Goal: Task Accomplishment & Management: Manage account settings

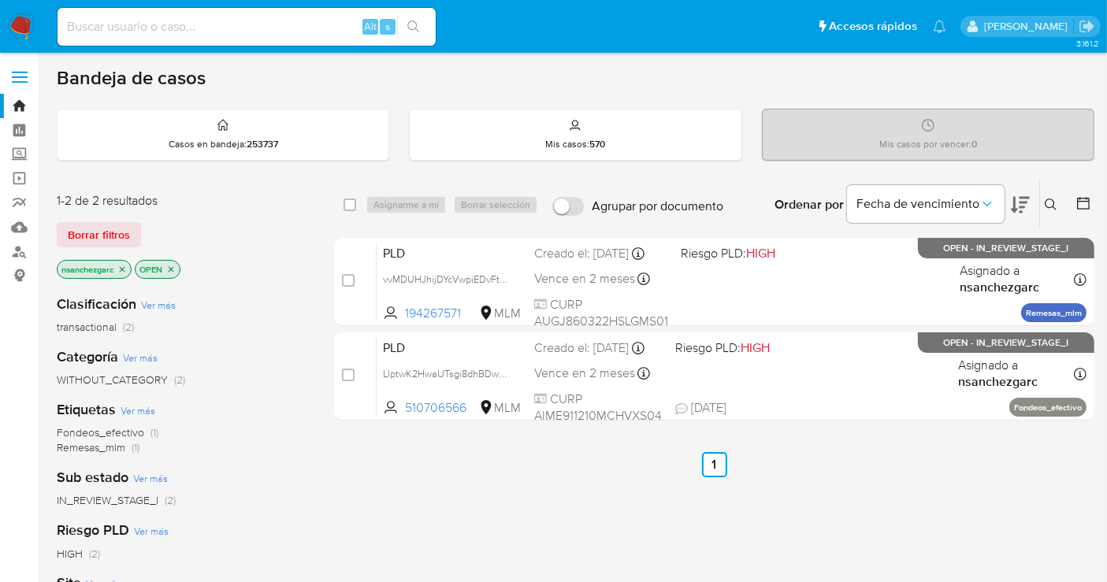
click at [1052, 204] on icon at bounding box center [1050, 205] width 12 height 12
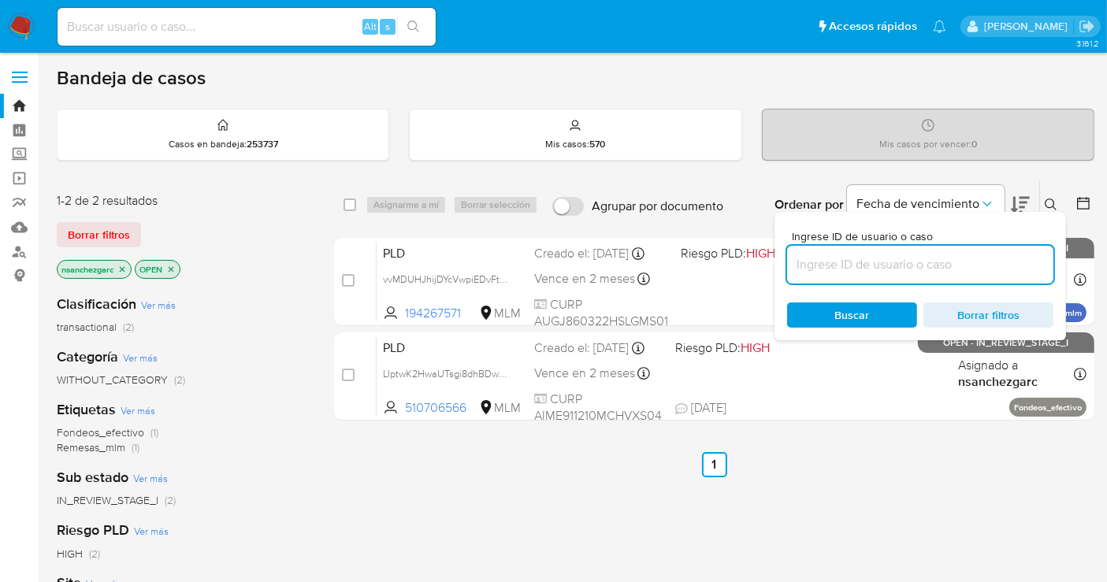
click at [798, 264] on input at bounding box center [920, 264] width 266 height 20
type input "[PERSON_NAME] [PERSON_NAME]"
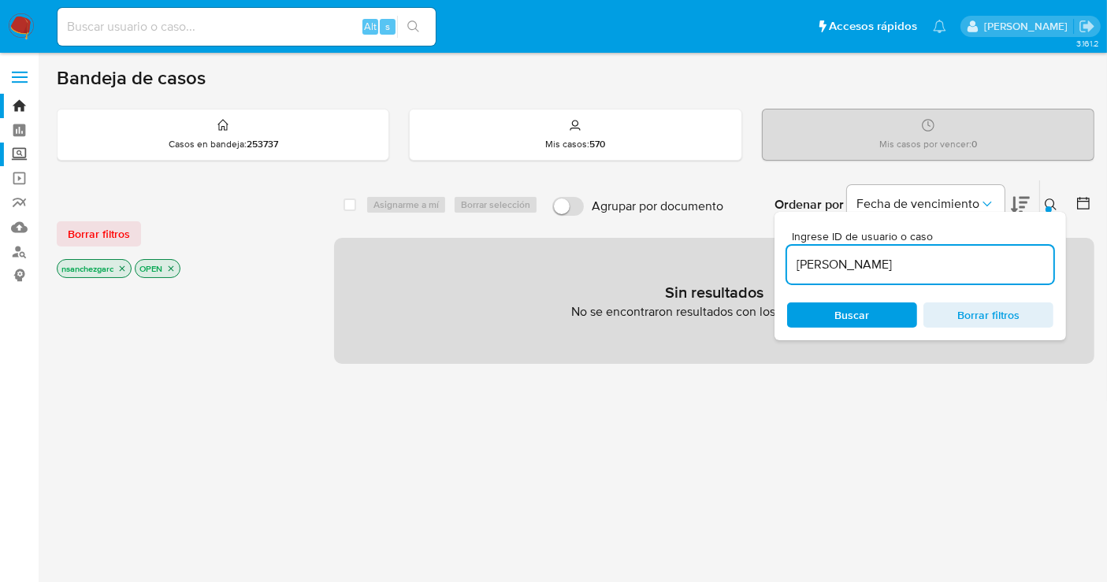
click at [13, 154] on label "Screening" at bounding box center [93, 155] width 187 height 24
click at [0, 0] on input "Screening" at bounding box center [0, 0] width 0 height 0
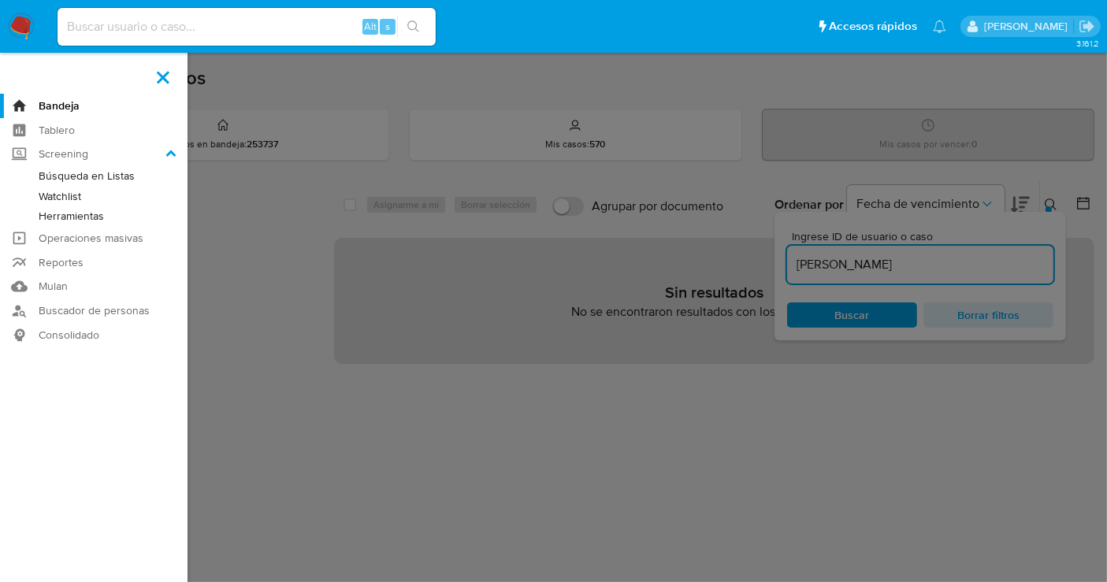
click at [48, 218] on link "Herramientas" at bounding box center [93, 216] width 187 height 20
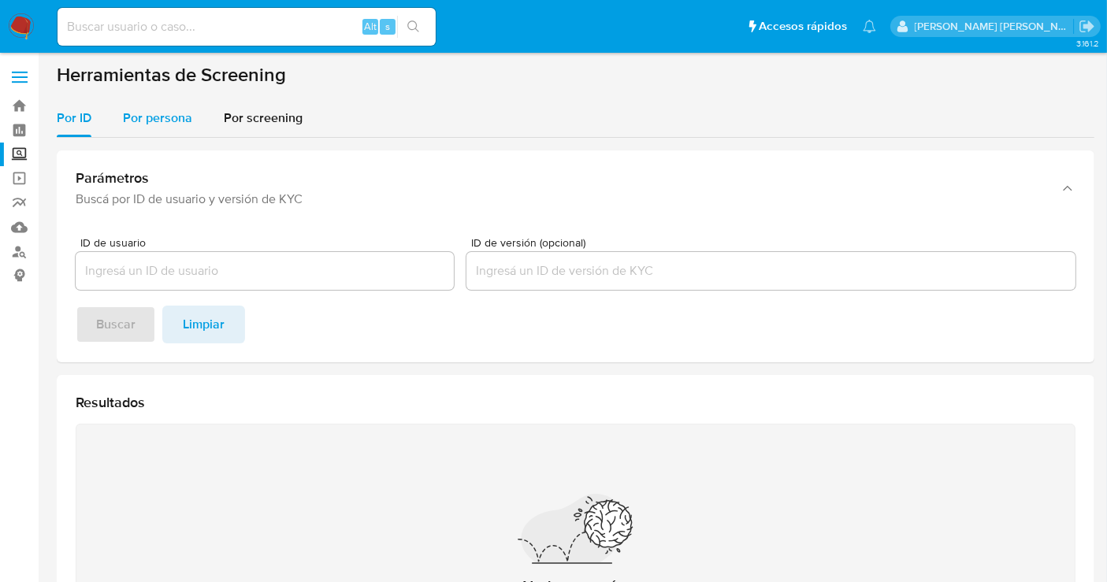
click at [135, 108] on div "Por persona" at bounding box center [157, 118] width 69 height 38
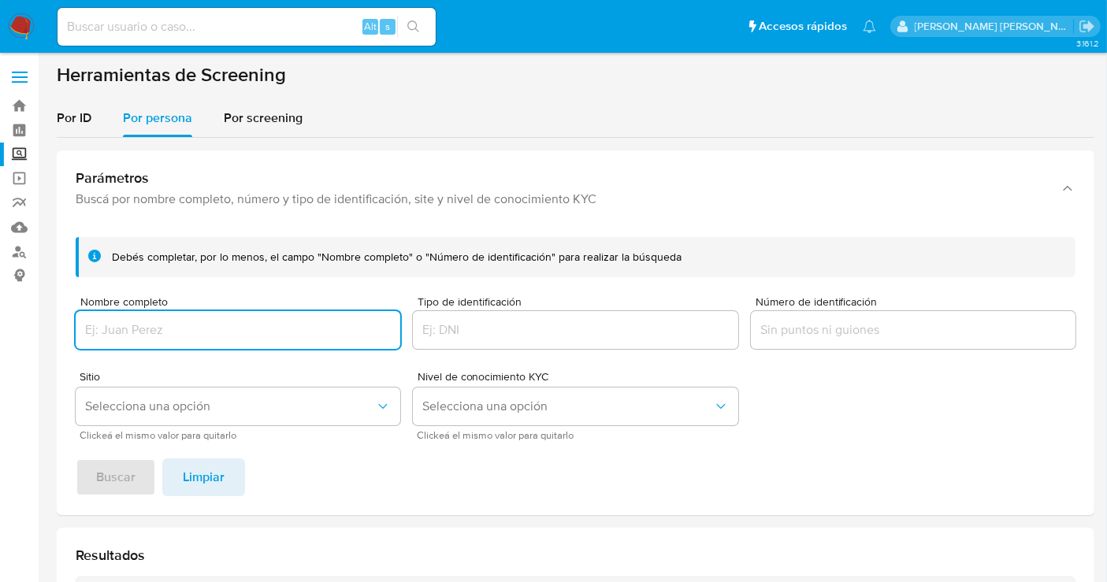
click at [133, 329] on input "Nombre completo" at bounding box center [238, 330] width 325 height 20
type input "[PERSON_NAME] [PERSON_NAME]"
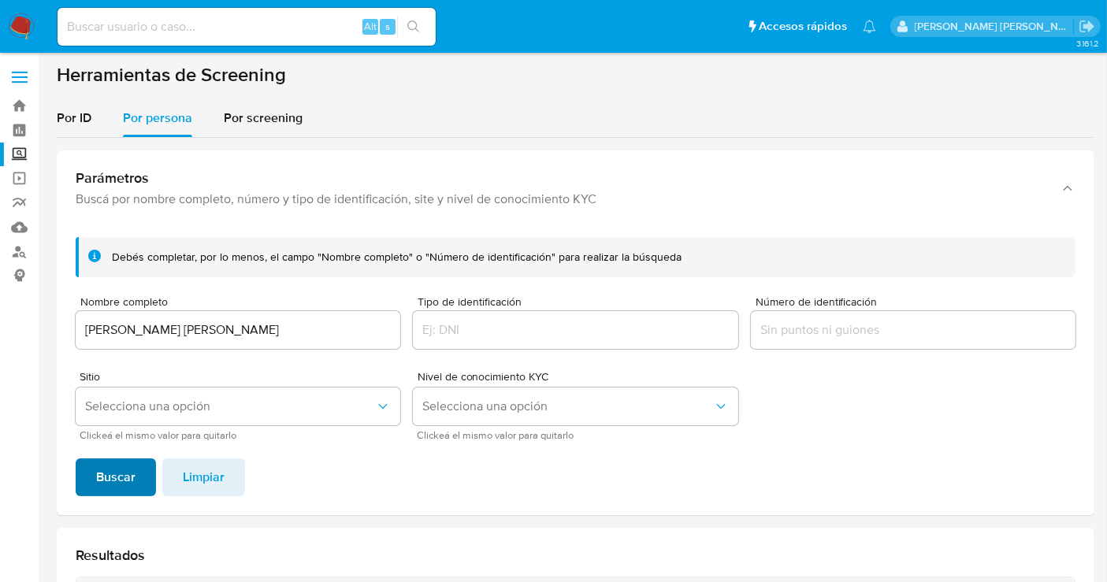
click at [124, 469] on span "Buscar" at bounding box center [115, 477] width 39 height 35
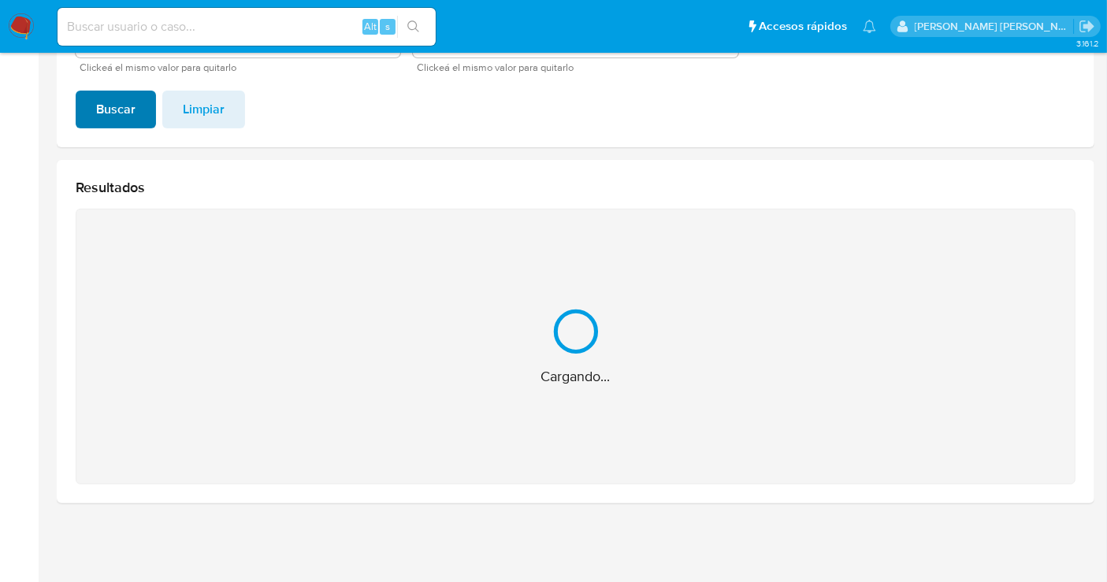
scroll to position [117, 0]
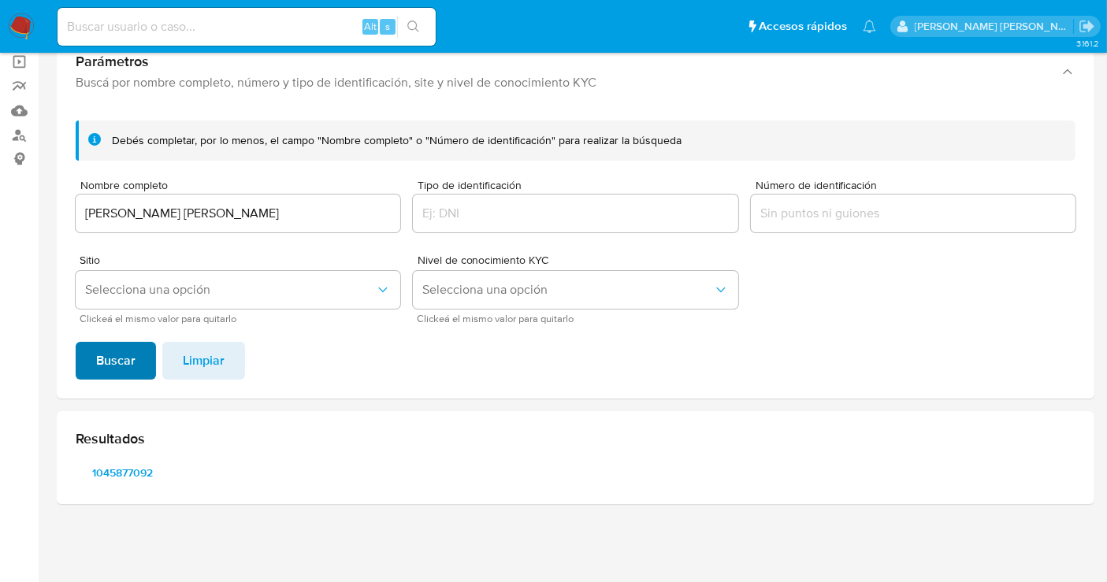
click at [125, 469] on span "1045877092" at bounding box center [123, 473] width 72 height 22
click at [209, 214] on input "MARIA GUADALUPE ALTAMIRANO RINCON" at bounding box center [238, 213] width 325 height 20
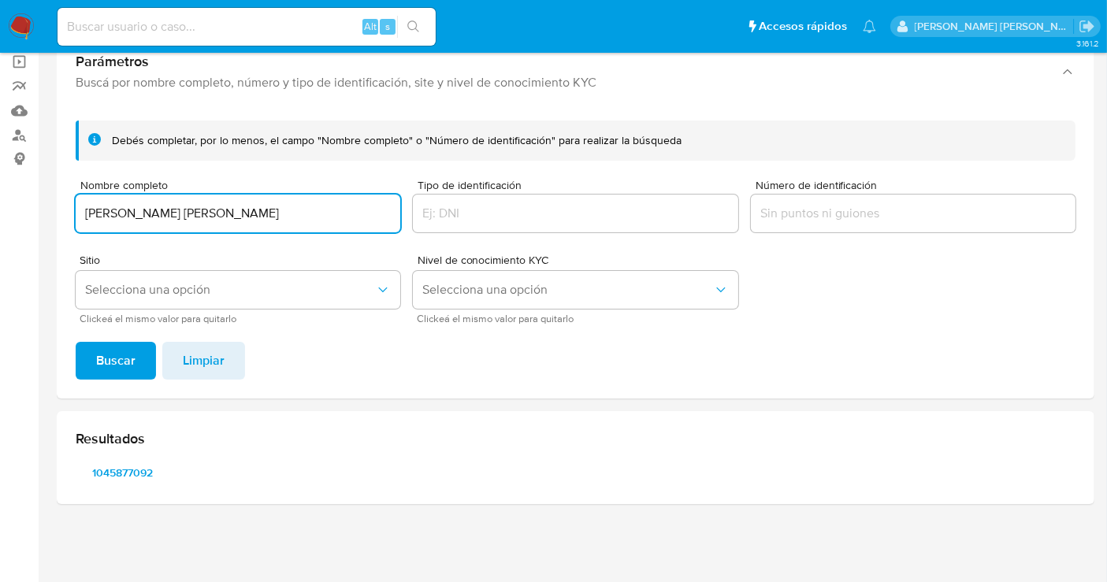
click at [209, 214] on input "MARIA GUADALUPE ALTAMIRANO RINCON" at bounding box center [238, 213] width 325 height 20
click at [121, 359] on span "Buscar" at bounding box center [115, 360] width 39 height 35
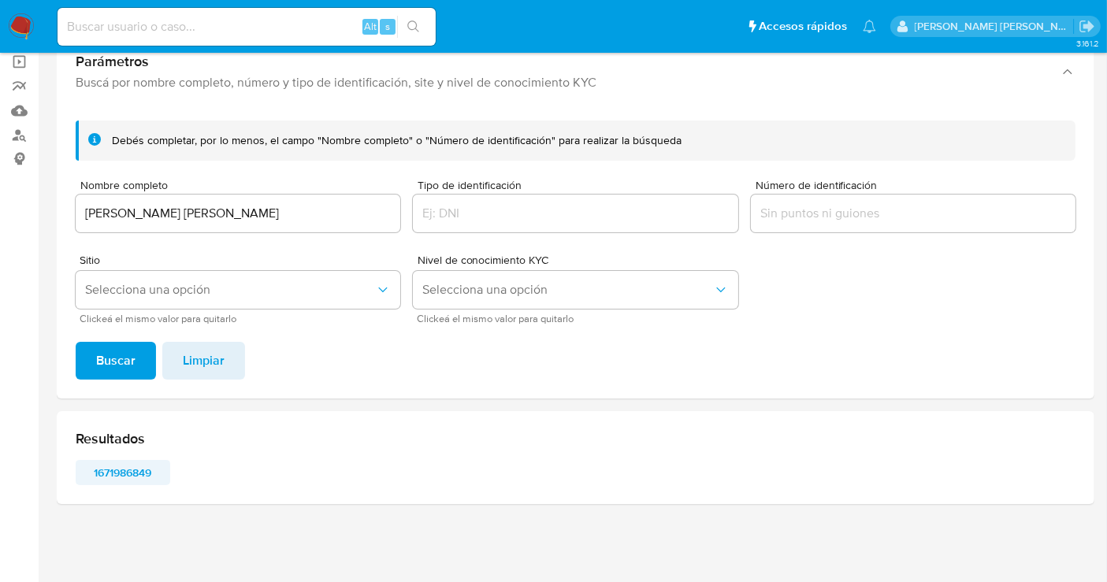
click at [124, 478] on span "1671986849" at bounding box center [123, 473] width 72 height 22
click at [199, 213] on input "JUSTIN JESUS AGUIRRE RUEDA" at bounding box center [238, 213] width 325 height 20
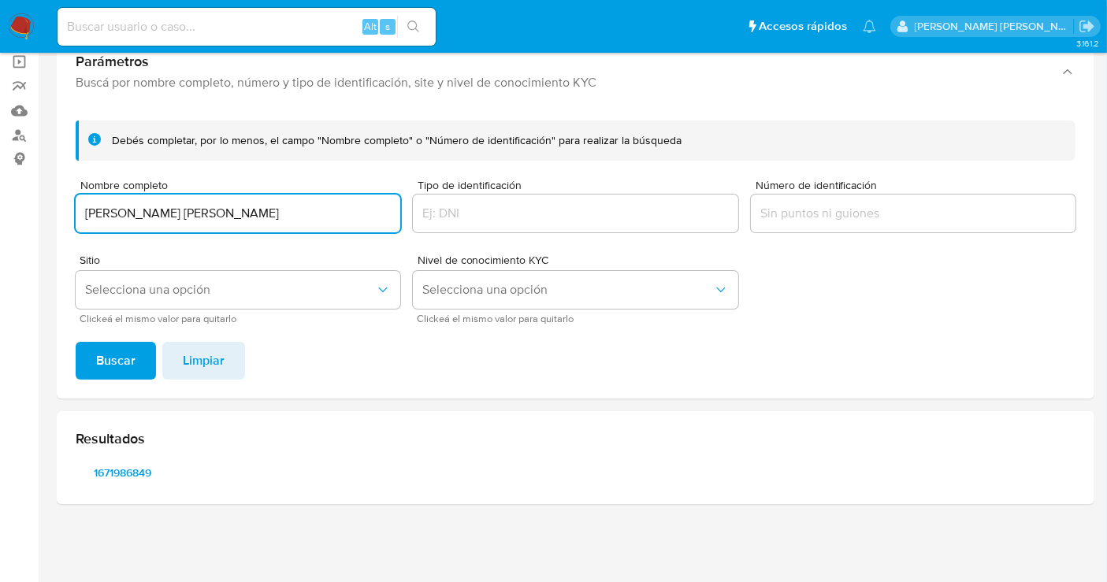
click at [199, 213] on input "JUSTIN JESUS AGUIRRE RUEDA" at bounding box center [238, 213] width 325 height 20
type input "MARIA ALICIA SANDOVAL DELGADILLO"
click at [128, 361] on span "Buscar" at bounding box center [115, 360] width 39 height 35
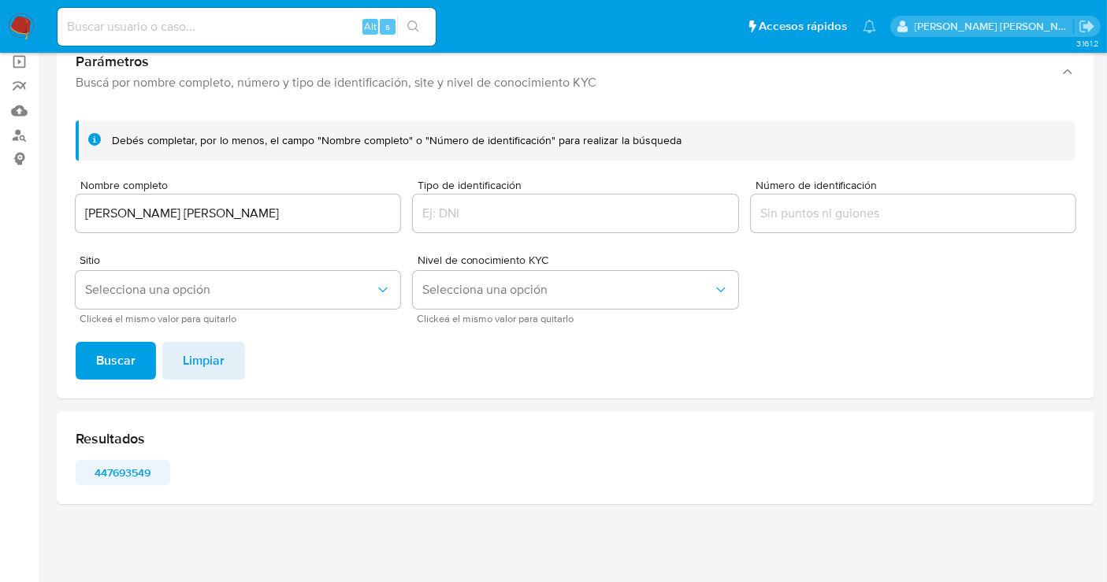
click at [128, 473] on span "447693549" at bounding box center [123, 473] width 72 height 22
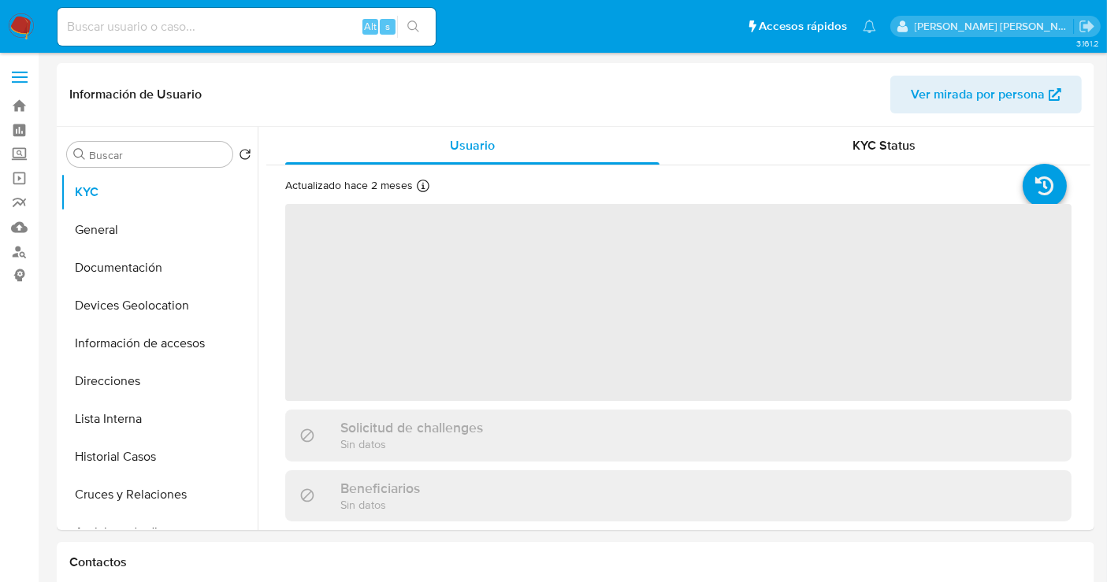
select select "10"
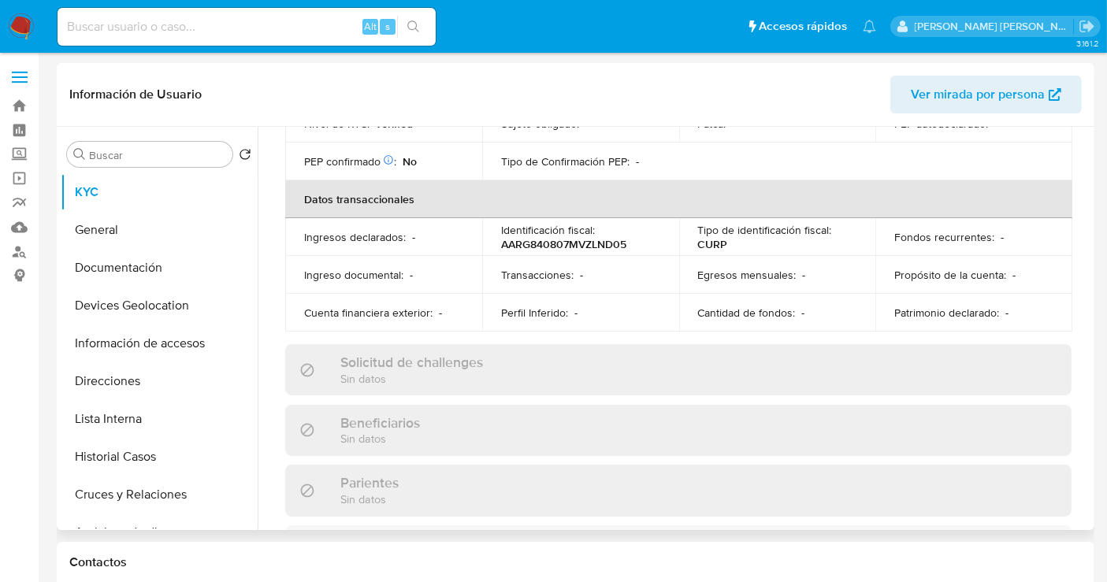
scroll to position [299, 0]
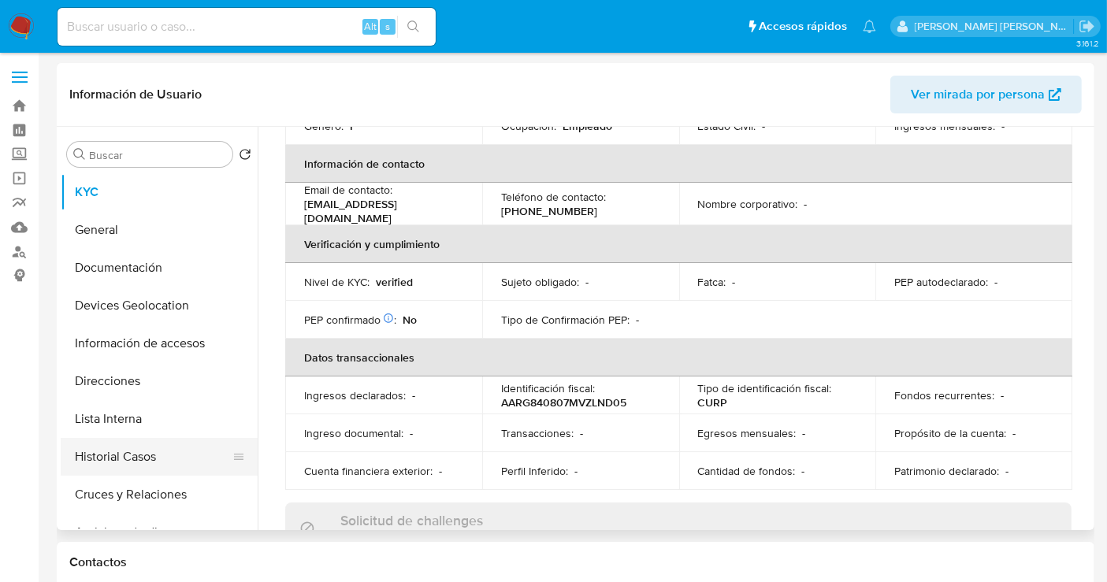
click at [102, 455] on button "Historial Casos" at bounding box center [153, 457] width 184 height 38
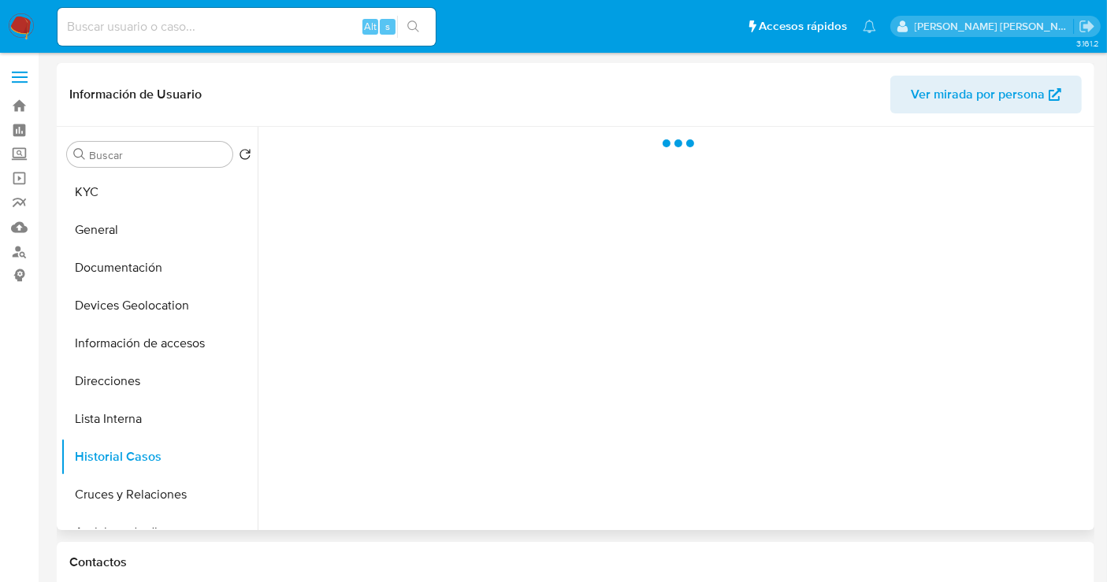
scroll to position [0, 0]
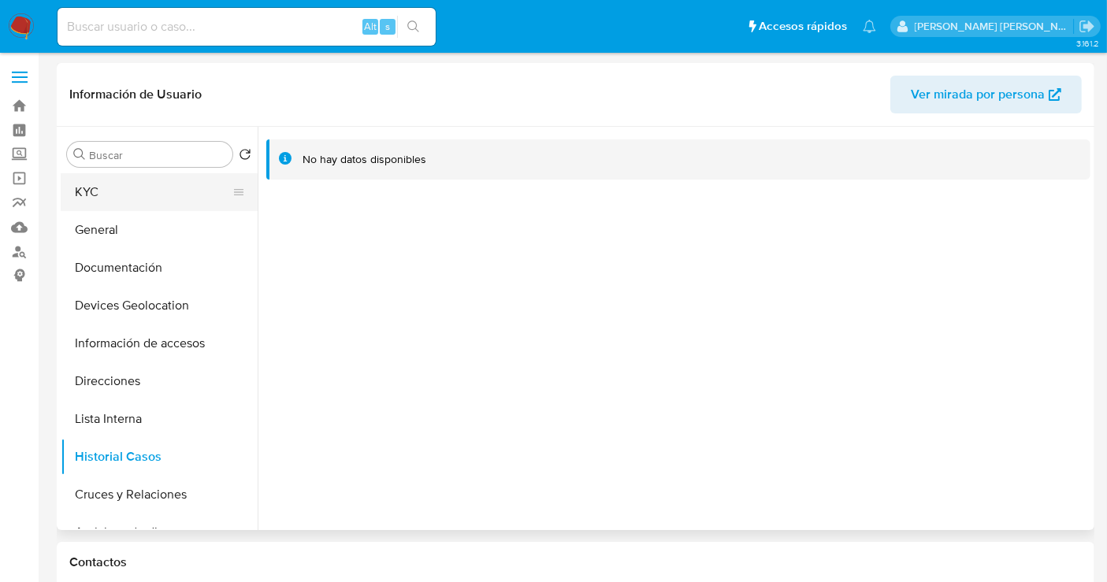
click at [78, 193] on button "KYC" at bounding box center [153, 192] width 184 height 38
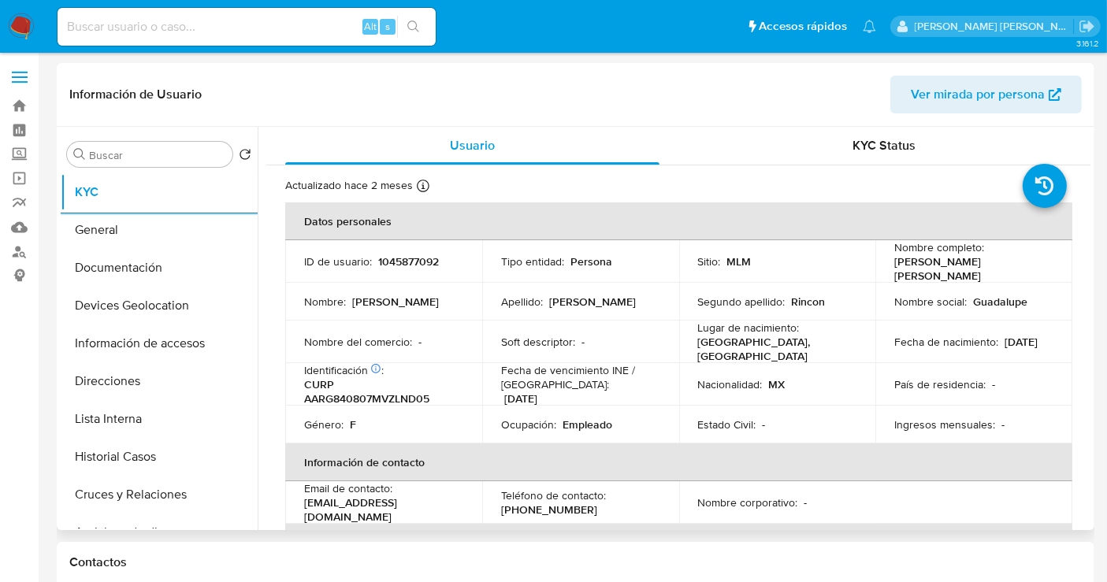
click at [410, 262] on p "1045877092" at bounding box center [408, 261] width 61 height 14
copy p "1045877092"
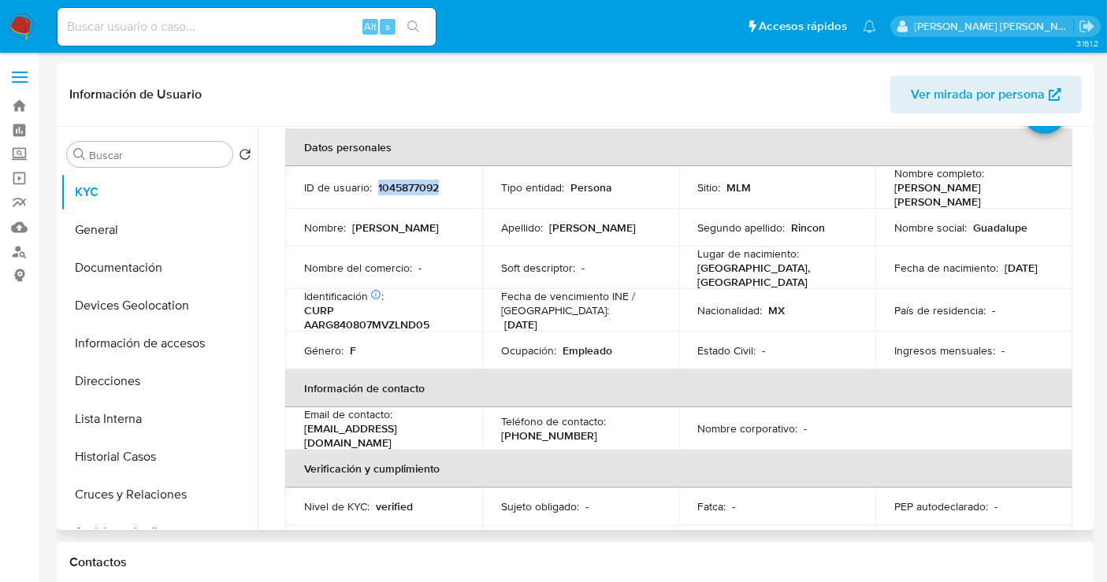
scroll to position [35, 0]
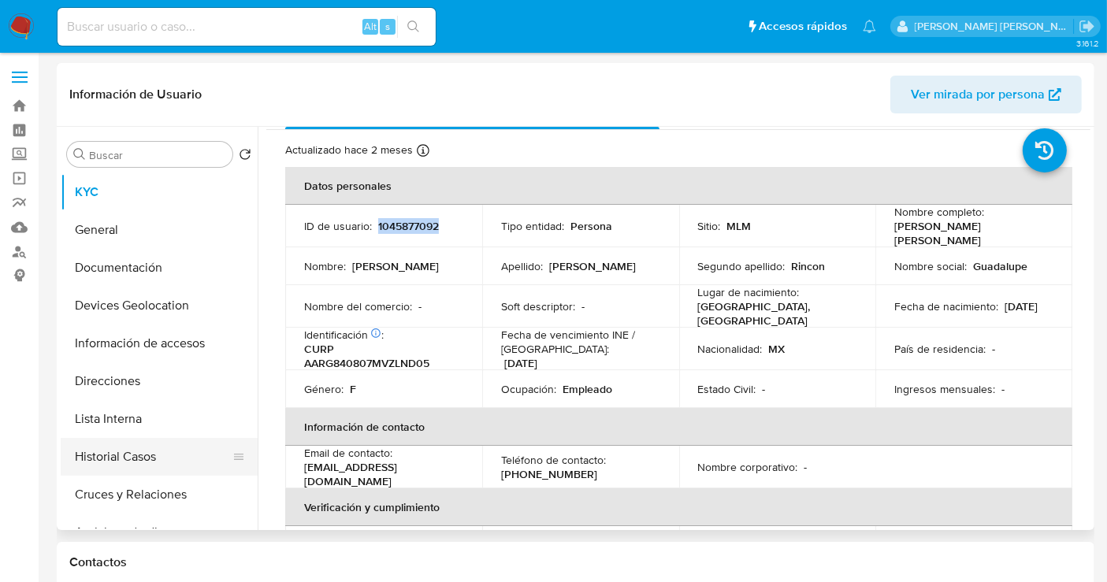
click at [119, 460] on button "Historial Casos" at bounding box center [153, 457] width 184 height 38
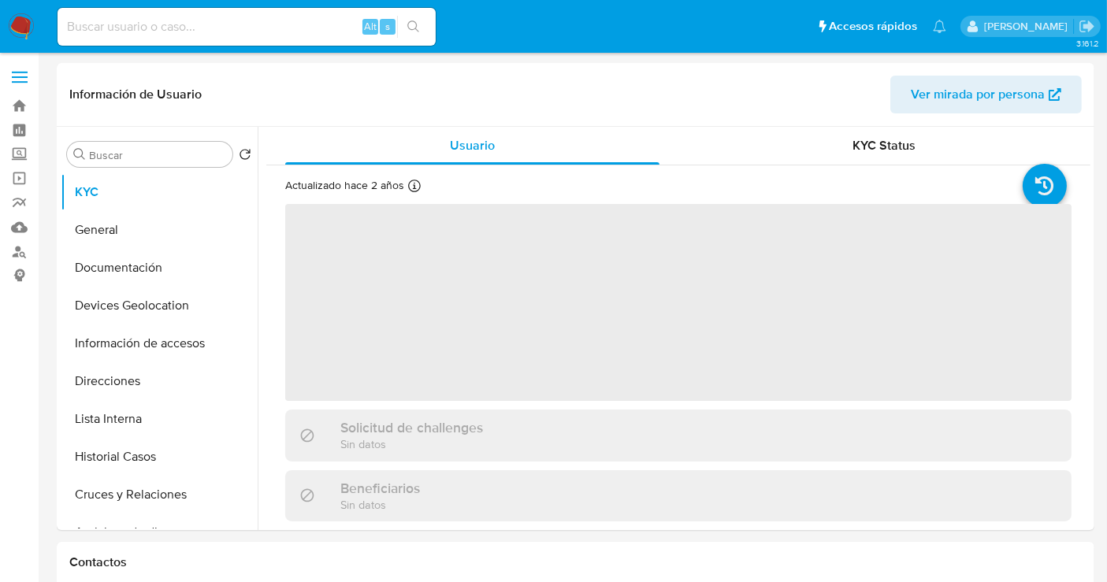
select select "10"
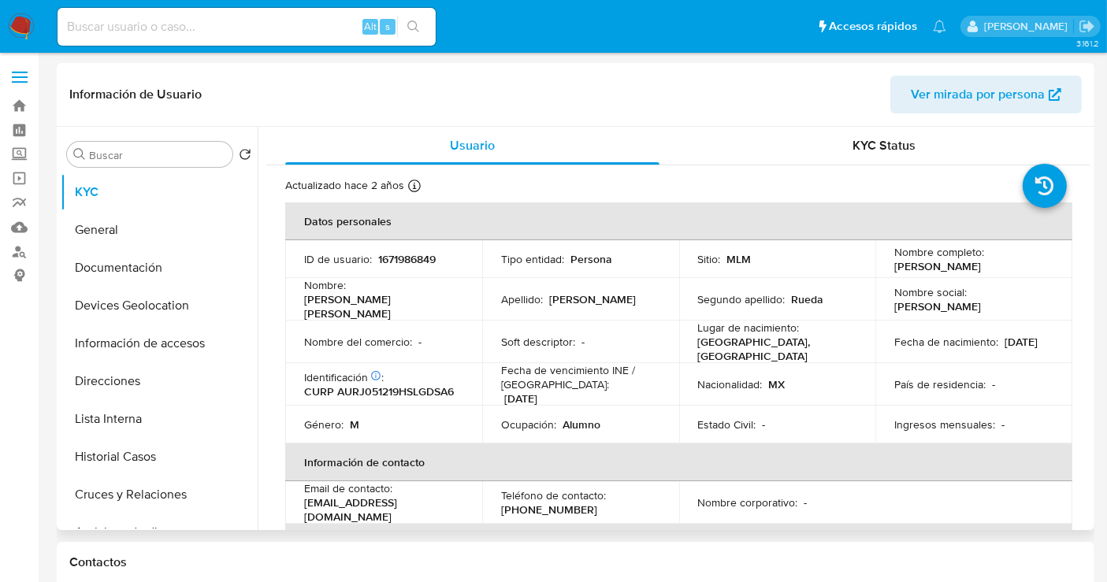
click at [400, 262] on p "1671986849" at bounding box center [407, 259] width 58 height 14
copy p "1671986849"
click at [121, 455] on button "Historial Casos" at bounding box center [153, 457] width 184 height 38
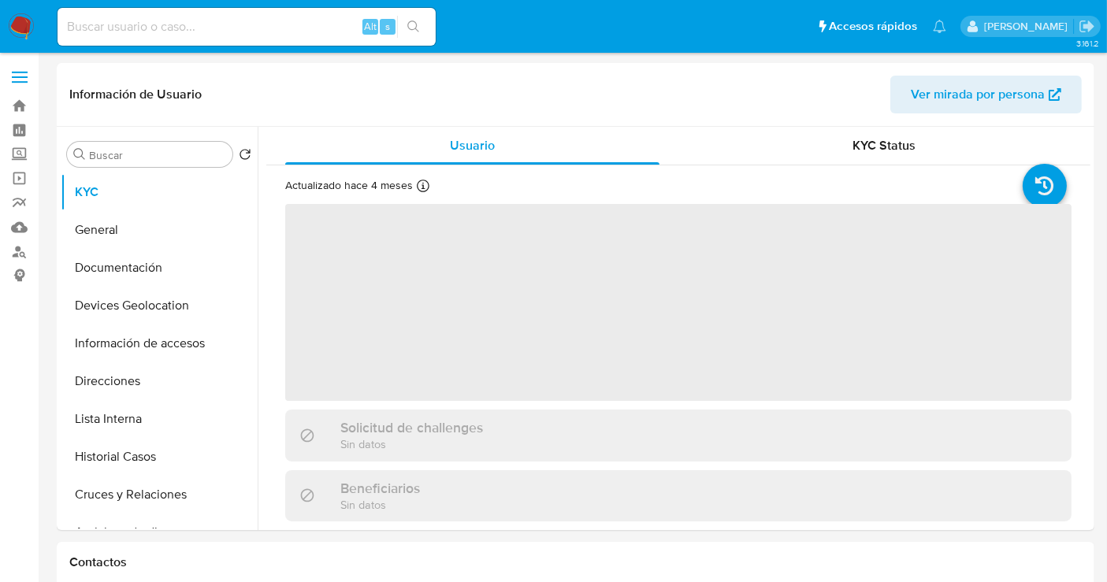
select select "10"
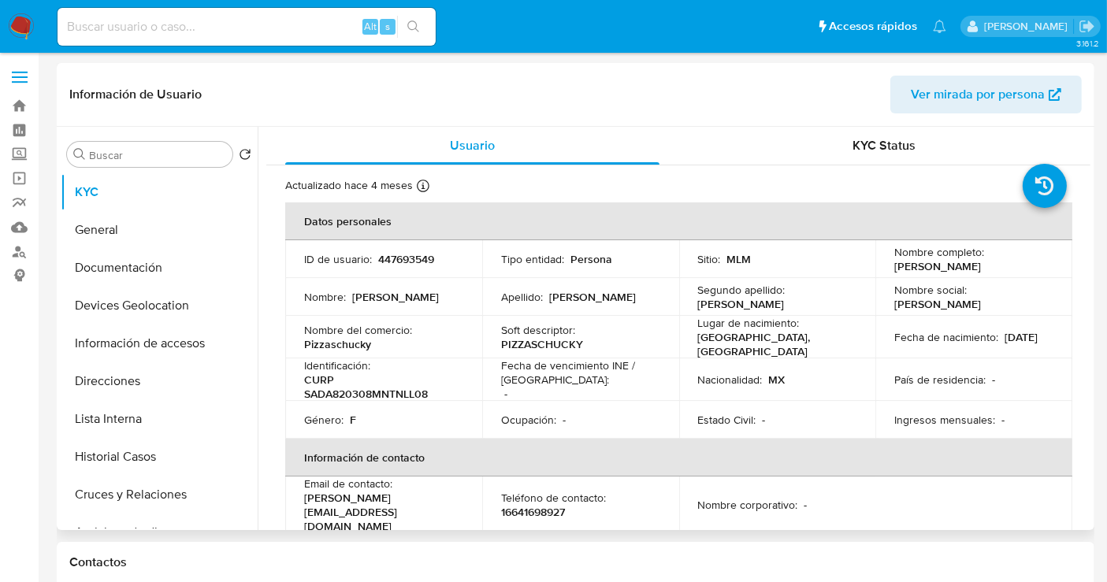
click at [403, 258] on p "447693549" at bounding box center [406, 259] width 56 height 14
copy p "447693549"
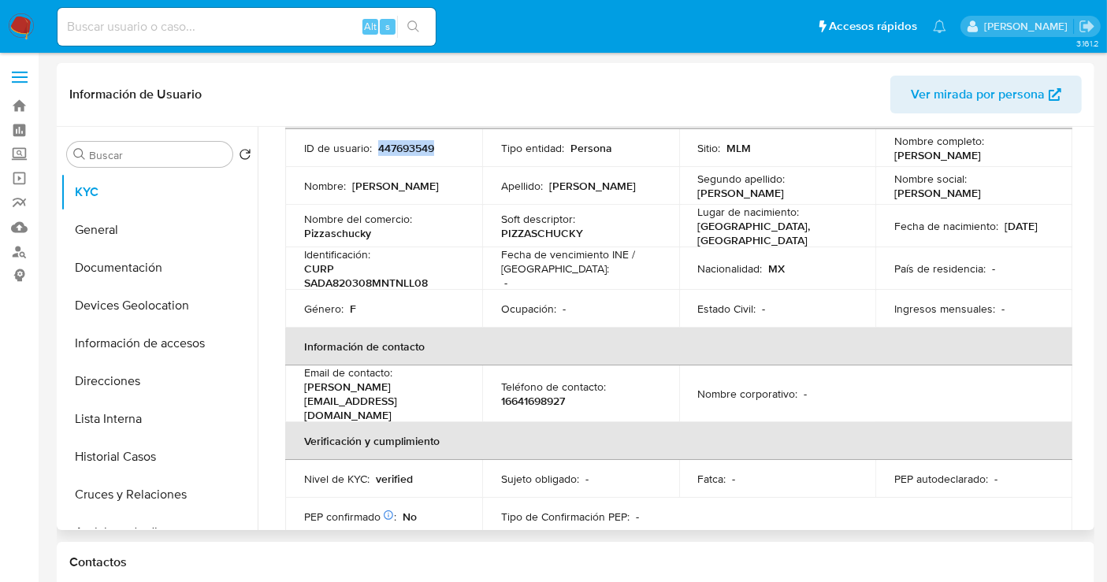
scroll to position [87, 0]
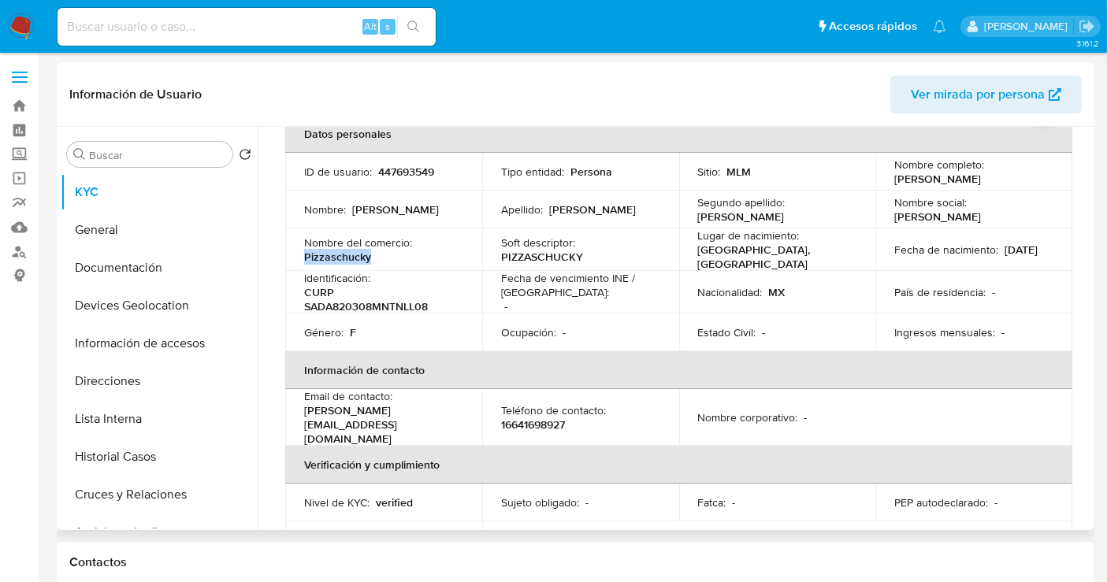
copy p "Pizzaschucky"
drag, startPoint x: 374, startPoint y: 265, endPoint x: 306, endPoint y: 265, distance: 68.5
click at [306, 264] on div "Nombre del comercio : Pizzaschucky" at bounding box center [383, 250] width 159 height 28
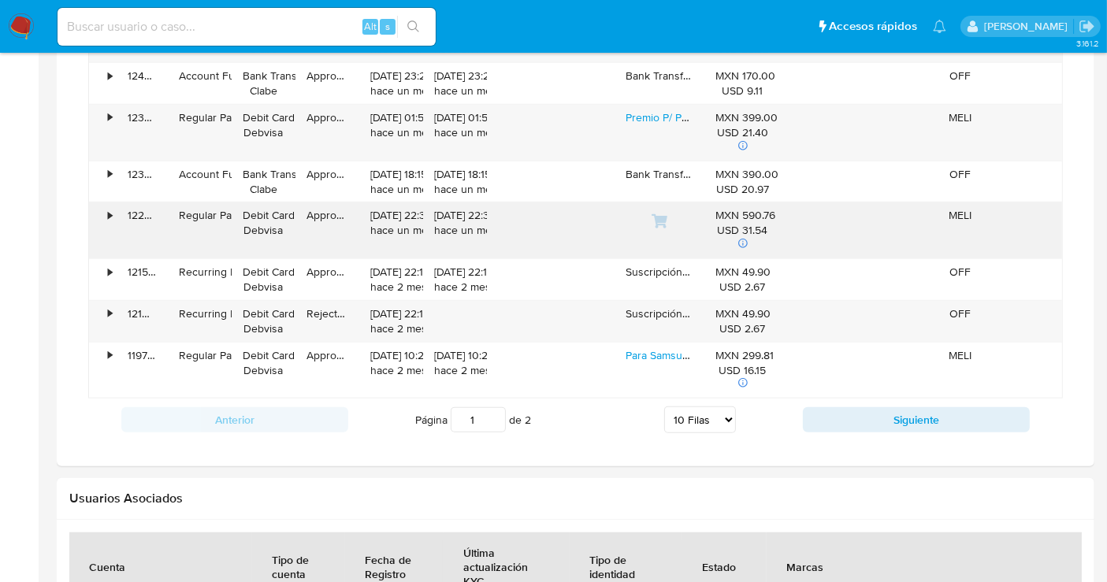
scroll to position [1225, 0]
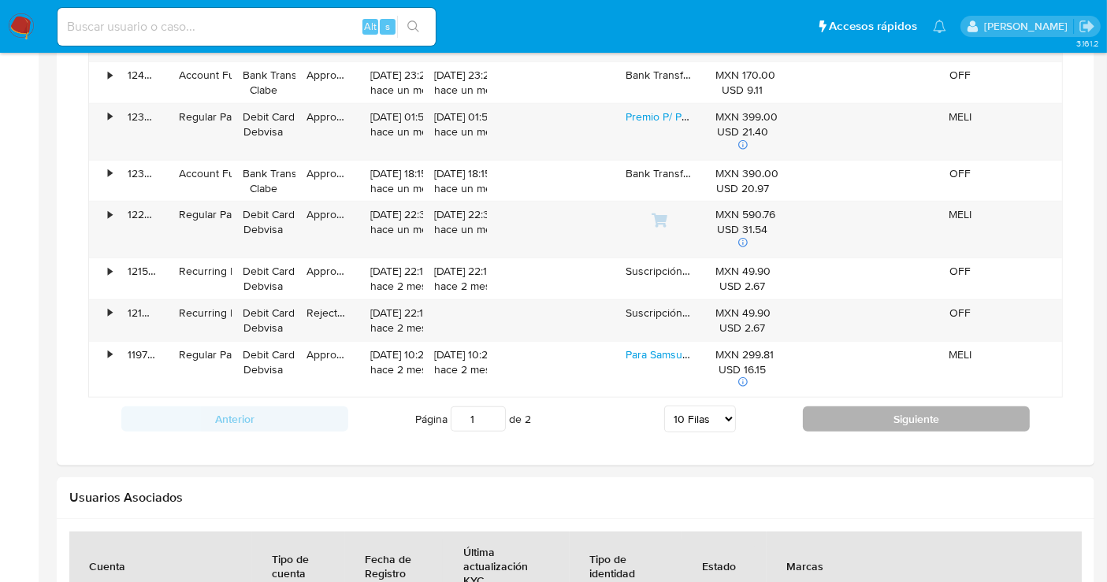
click at [977, 419] on button "Siguiente" at bounding box center [916, 418] width 227 height 25
type input "2"
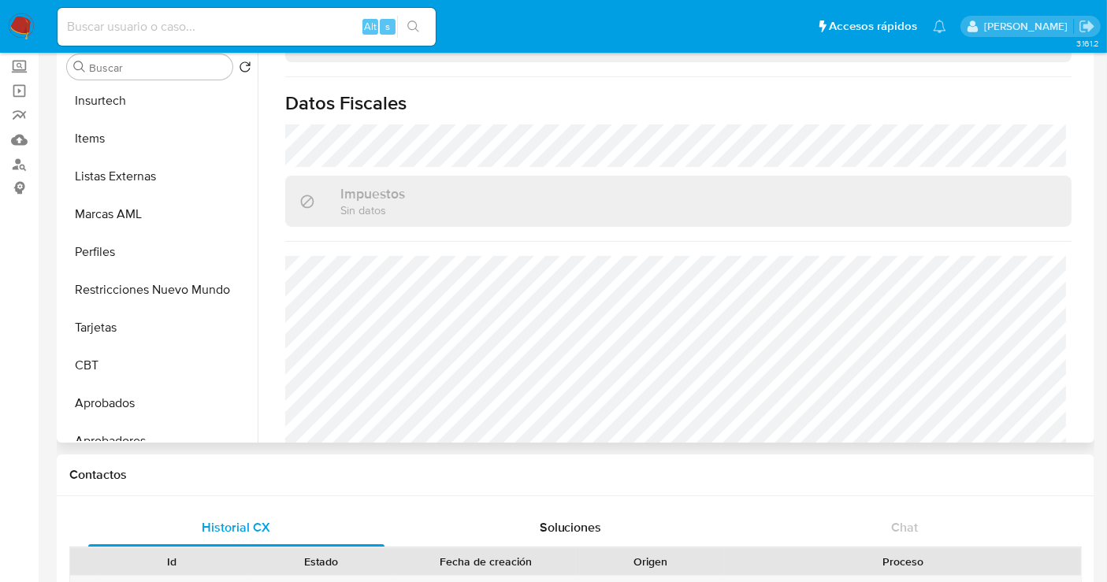
scroll to position [740, 0]
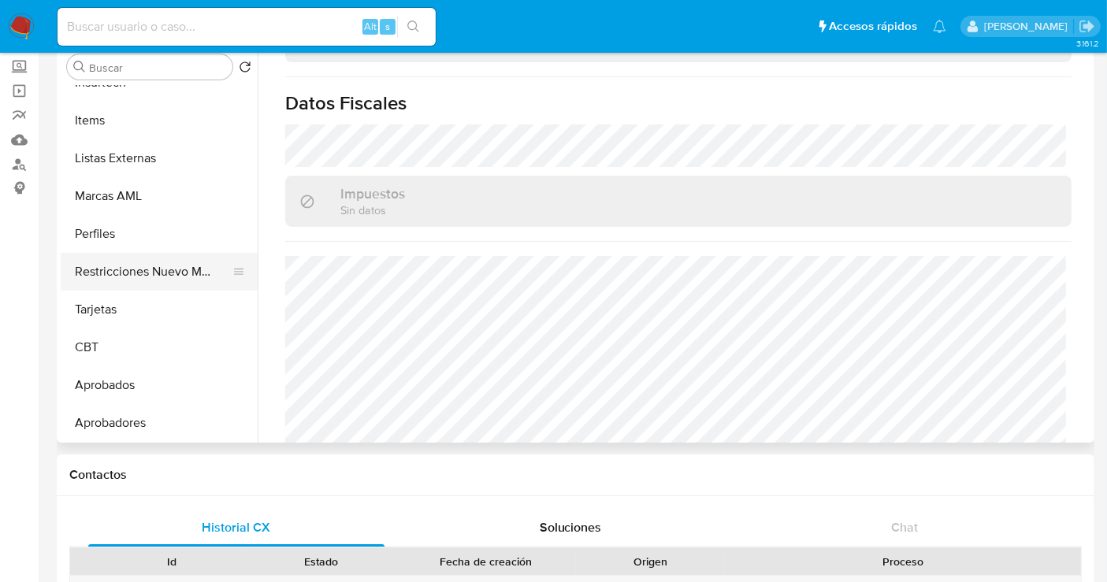
click at [134, 273] on button "Restricciones Nuevo Mundo" at bounding box center [153, 272] width 184 height 38
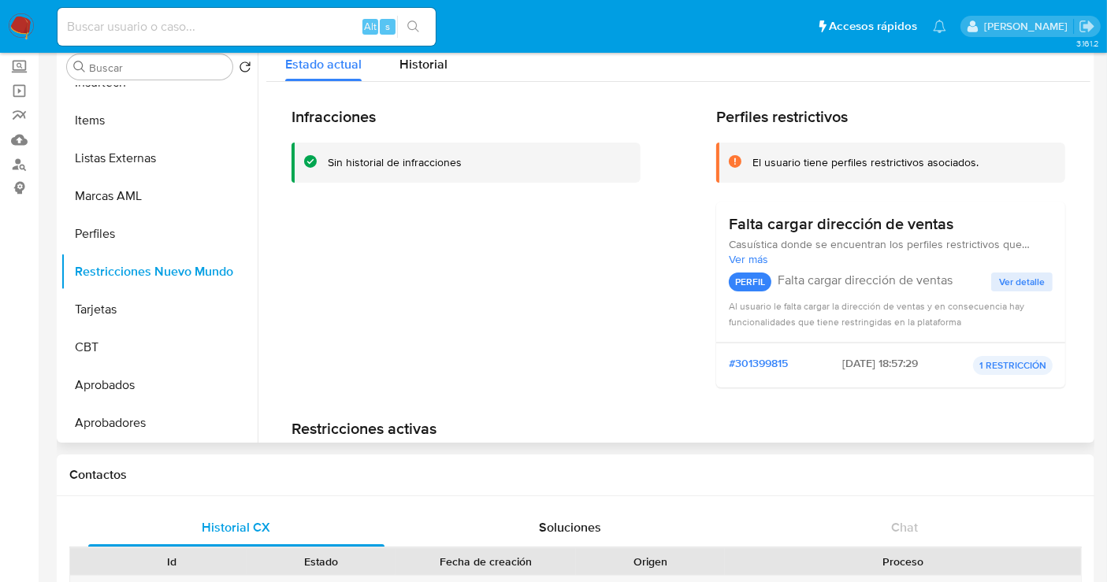
click at [353, 312] on div "Infracciones Sin historial de infracciones" at bounding box center [465, 253] width 349 height 293
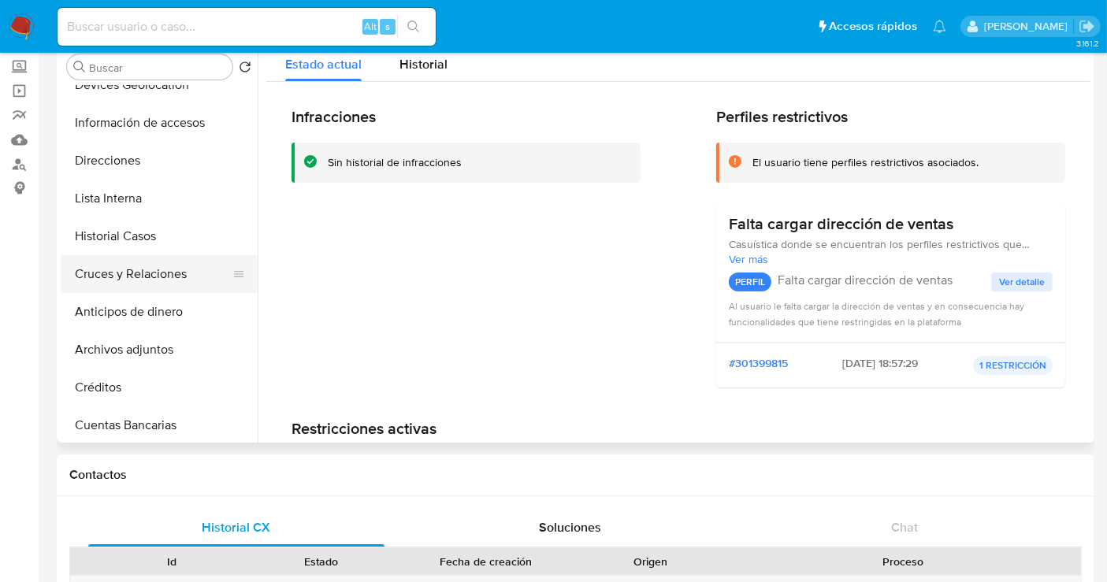
scroll to position [128, 0]
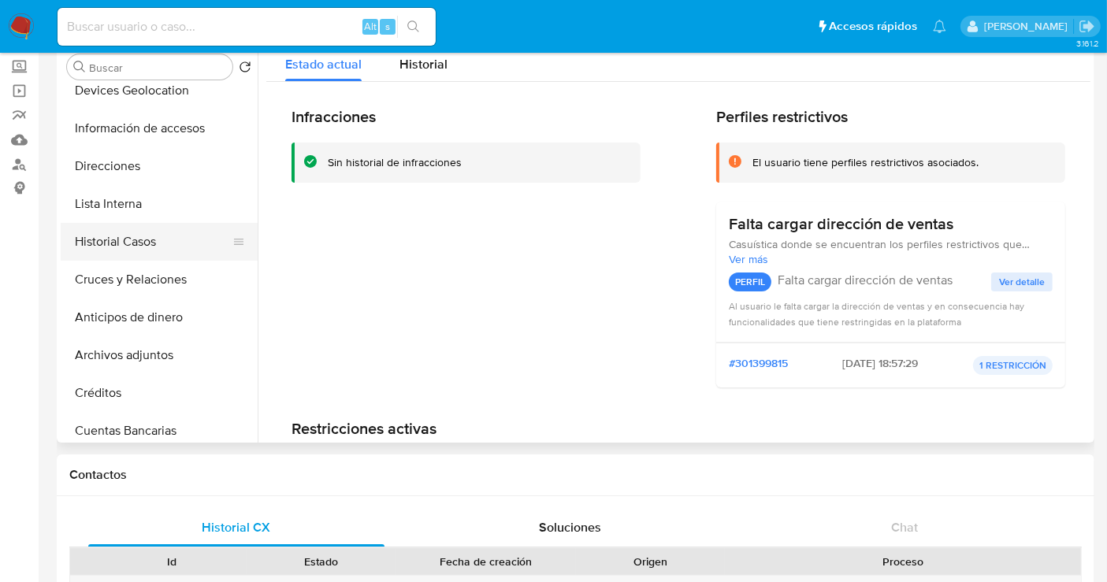
click at [95, 249] on button "Historial Casos" at bounding box center [153, 242] width 184 height 38
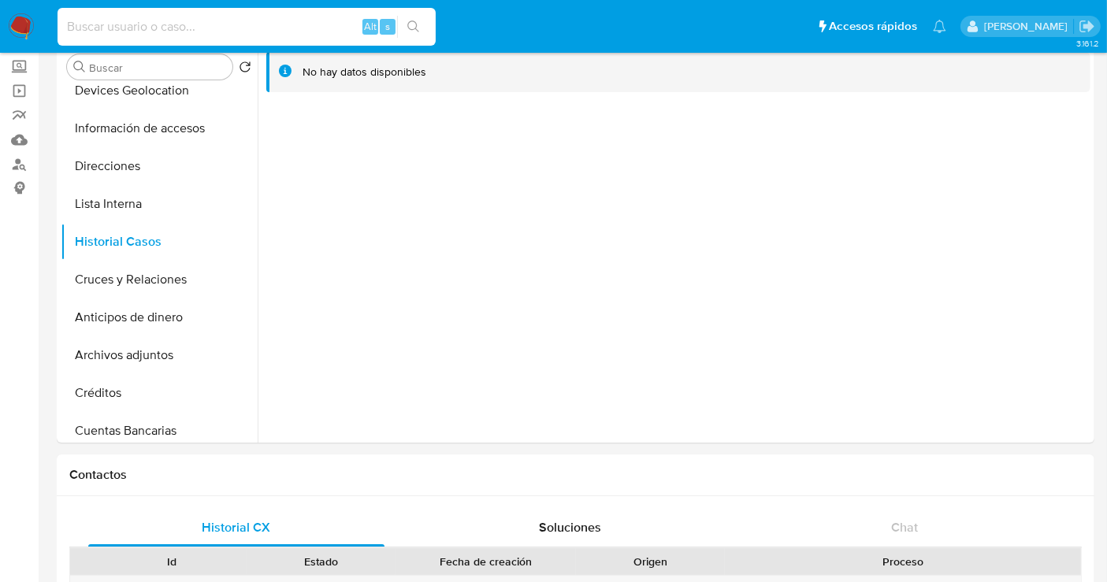
click at [91, 30] on input at bounding box center [247, 27] width 378 height 20
paste input "1045877092"
type input "1045877092"
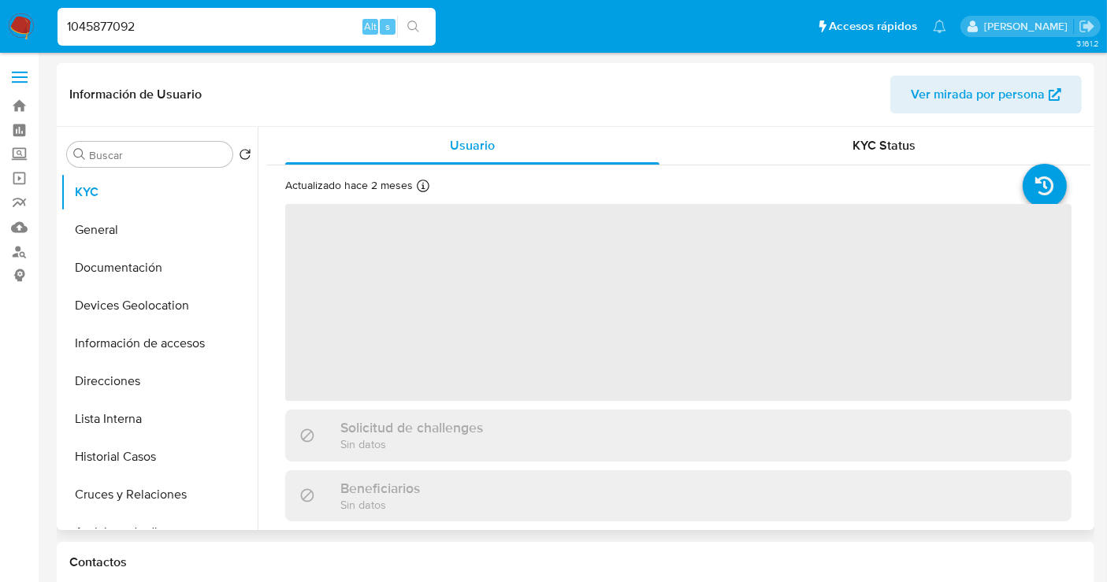
select select "10"
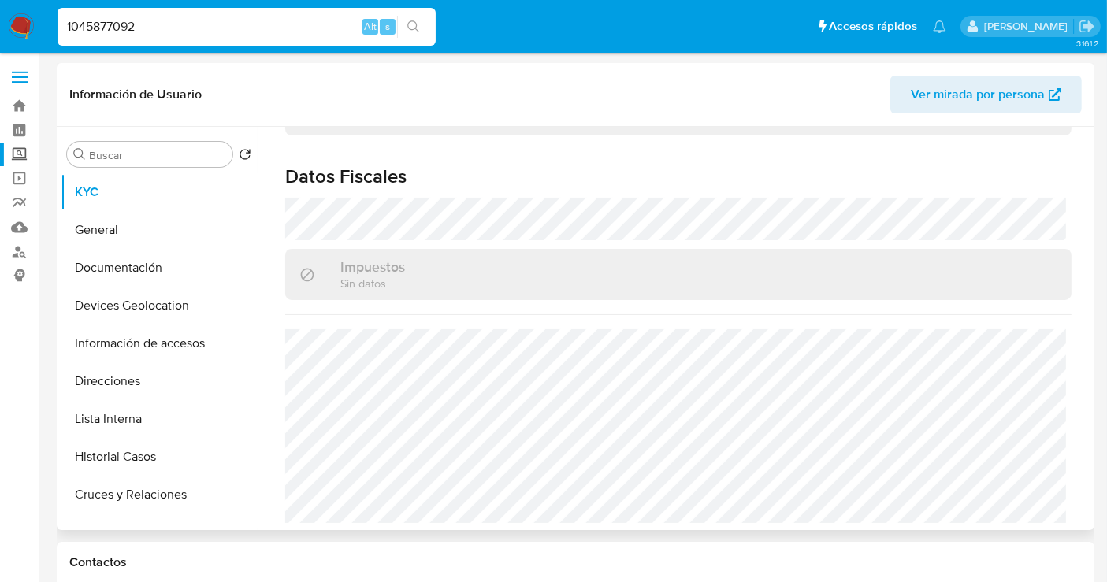
click at [25, 160] on label "Screening" at bounding box center [93, 155] width 187 height 24
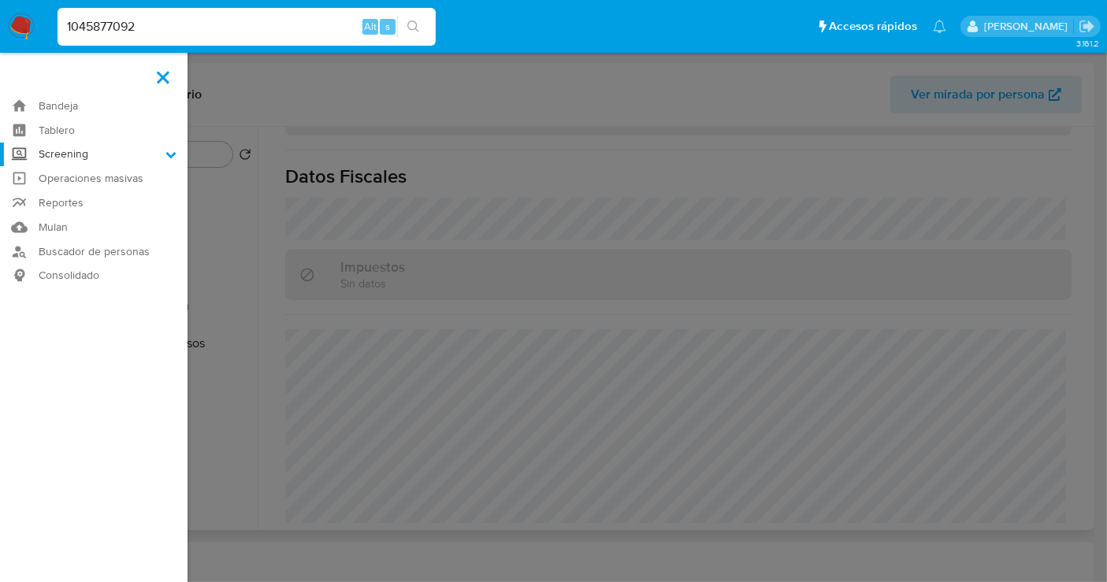
click at [0, 0] on input "Screening" at bounding box center [0, 0] width 0 height 0
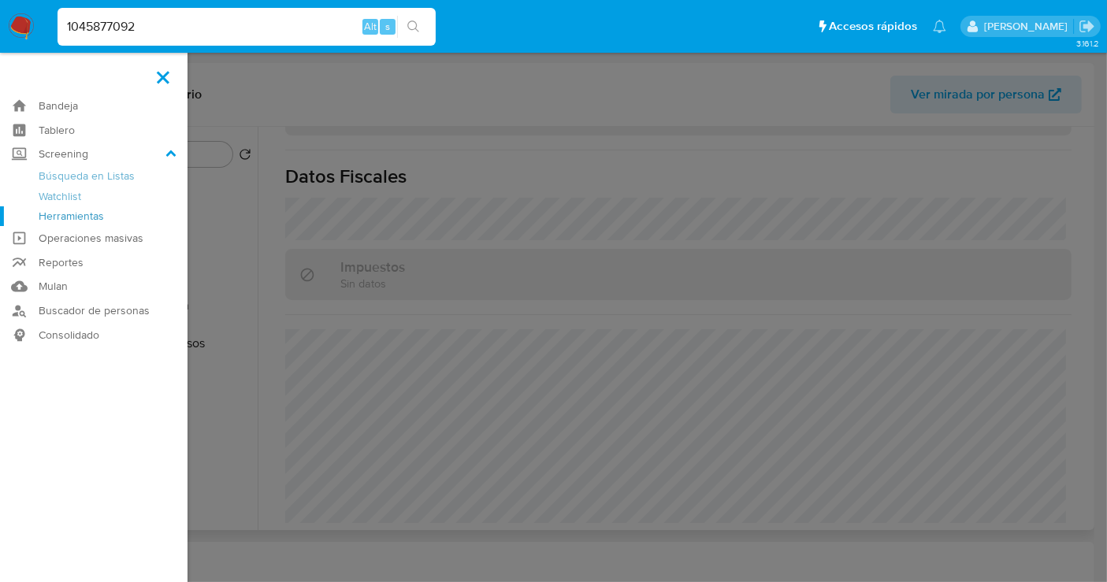
click at [84, 214] on link "Herramientas" at bounding box center [93, 216] width 187 height 20
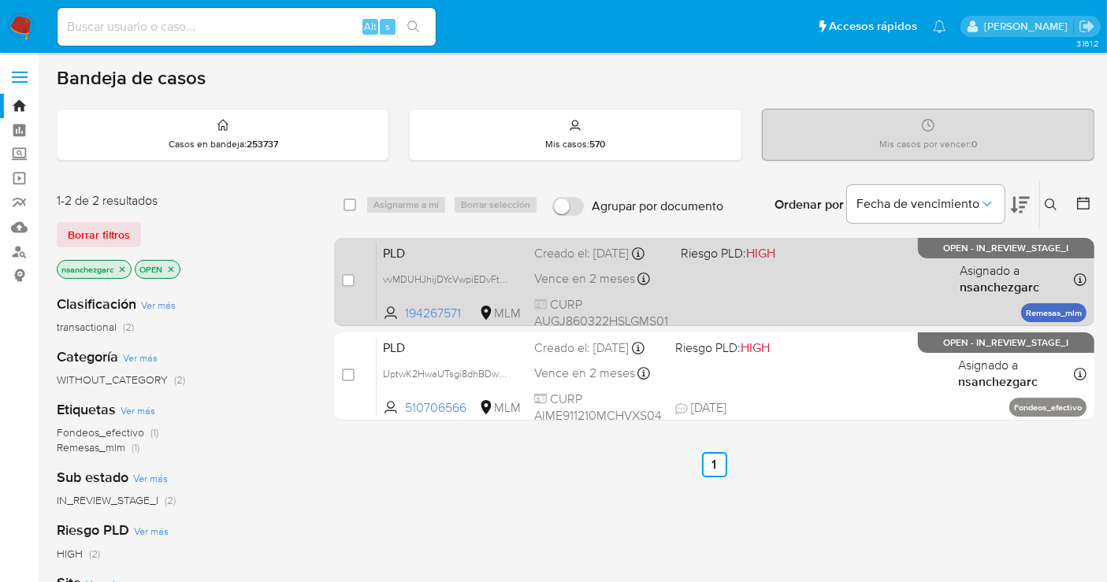
click at [558, 262] on div "Creado el: [DATE] Creado el: [DATE] 02:16:44" at bounding box center [601, 253] width 134 height 17
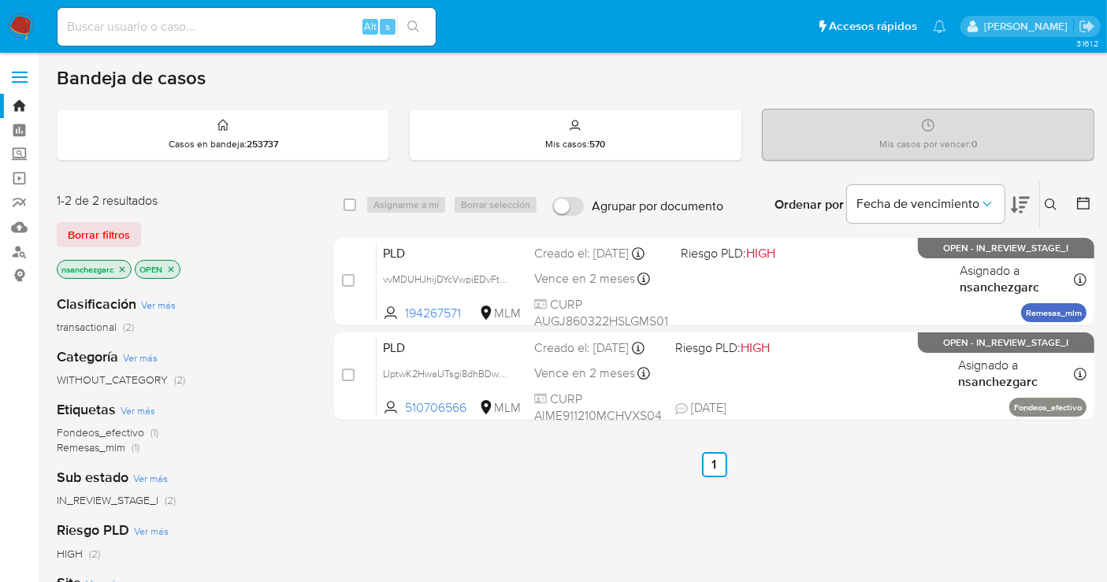
click at [122, 269] on icon "close-filter" at bounding box center [123, 269] width 6 height 6
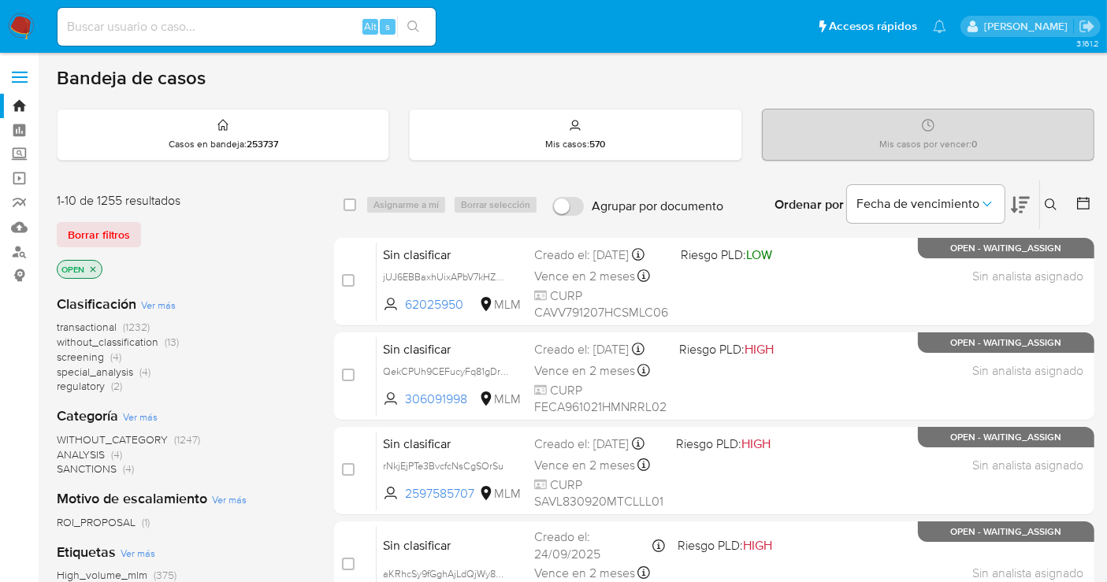
click at [106, 346] on span "without_classification" at bounding box center [108, 342] width 102 height 16
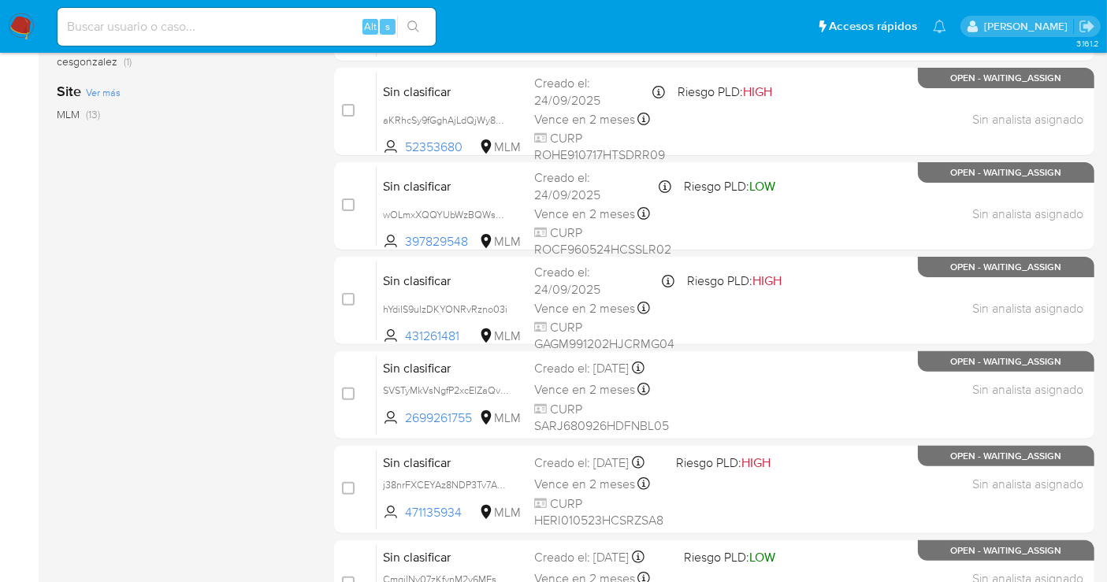
scroll to position [716, 0]
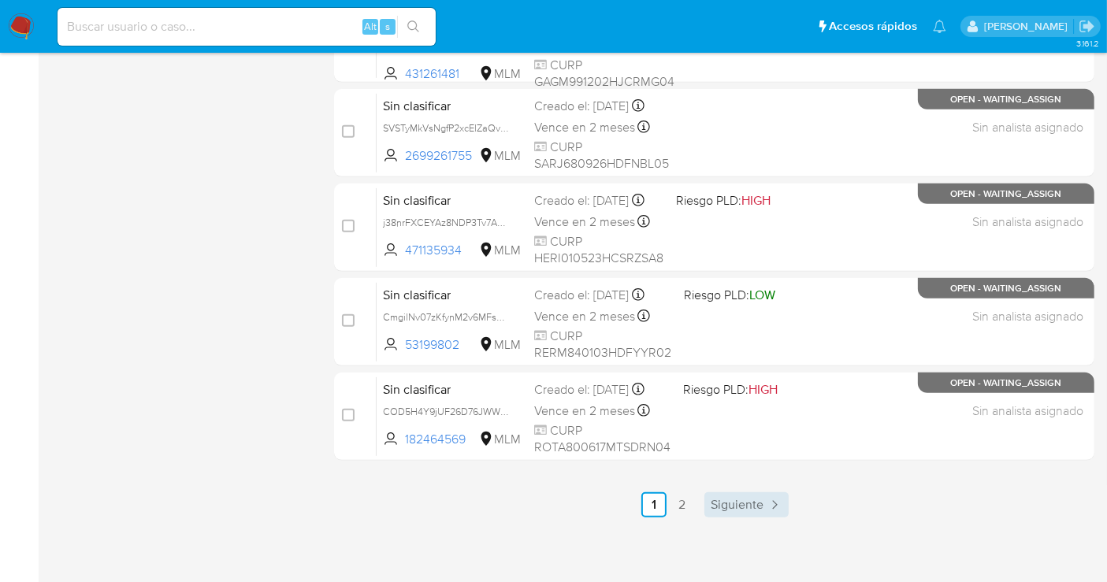
click at [766, 497] on icon "Paginación" at bounding box center [774, 505] width 16 height 16
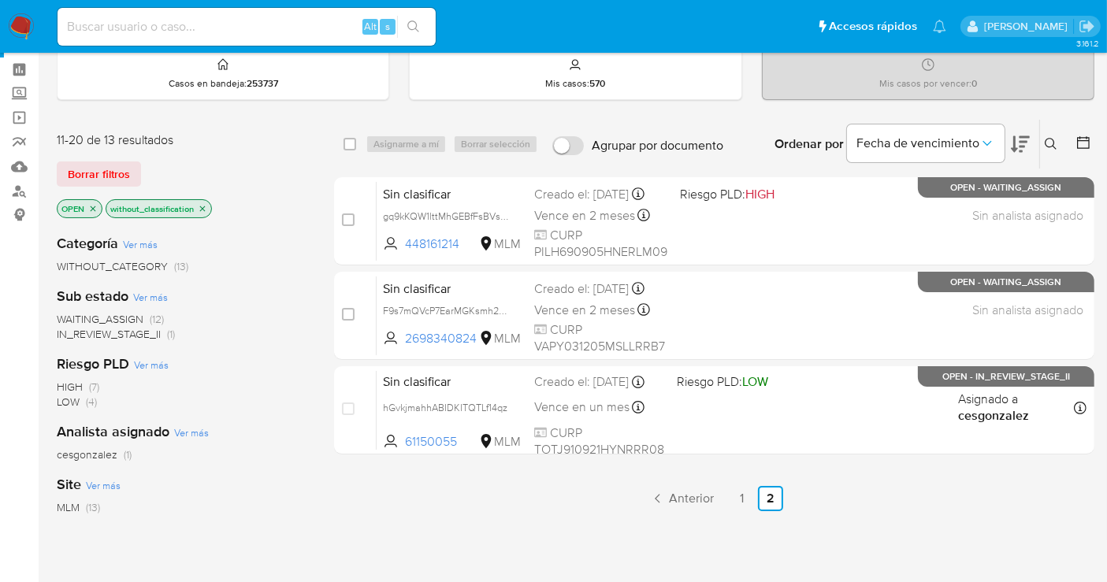
scroll to position [87, 0]
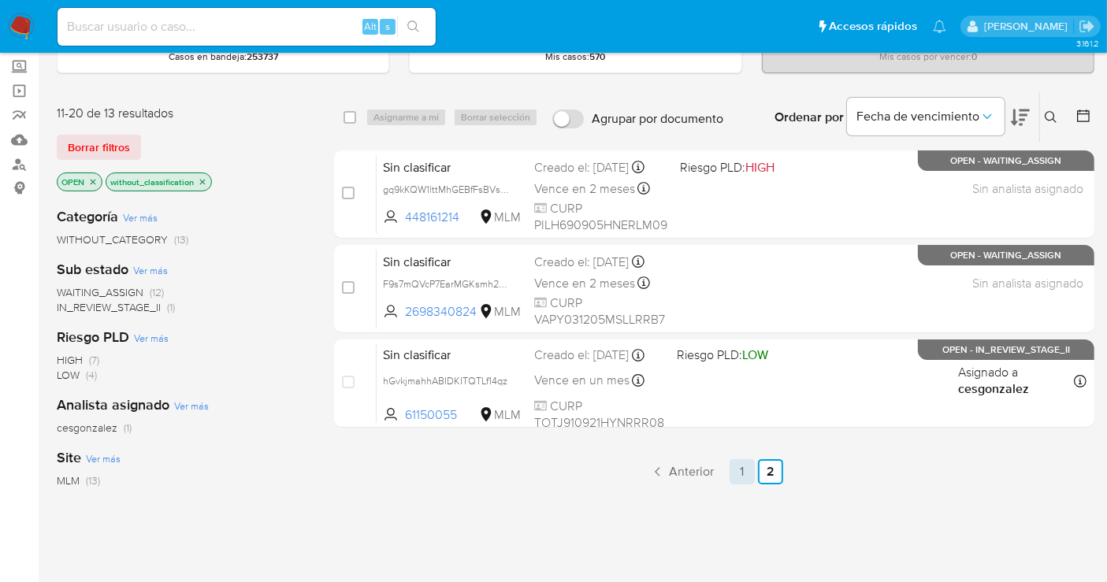
click at [744, 474] on link "1" at bounding box center [741, 471] width 25 height 25
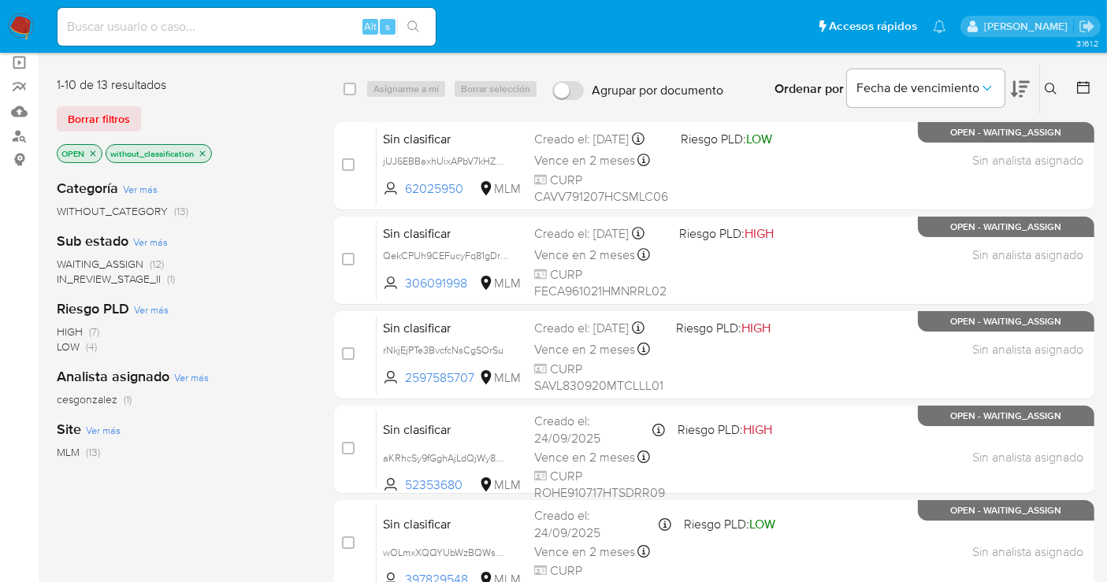
scroll to position [103, 0]
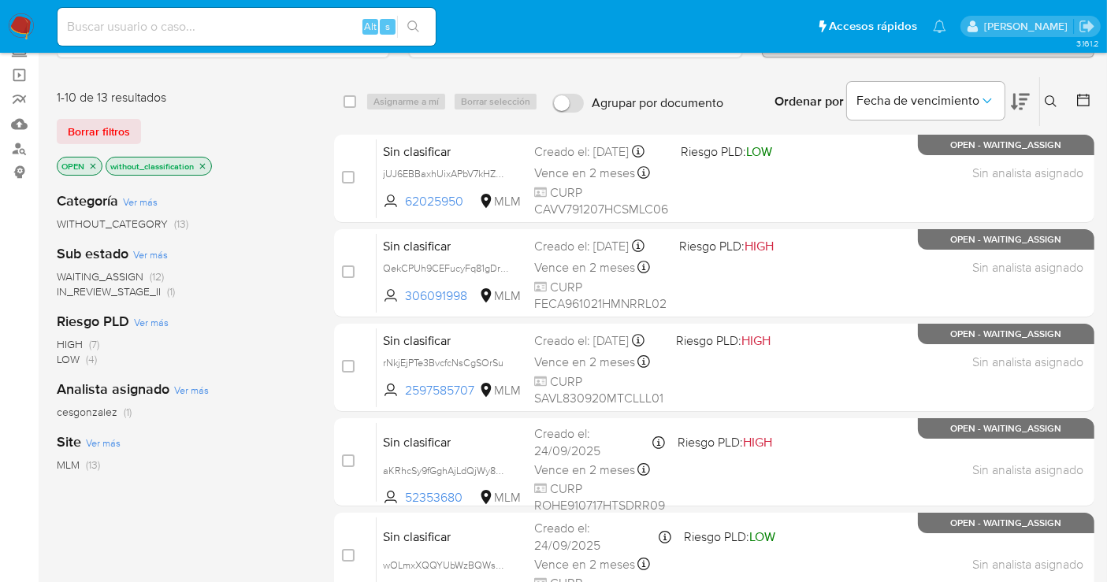
click at [20, 26] on img at bounding box center [21, 26] width 27 height 27
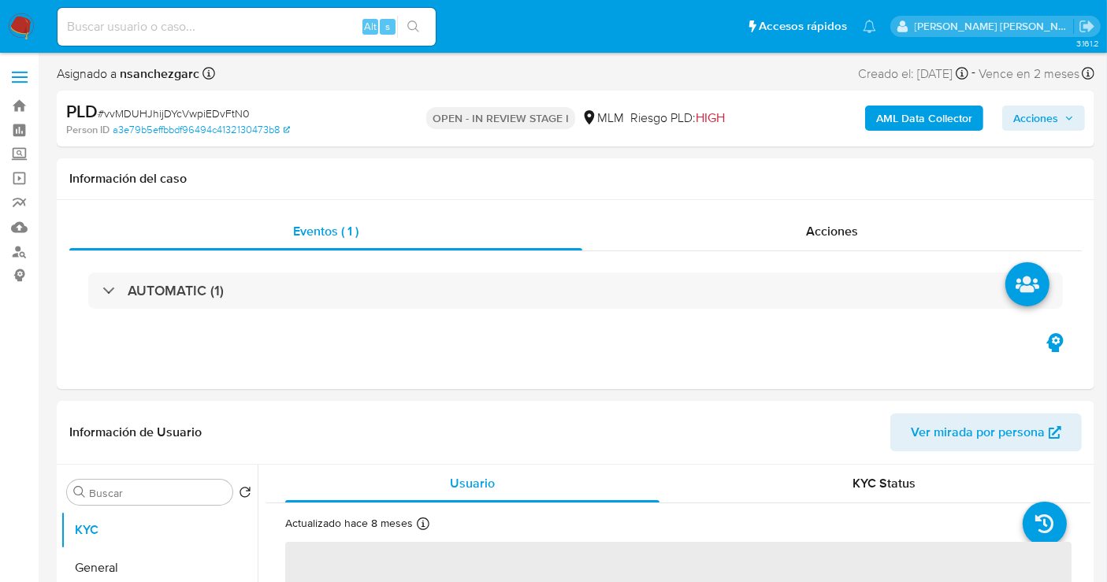
select select "10"
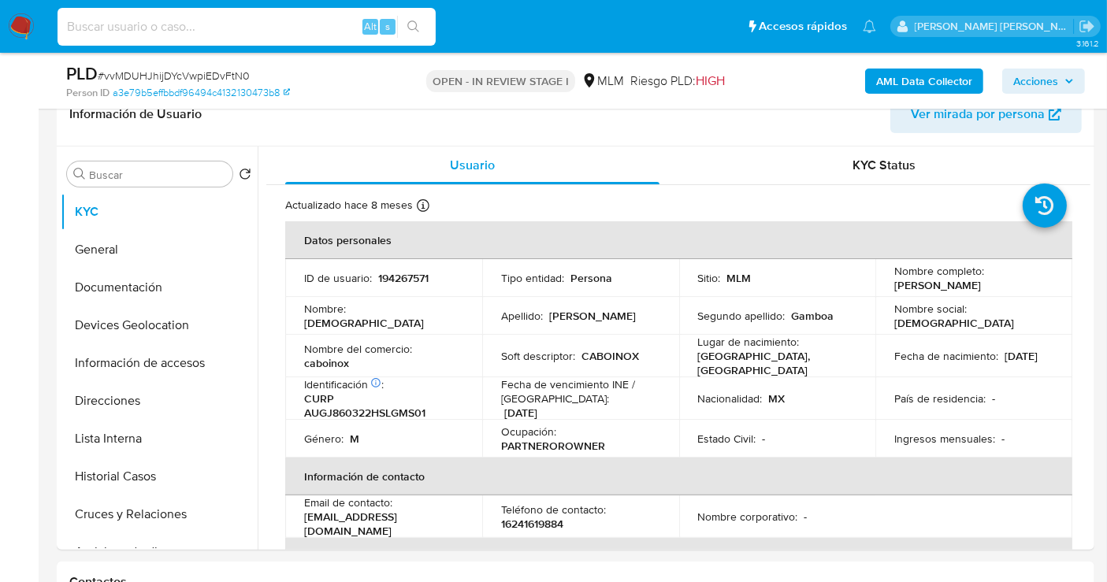
click at [109, 31] on input at bounding box center [247, 27] width 378 height 20
paste input "447693549"
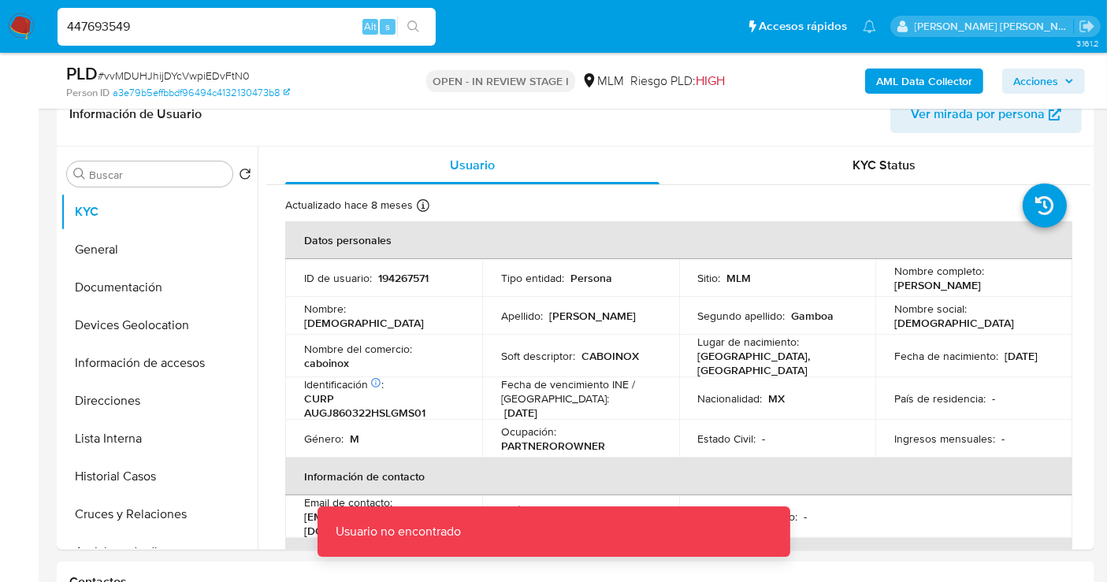
click at [184, 20] on input "447693549" at bounding box center [247, 27] width 378 height 20
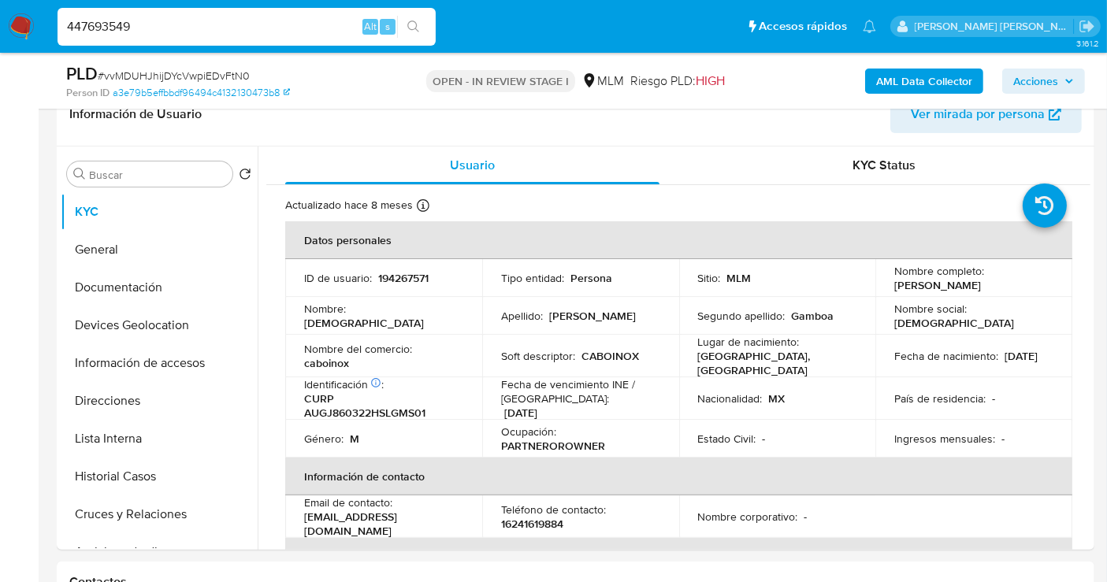
type input "447693549"
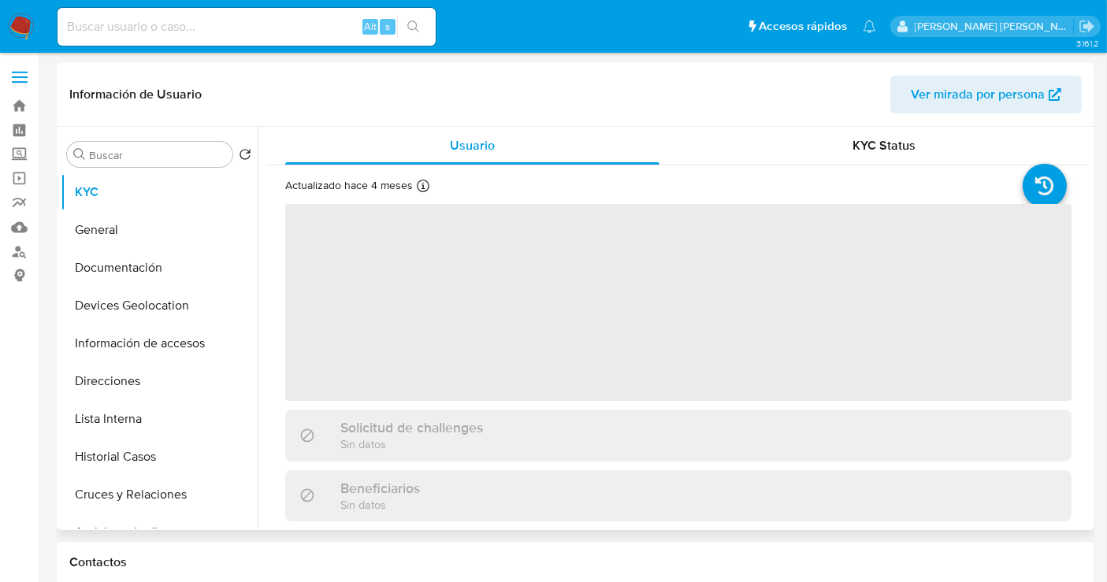
select select "10"
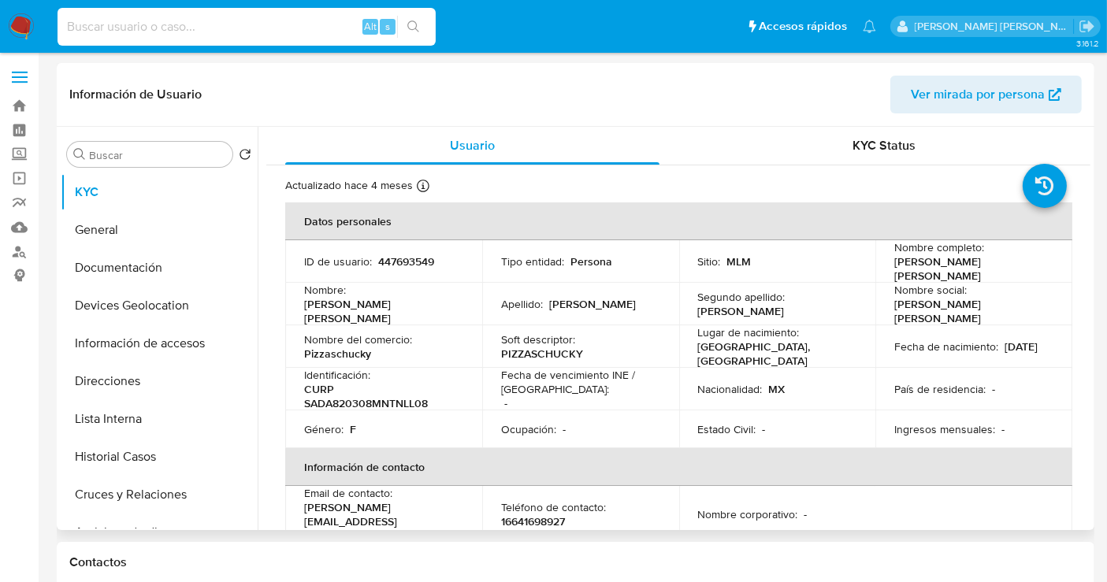
click at [113, 31] on input at bounding box center [247, 27] width 378 height 20
paste input "1671986849"
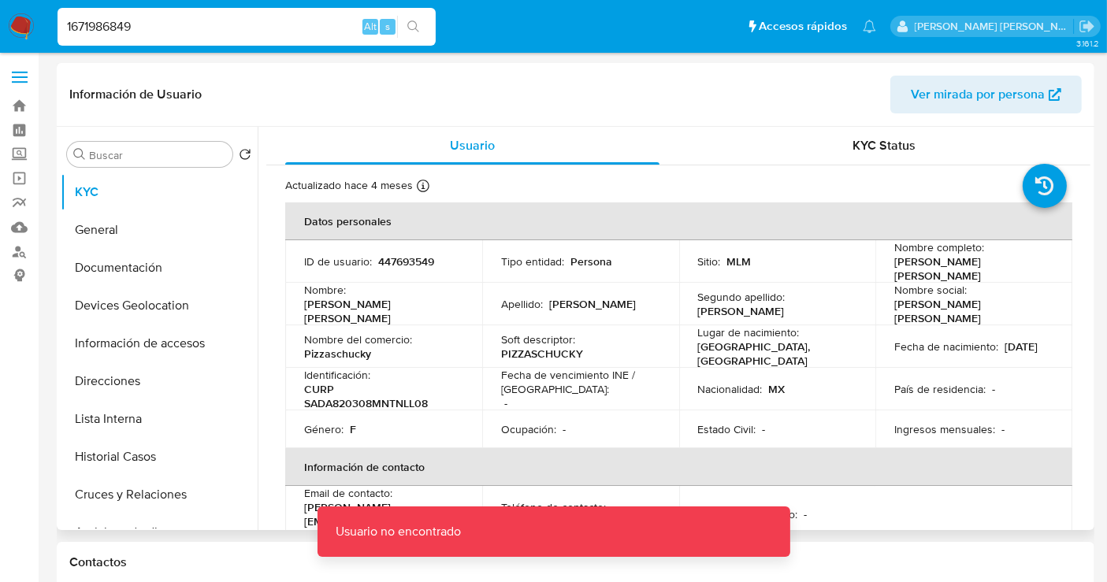
click at [180, 22] on input "1671986849" at bounding box center [247, 27] width 378 height 20
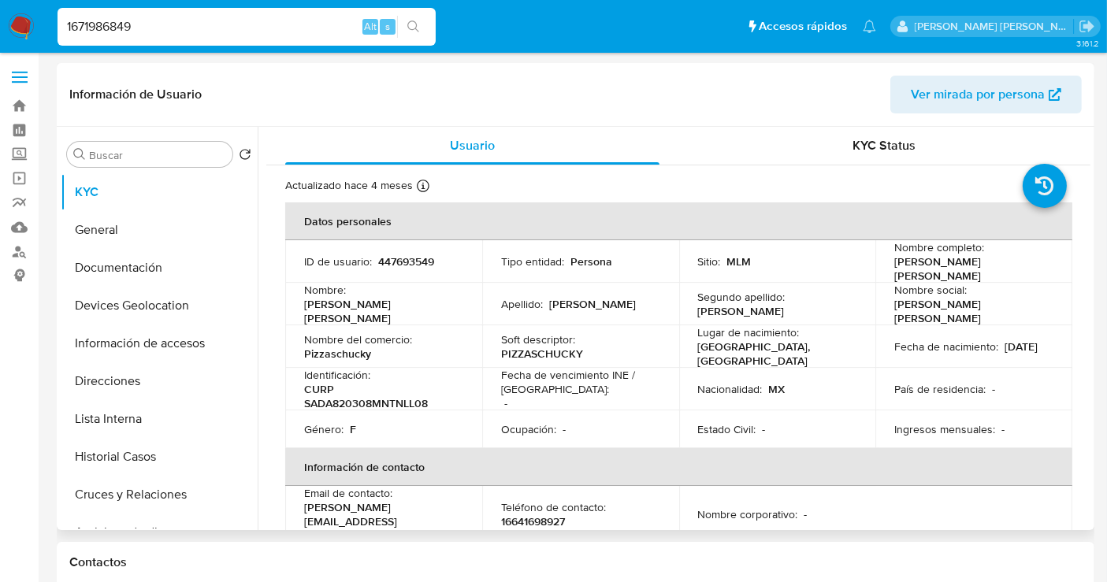
type input "1671986849"
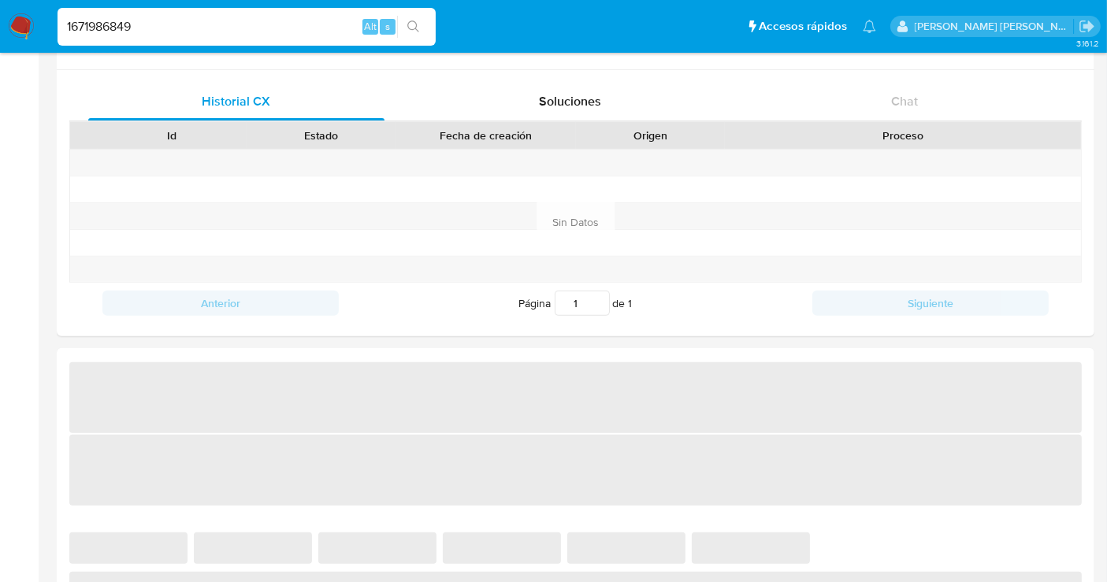
scroll to position [525, 0]
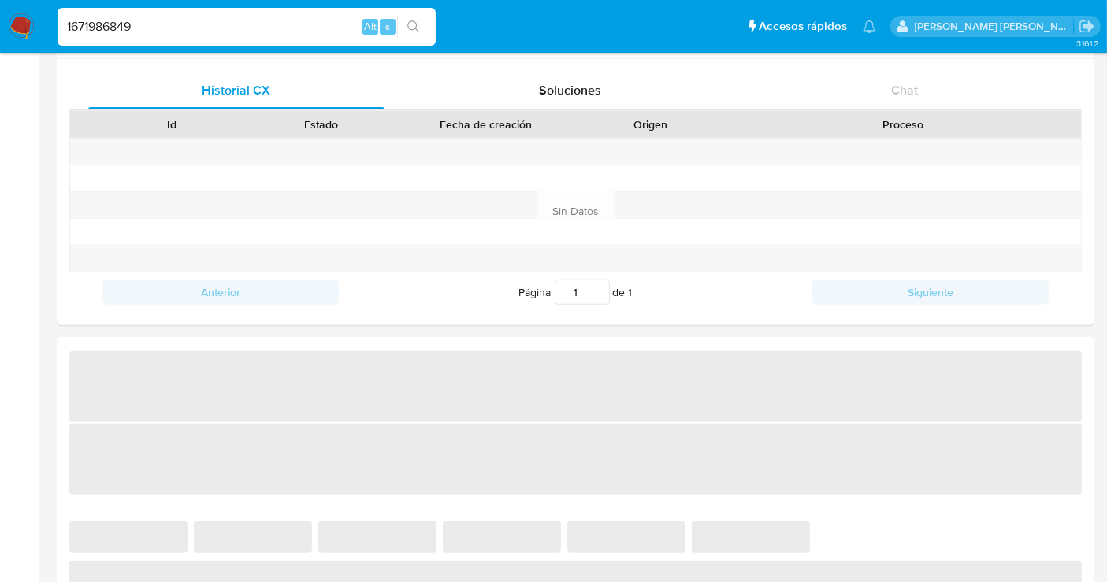
select select "10"
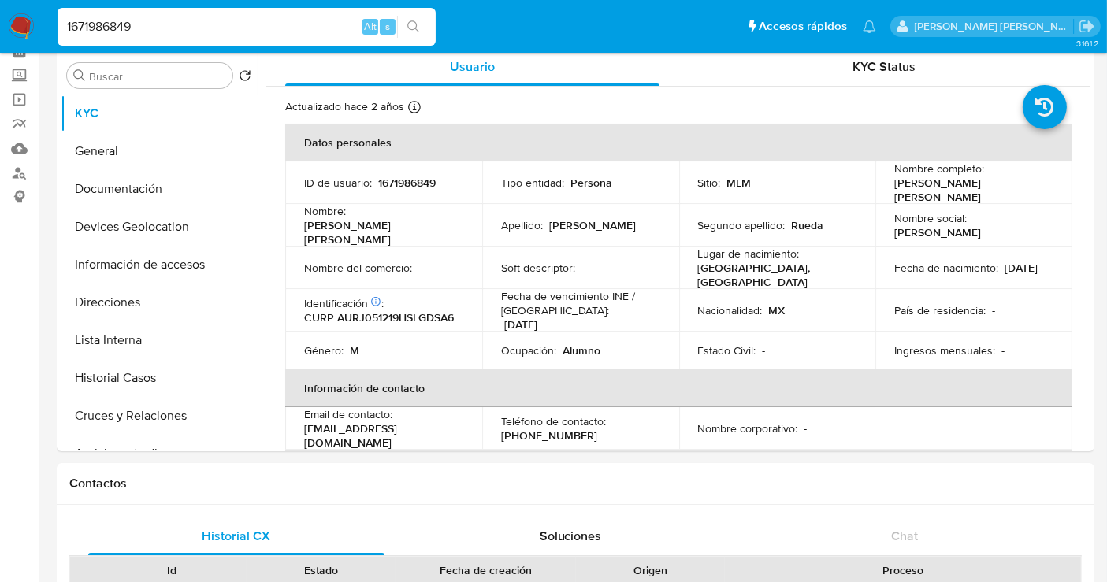
scroll to position [28, 0]
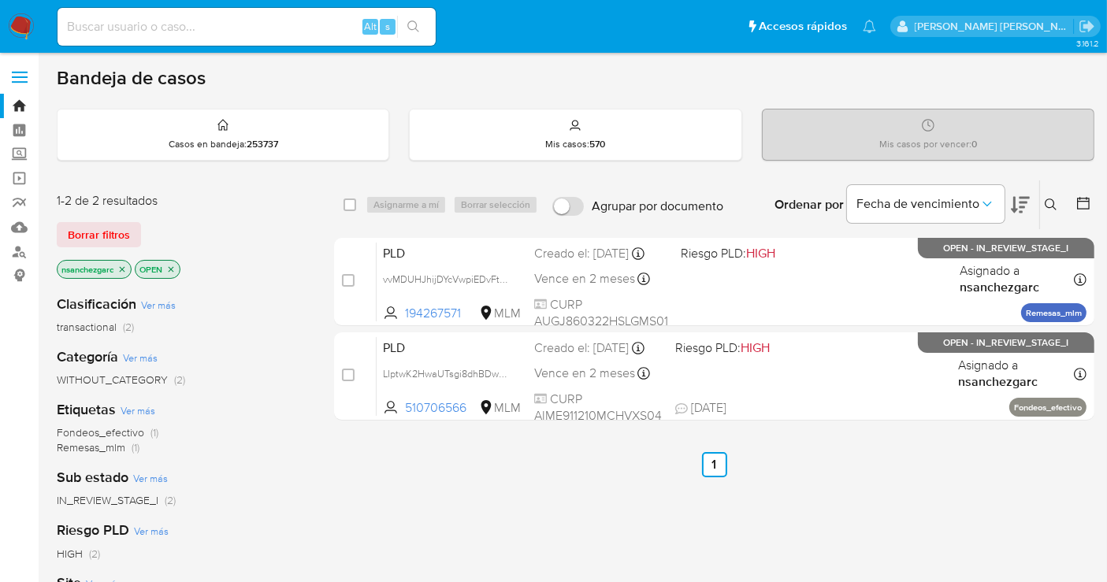
click at [105, 12] on div "Alt s" at bounding box center [247, 27] width 378 height 38
click at [105, 21] on input at bounding box center [247, 27] width 378 height 20
paste input "194267571"
type input "194267571"
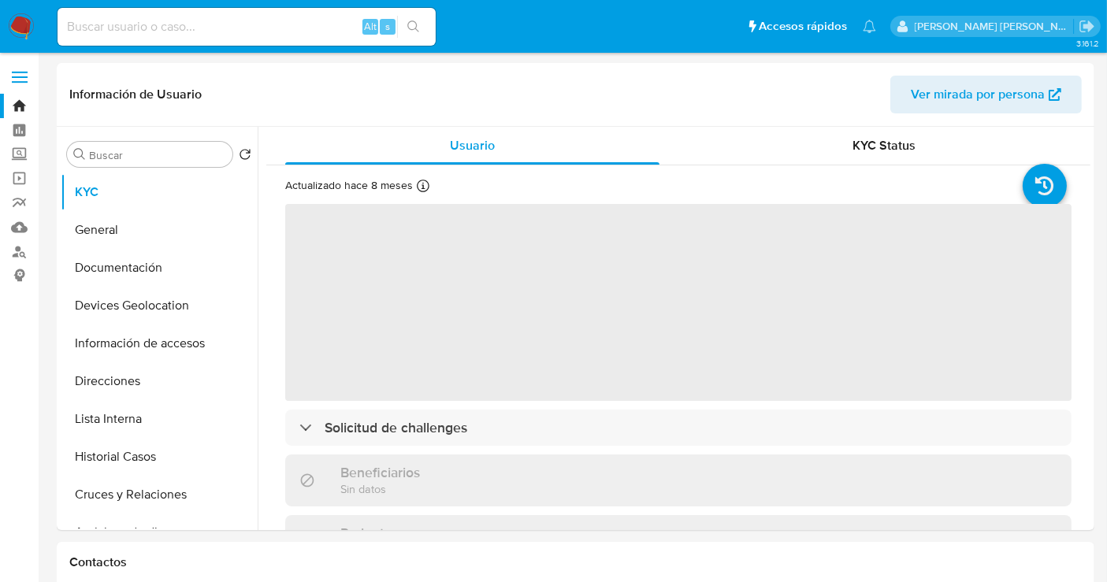
select select "10"
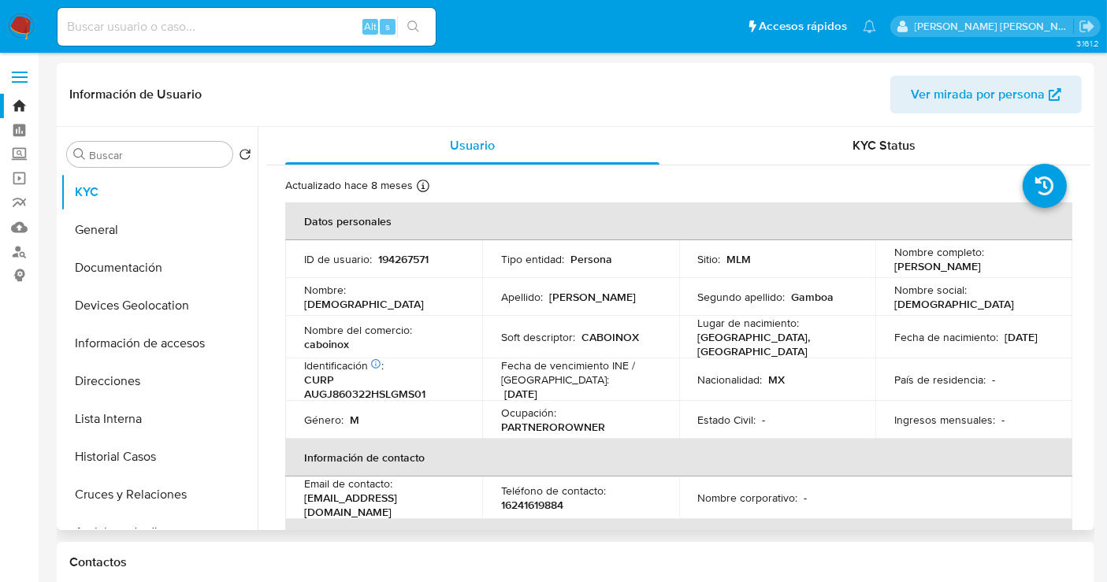
click at [320, 345] on p "caboinox" at bounding box center [326, 344] width 45 height 14
copy p "caboinox"
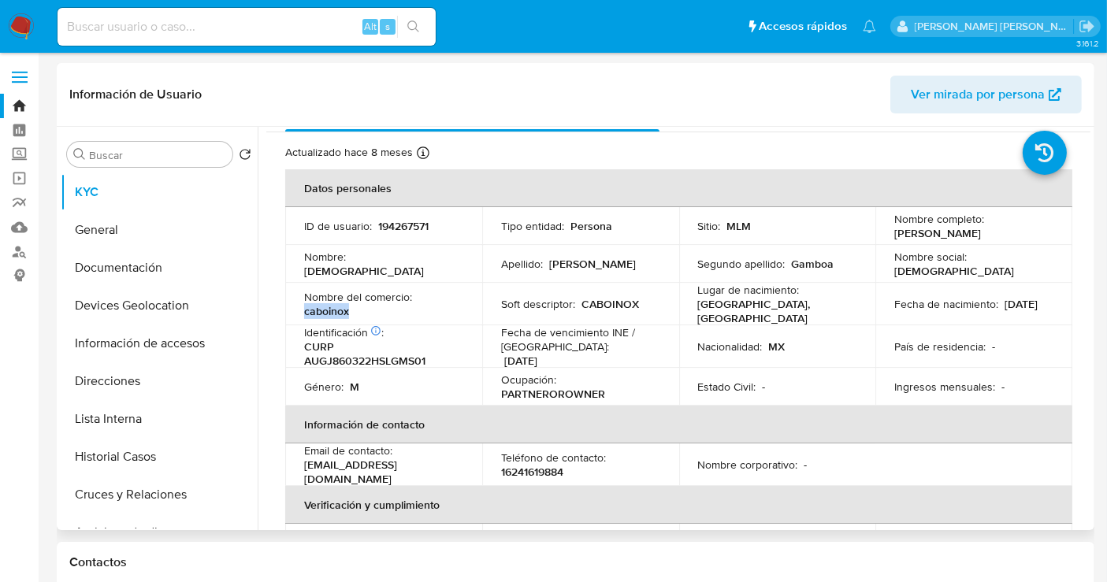
scroll to position [6, 0]
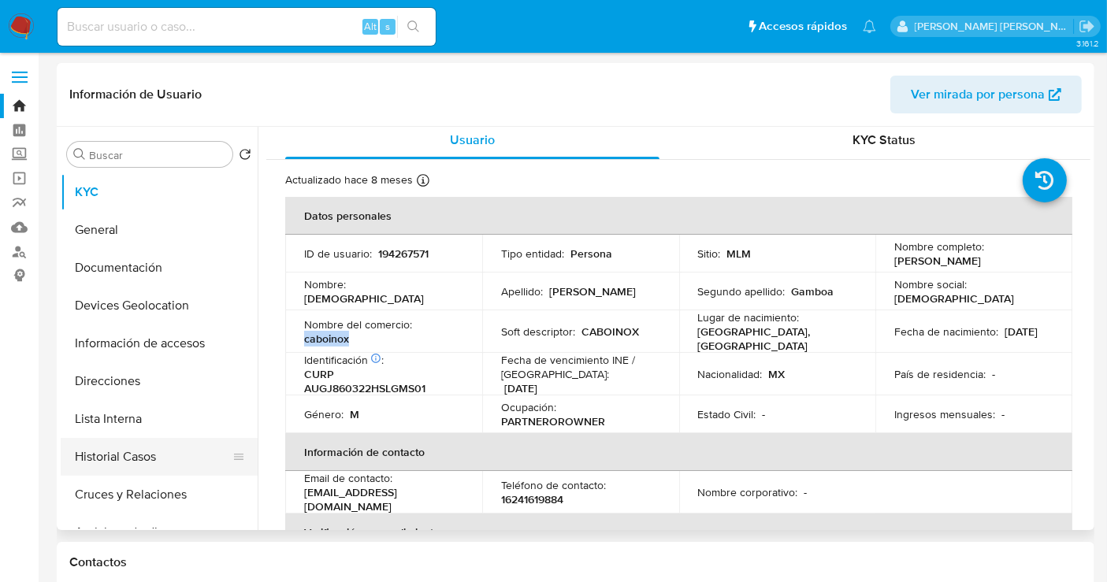
click at [112, 451] on button "Historial Casos" at bounding box center [153, 457] width 184 height 38
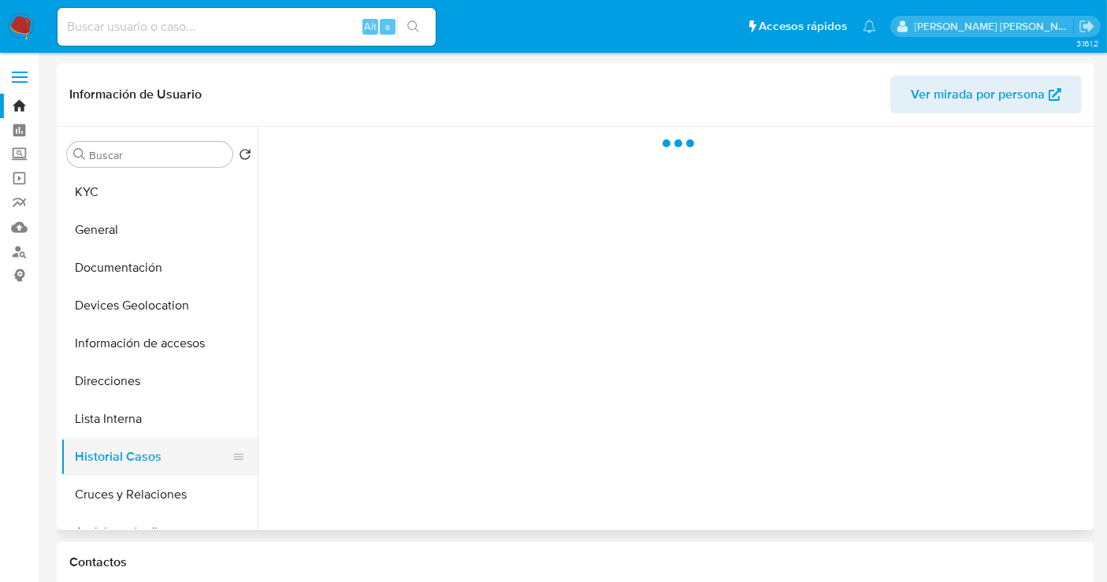
scroll to position [0, 0]
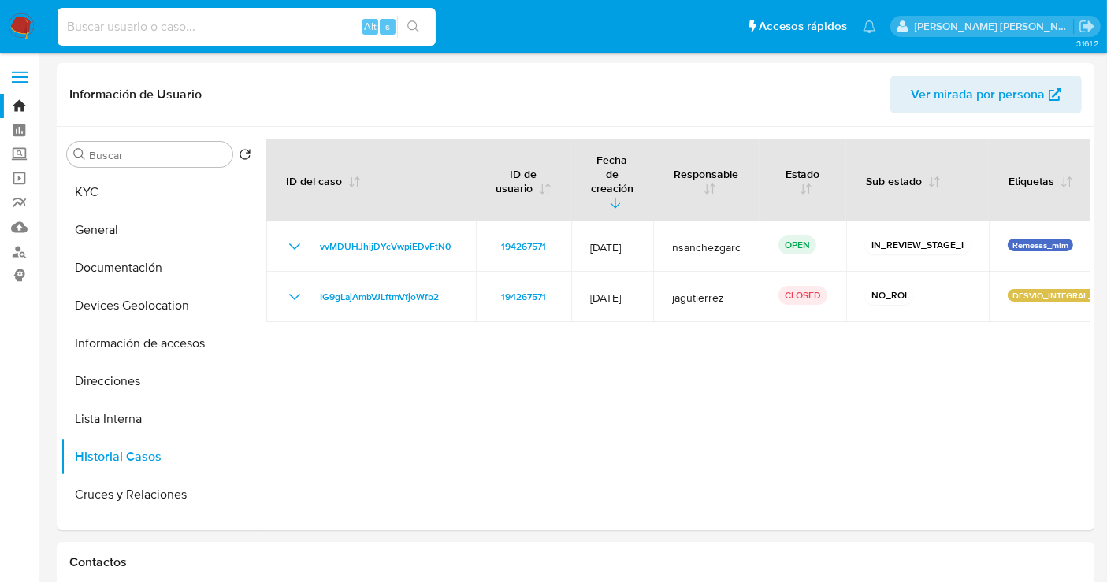
click at [189, 32] on input at bounding box center [247, 27] width 378 height 20
paste input "1045877092"
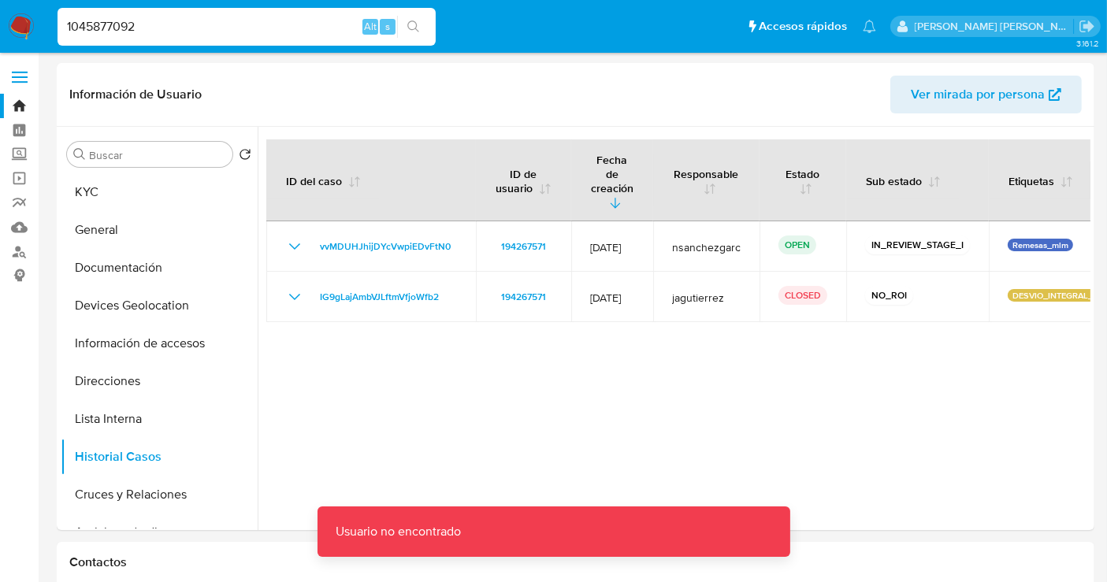
click at [211, 20] on input "1045877092" at bounding box center [247, 27] width 378 height 20
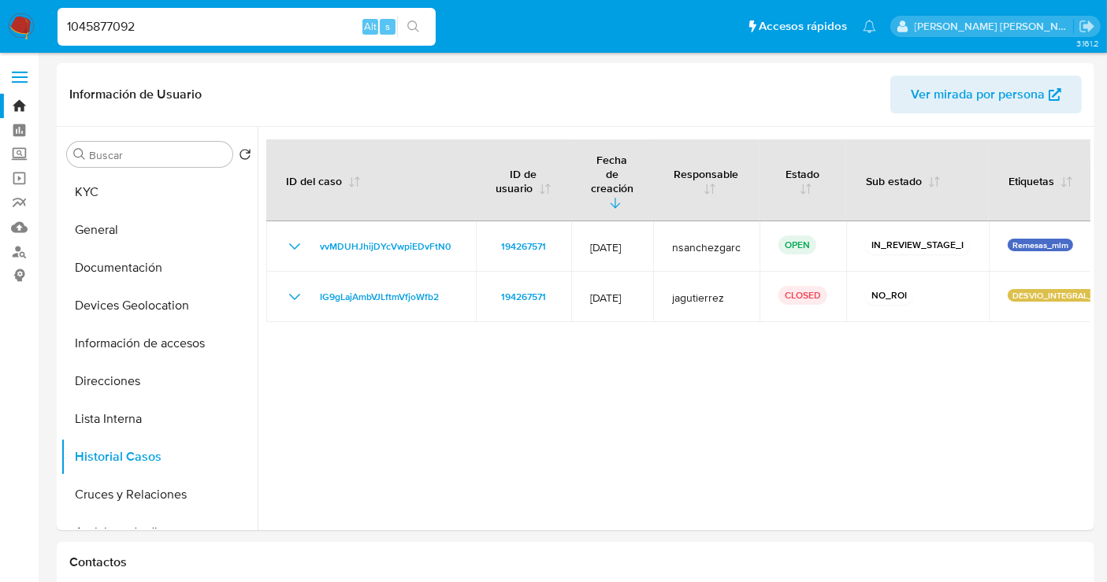
type input "1045877092"
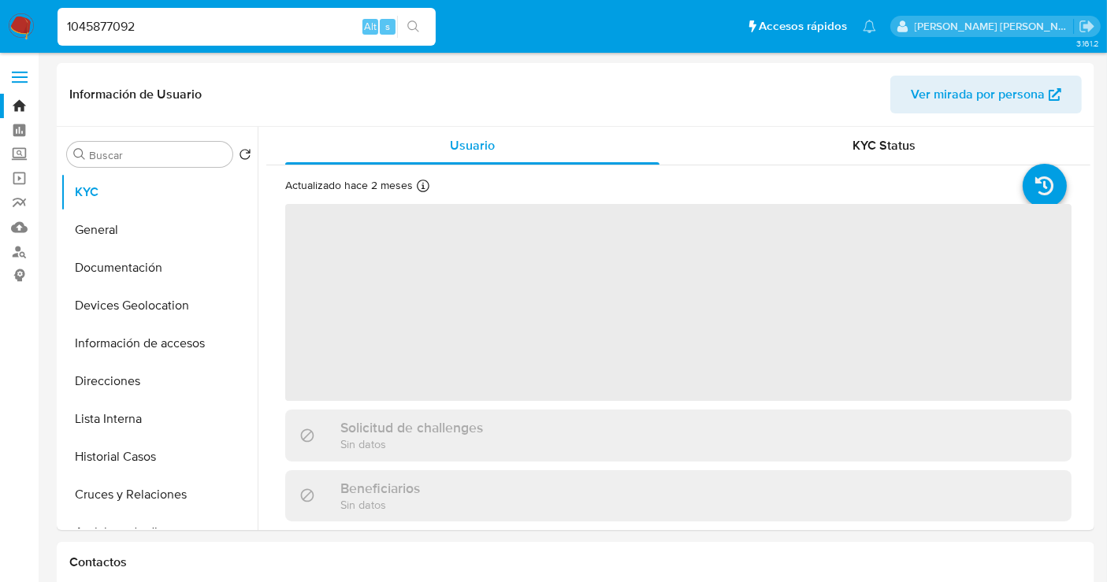
select select "10"
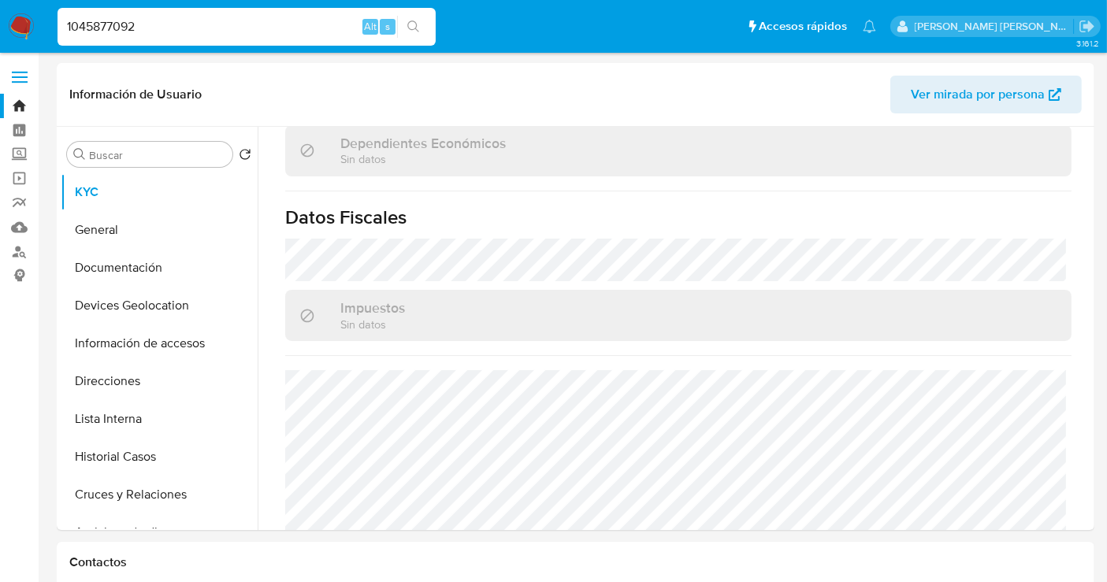
click at [19, 28] on img at bounding box center [21, 26] width 27 height 27
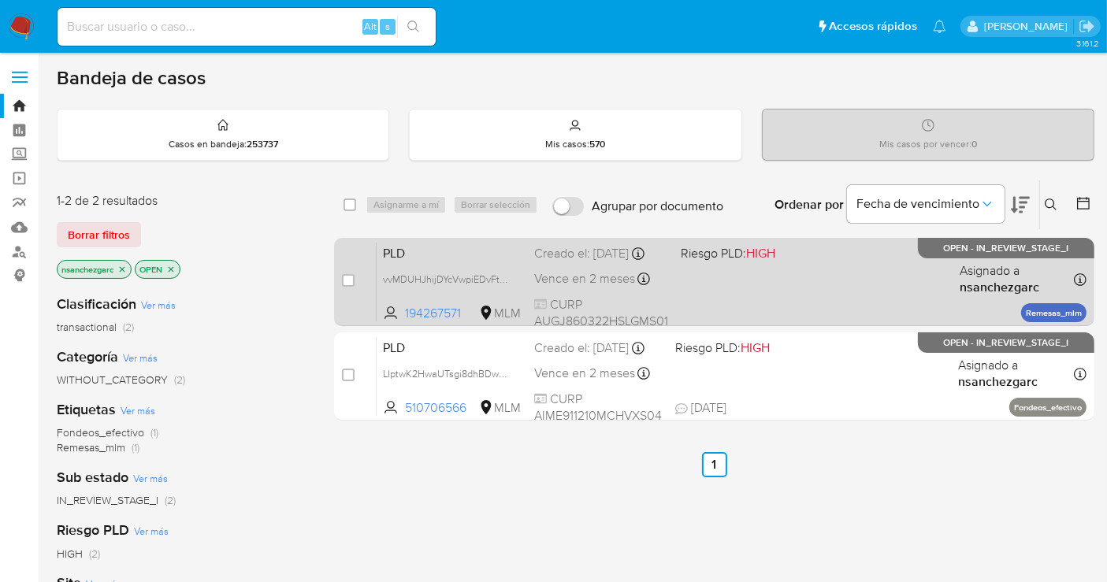
click at [547, 262] on div "Creado el: 12/09/2025 Creado el: 12/09/2025 02:16:44" at bounding box center [601, 253] width 134 height 17
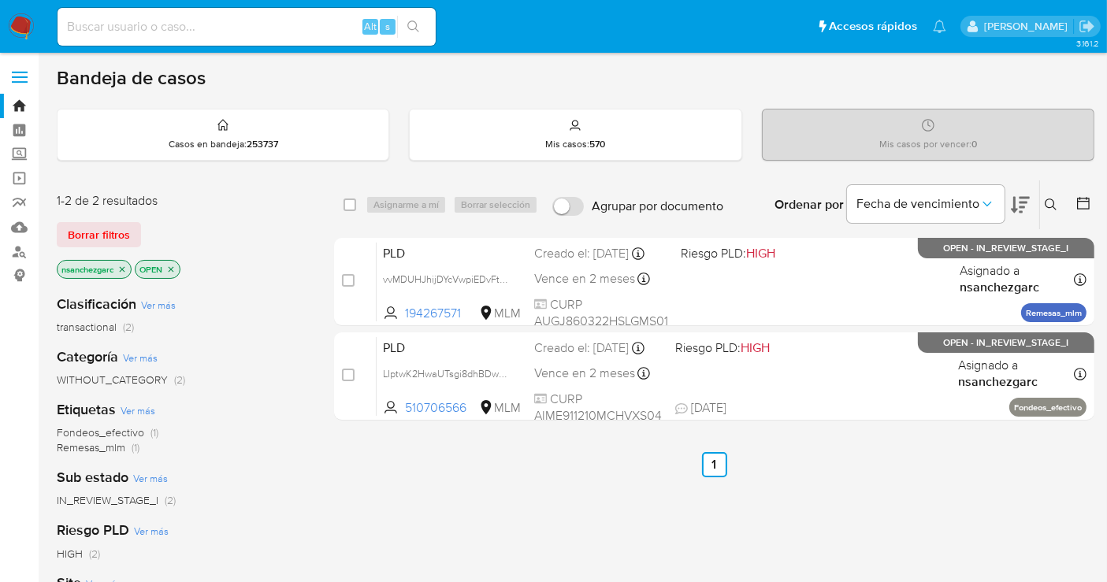
click at [20, 34] on img at bounding box center [21, 26] width 27 height 27
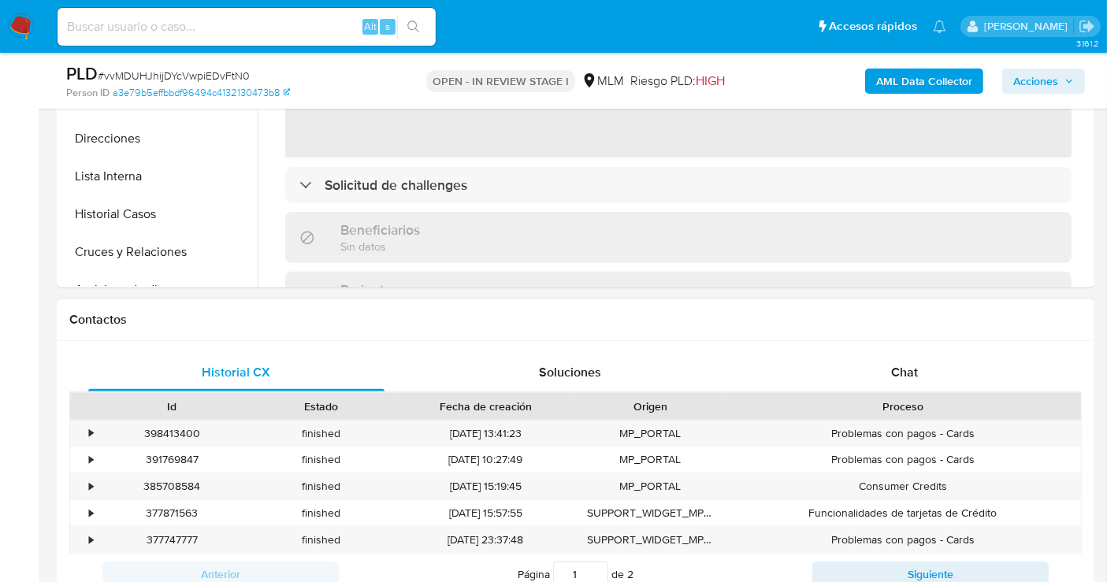
scroll to position [612, 0]
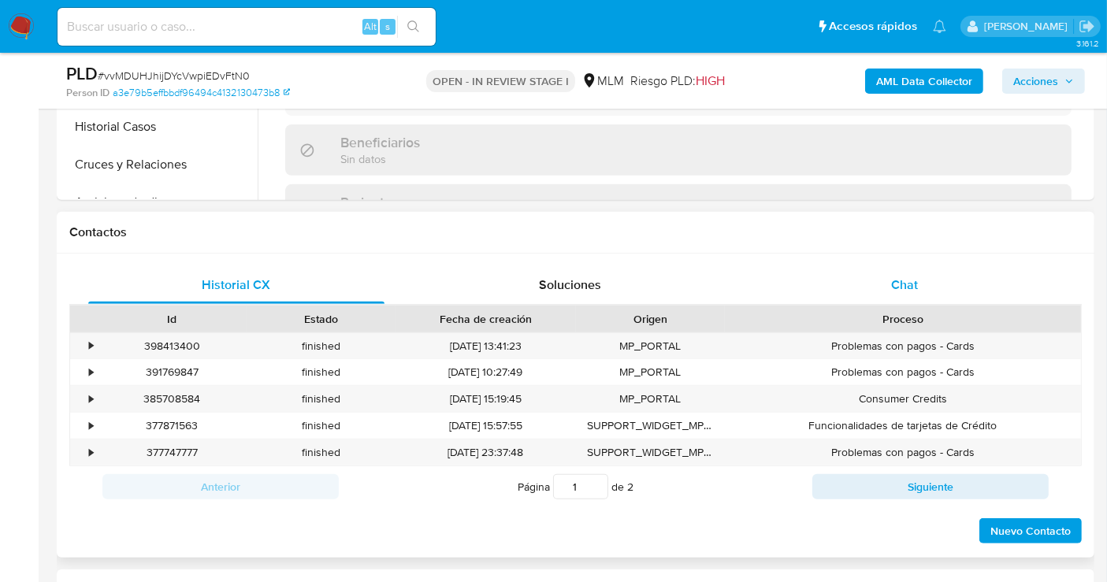
click at [907, 287] on span "Chat" at bounding box center [904, 285] width 27 height 18
select select "10"
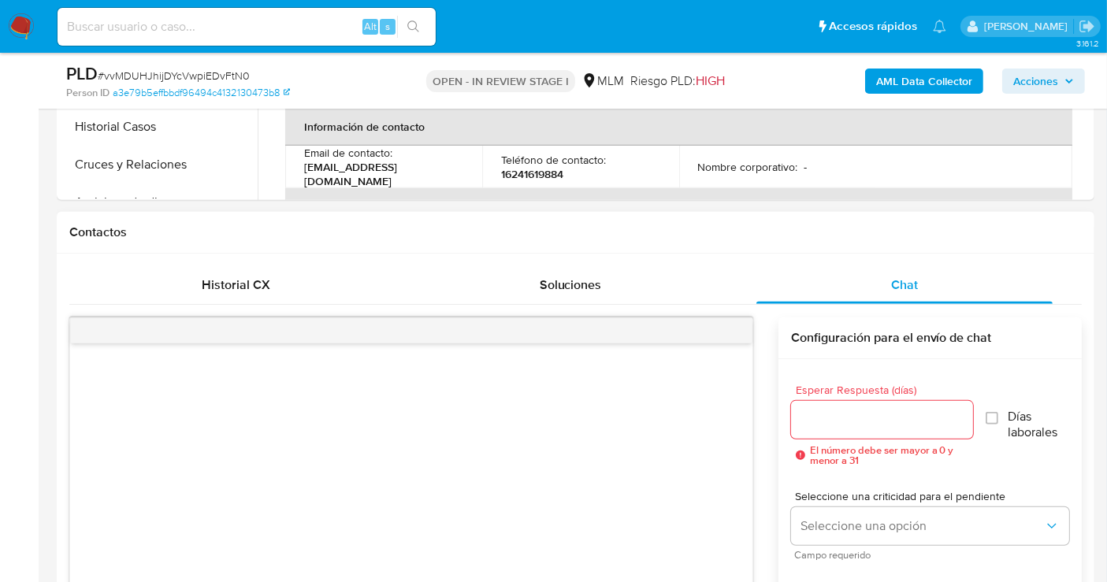
click at [828, 413] on input "Esperar Respuesta (días)" at bounding box center [882, 420] width 182 height 20
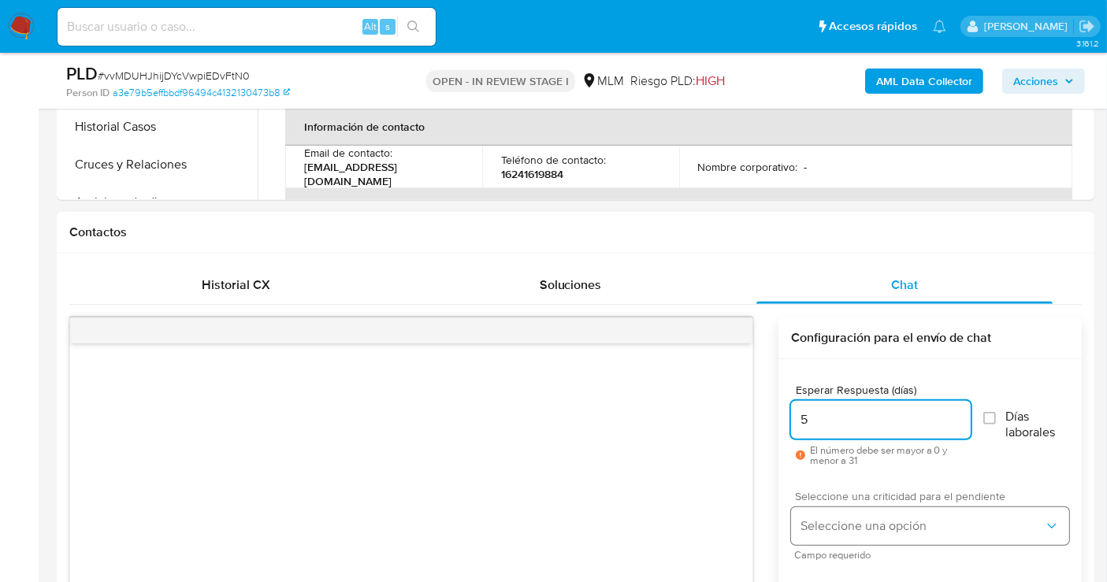
type input "5"
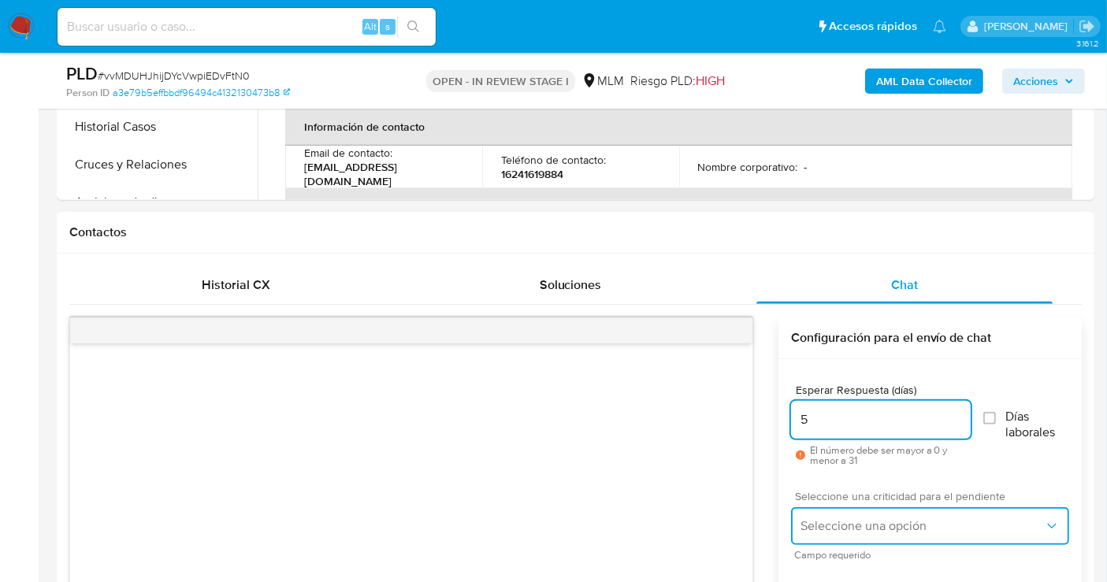
click at [833, 515] on button "Seleccione una opción" at bounding box center [930, 526] width 278 height 38
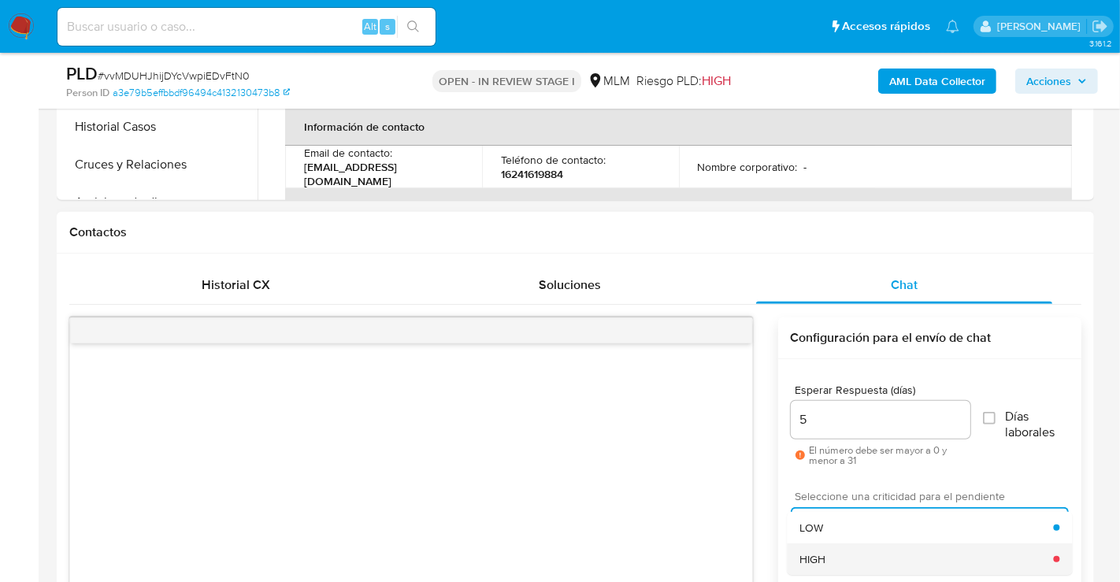
click at [829, 545] on div "HIGH" at bounding box center [927, 560] width 254 height 32
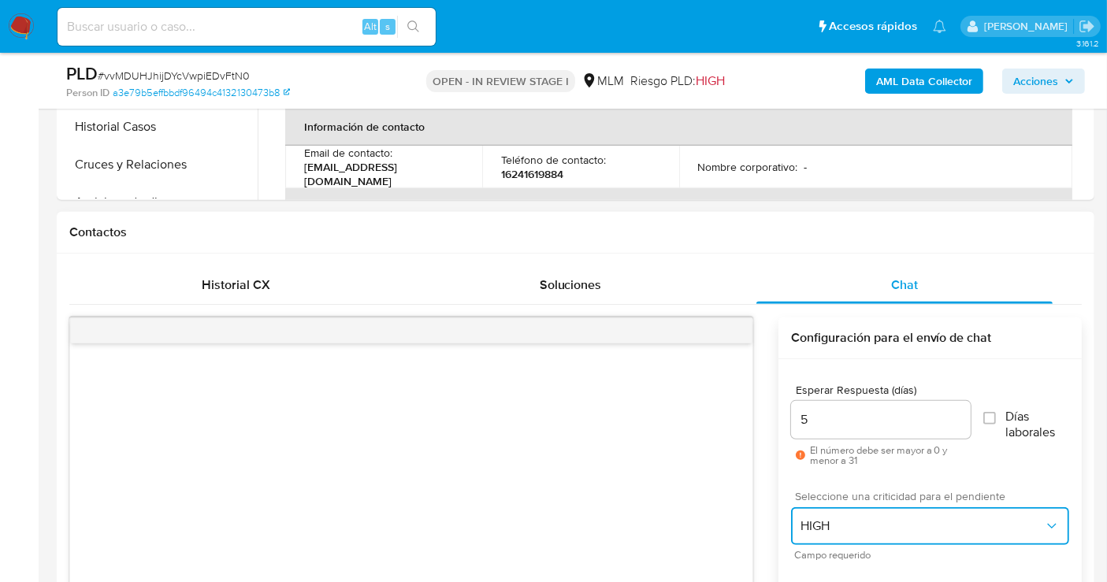
scroll to position [788, 0]
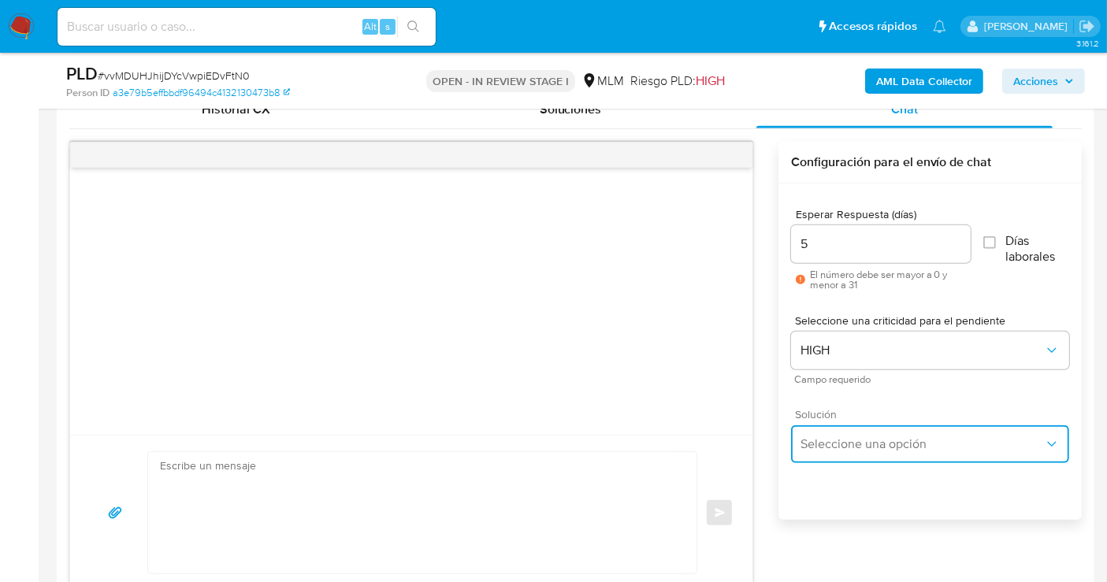
click at [825, 443] on span "Seleccione una opción" at bounding box center [921, 444] width 243 height 16
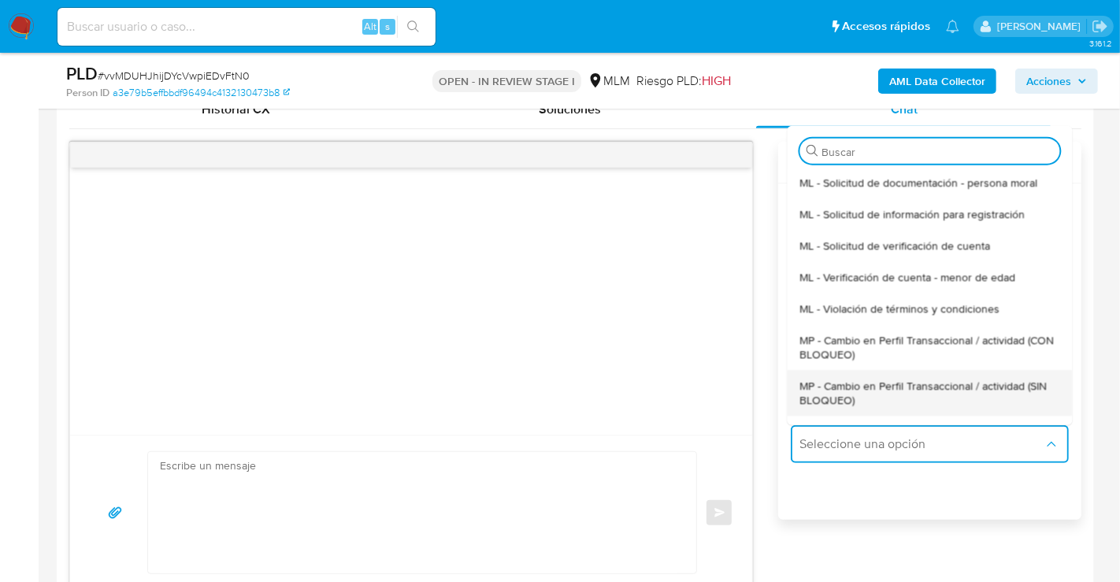
click at [812, 393] on span "MP - Cambio en Perfil Transaccional / actividad (SIN BLOQUEO)" at bounding box center [930, 392] width 260 height 28
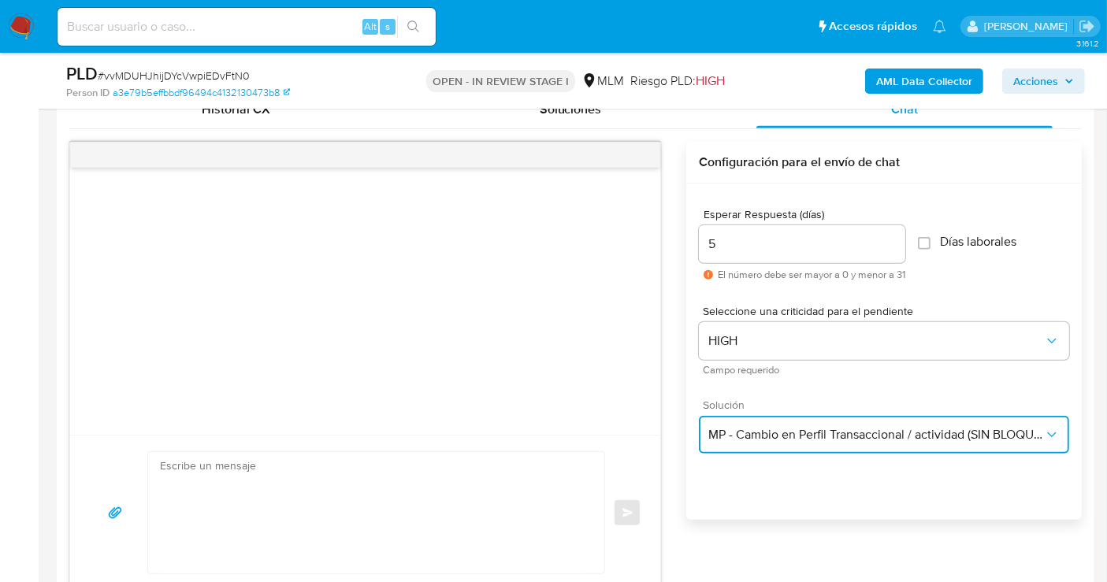
type textarea "Estimado ,Te comunicamos que se ha identificado un cambio en el uso habitual de…"
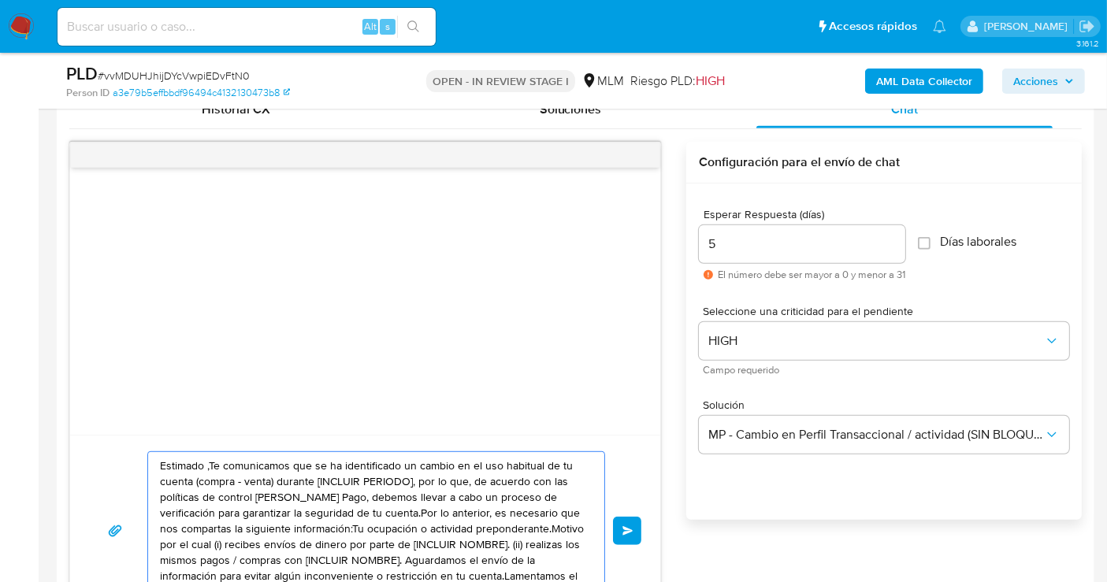
click at [305, 488] on textarea "Estimado ,Te comunicamos que se ha identificado un cambio en el uso habitual de…" at bounding box center [372, 531] width 425 height 158
paste textarea "cliente se ha identificado un cambio en el uso habitual de tu cuenta para garan…"
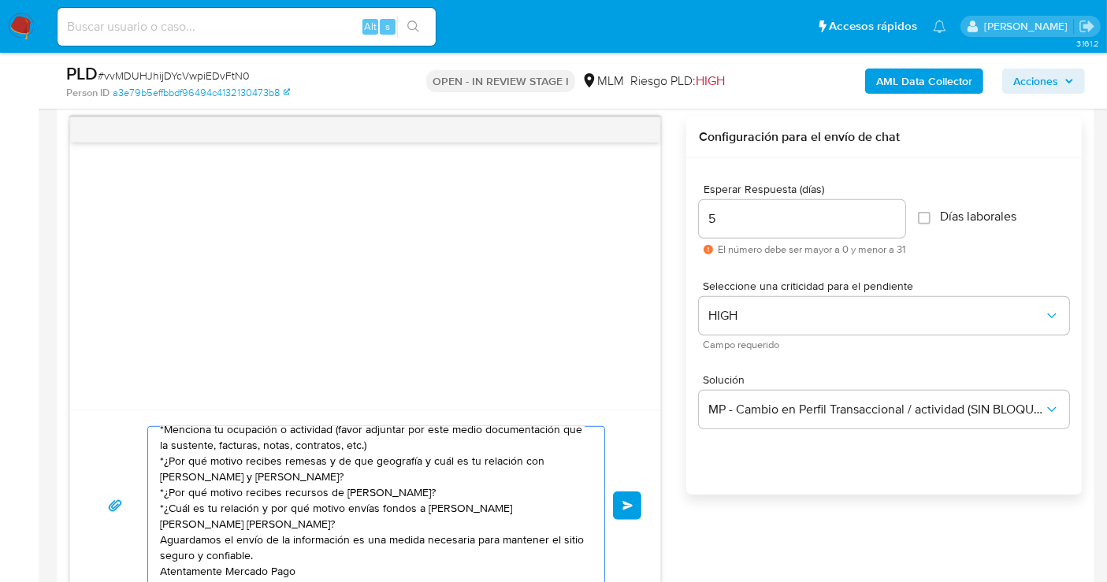
scroll to position [58, 0]
type textarea "Estimado cliente se ha identificado un cambio en el uso habitual de tu cuenta p…"
click at [627, 501] on span "Enviar" at bounding box center [627, 505] width 11 height 9
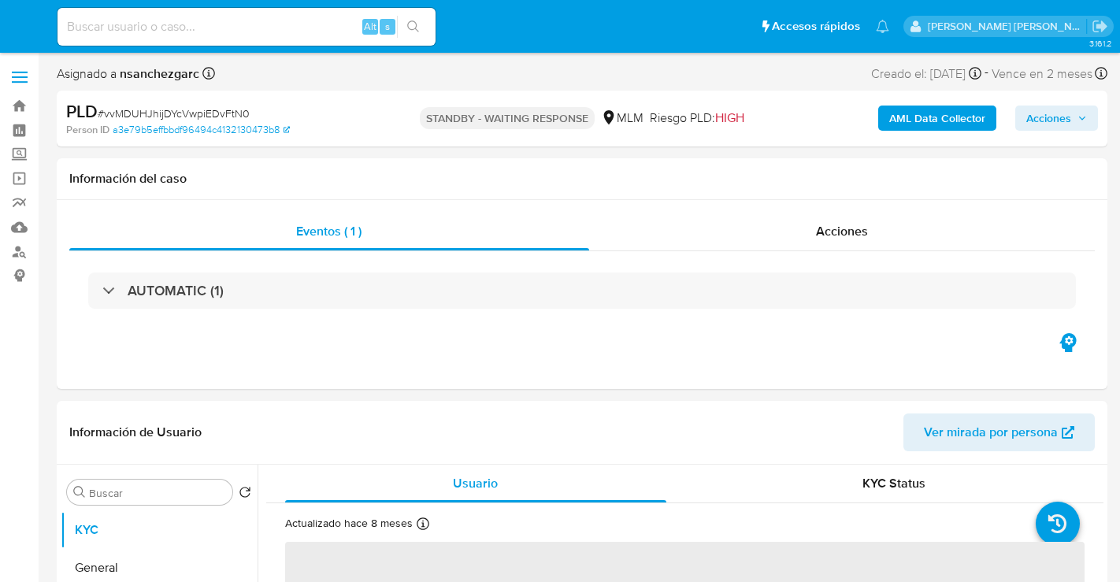
select select "10"
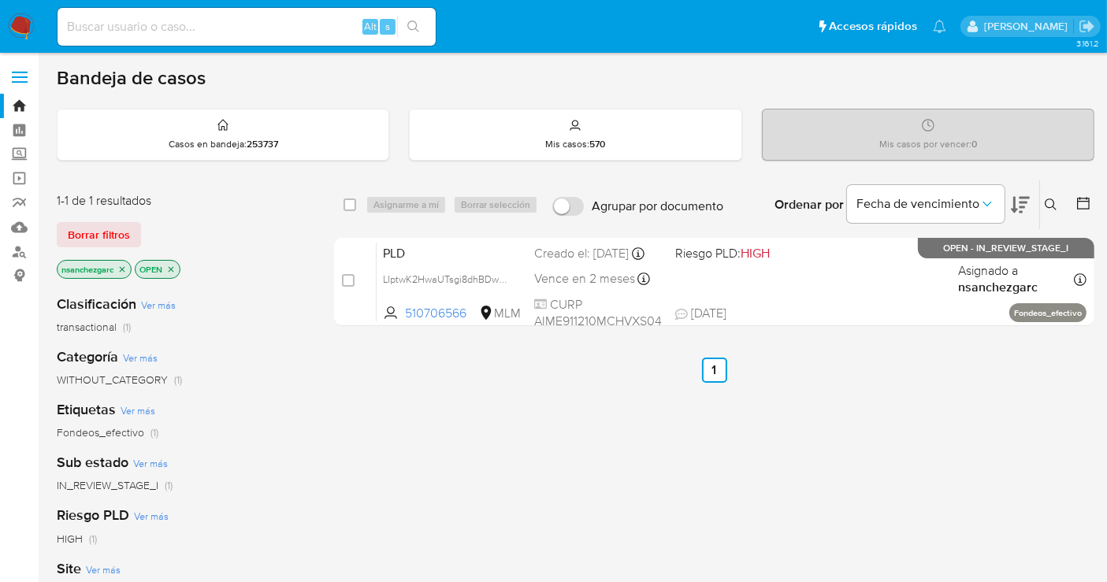
click at [1045, 203] on icon at bounding box center [1050, 205] width 12 height 12
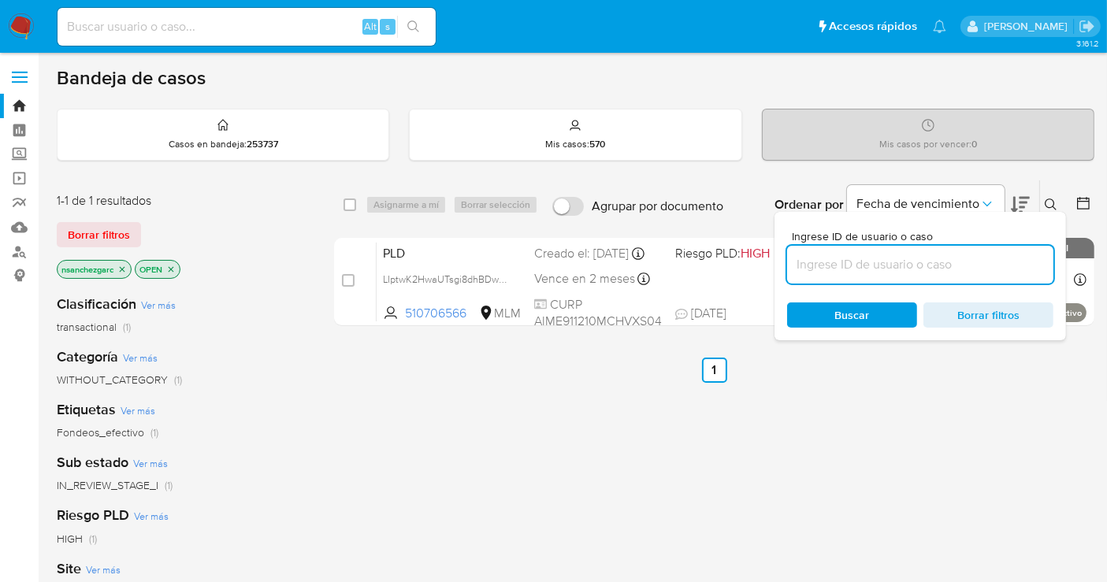
click at [889, 266] on input at bounding box center [920, 264] width 266 height 20
type input "823892145"
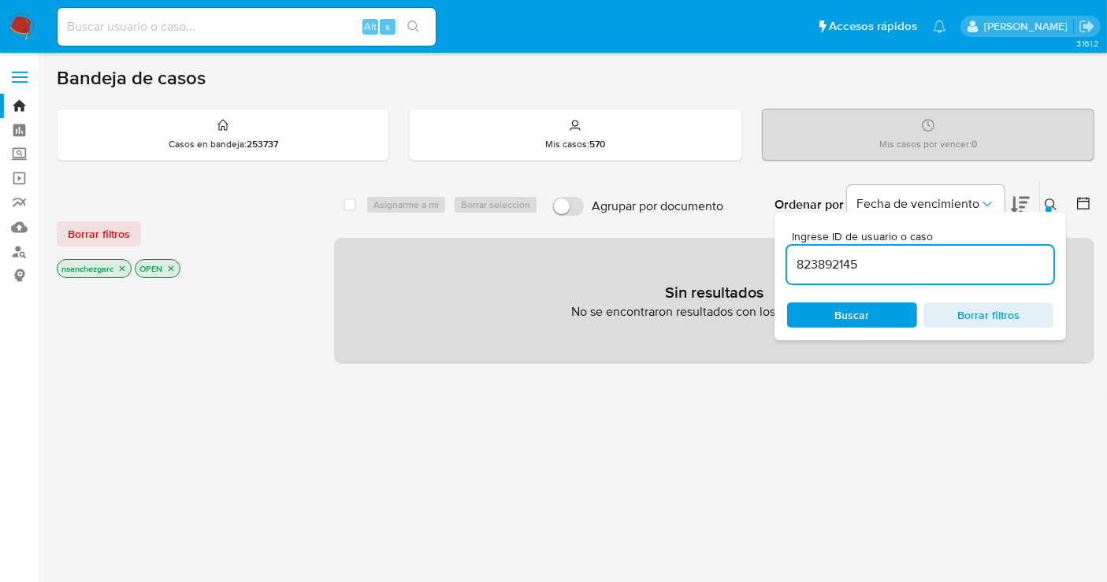
click at [122, 264] on icon "close-filter" at bounding box center [121, 268] width 9 height 9
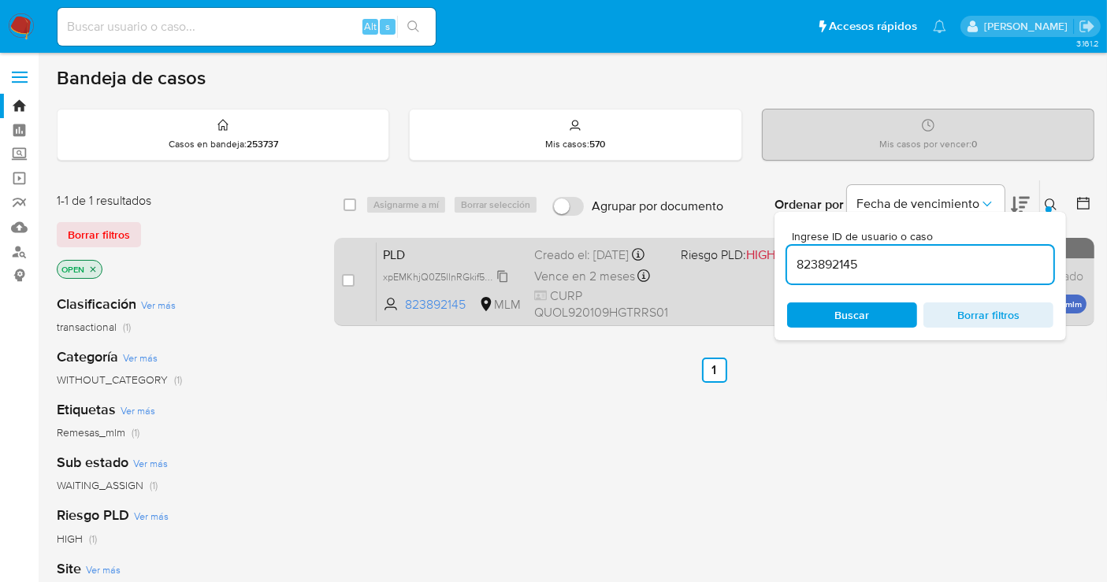
click at [502, 284] on span "xpEMKhjQ0Z5llnRGkif5dj9U" at bounding box center [444, 275] width 122 height 17
click at [351, 275] on input "checkbox" at bounding box center [348, 280] width 13 height 13
checkbox input "true"
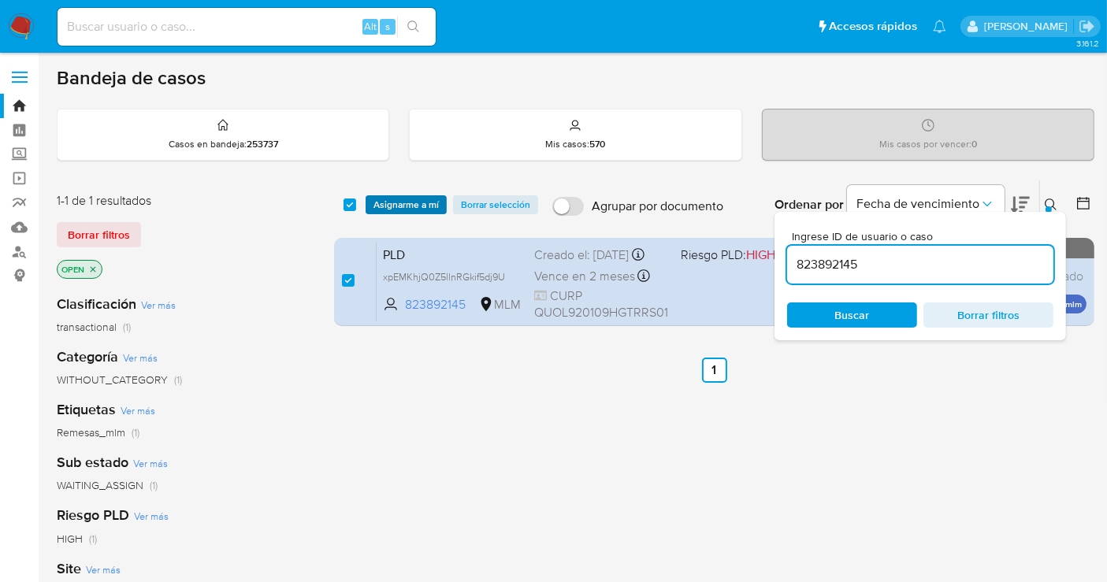
click at [396, 201] on span "Asignarme a mí" at bounding box center [405, 205] width 65 height 16
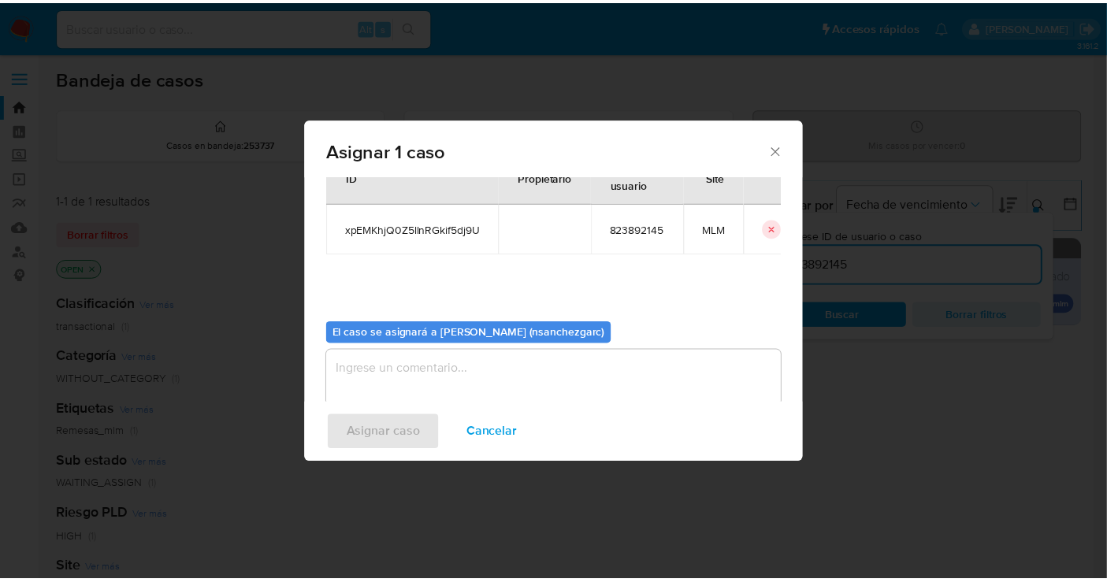
scroll to position [80, 0]
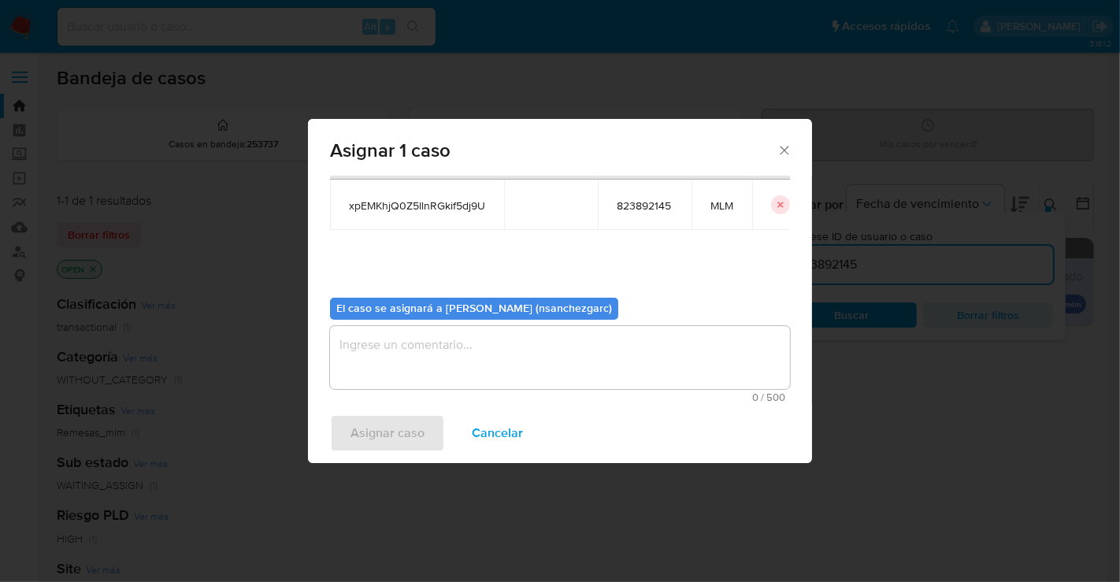
click at [404, 341] on textarea "assign-modal" at bounding box center [560, 357] width 460 height 63
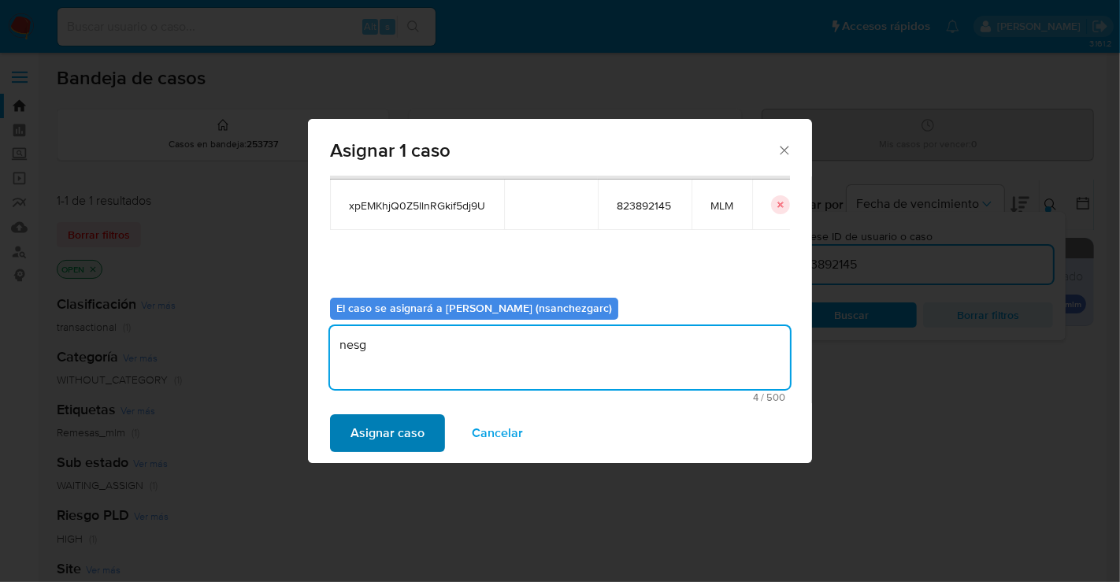
type textarea "nesg"
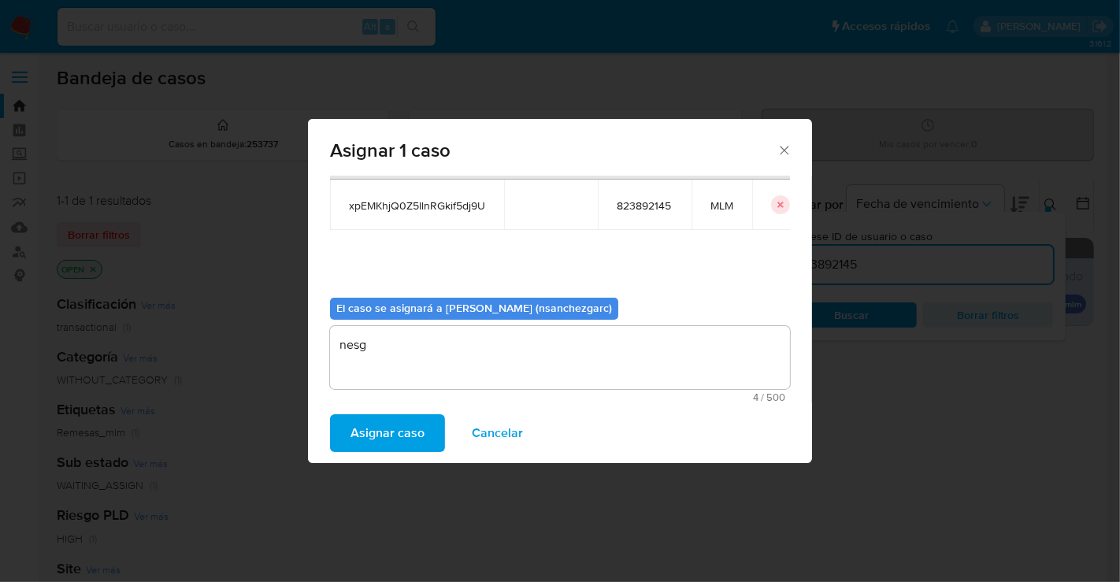
click at [398, 428] on span "Asignar caso" at bounding box center [388, 433] width 74 height 35
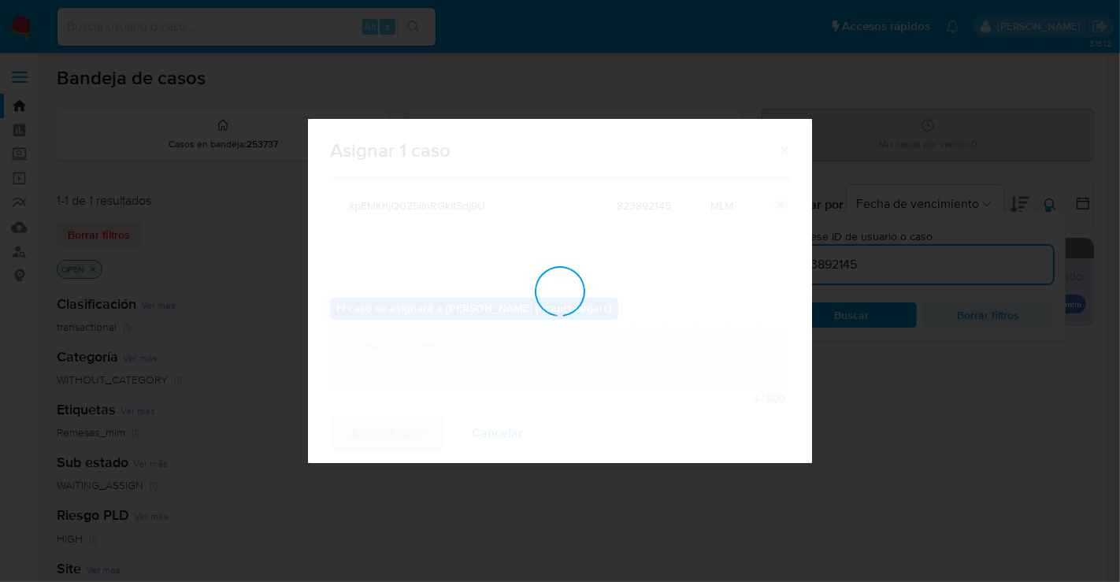
checkbox input "false"
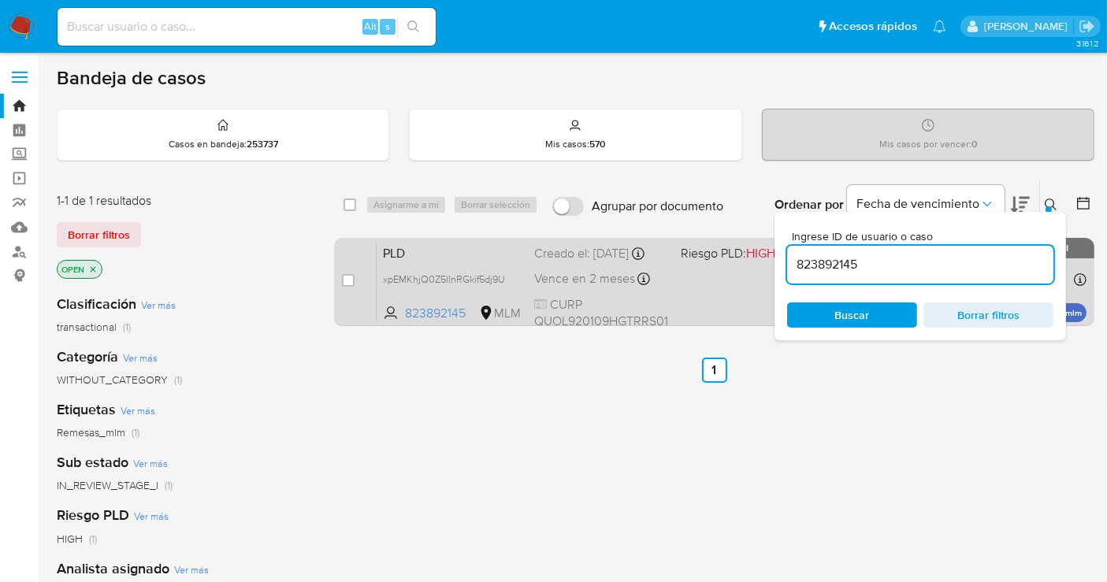
click at [553, 288] on span "Vence en 2 meses" at bounding box center [584, 278] width 101 height 17
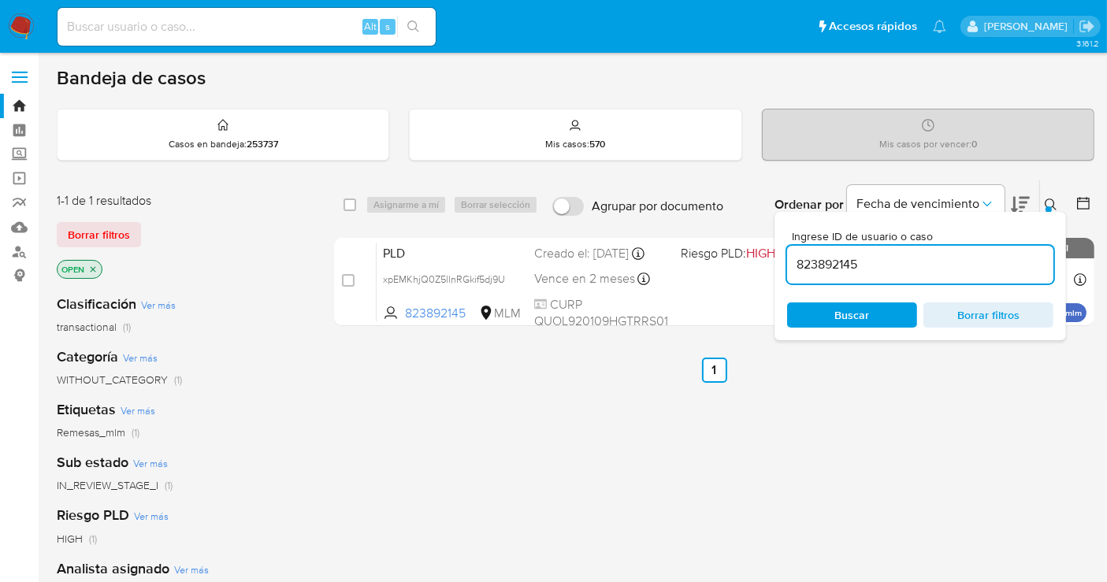
click at [1046, 206] on div at bounding box center [1048, 209] width 6 height 6
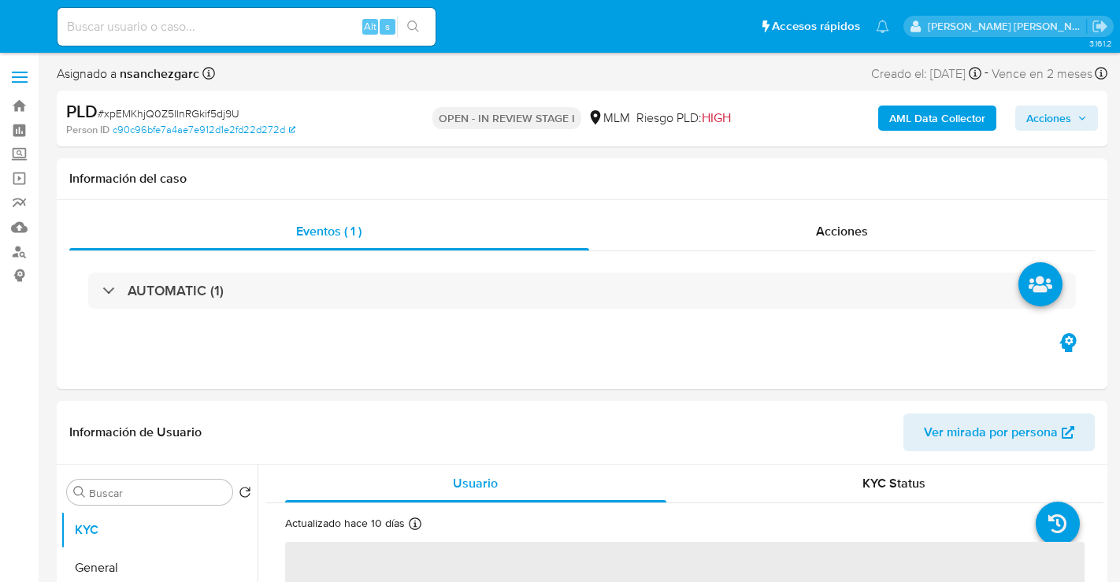
select select "10"
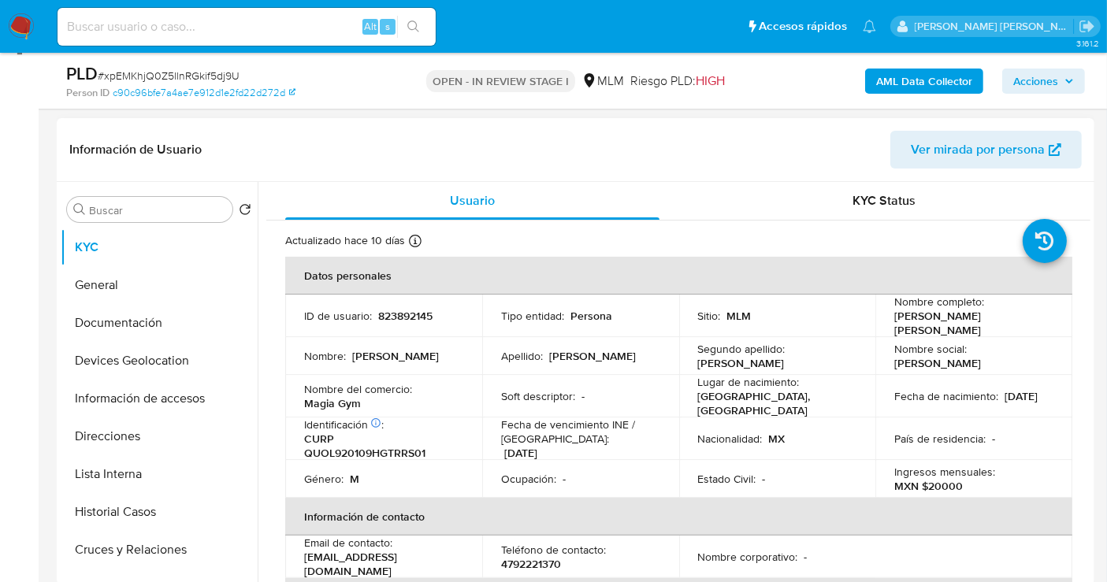
scroll to position [262, 0]
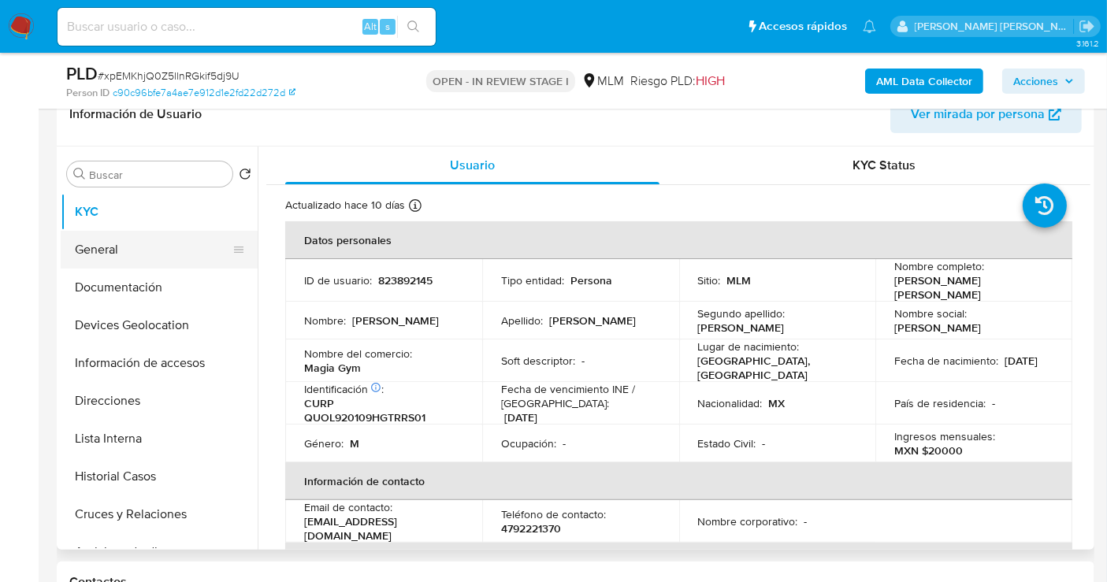
click at [76, 252] on button "General" at bounding box center [153, 250] width 184 height 38
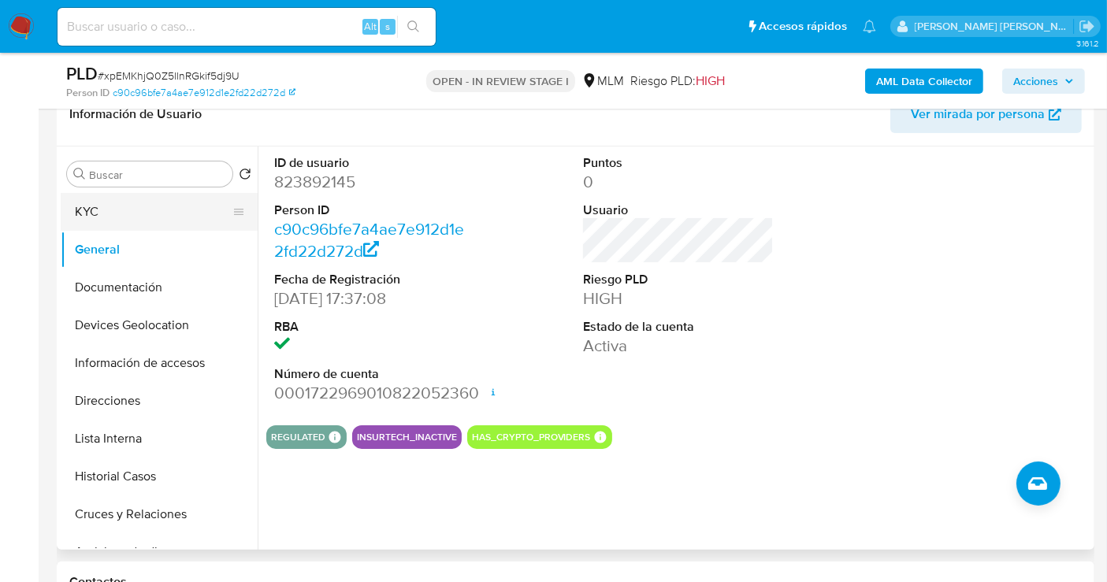
click at [106, 220] on button "KYC" at bounding box center [153, 212] width 184 height 38
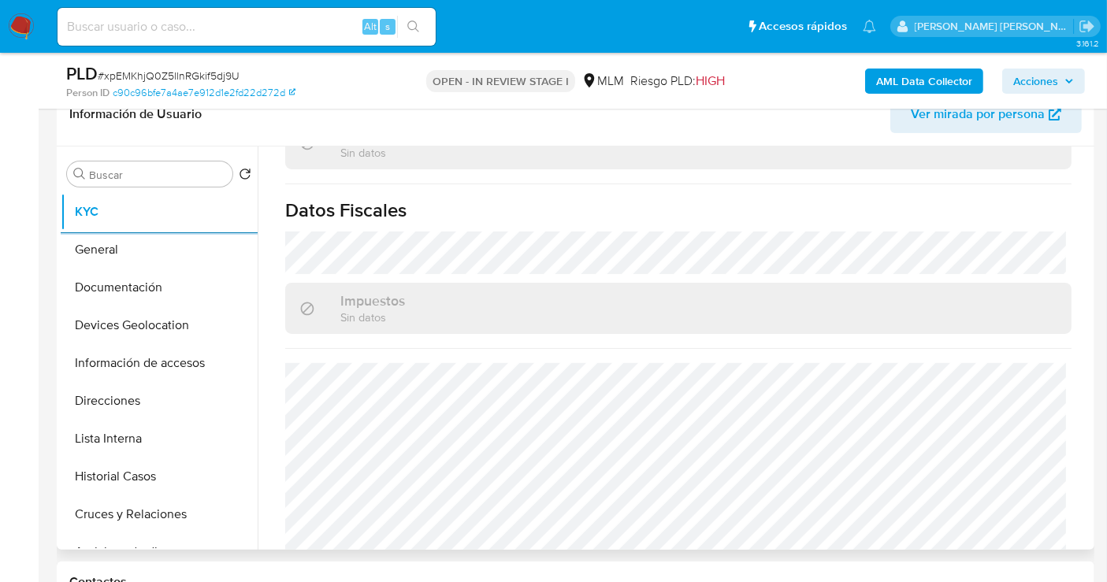
scroll to position [978, 0]
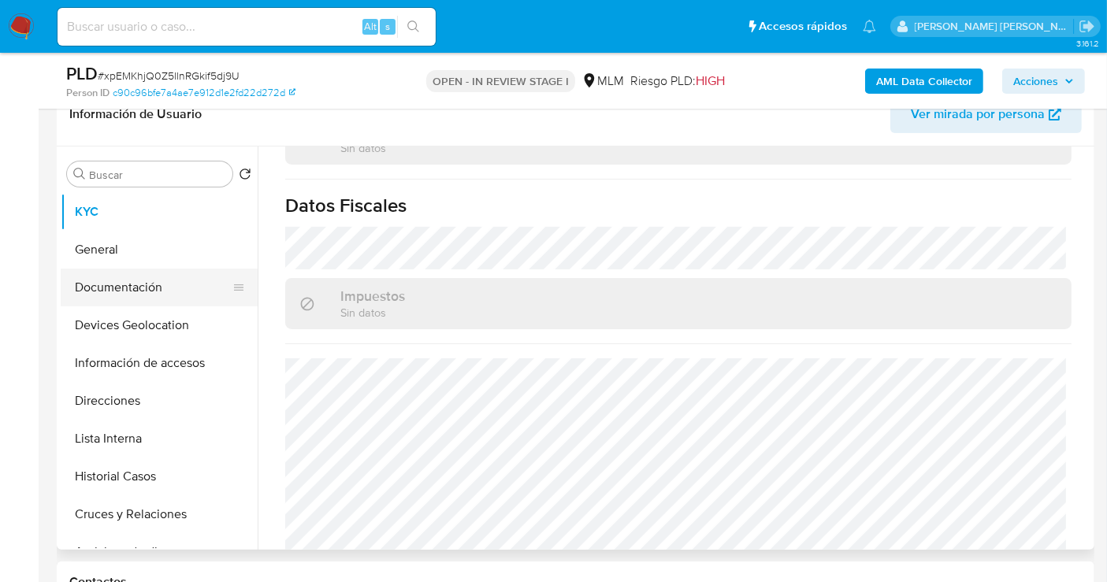
click at [149, 283] on button "Documentación" at bounding box center [153, 288] width 184 height 38
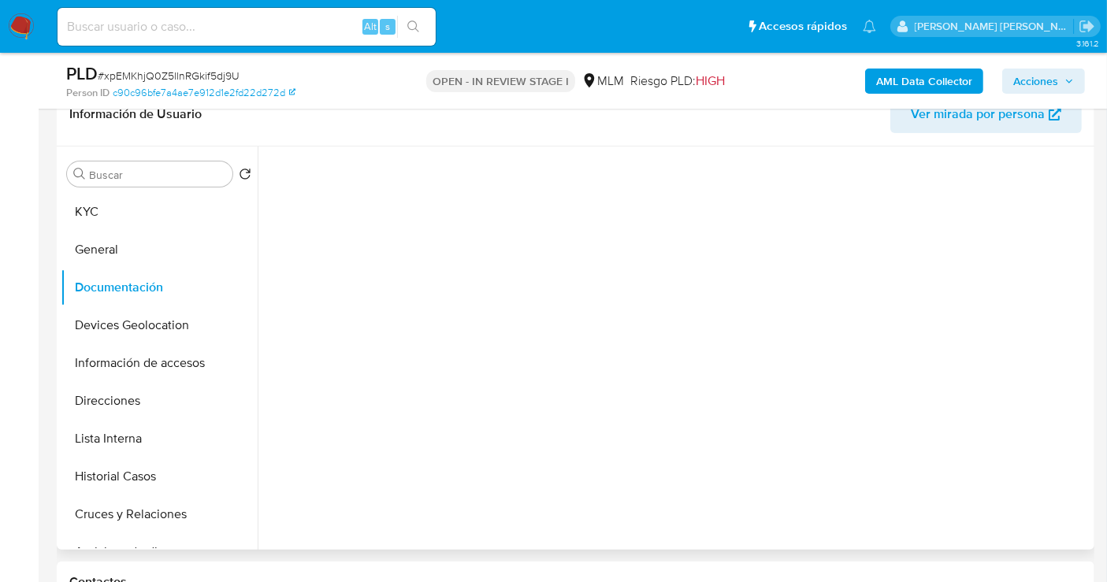
scroll to position [0, 0]
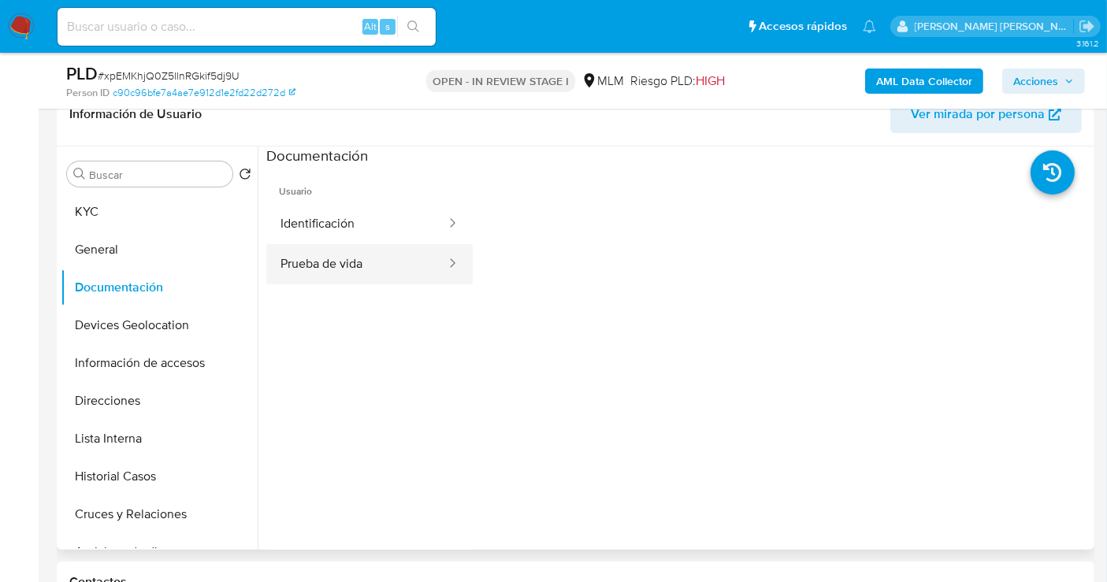
click at [319, 266] on button "Prueba de vida" at bounding box center [356, 264] width 181 height 40
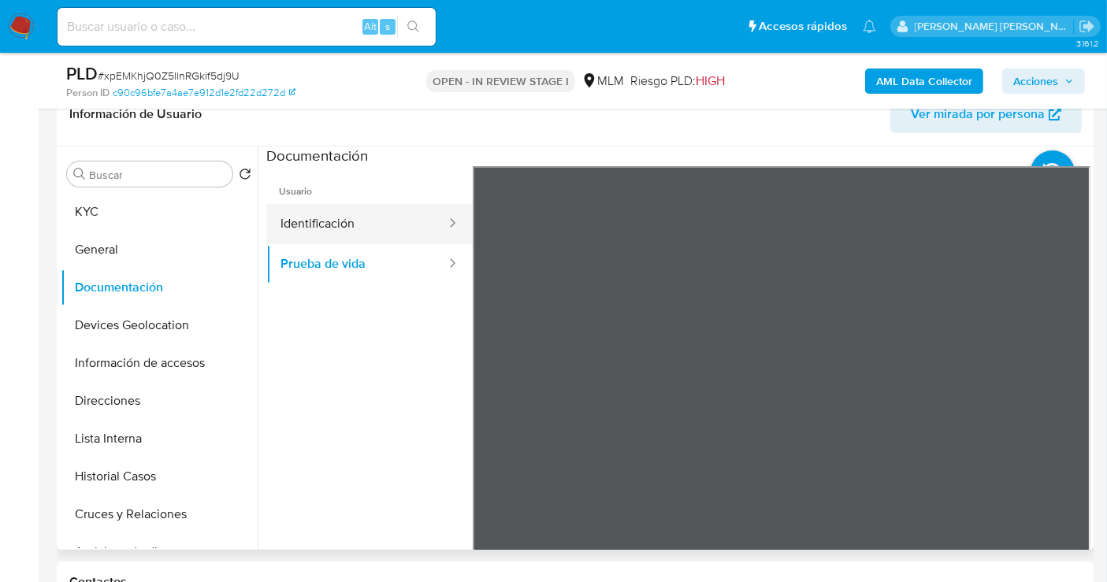
click at [328, 217] on button "Identificación" at bounding box center [356, 224] width 181 height 40
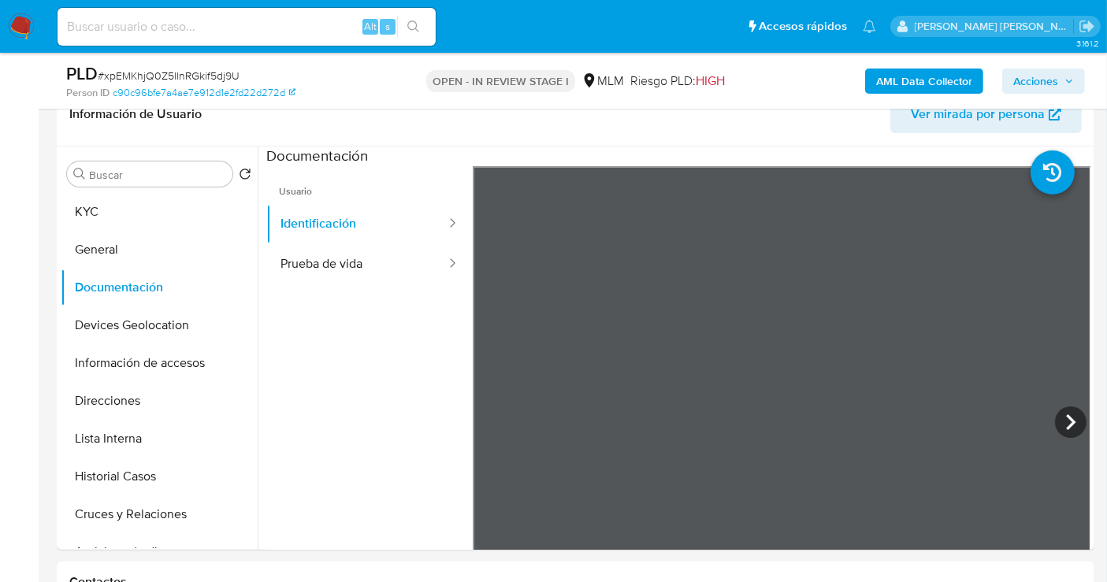
scroll to position [350, 0]
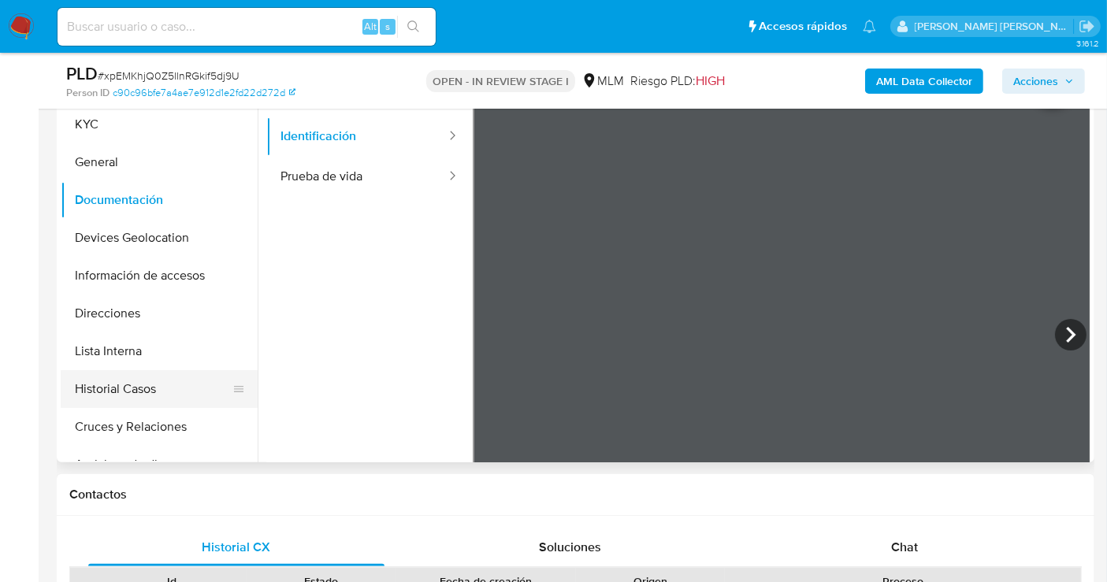
click at [104, 390] on button "Historial Casos" at bounding box center [153, 389] width 184 height 38
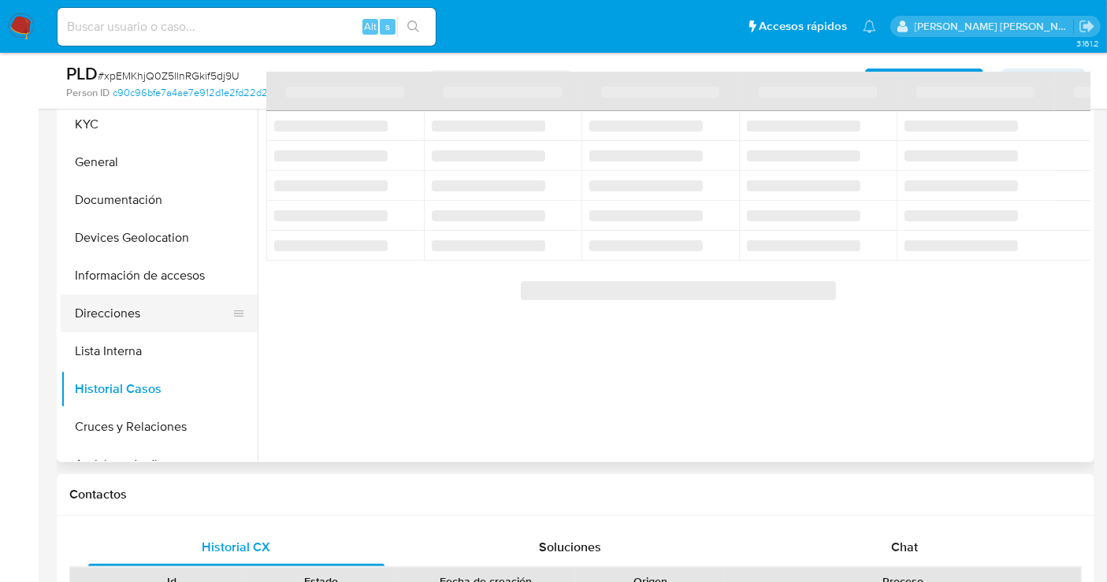
click at [99, 306] on button "Direcciones" at bounding box center [153, 314] width 184 height 38
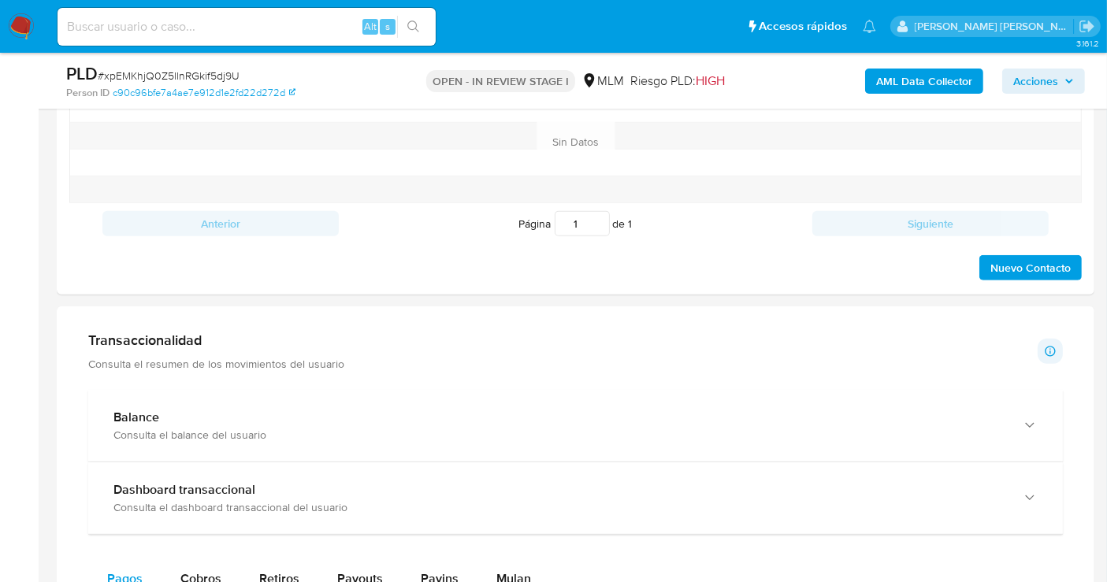
scroll to position [1050, 0]
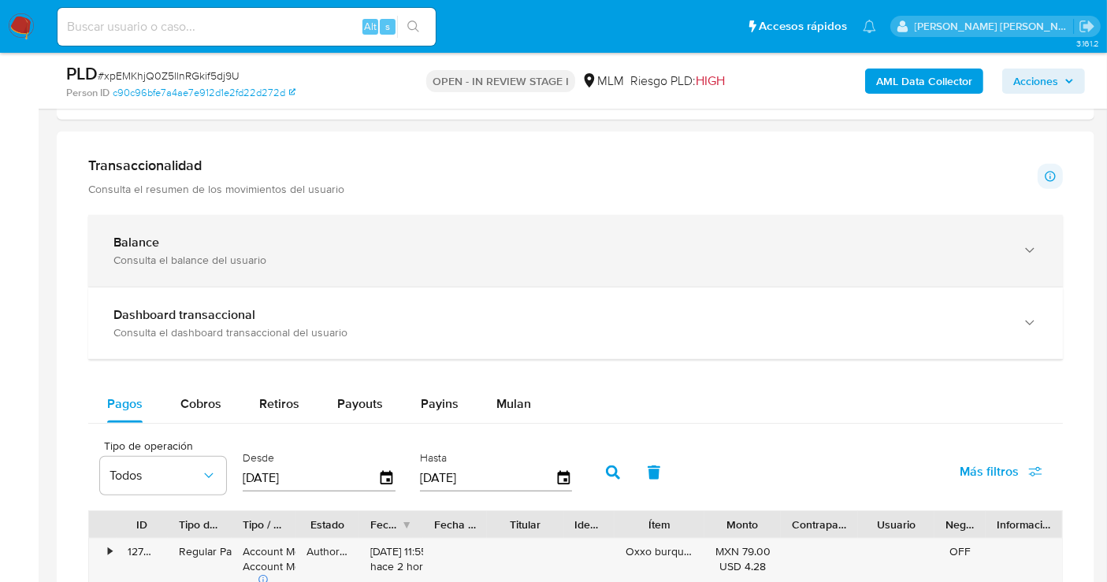
click at [273, 228] on div "Balance Consulta el balance del usuario" at bounding box center [575, 251] width 974 height 72
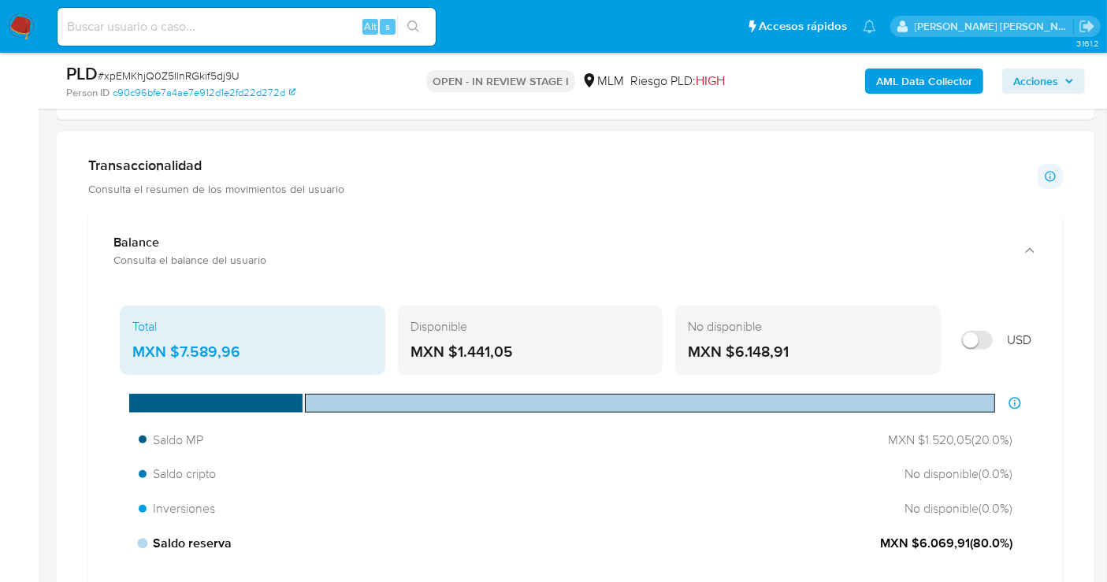
scroll to position [1137, 0]
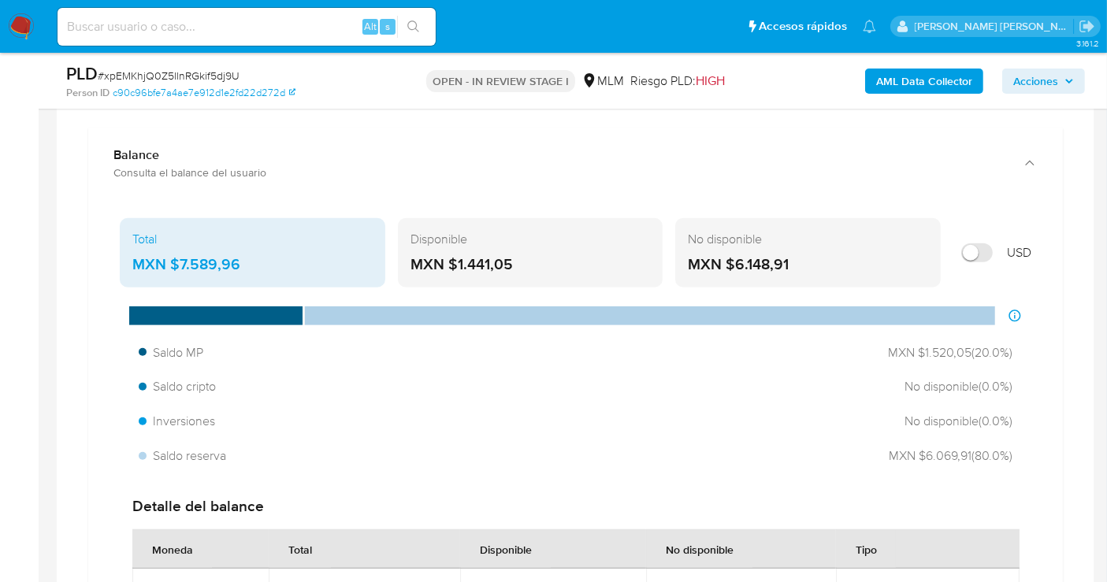
click at [189, 264] on div "MXN $7.589,96" at bounding box center [252, 264] width 240 height 20
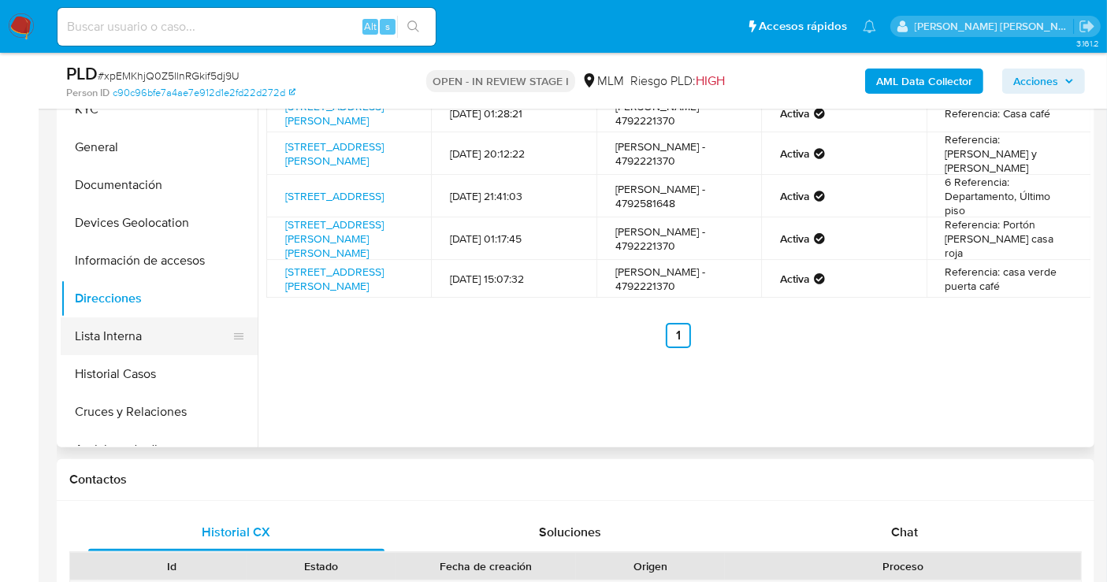
scroll to position [262, 0]
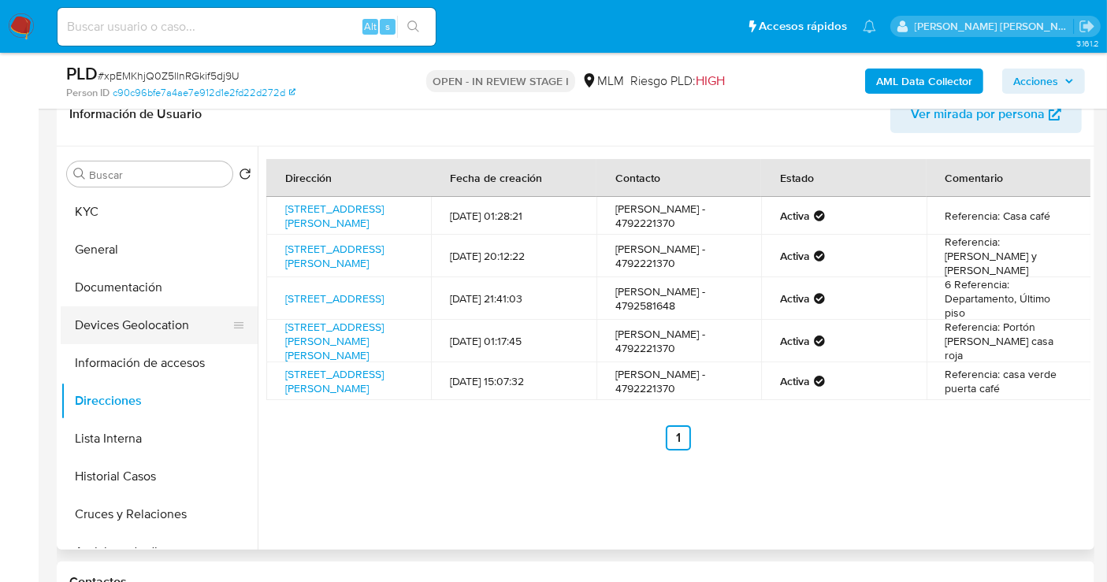
click at [112, 328] on button "Devices Geolocation" at bounding box center [153, 325] width 184 height 38
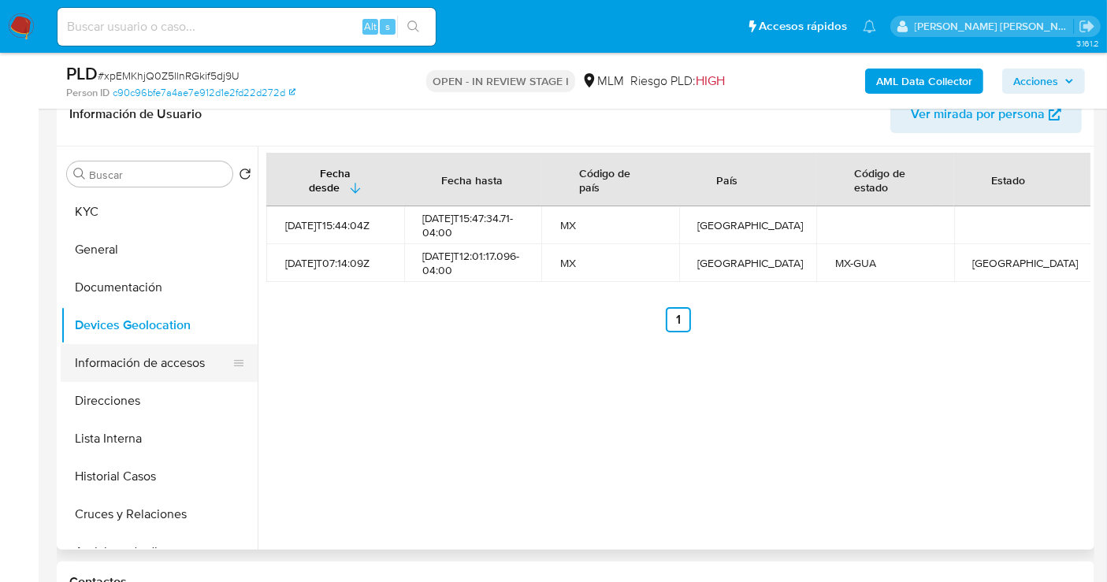
click at [150, 368] on button "Información de accesos" at bounding box center [153, 363] width 184 height 38
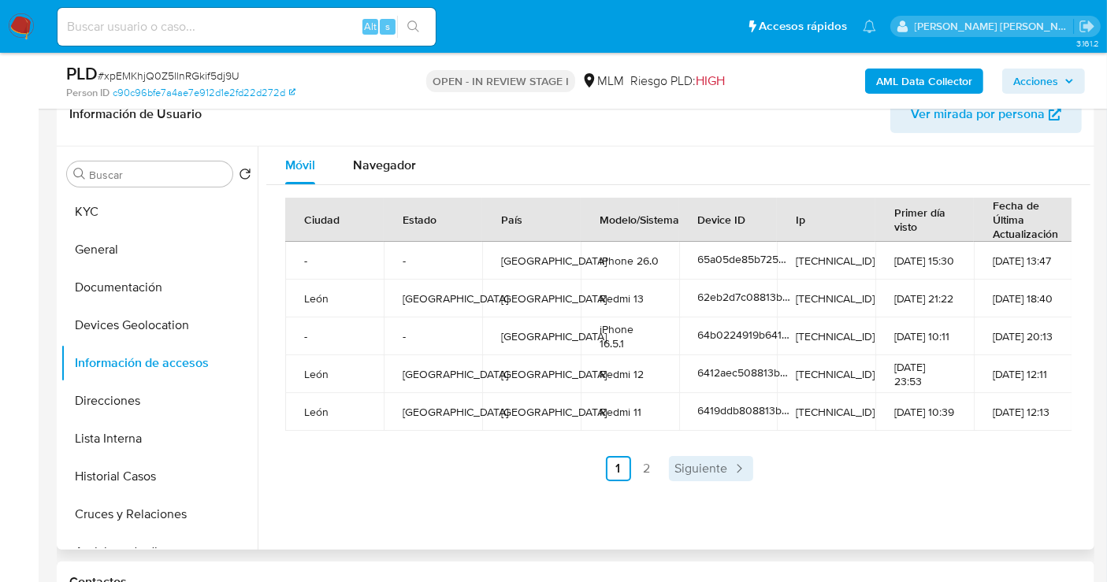
click at [707, 462] on span "Siguiente" at bounding box center [701, 468] width 53 height 13
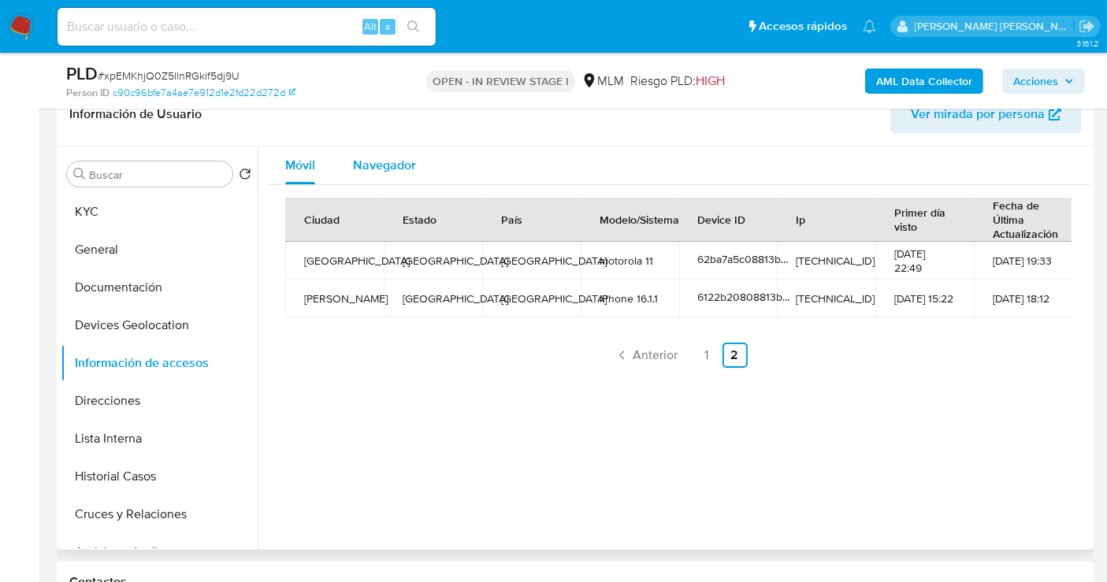
click at [379, 158] on span "Navegador" at bounding box center [384, 165] width 63 height 18
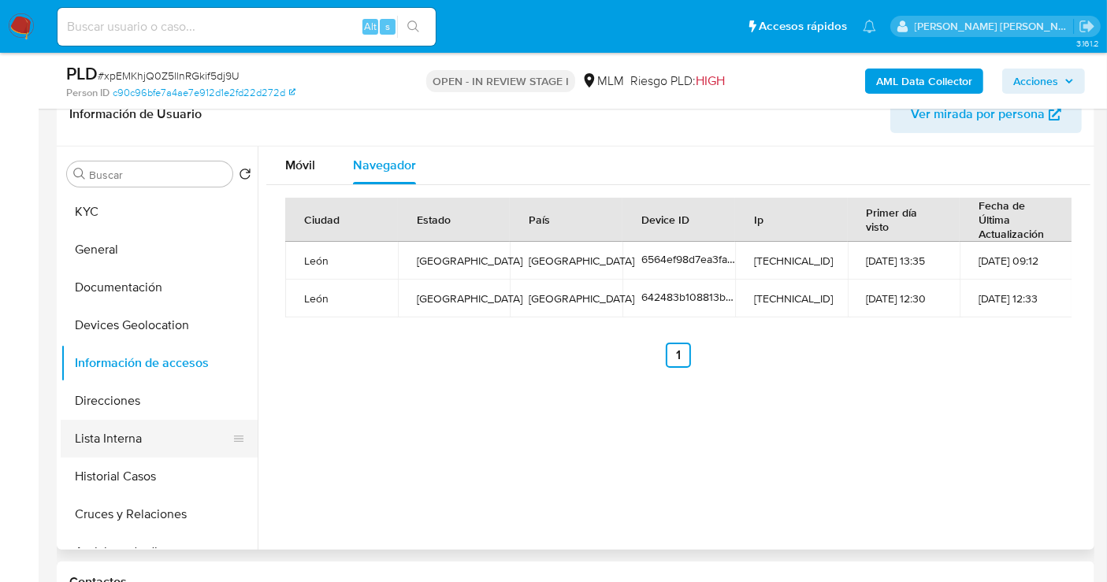
click at [111, 436] on button "Lista Interna" at bounding box center [153, 439] width 184 height 38
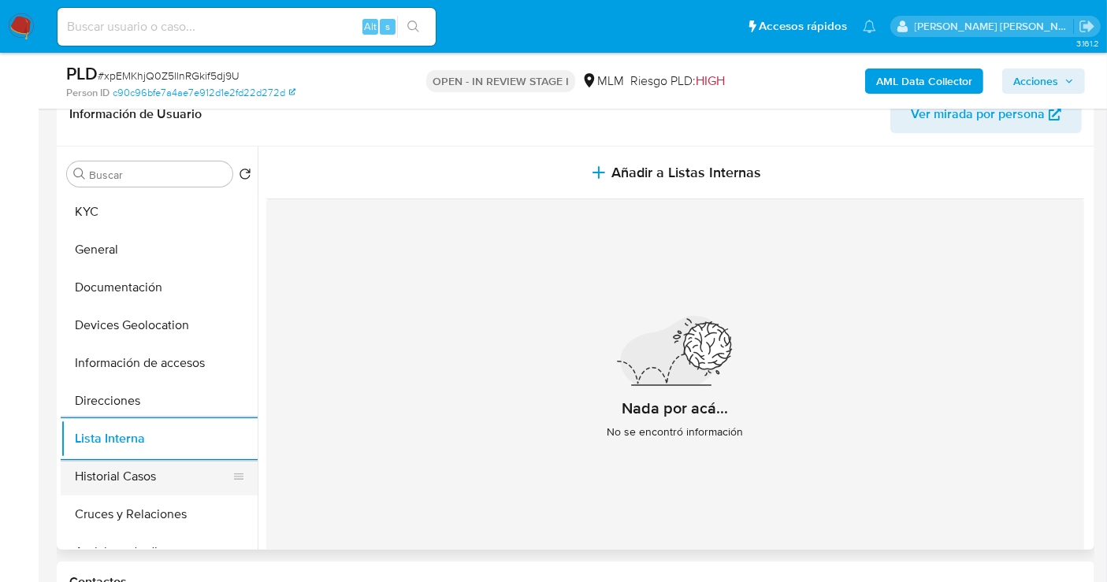
click at [126, 477] on button "Historial Casos" at bounding box center [153, 477] width 184 height 38
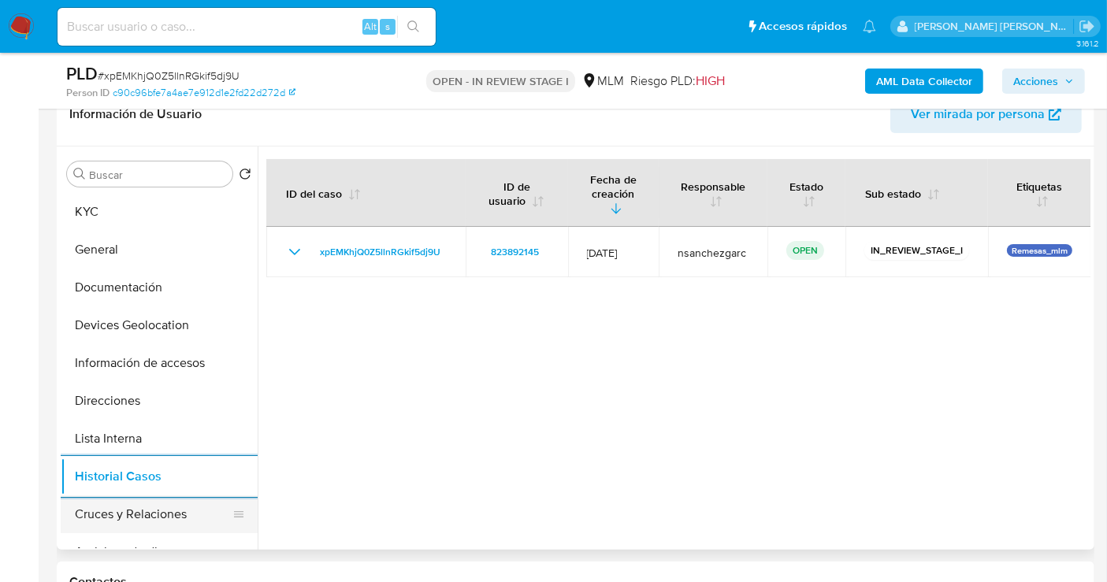
click at [154, 507] on button "Cruces y Relaciones" at bounding box center [153, 514] width 184 height 38
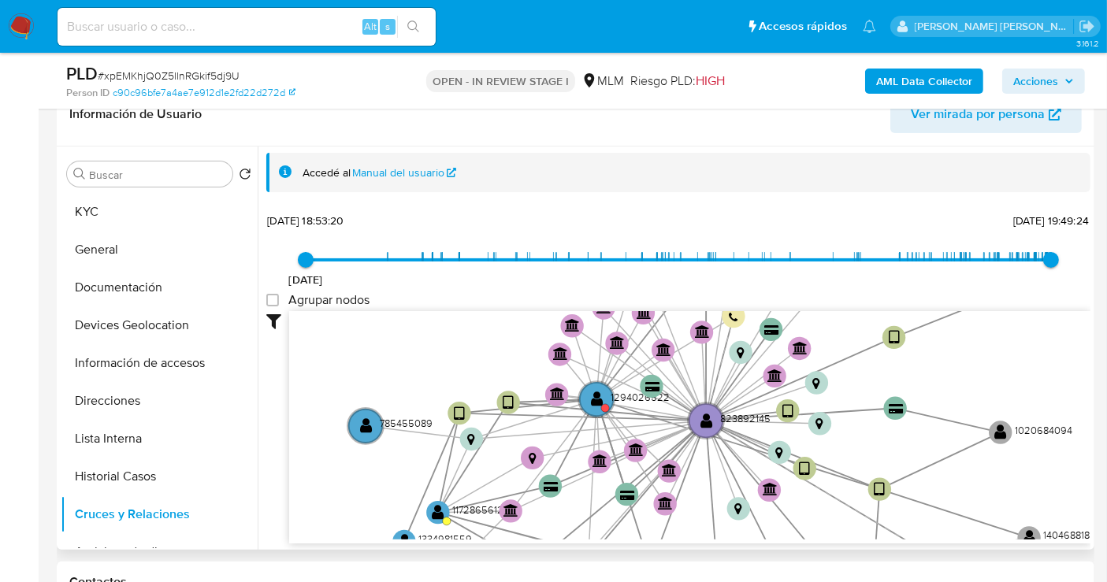
drag, startPoint x: 873, startPoint y: 506, endPoint x: 807, endPoint y: 356, distance: 164.4
click at [807, 356] on icon "device-6564ef98d7ea3fa495b0aaa5  user-420445921  420445921 user-823892145  8…" at bounding box center [689, 425] width 801 height 228
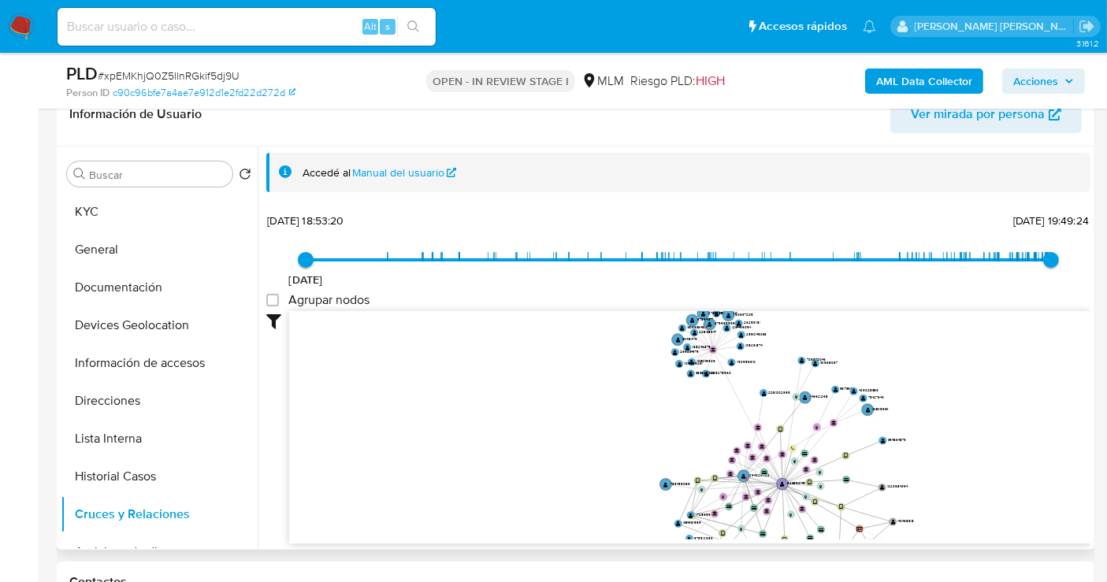
drag, startPoint x: 1015, startPoint y: 406, endPoint x: 736, endPoint y: 384, distance: 279.7
click at [922, 471] on icon "device-6564ef98d7ea3fa495b0aaa5  user-420445921  420445921 user-823892145  8…" at bounding box center [689, 425] width 801 height 228
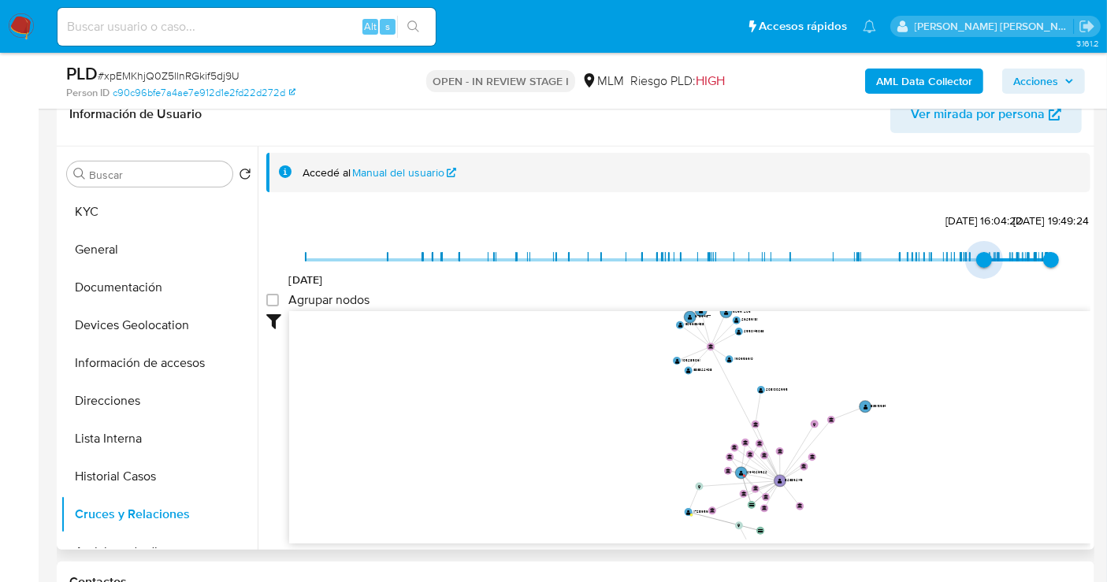
type input "1741927698000"
drag, startPoint x: 308, startPoint y: 255, endPoint x: 969, endPoint y: 257, distance: 660.9
click at [969, 257] on span "13/3/2025, 22:48:18" at bounding box center [970, 260] width 16 height 16
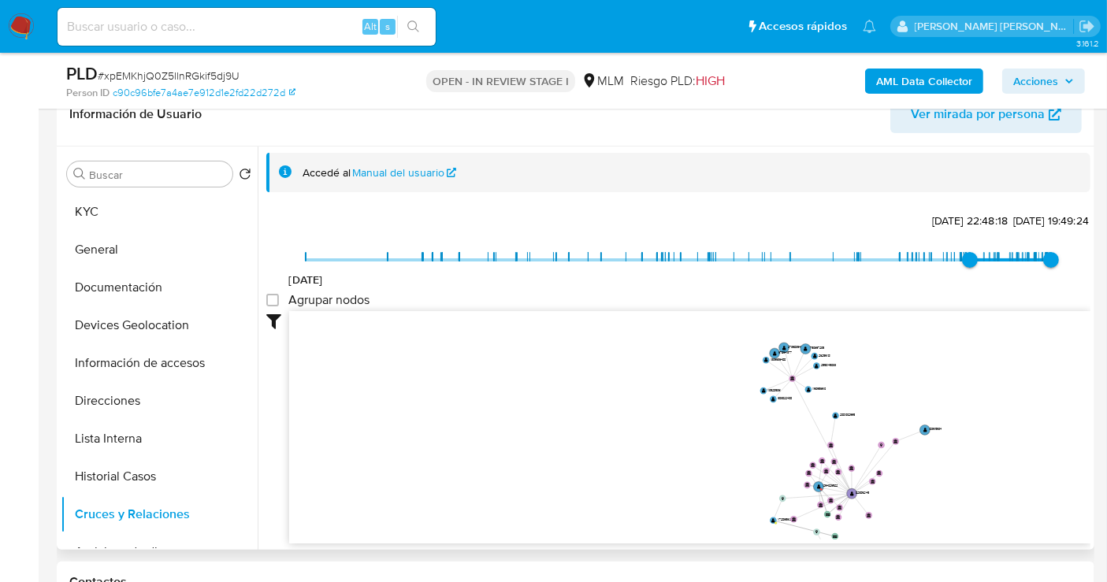
drag, startPoint x: 993, startPoint y: 510, endPoint x: 993, endPoint y: 446, distance: 63.8
click at [993, 447] on icon "device-6564ef98d7ea3fa495b0aaa5  user-420445921  420445921 user-823892145  8…" at bounding box center [689, 425] width 801 height 228
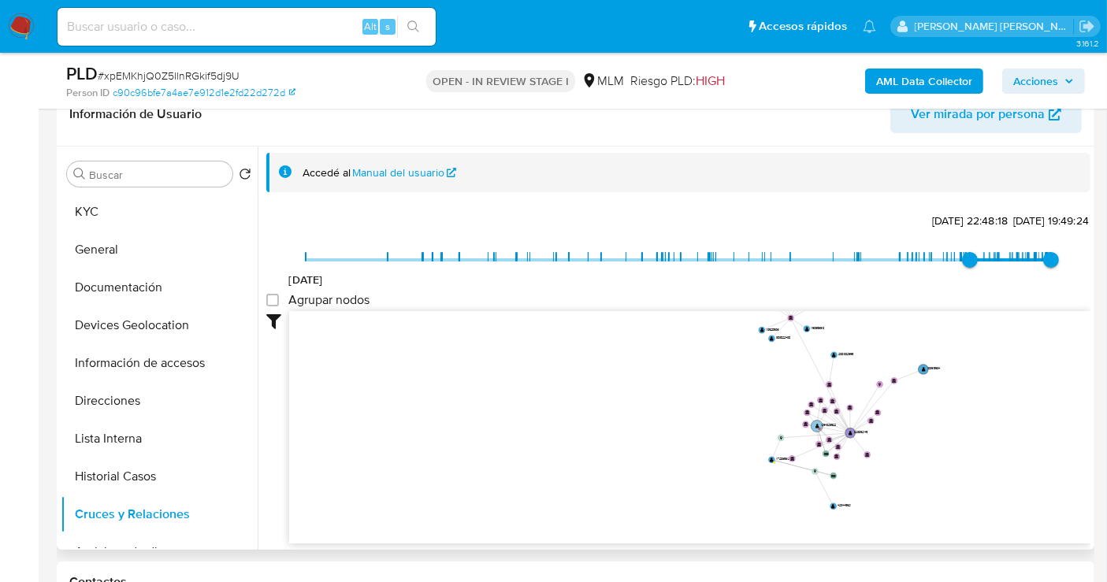
click at [826, 424] on text "1294026522" at bounding box center [828, 425] width 15 height 4
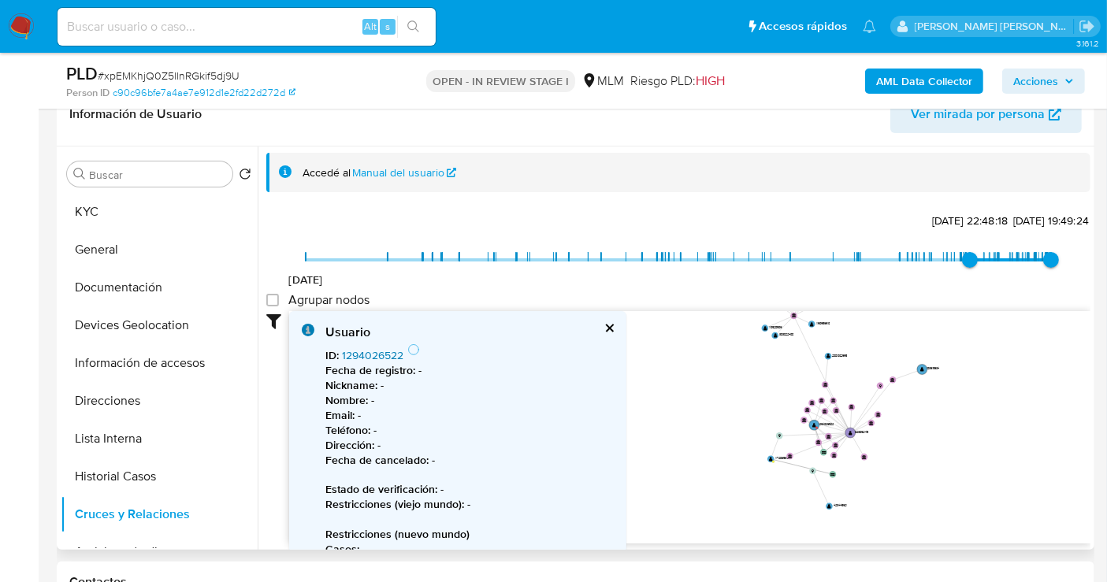
click at [364, 355] on link "1294026522" at bounding box center [372, 355] width 61 height 16
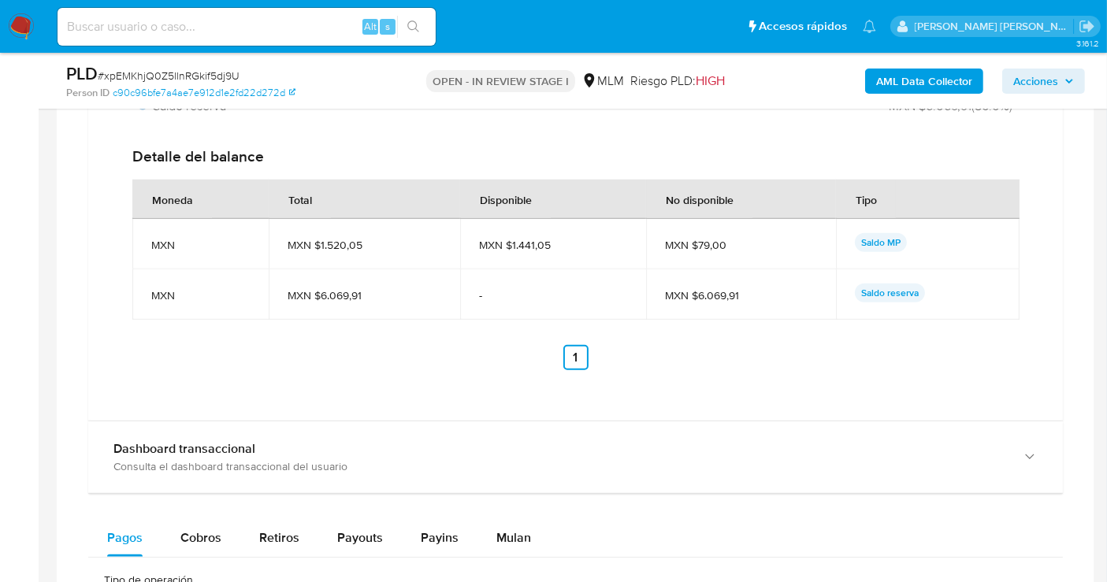
scroll to position [1663, 0]
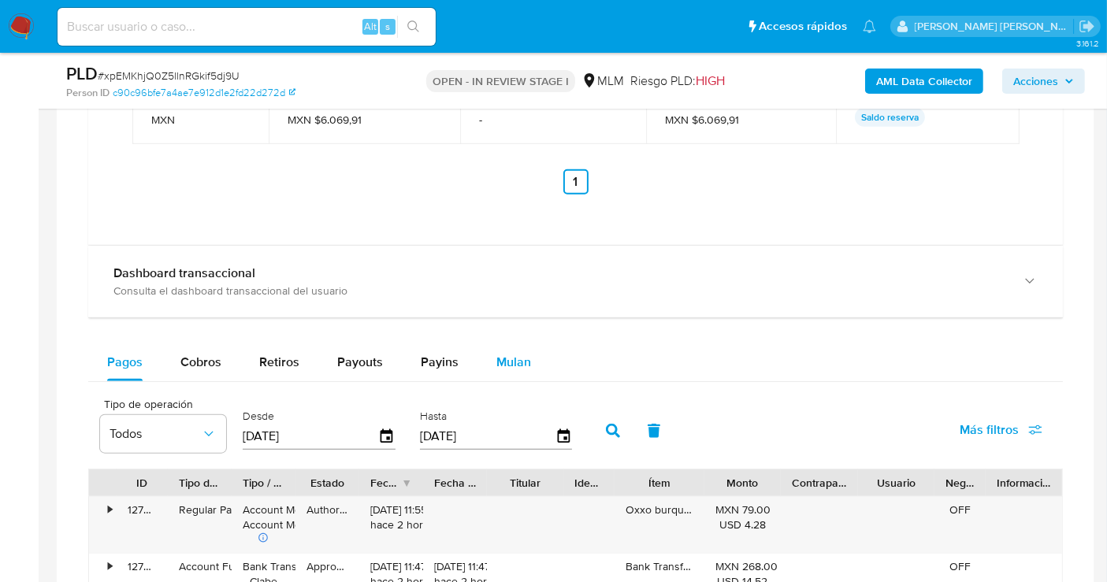
click at [499, 362] on span "Mulan" at bounding box center [513, 362] width 35 height 18
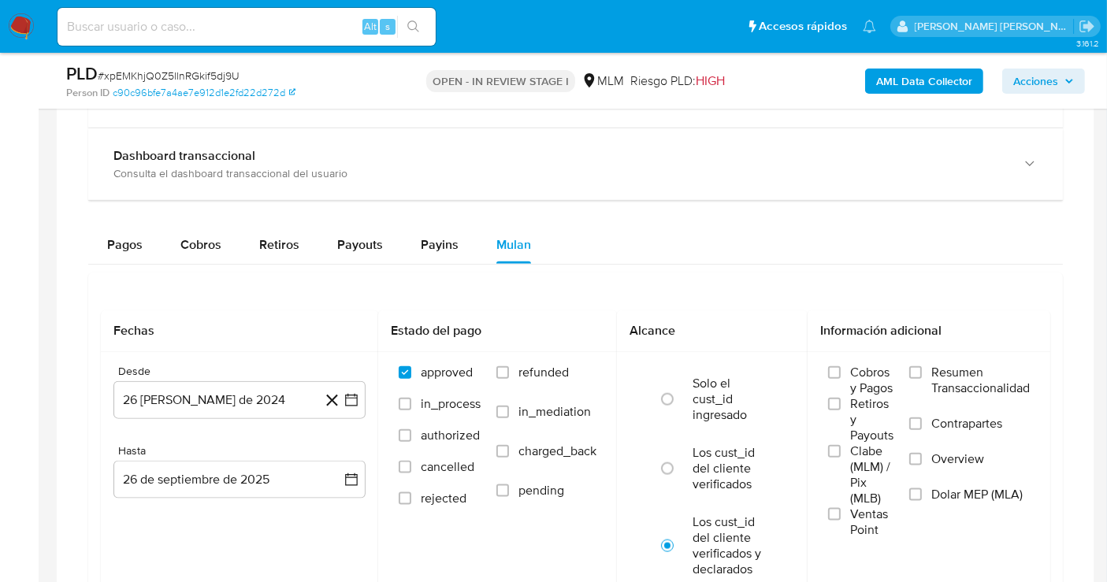
scroll to position [1925, 0]
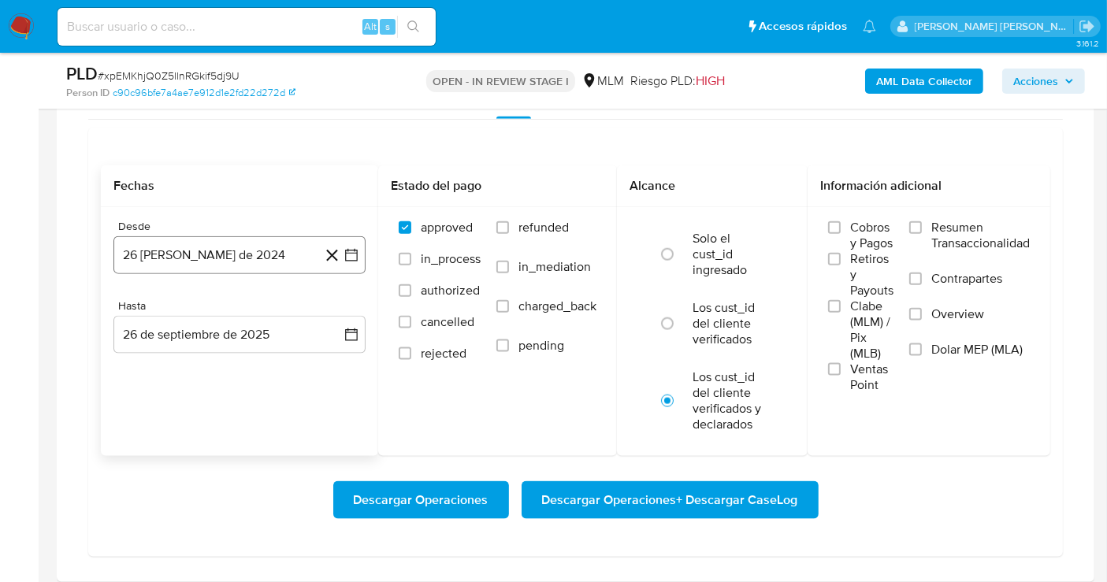
click at [232, 251] on button "26 de agosto de 2024" at bounding box center [239, 255] width 252 height 38
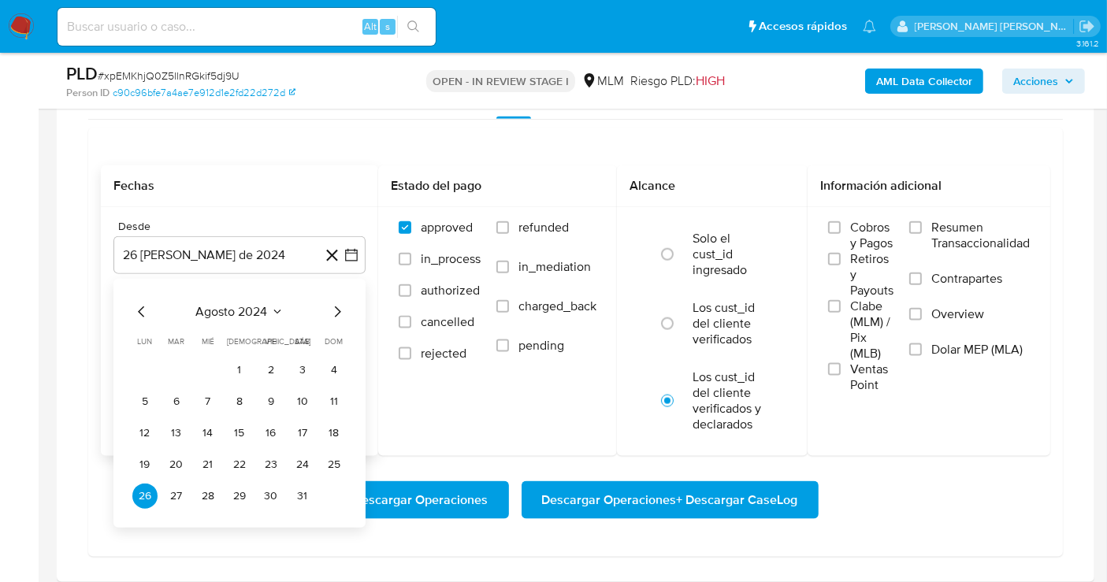
click at [336, 310] on icon "Mes siguiente" at bounding box center [338, 311] width 6 height 11
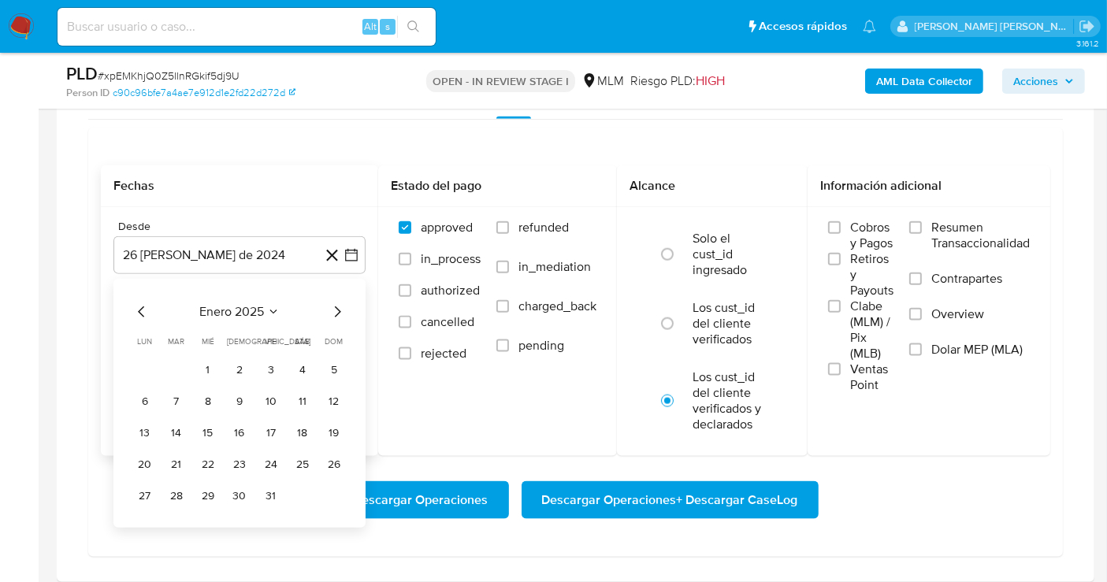
click at [336, 310] on icon "Mes siguiente" at bounding box center [338, 311] width 6 height 11
click at [243, 363] on button "1" at bounding box center [239, 370] width 25 height 25
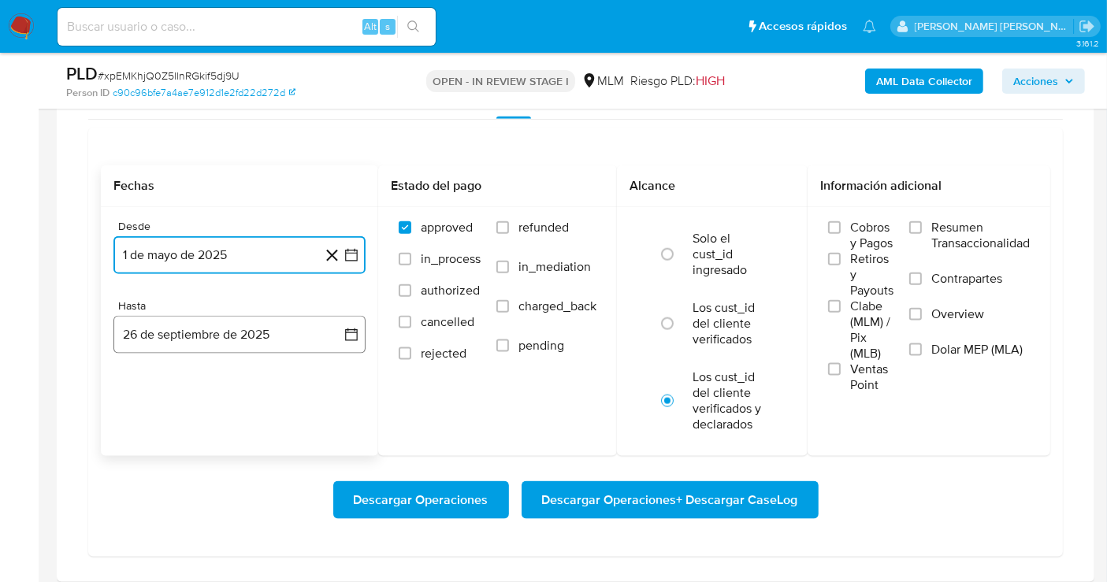
click at [233, 334] on button "26 de septiembre de 2025" at bounding box center [239, 335] width 252 height 38
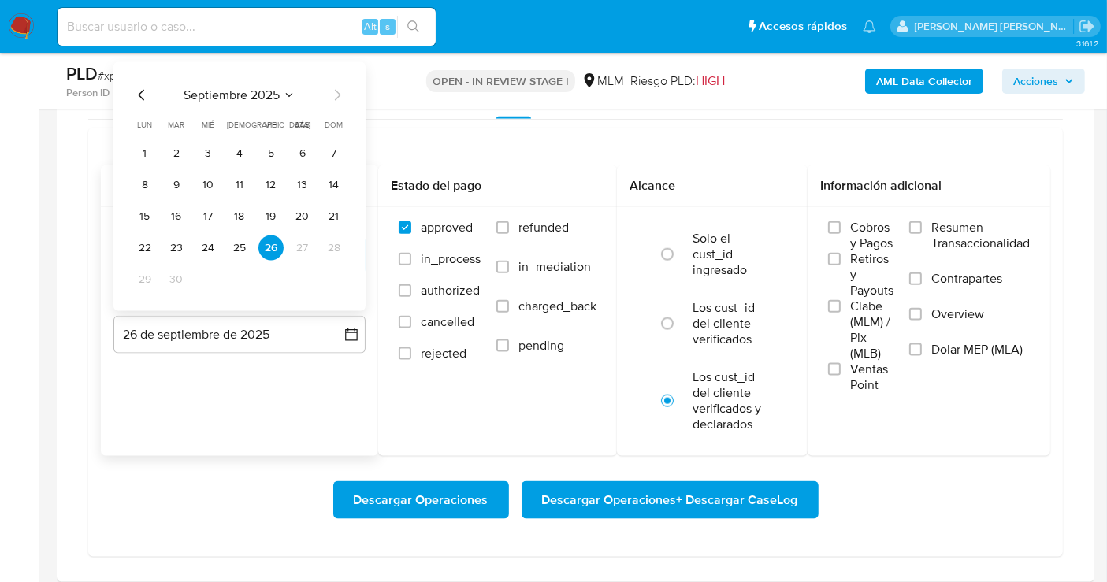
click at [138, 91] on icon "Mes anterior" at bounding box center [141, 95] width 19 height 19
click at [337, 273] on button "31" at bounding box center [333, 279] width 25 height 25
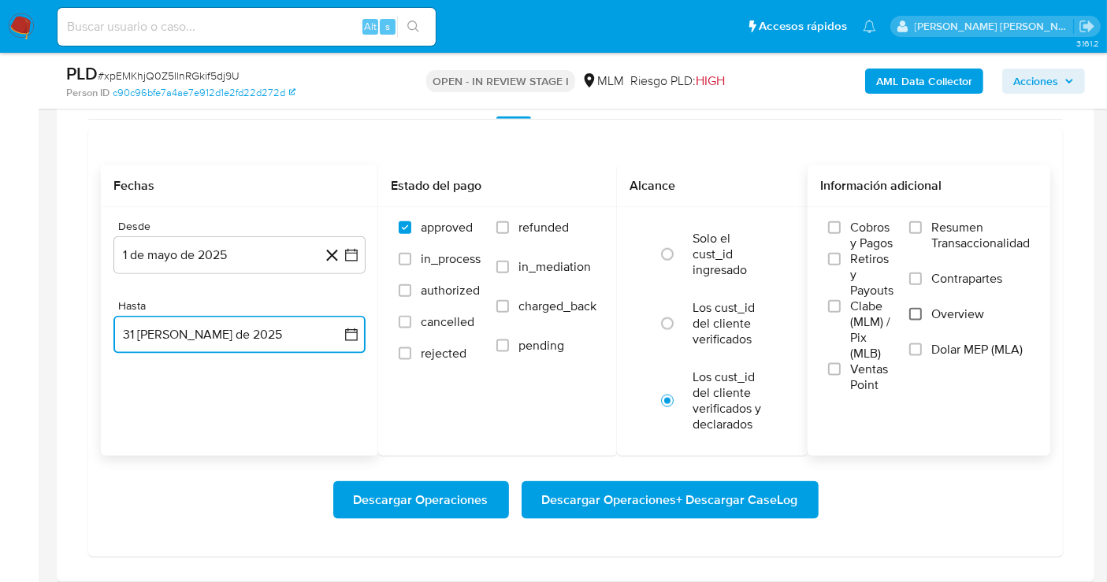
click at [920, 313] on input "Overview" at bounding box center [915, 314] width 13 height 13
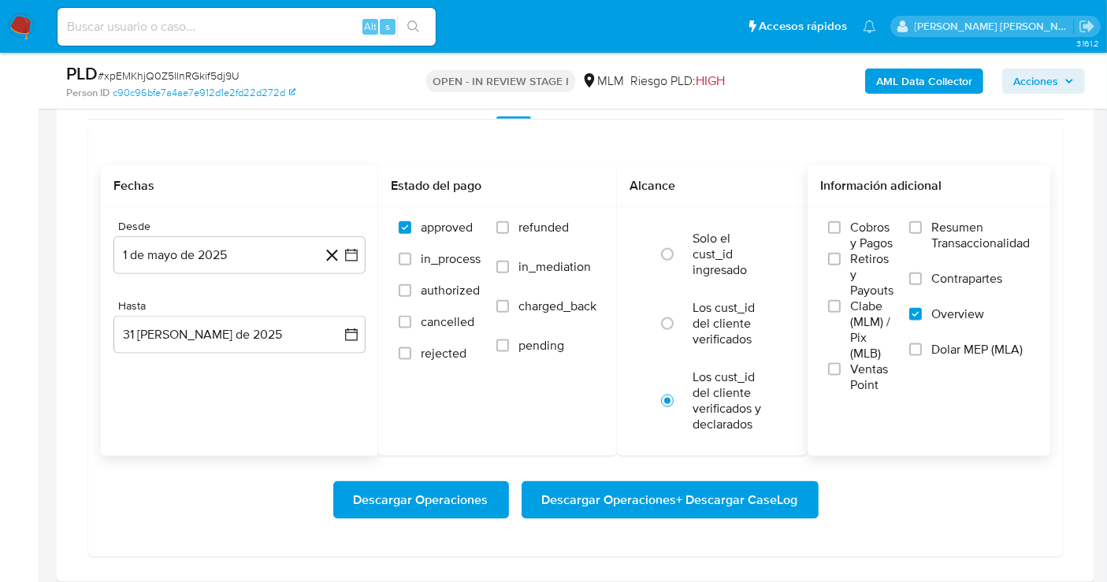
click at [640, 483] on span "Descargar Operaciones + Descargar CaseLog" at bounding box center [670, 500] width 256 height 35
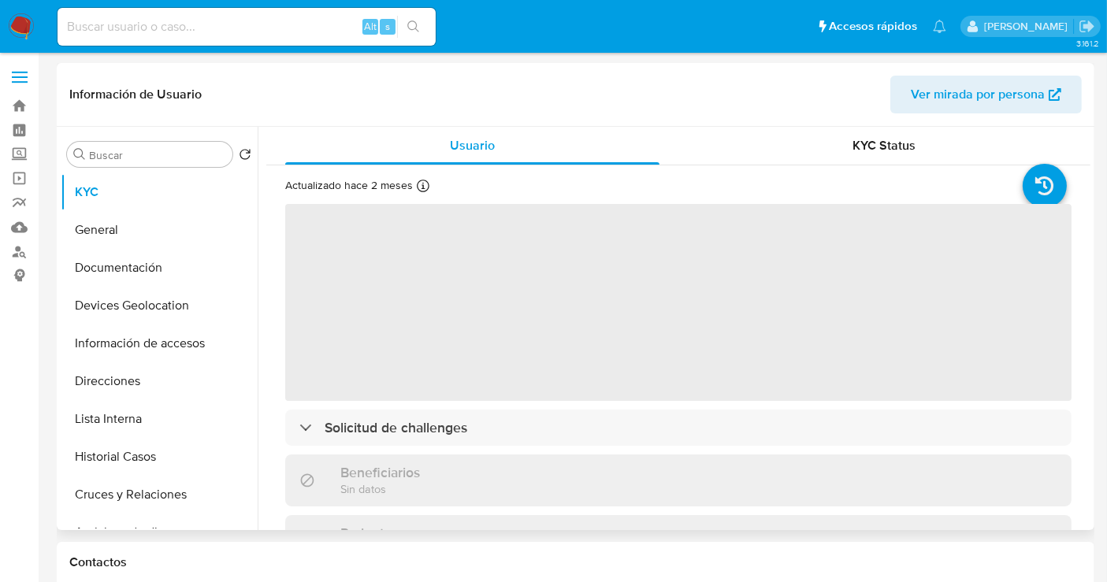
select select "10"
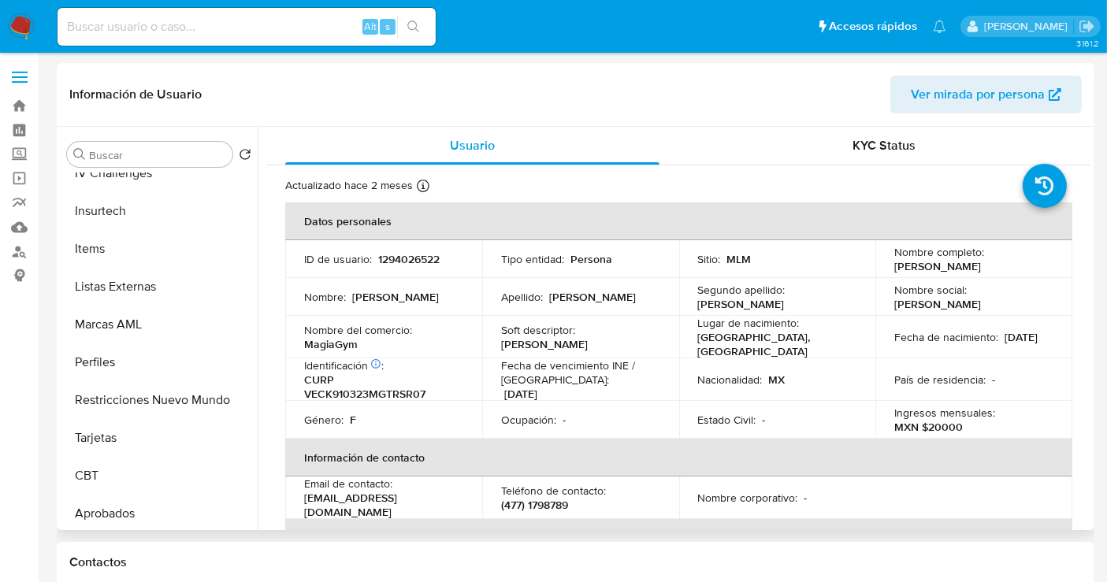
scroll to position [740, 0]
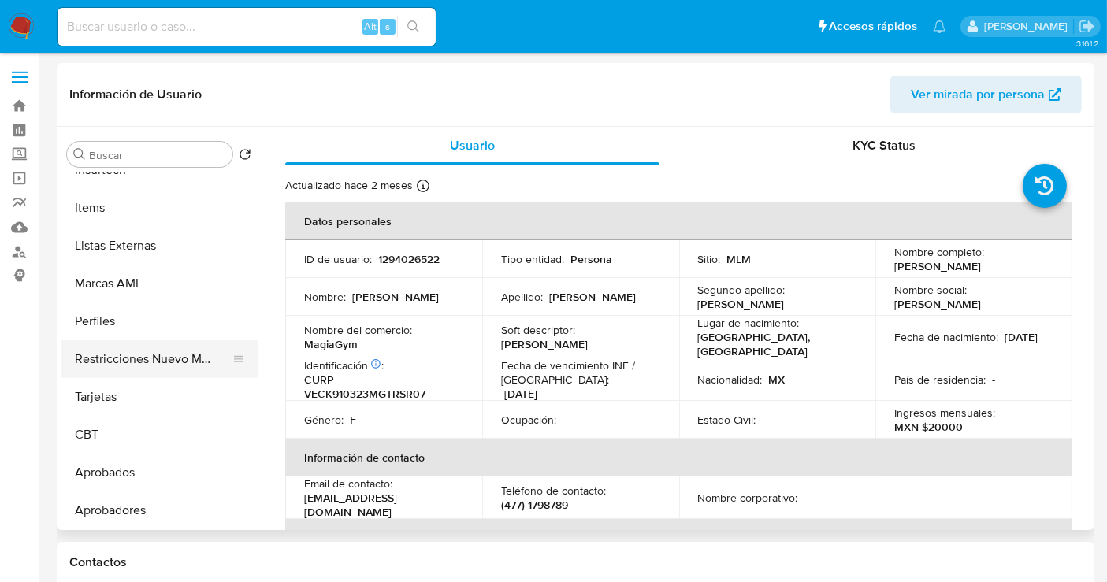
click at [110, 360] on button "Restricciones Nuevo Mundo" at bounding box center [153, 359] width 184 height 38
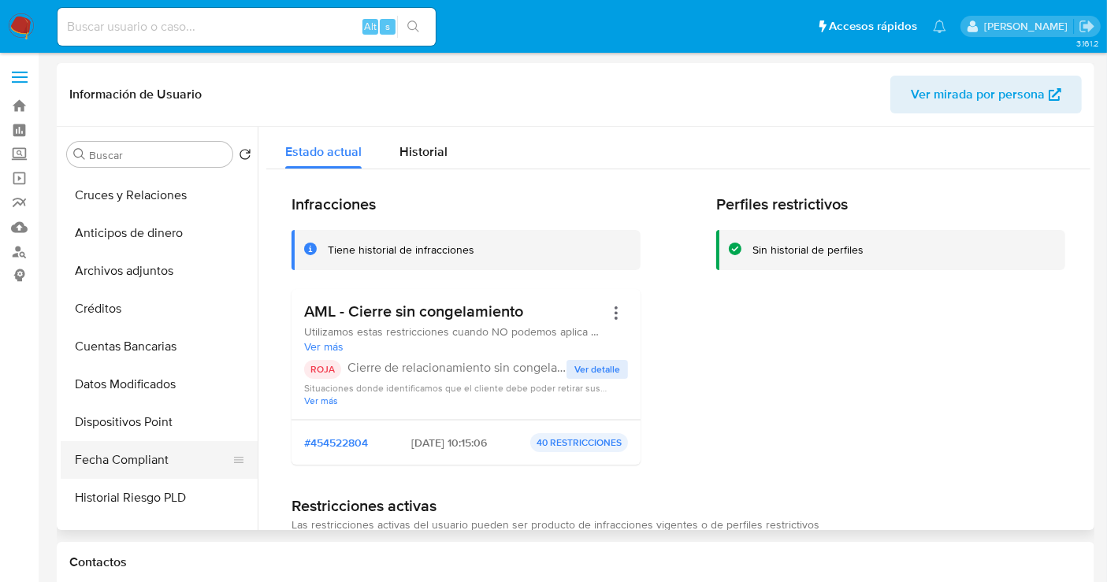
scroll to position [216, 0]
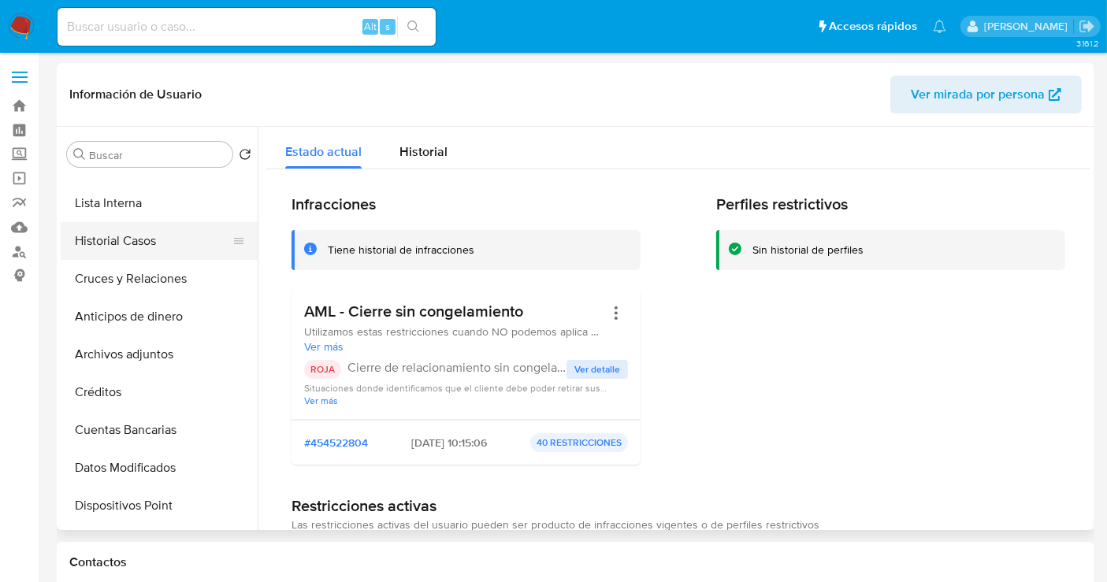
click at [99, 247] on button "Historial Casos" at bounding box center [153, 241] width 184 height 38
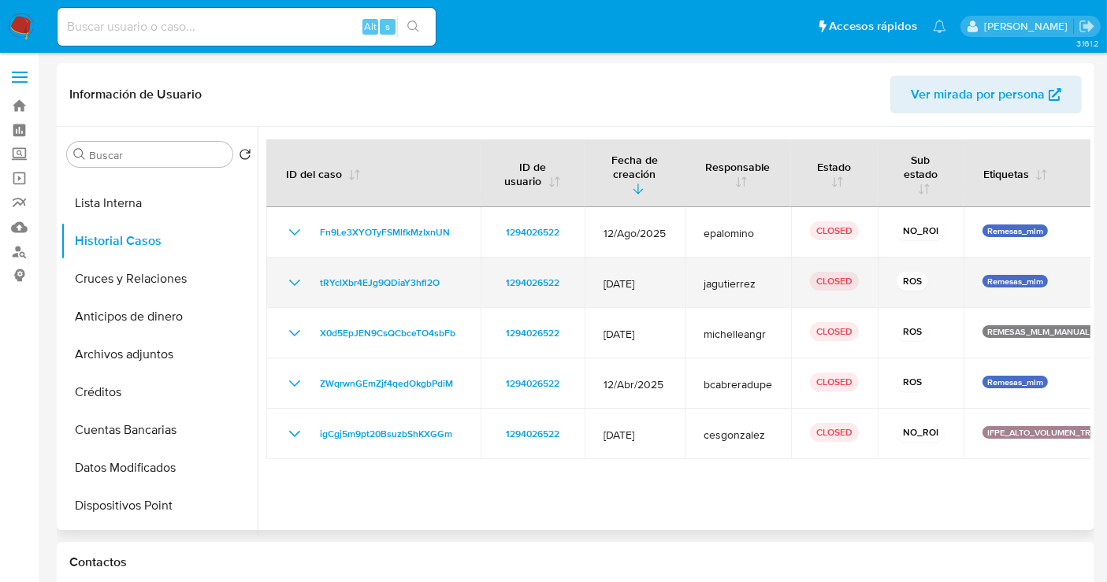
click at [291, 276] on icon "Mostrar/Ocultar" at bounding box center [294, 282] width 19 height 19
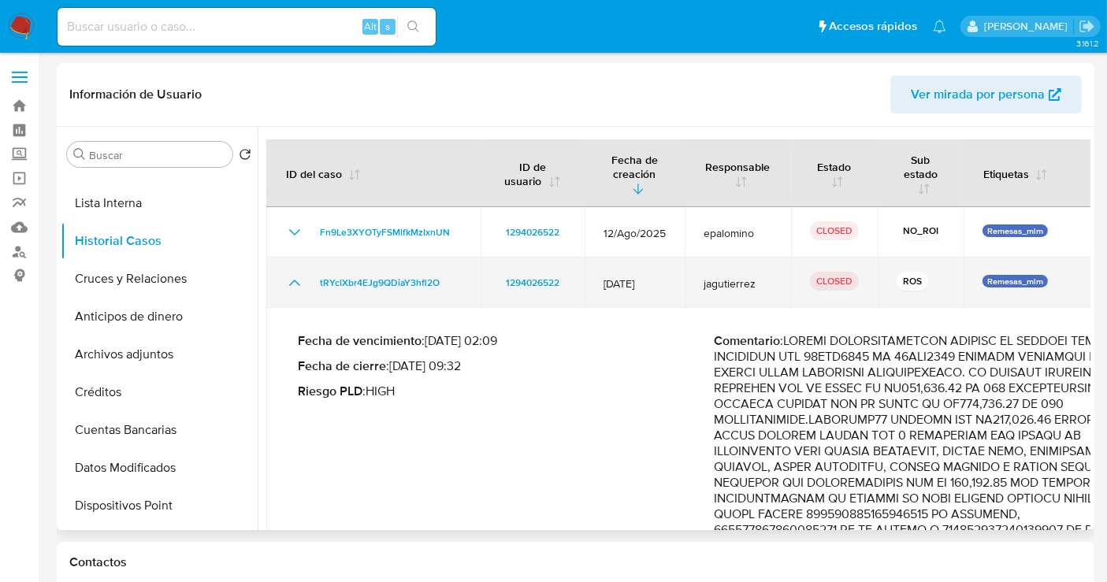
click at [291, 276] on icon "Mostrar/Ocultar" at bounding box center [294, 282] width 19 height 19
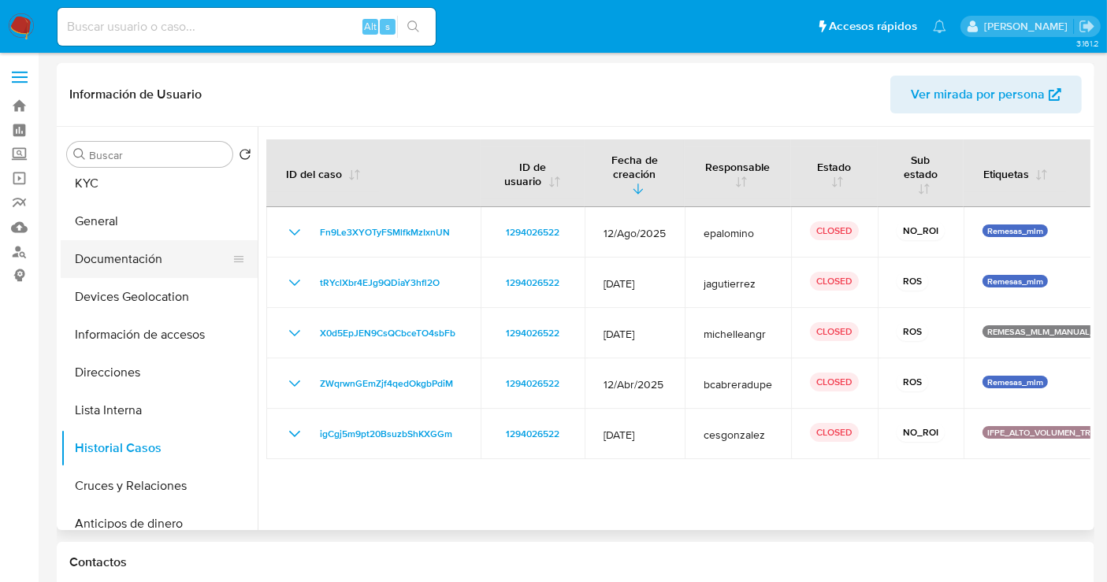
scroll to position [0, 0]
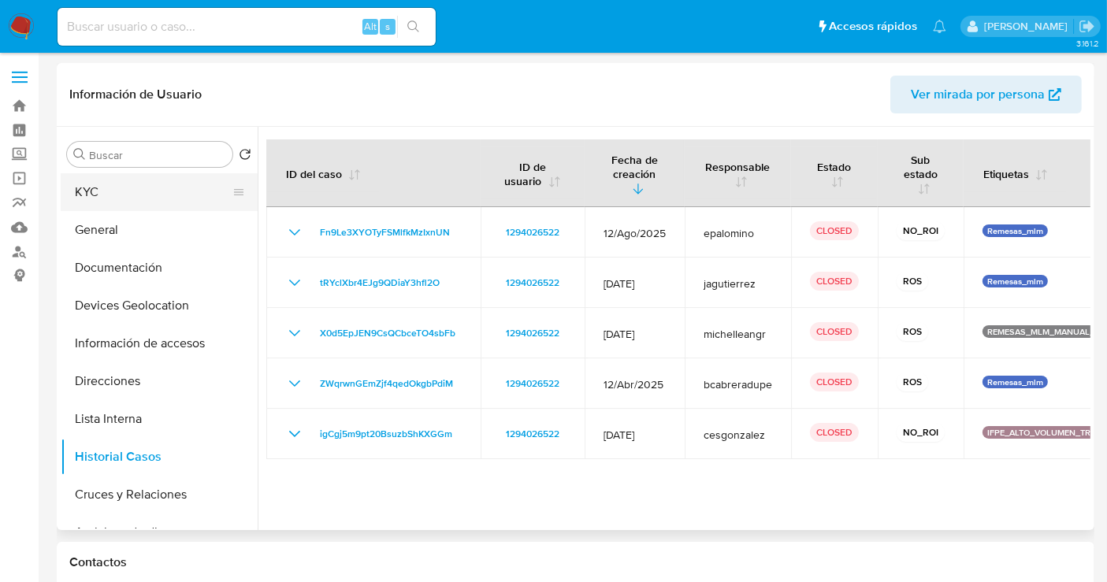
click at [87, 200] on button "KYC" at bounding box center [153, 192] width 184 height 38
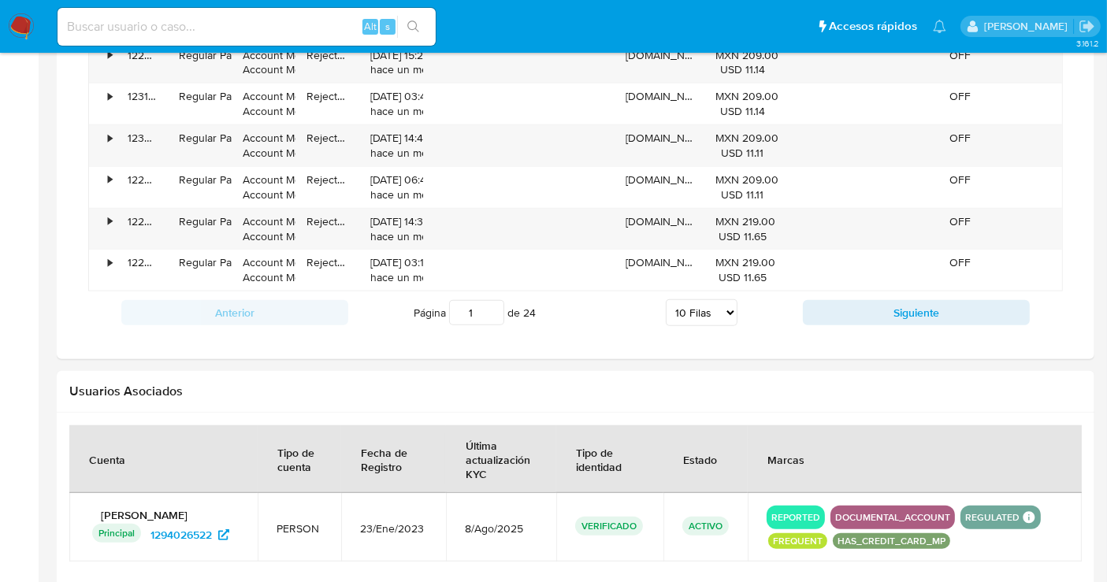
scroll to position [1400, 0]
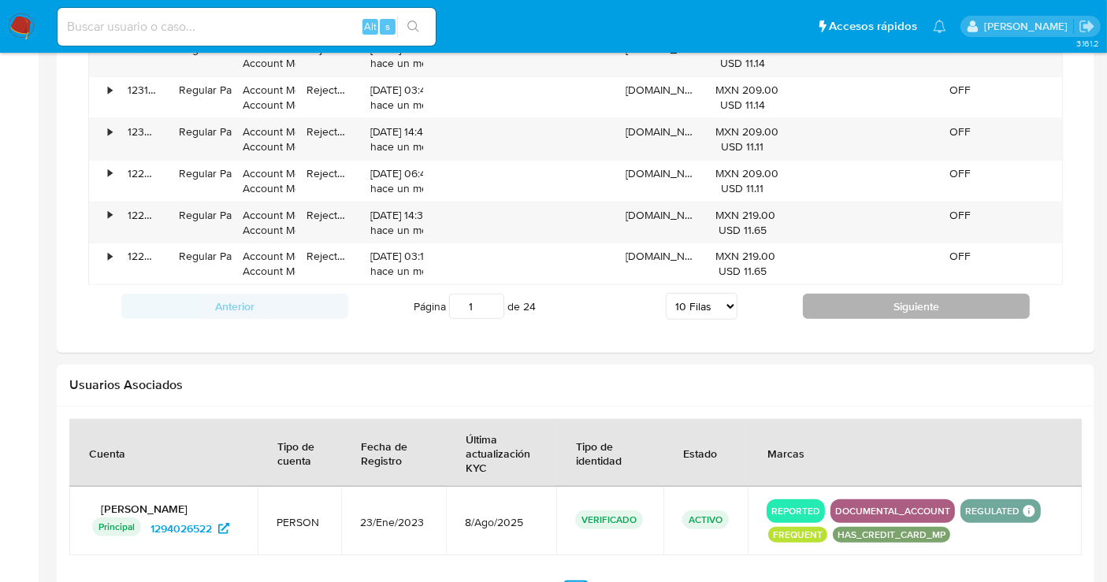
click at [937, 302] on button "Siguiente" at bounding box center [916, 306] width 227 height 25
type input "4"
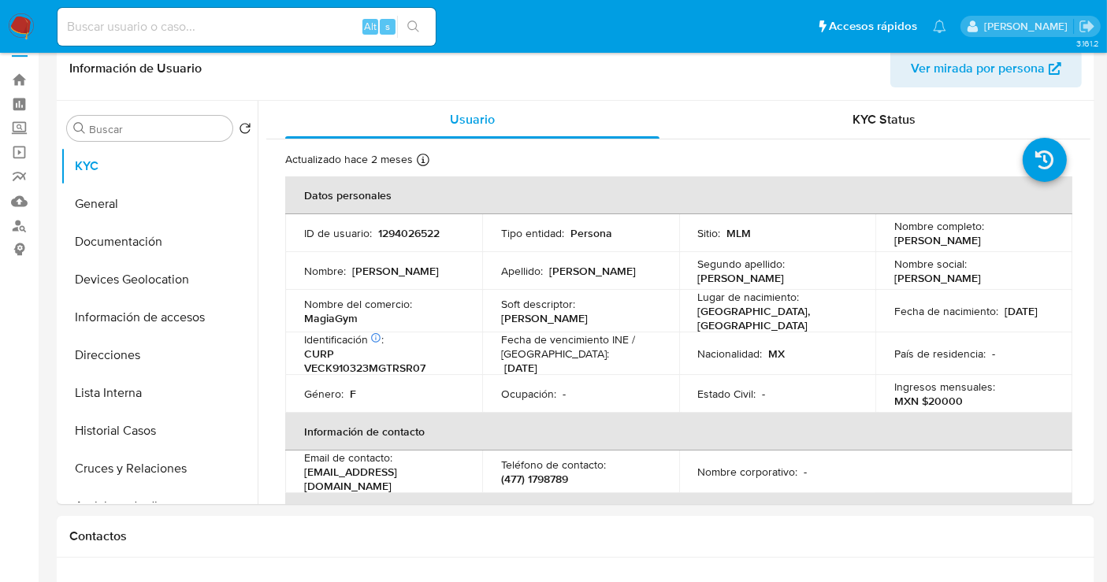
scroll to position [0, 0]
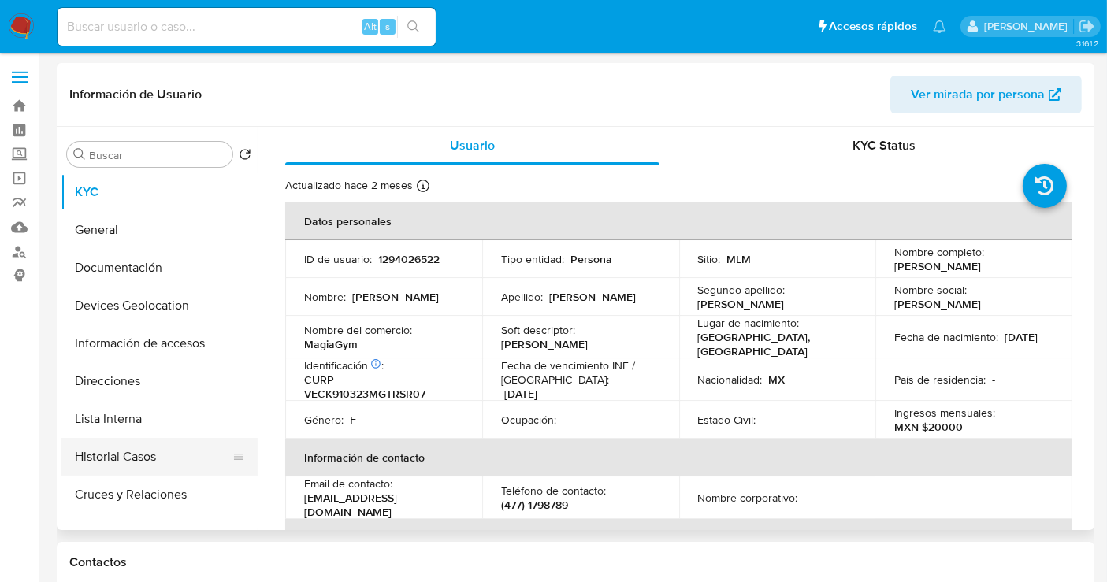
click at [119, 457] on button "Historial Casos" at bounding box center [153, 457] width 184 height 38
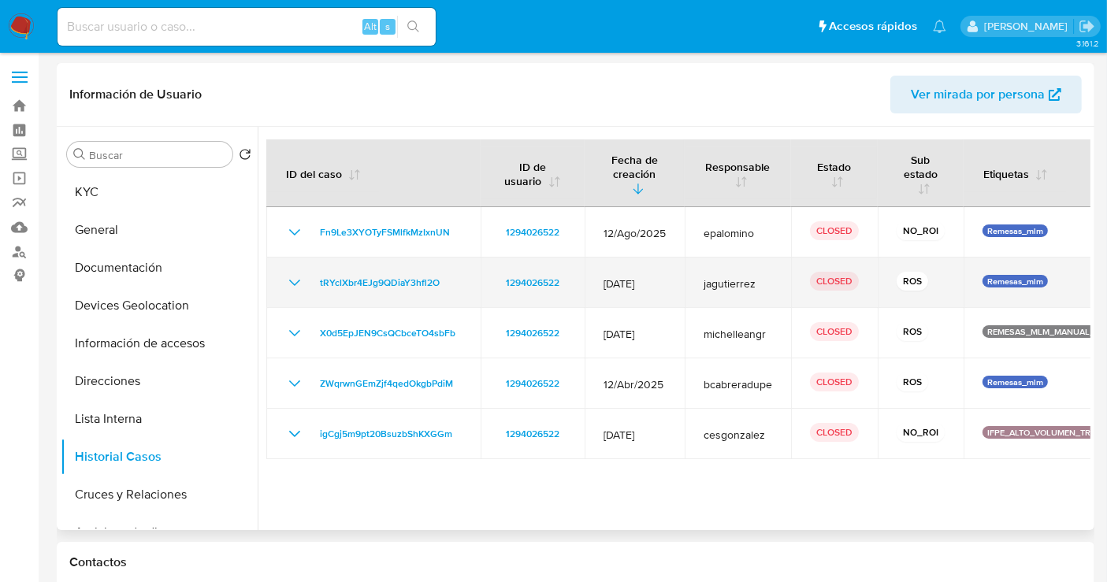
click at [291, 280] on icon "Mostrar/Ocultar" at bounding box center [294, 282] width 19 height 19
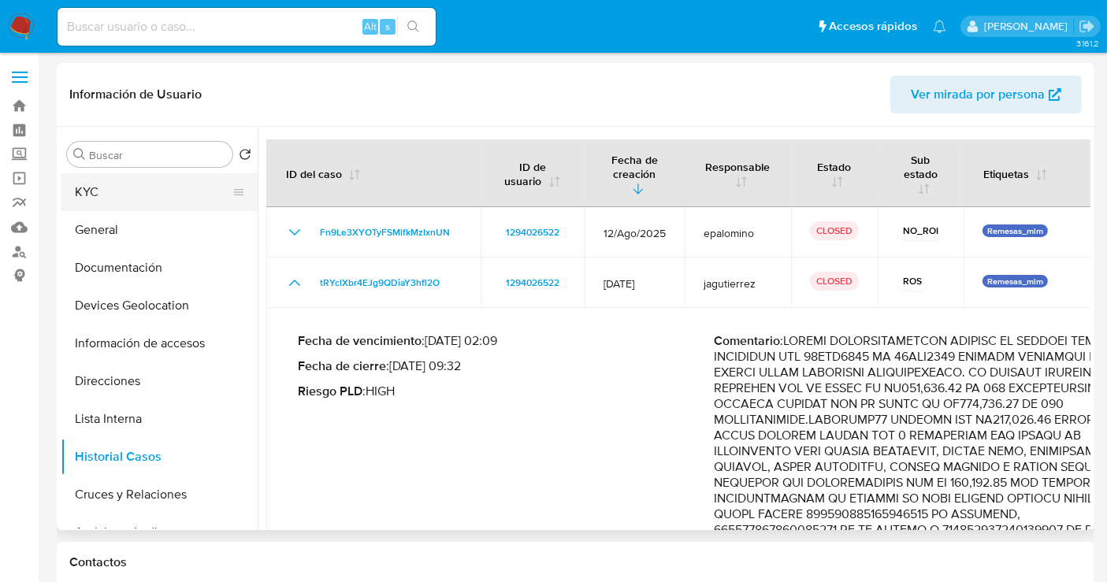
click at [93, 195] on button "KYC" at bounding box center [153, 192] width 184 height 38
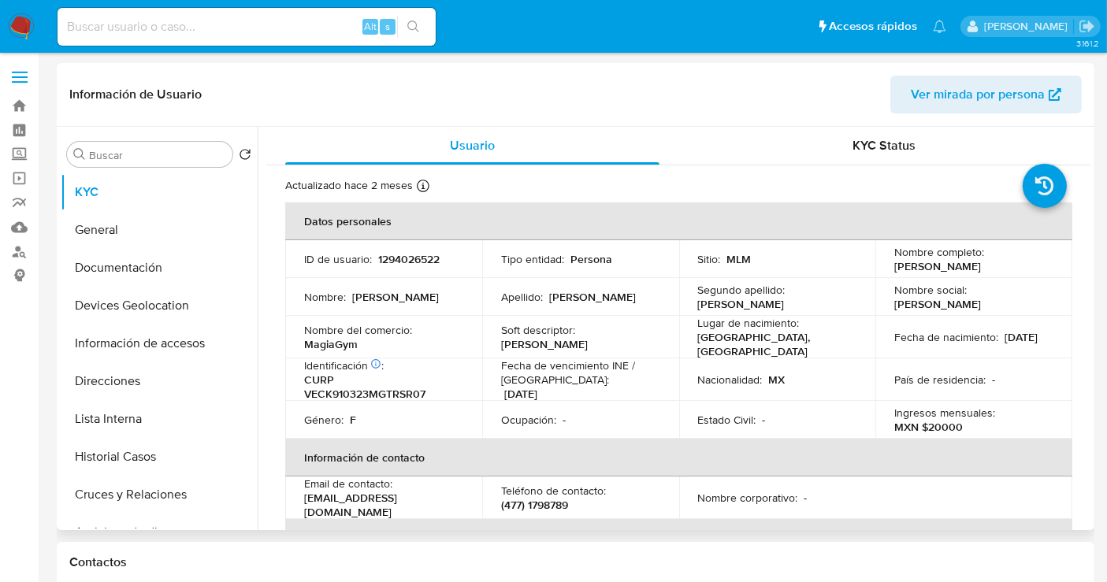
click at [416, 255] on p "1294026522" at bounding box center [408, 259] width 61 height 14
copy p "1294026522"
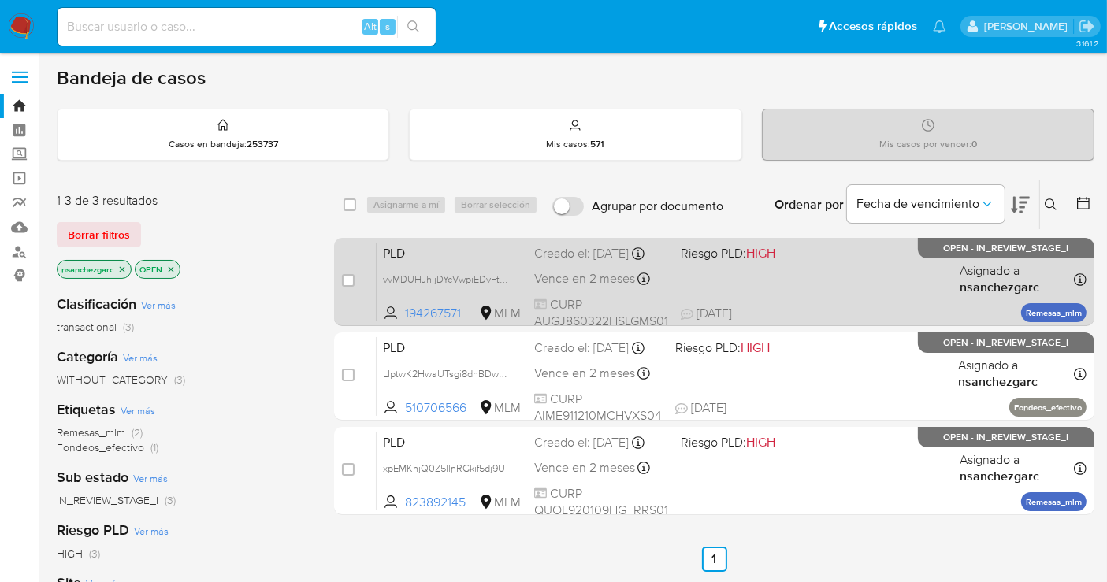
click at [550, 262] on div "Creado el: [DATE] Creado el: [DATE] 02:16:44" at bounding box center [601, 253] width 134 height 17
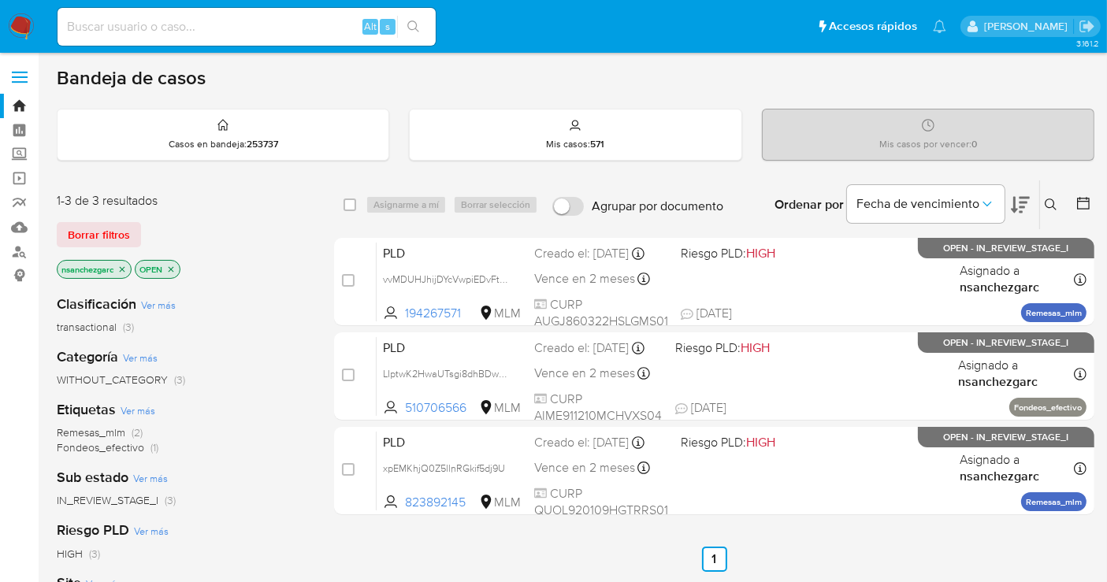
click at [22, 21] on img at bounding box center [21, 26] width 27 height 27
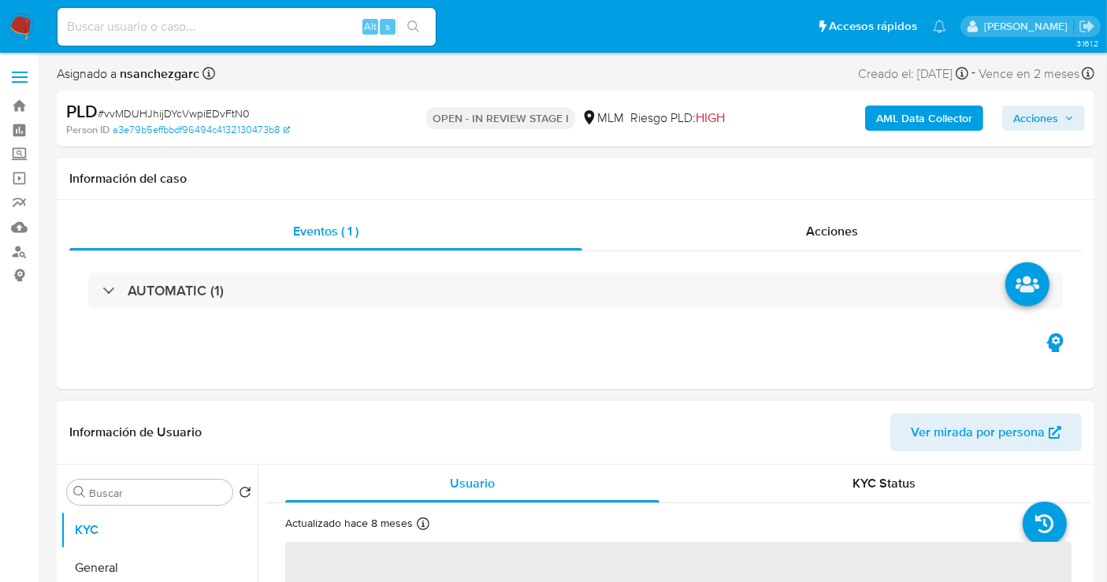
select select "10"
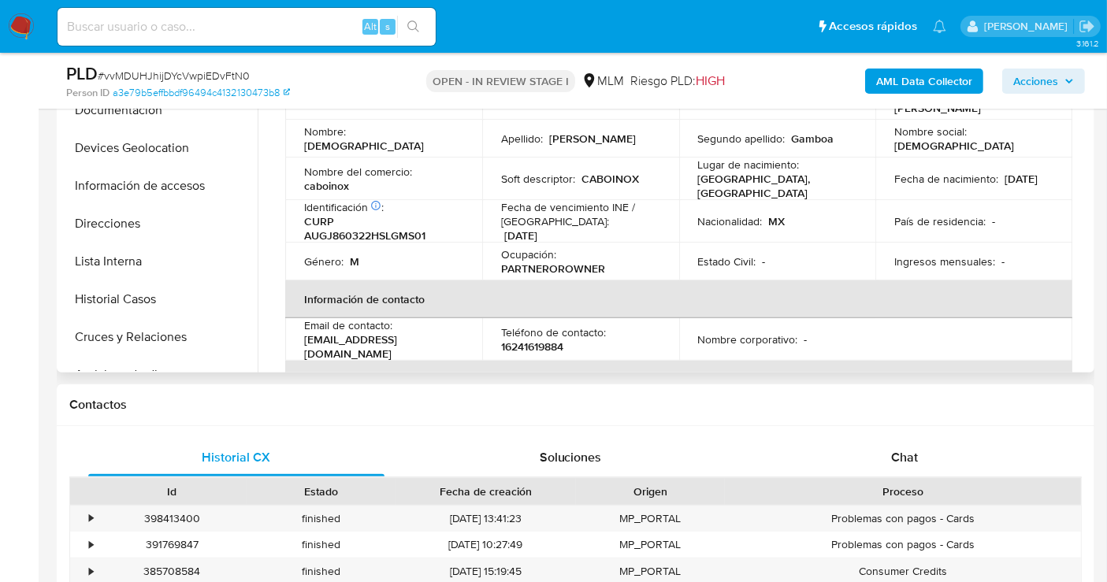
scroll to position [699, 0]
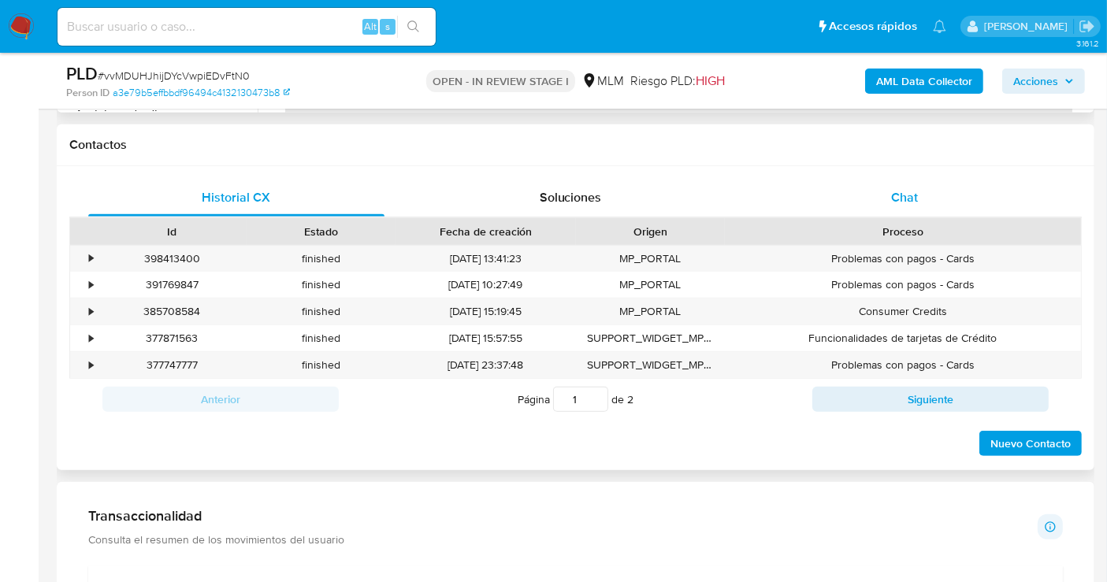
click at [915, 206] on div "Chat" at bounding box center [904, 198] width 296 height 38
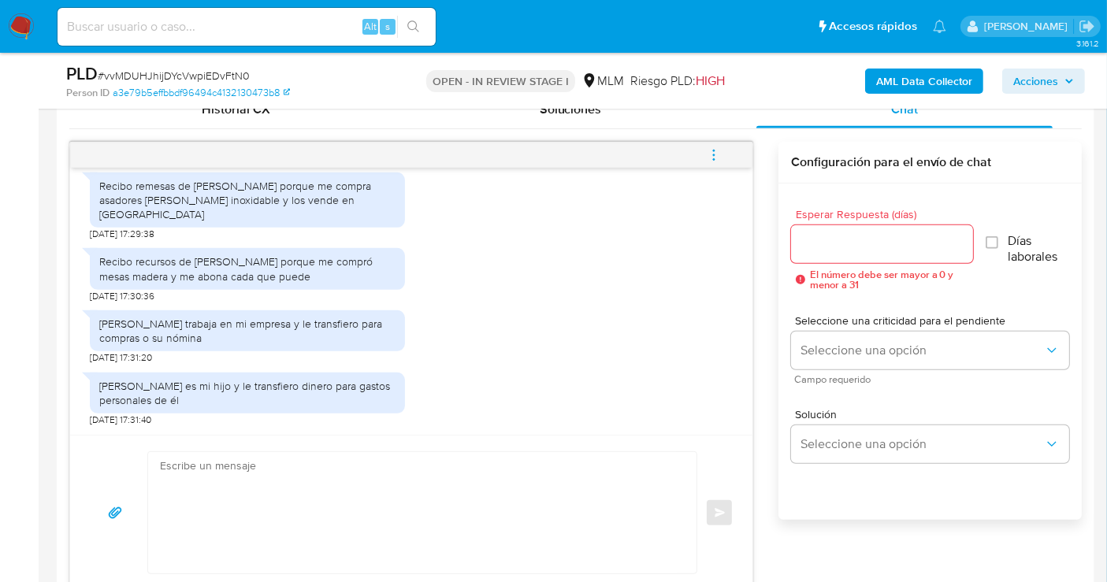
scroll to position [463, 0]
click at [852, 243] on input "Esperar Respuesta (días)" at bounding box center [882, 244] width 182 height 20
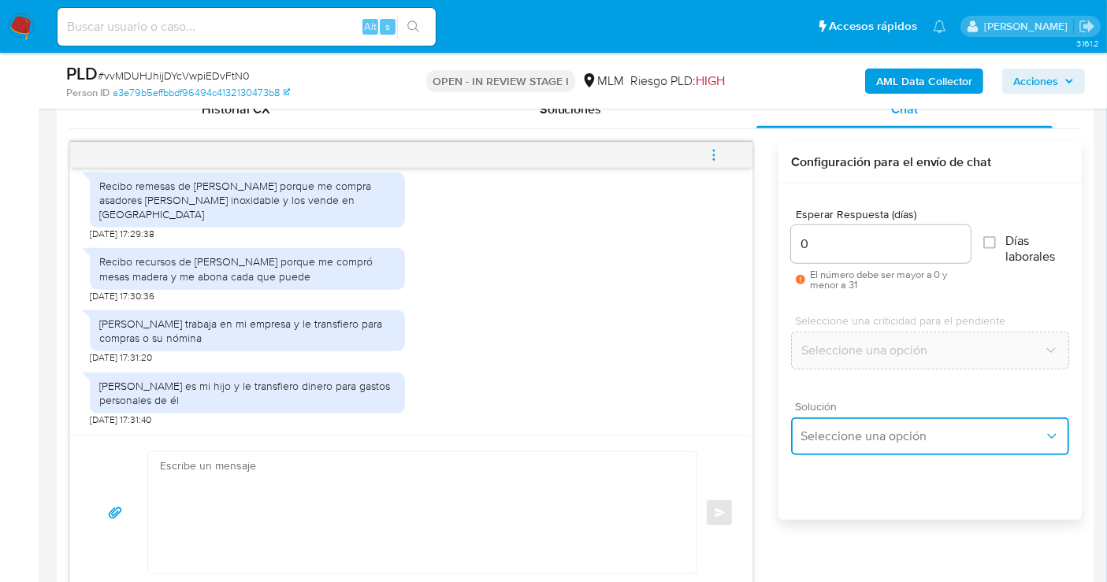
click at [848, 429] on span "Seleccione una opción" at bounding box center [921, 437] width 243 height 16
click at [838, 440] on span "Seleccione una opción" at bounding box center [921, 437] width 243 height 16
click at [877, 439] on span "Seleccione una opción" at bounding box center [921, 437] width 243 height 16
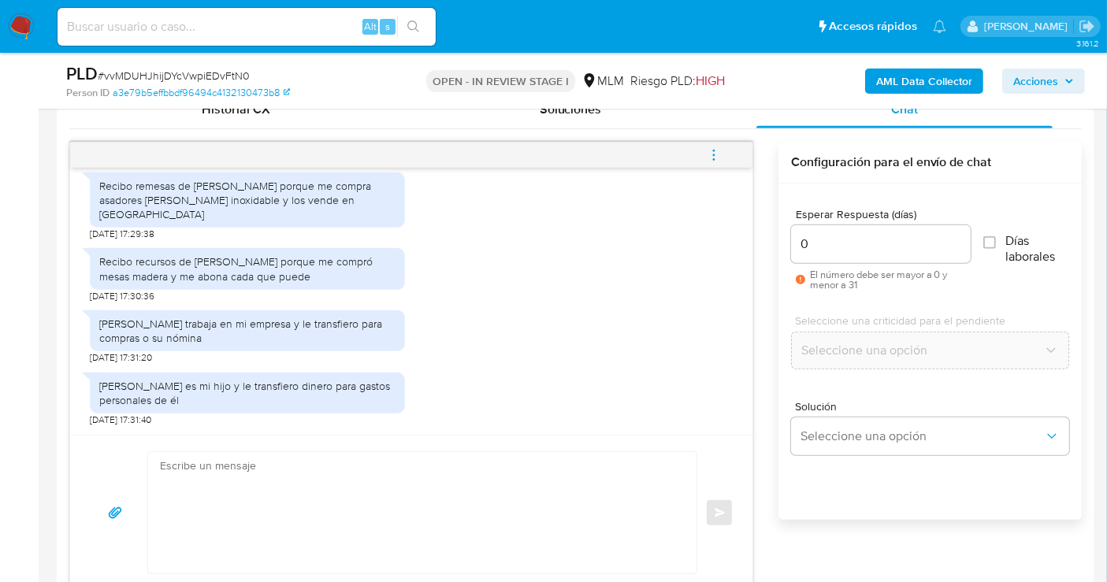
click at [956, 269] on span "El número debe ser mayor a 0 y menor a 31" at bounding box center [890, 279] width 161 height 20
click at [884, 241] on input "0" at bounding box center [881, 244] width 180 height 20
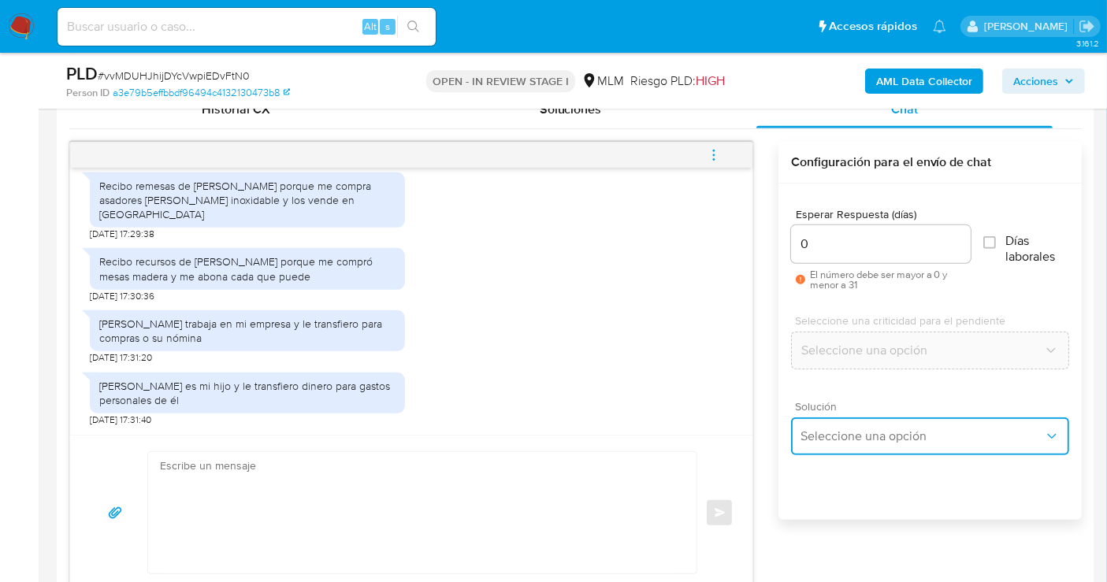
click at [852, 440] on span "Seleccione una opción" at bounding box center [921, 437] width 243 height 16
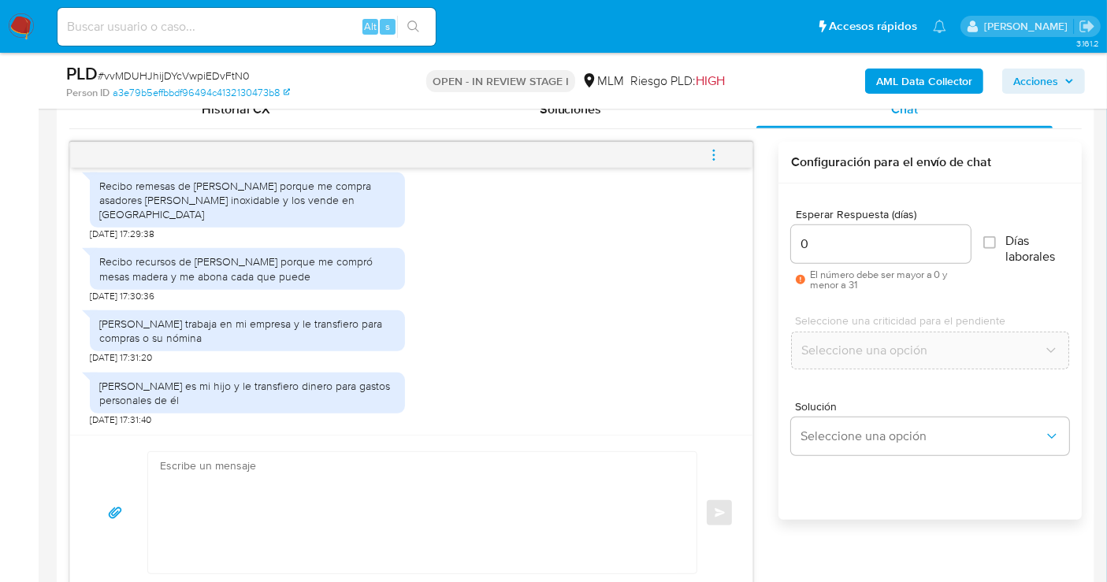
click at [896, 499] on div "Esperar Respuesta (días) 0 El número debe ser mayor a 0 y menor a 31 Días labor…" at bounding box center [929, 373] width 303 height 378
click at [860, 239] on input "0" at bounding box center [881, 244] width 180 height 20
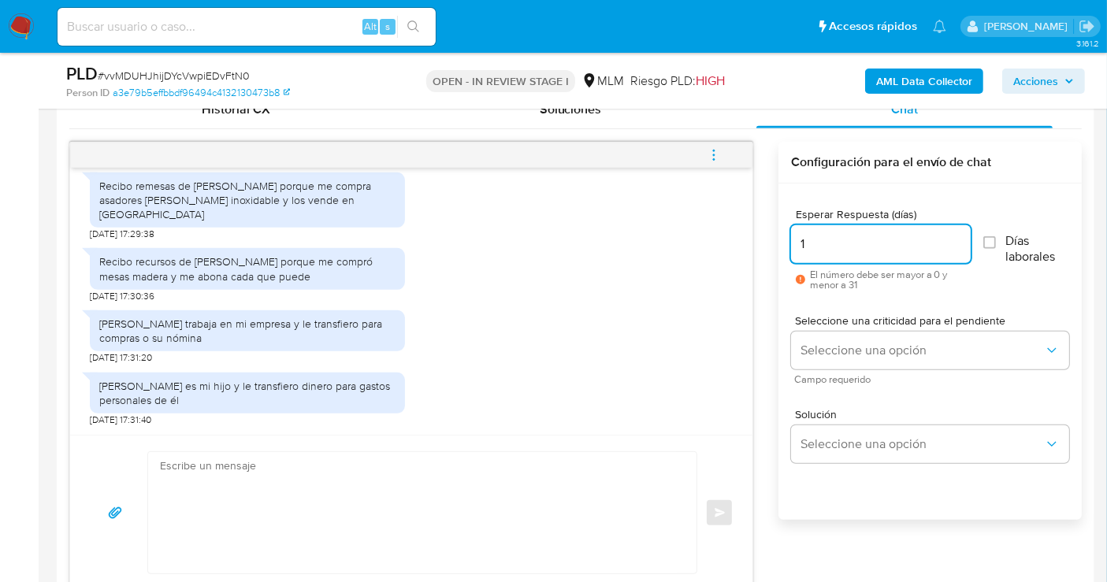
click at [956, 242] on input "1" at bounding box center [881, 244] width 180 height 20
type input "0"
click at [959, 250] on input "0" at bounding box center [881, 244] width 180 height 20
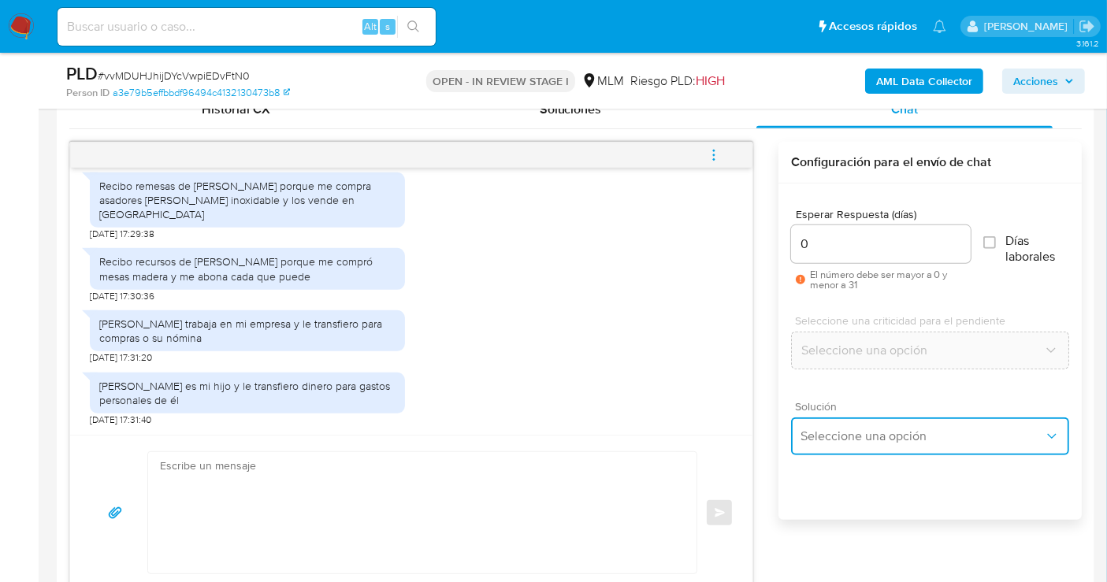
click at [870, 433] on span "Seleccione una opción" at bounding box center [921, 437] width 243 height 16
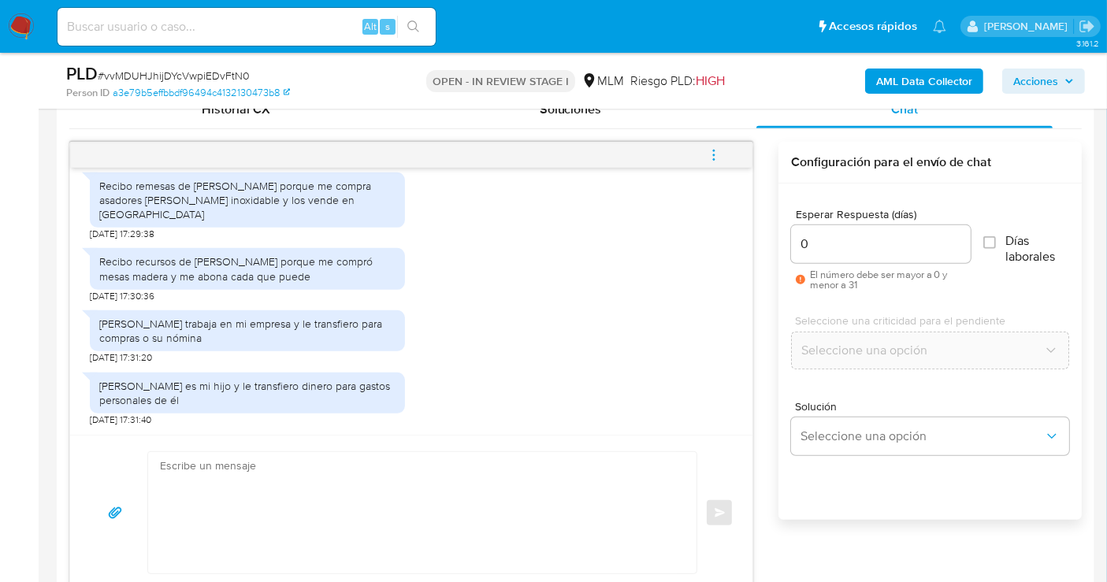
click at [472, 406] on div "Justin Jesús Aguirre rueda es mi hijo y le transfiero dinero para gastos person…" at bounding box center [411, 396] width 643 height 62
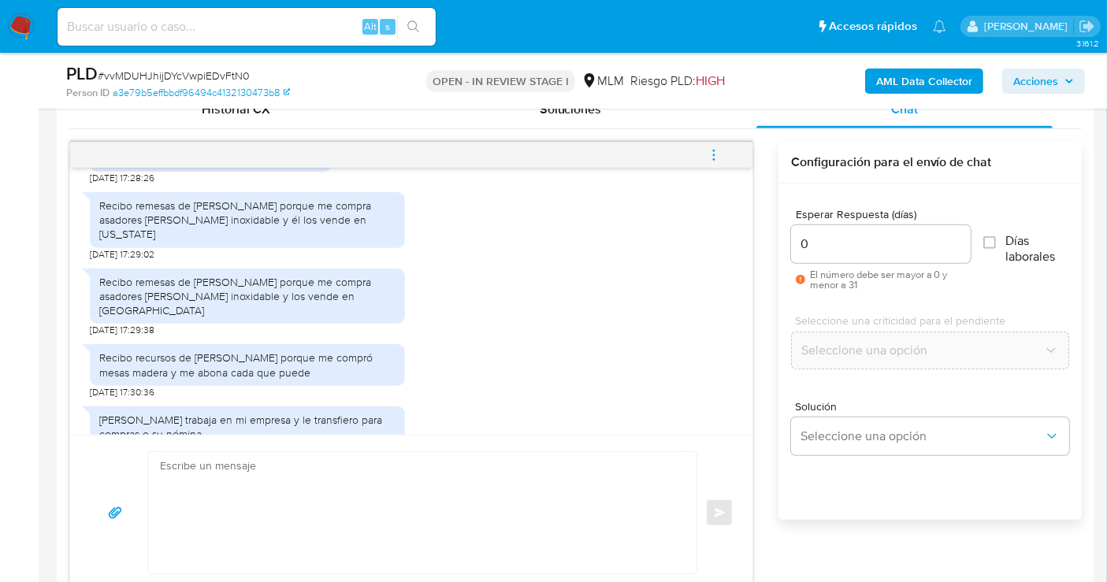
scroll to position [201, 0]
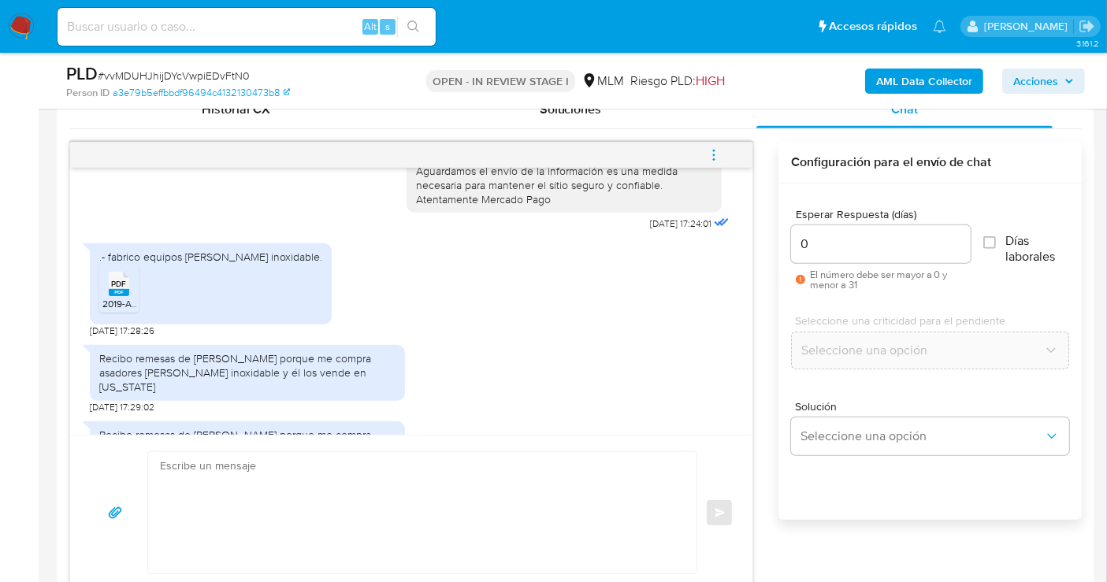
click at [461, 337] on div ".- fabrico equipos de acero inoxidable. PDF PDF 2019-Acta Constitutiva.pdf 26/0…" at bounding box center [411, 287] width 643 height 102
click at [509, 501] on textarea at bounding box center [418, 512] width 517 height 121
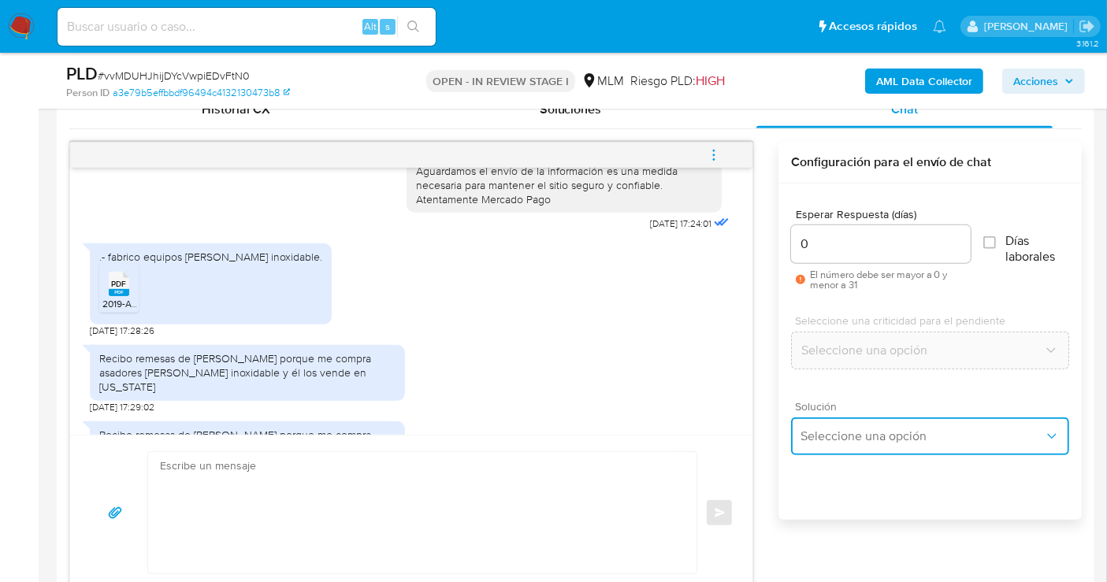
click at [894, 437] on span "Seleccione una opción" at bounding box center [921, 437] width 243 height 16
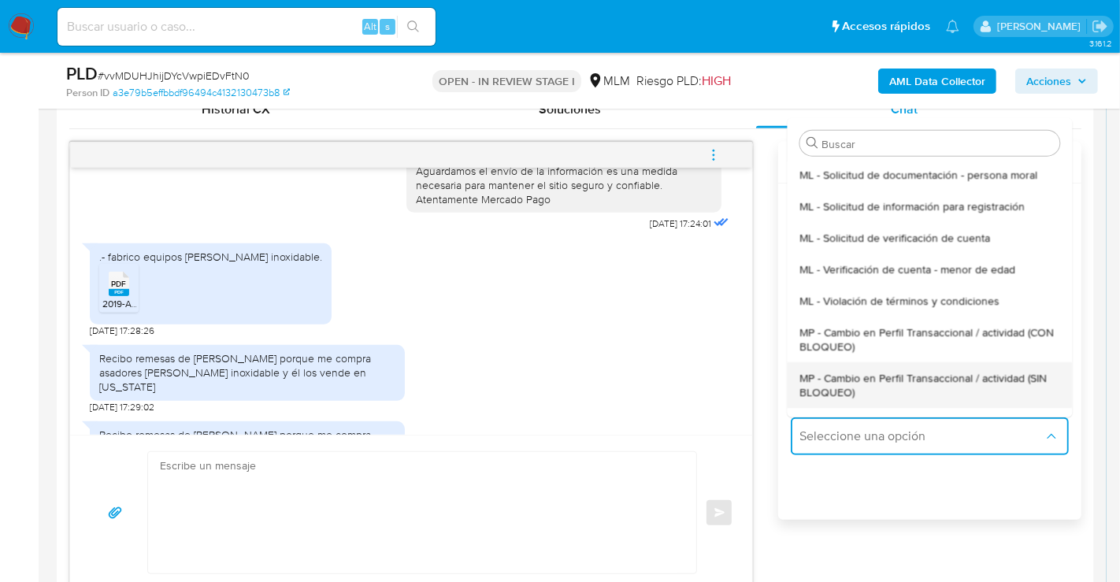
click at [846, 385] on span "MP - Cambio en Perfil Transaccional / actividad (SIN BLOQUEO)" at bounding box center [930, 384] width 260 height 28
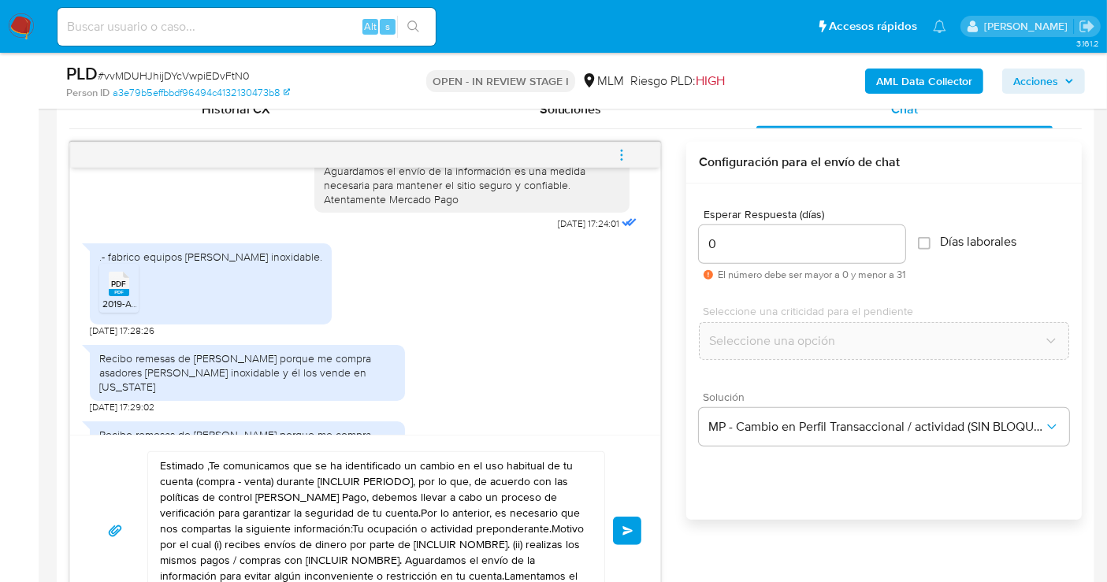
click at [325, 492] on textarea "Estimado ,Te comunicamos que se ha identificado un cambio en el uso habitual de…" at bounding box center [372, 531] width 425 height 158
paste textarea "Cliente, agradecemos tu pronta respuesta. Lamentamos cualquier malestar ocasion…"
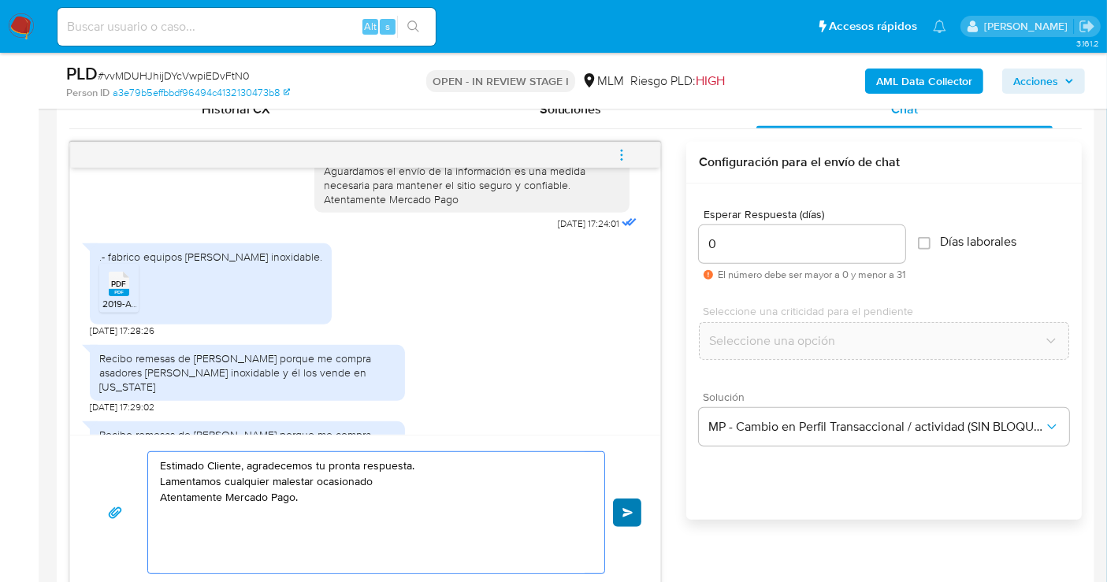
type textarea "Estimado Cliente, agradecemos tu pronta respuesta. Lamentamos cualquier malesta…"
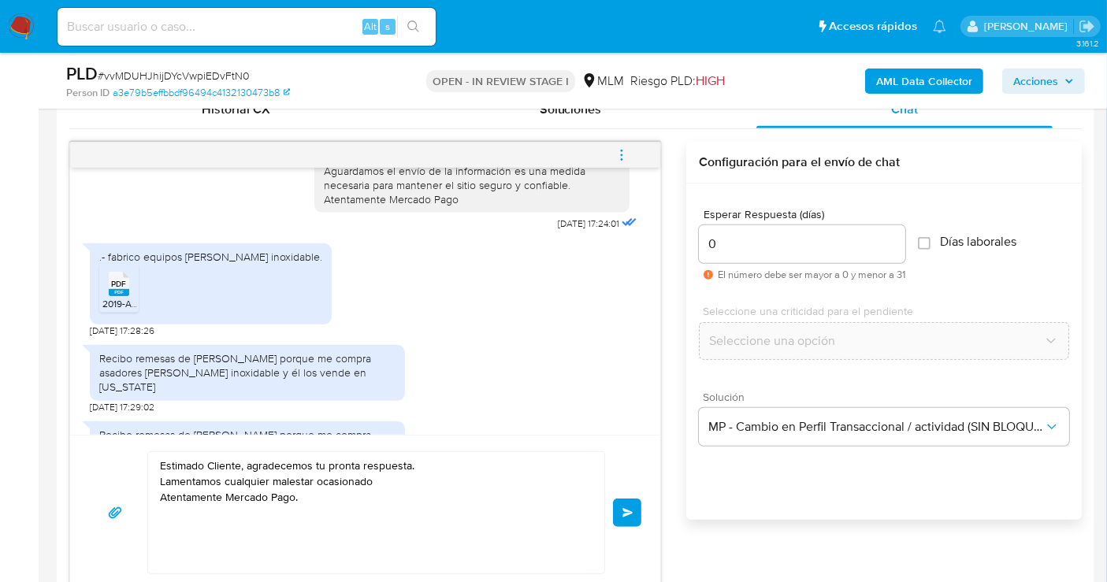
click at [627, 510] on span "Enviar" at bounding box center [627, 512] width 11 height 9
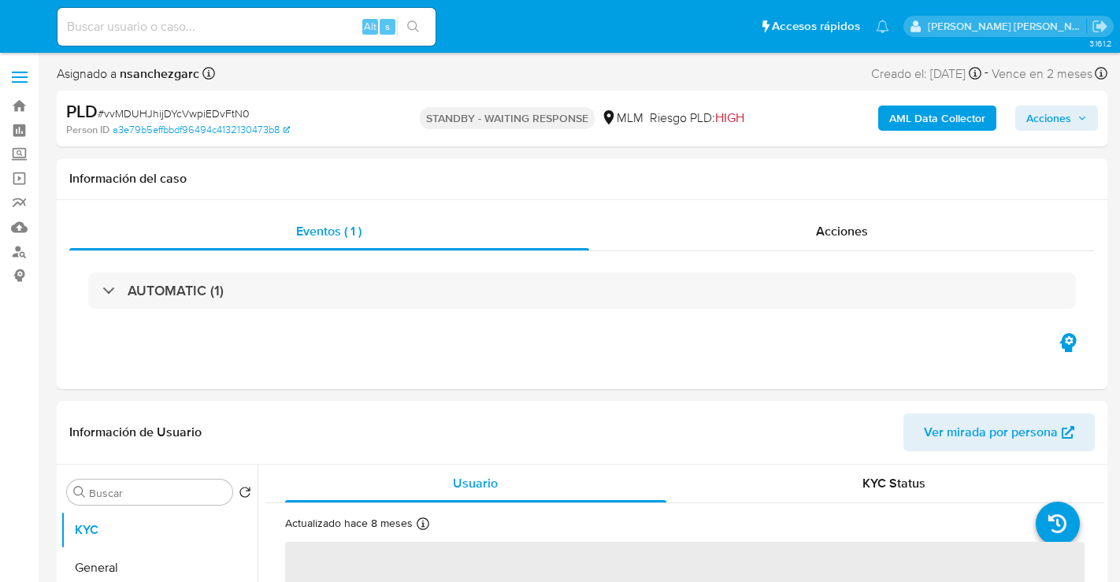
select select "10"
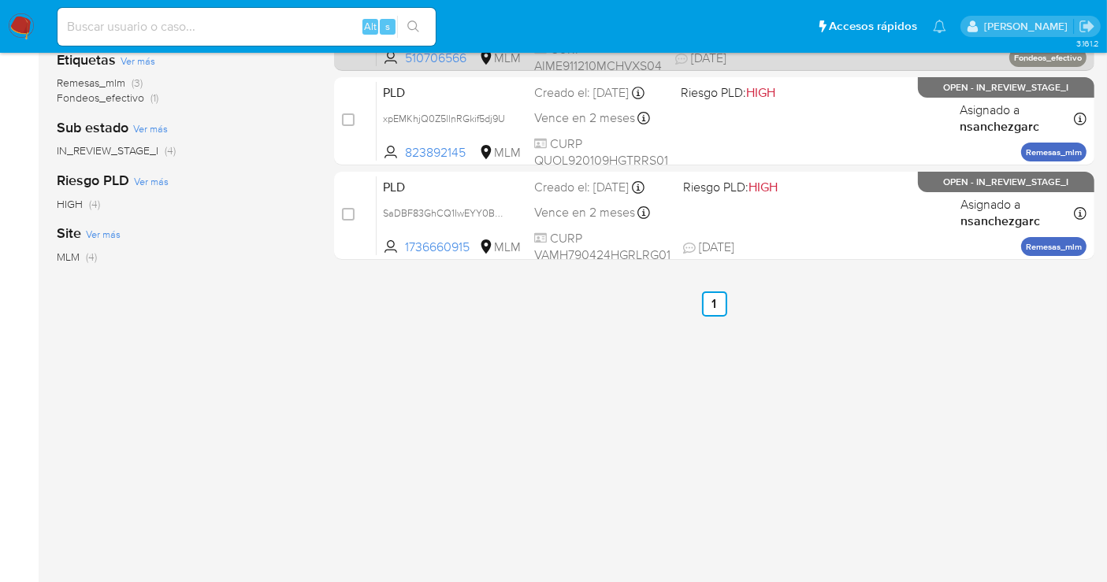
scroll to position [175, 0]
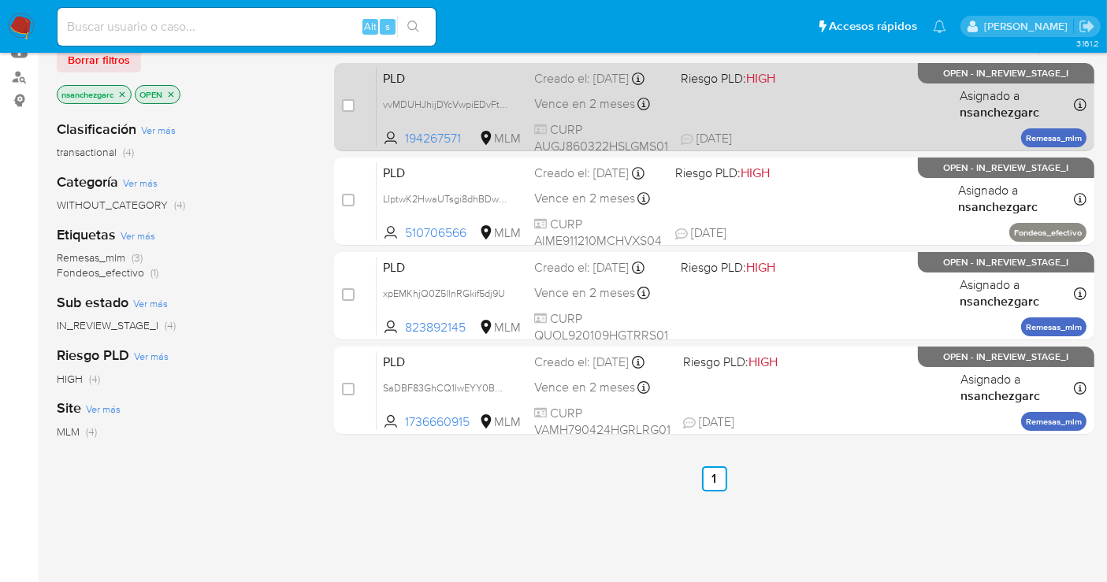
click at [510, 95] on div "PLD vvMDUHJhijDYcVwpiEDvFtN0 194267571 MLM Riesgo PLD: HIGH Creado el: [DATE] C…" at bounding box center [732, 107] width 710 height 80
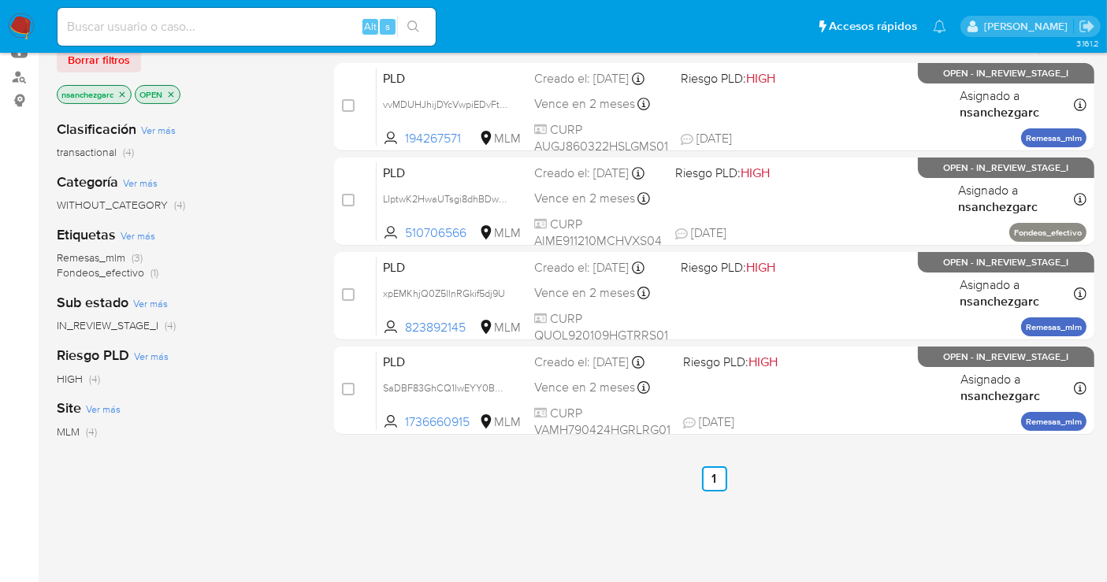
click at [27, 24] on img at bounding box center [21, 26] width 27 height 27
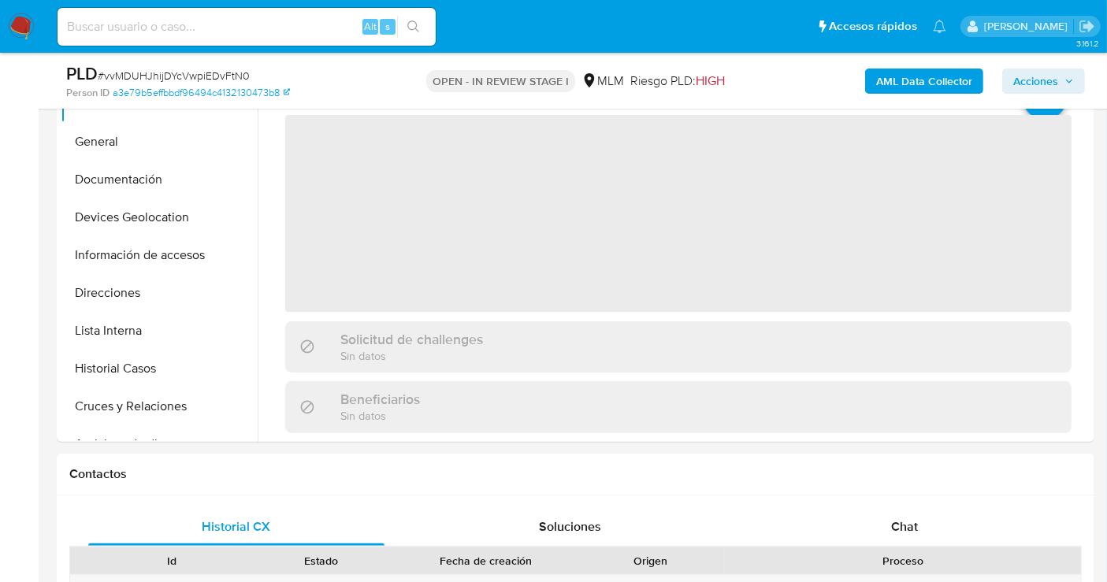
scroll to position [437, 0]
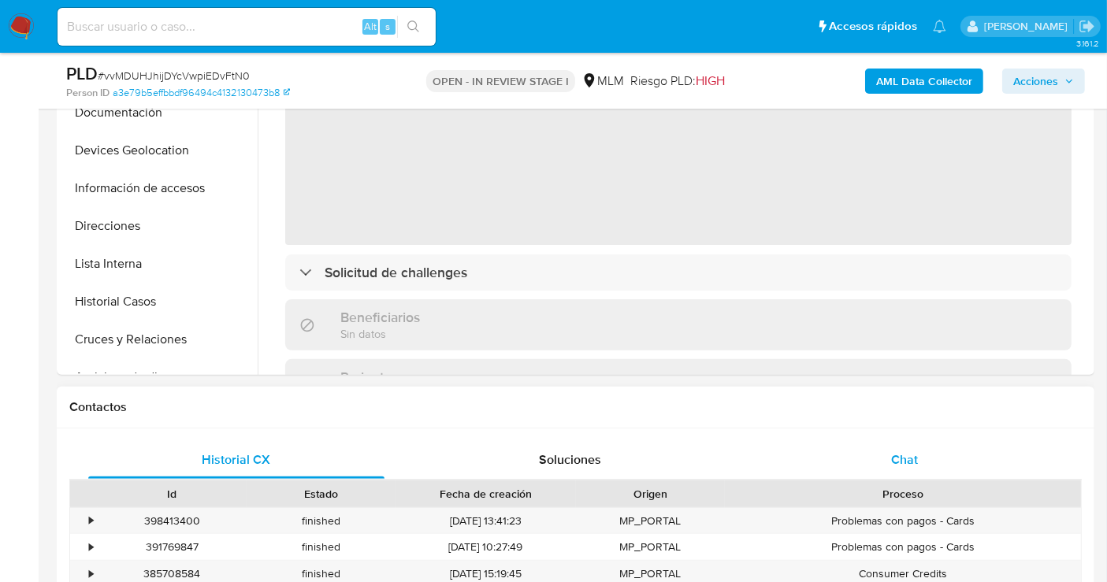
select select "10"
click at [902, 461] on span "Chat" at bounding box center [904, 460] width 27 height 18
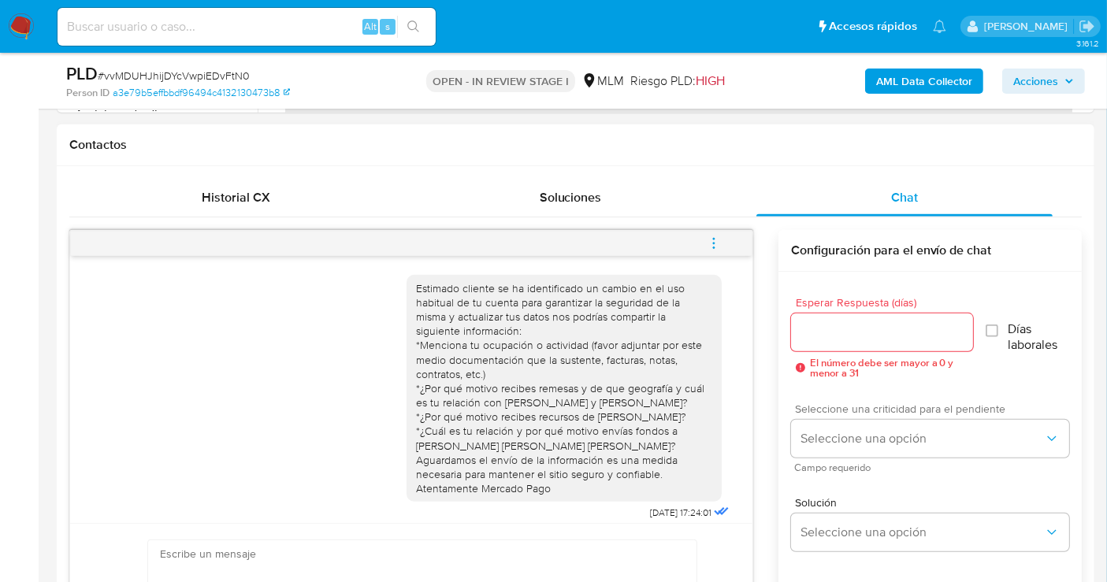
scroll to position [553, 0]
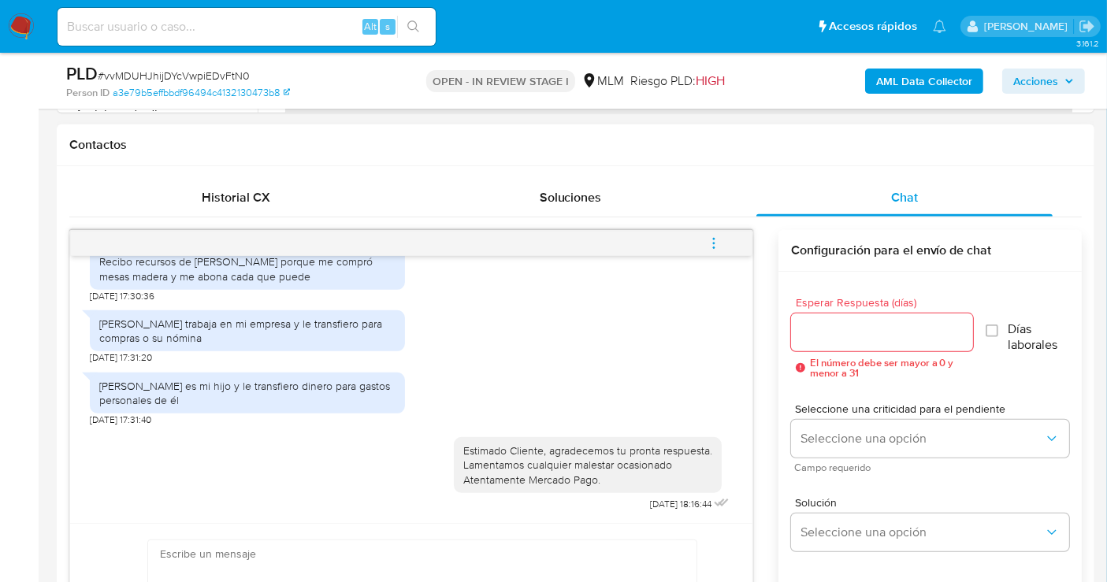
click at [714, 247] on icon "menu-action" at bounding box center [714, 248] width 2 height 2
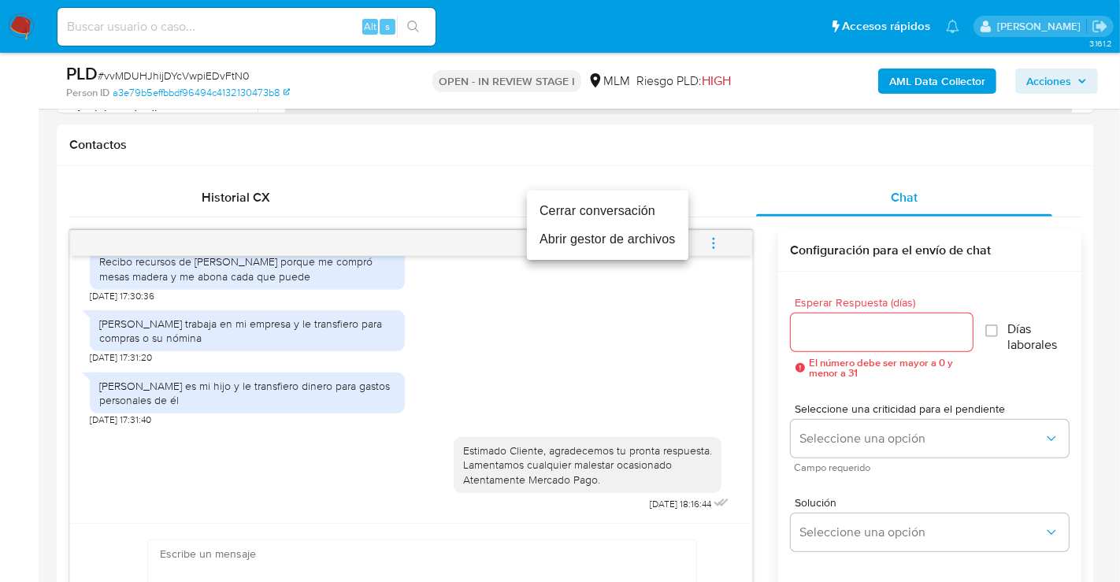
click at [585, 203] on li "Cerrar conversación" at bounding box center [607, 211] width 161 height 28
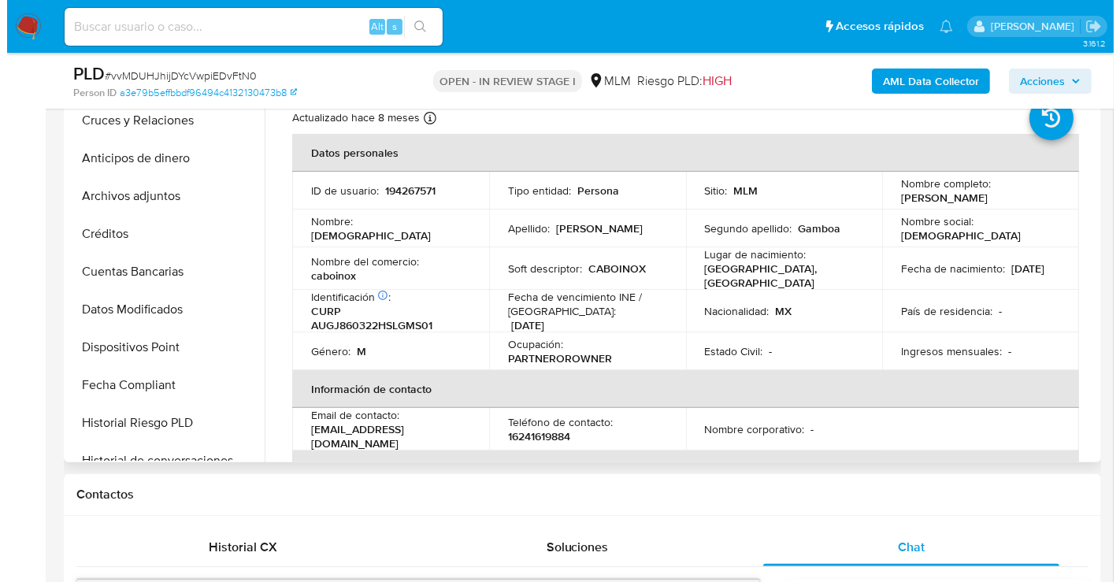
scroll to position [262, 0]
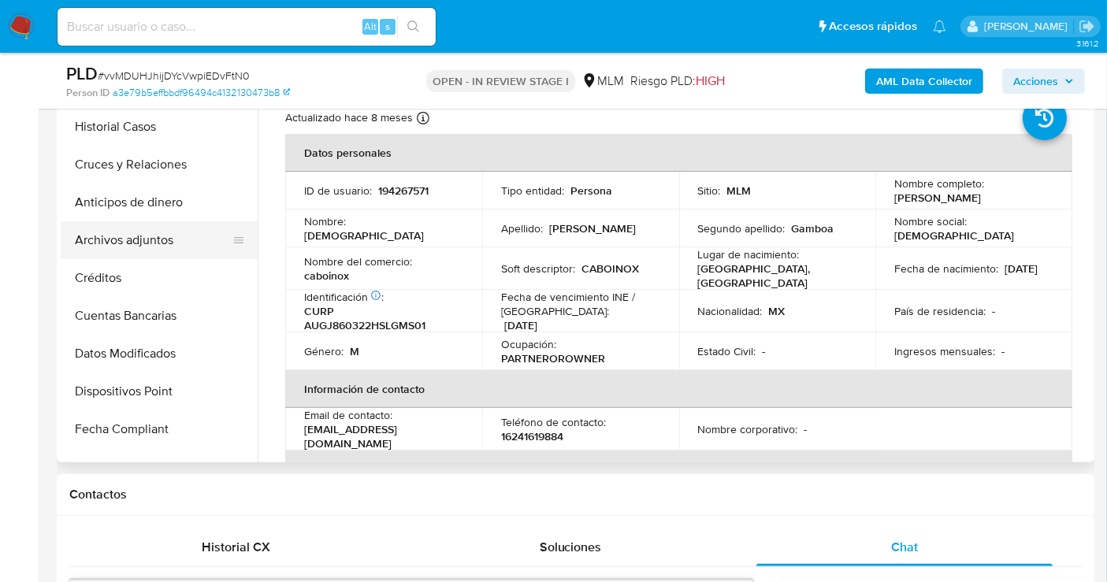
click at [117, 244] on button "Archivos adjuntos" at bounding box center [153, 240] width 184 height 38
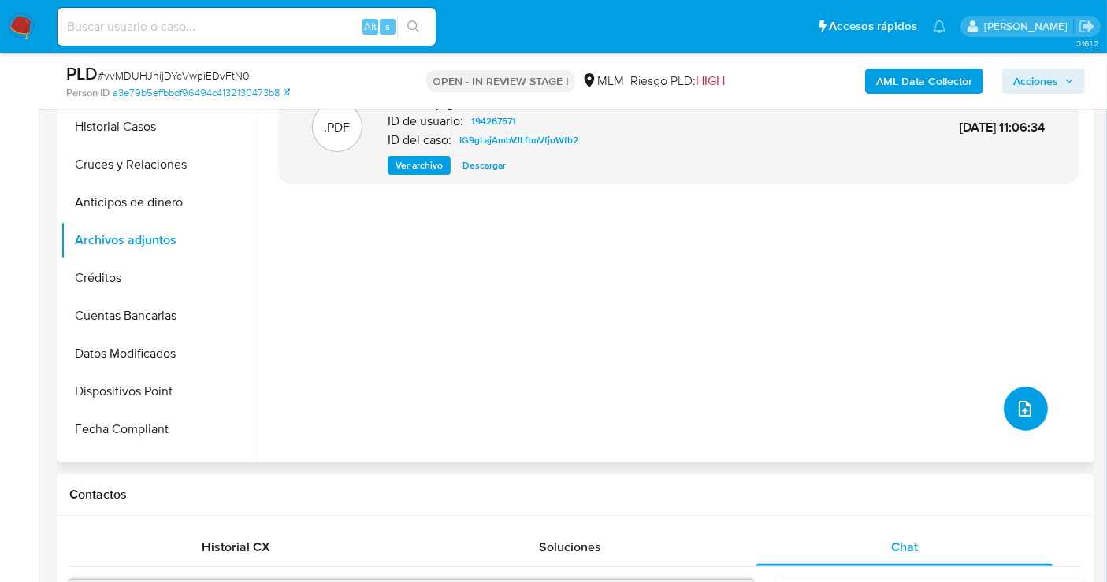
click at [1017, 411] on icon "upload-file" at bounding box center [1024, 408] width 19 height 19
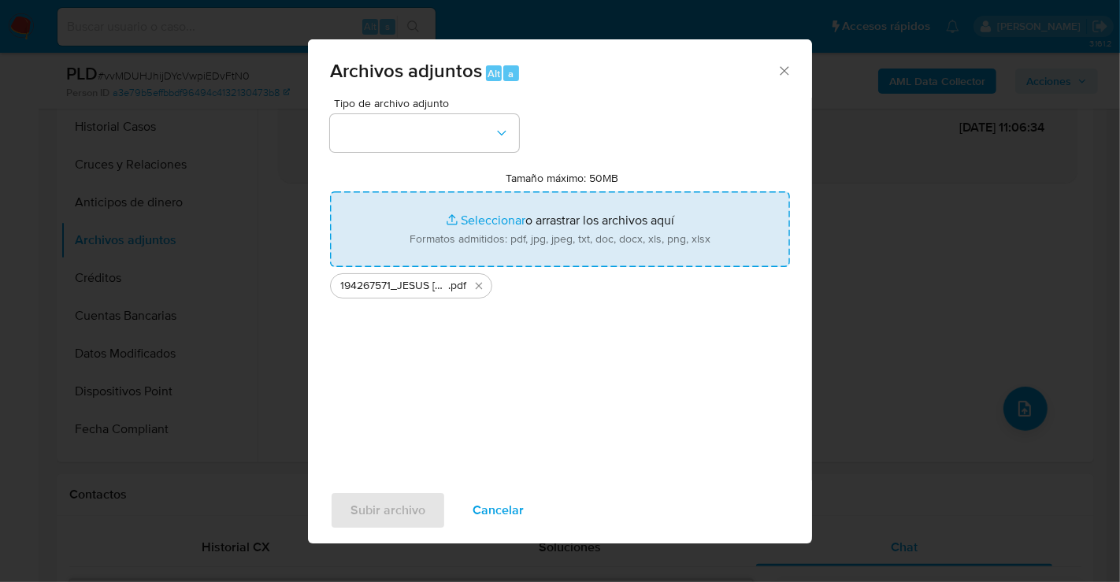
type input "C:\fakepath\194267571_JESUS [PERSON_NAME] GAMBOA_SEP25.xlsx"
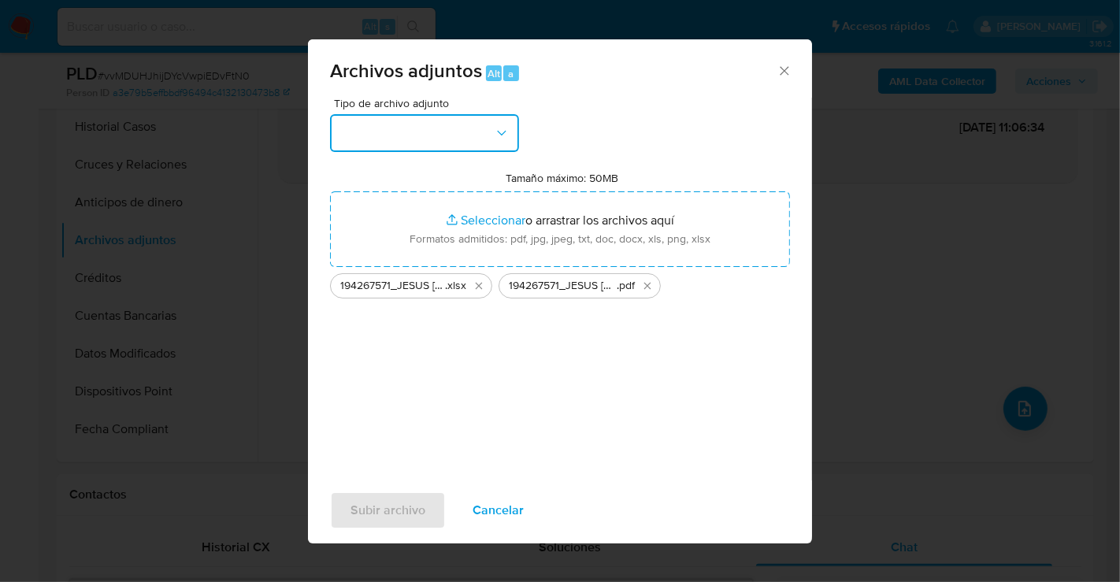
click at [400, 135] on button "button" at bounding box center [424, 133] width 189 height 38
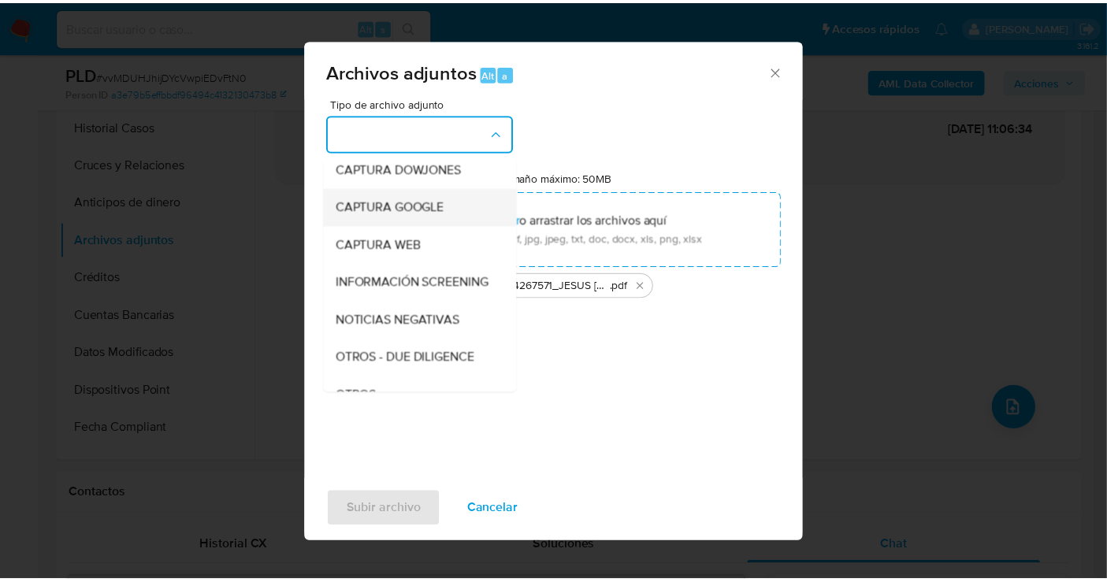
scroll to position [81, 0]
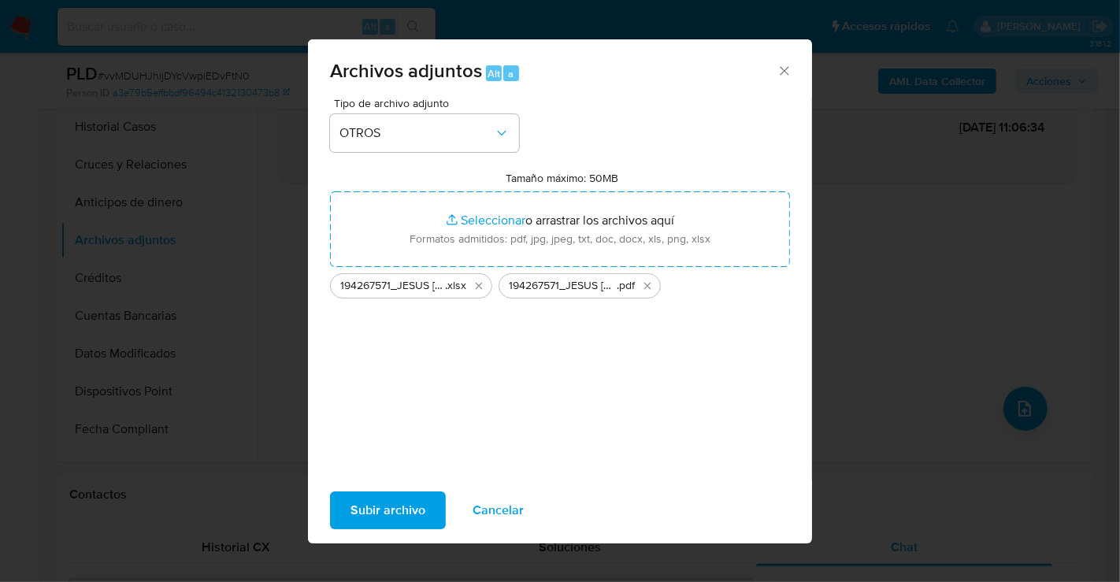
click at [396, 499] on span "Subir archivo" at bounding box center [388, 510] width 75 height 35
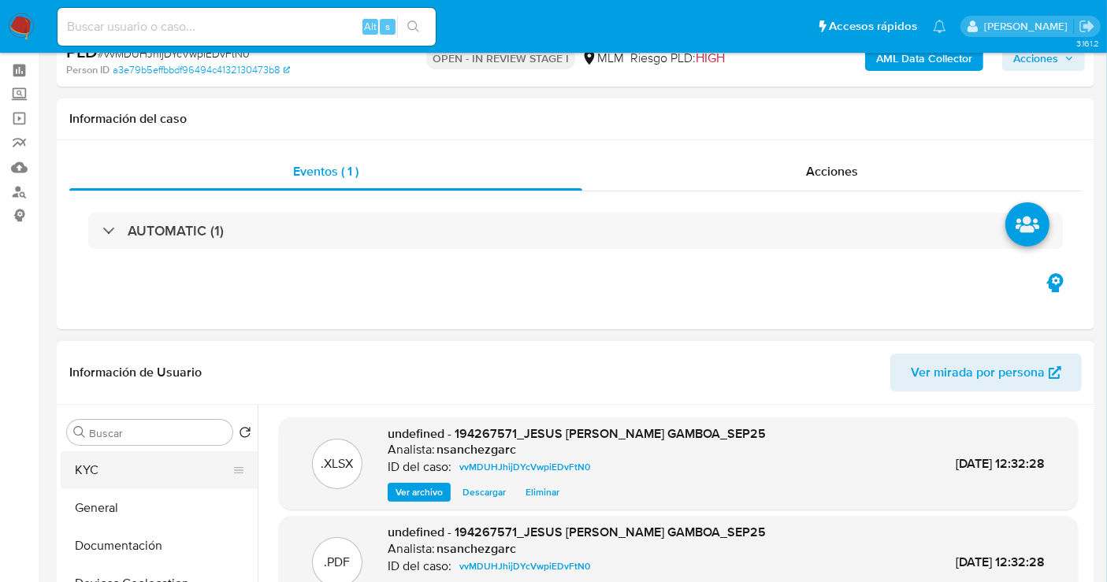
scroll to position [87, 0]
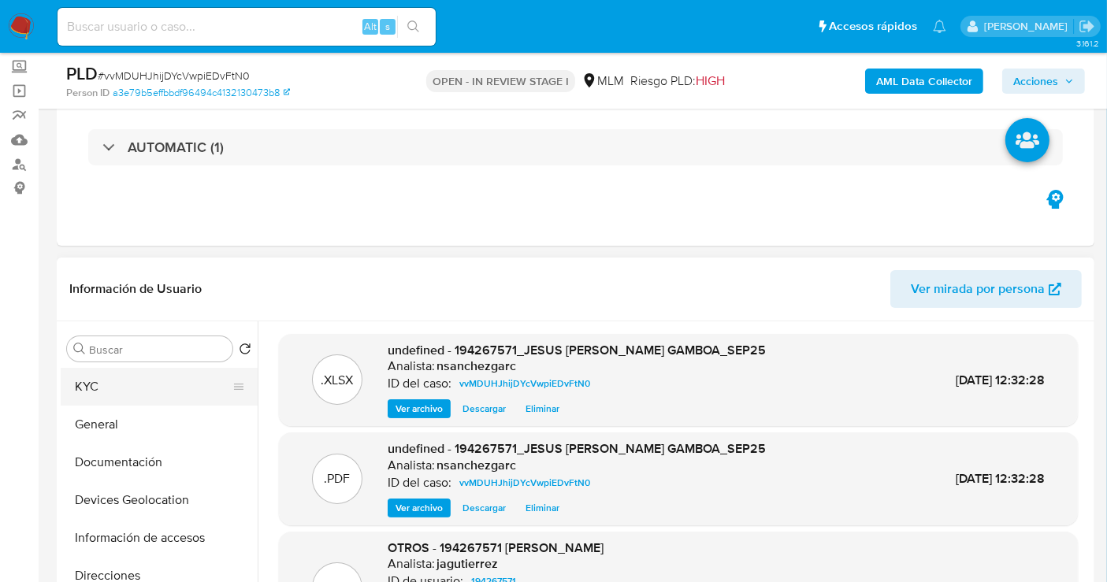
click at [97, 381] on button "KYC" at bounding box center [153, 387] width 184 height 38
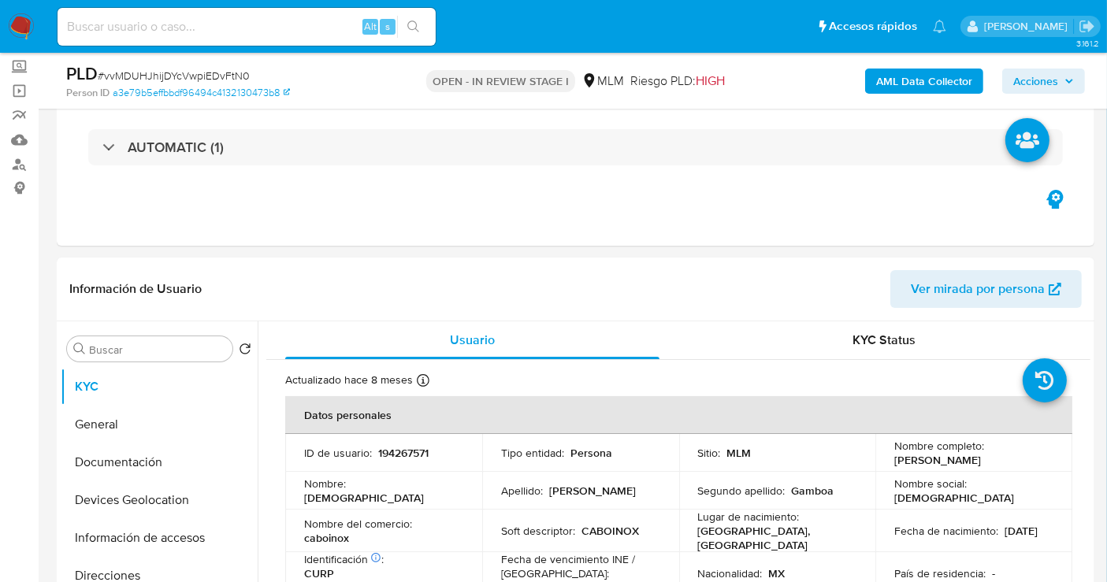
click at [1062, 90] on span "Acciones" at bounding box center [1043, 81] width 61 height 22
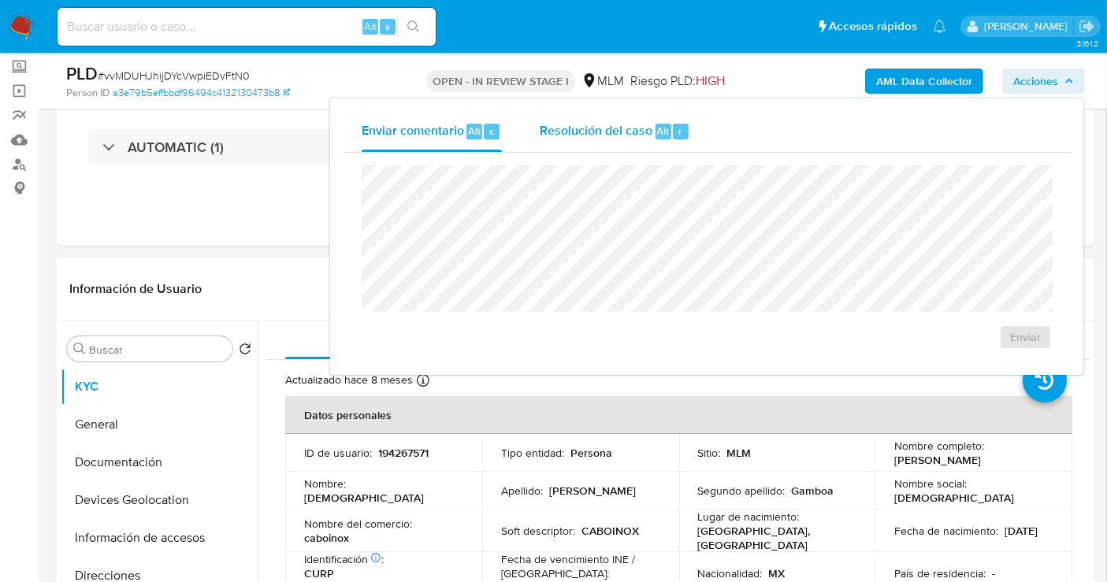
click at [604, 136] on span "Resolución del caso" at bounding box center [596, 130] width 113 height 18
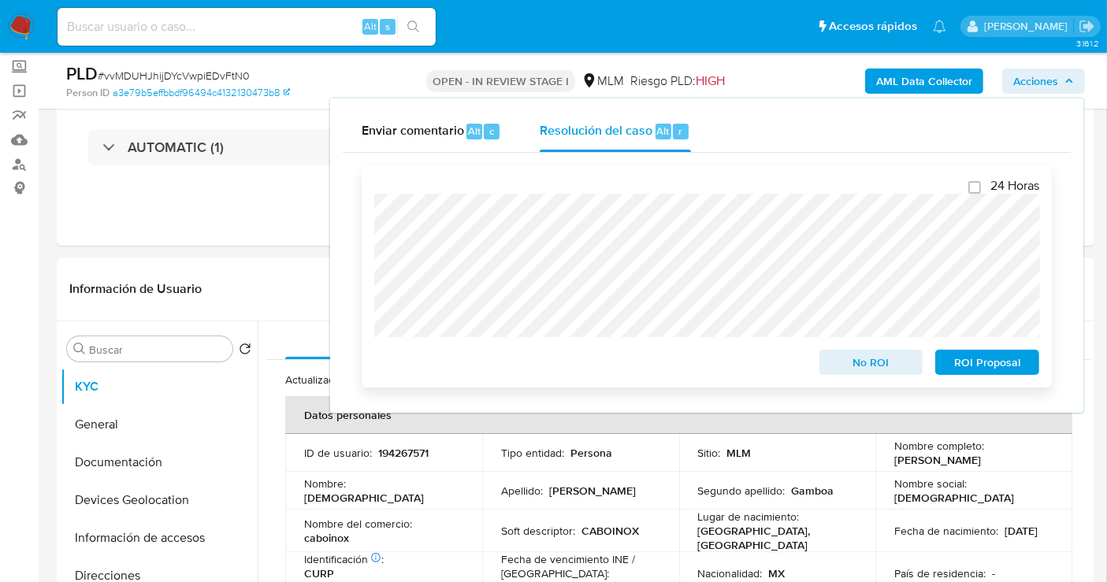
click at [866, 362] on span "No ROI" at bounding box center [871, 362] width 82 height 22
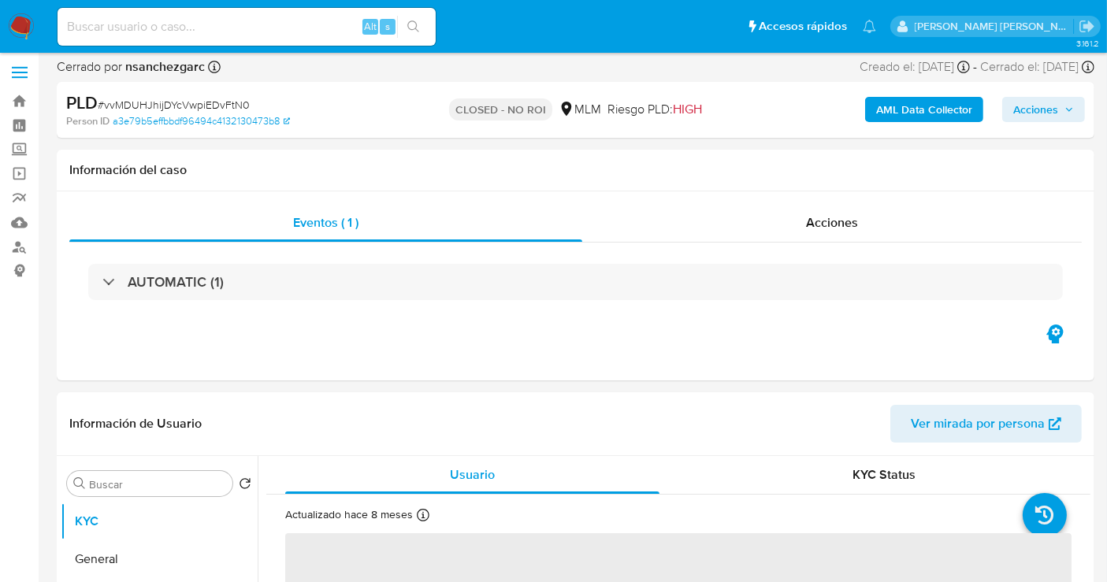
scroll to position [262, 0]
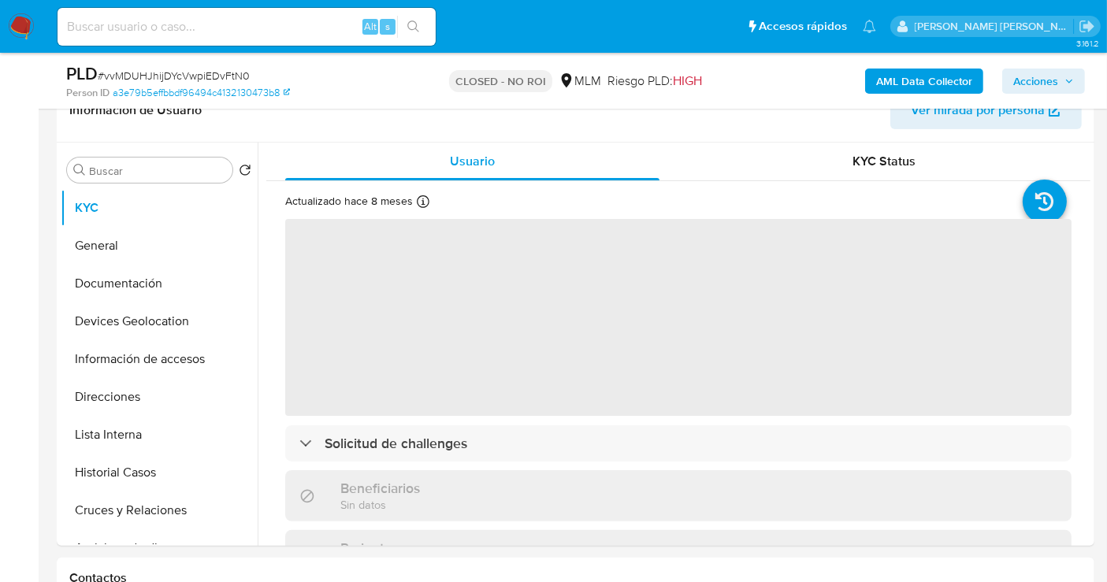
select select "10"
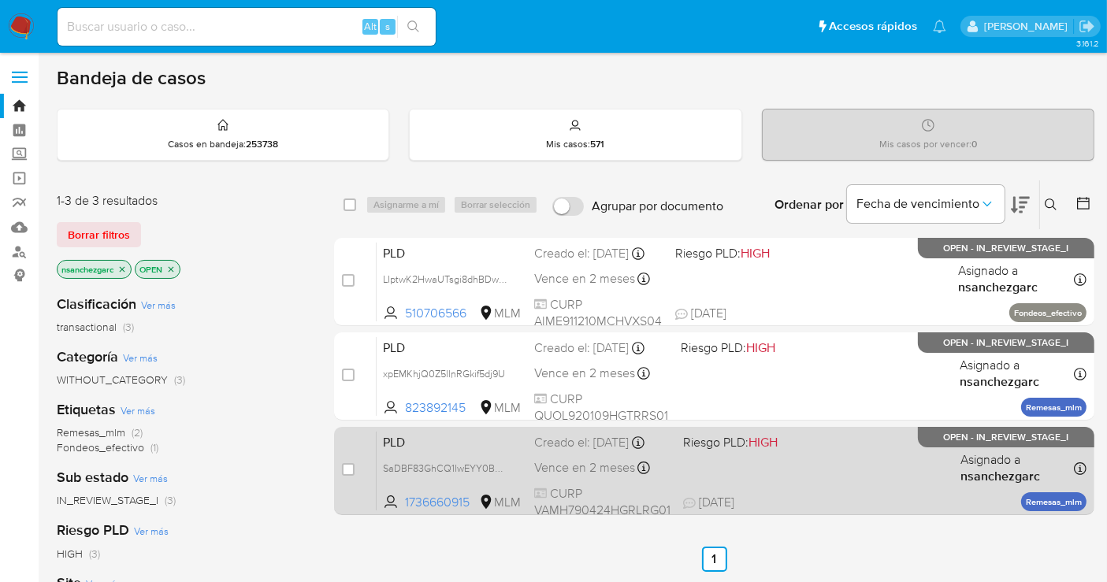
click at [576, 451] on div "Creado el: 12/09/2025 Creado el: 12/09/2025 02:10:20" at bounding box center [602, 442] width 136 height 17
click at [344, 467] on input "checkbox" at bounding box center [348, 469] width 13 height 13
checkbox input "true"
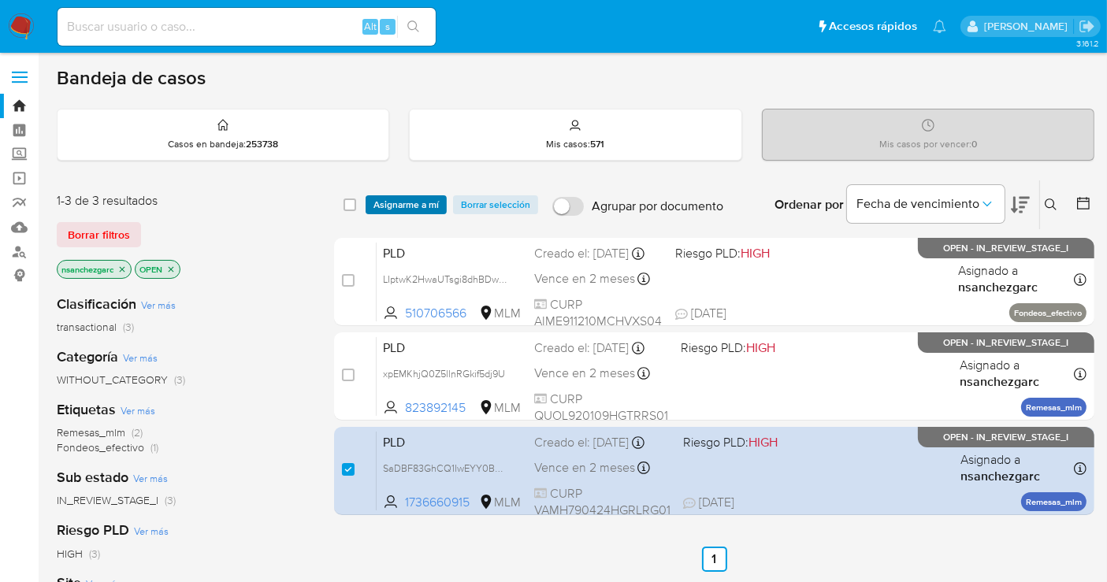
click at [388, 199] on span "Asignarme a mí" at bounding box center [405, 205] width 65 height 16
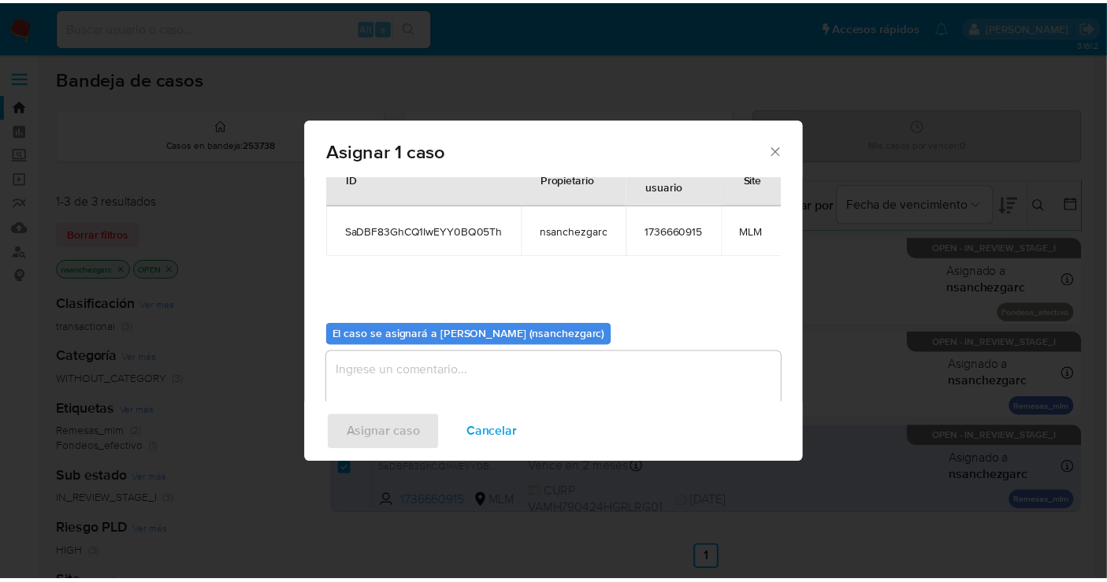
scroll to position [95, 0]
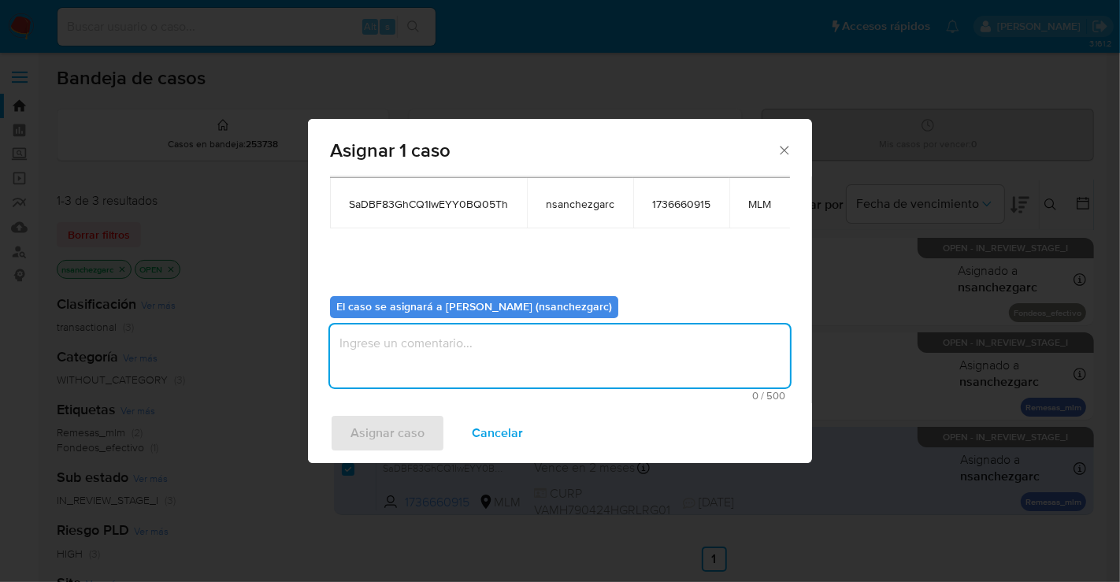
click at [380, 355] on textarea "assign-modal" at bounding box center [560, 356] width 460 height 63
type textarea "nesg"
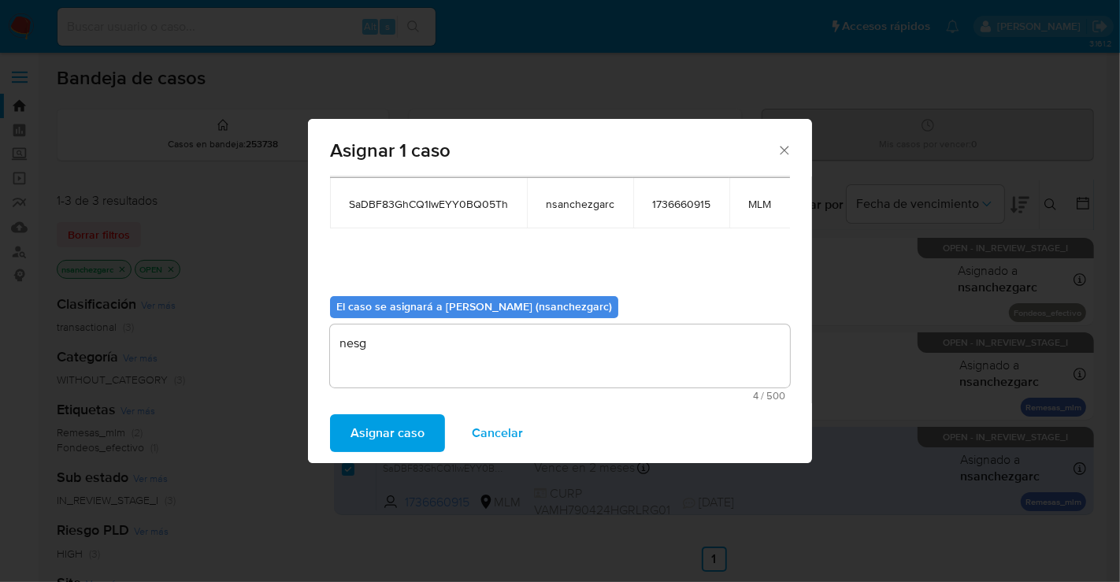
click at [373, 447] on span "Asignar caso" at bounding box center [388, 433] width 74 height 35
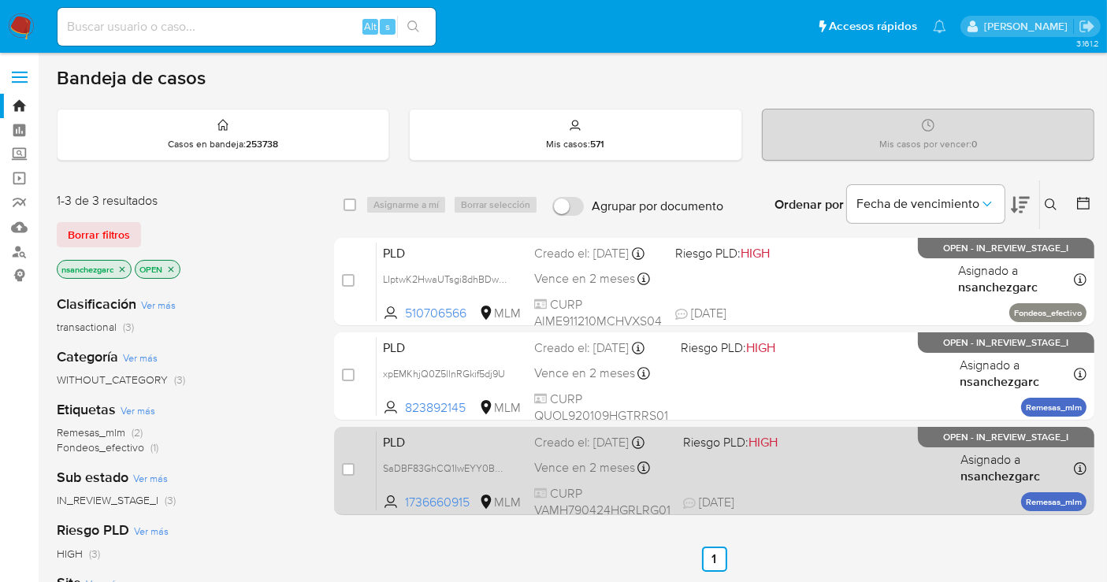
click at [575, 476] on span "Vence en 2 meses" at bounding box center [584, 467] width 101 height 17
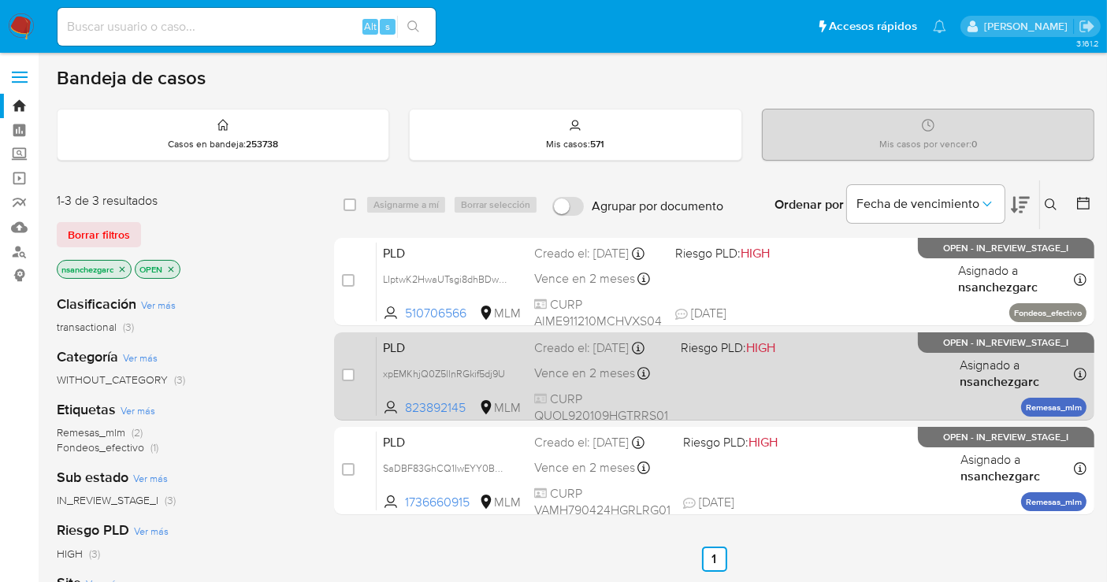
click at [603, 357] on div "Creado el: 12/09/2025 Creado el: 12/09/2025 02:12:40" at bounding box center [601, 347] width 134 height 17
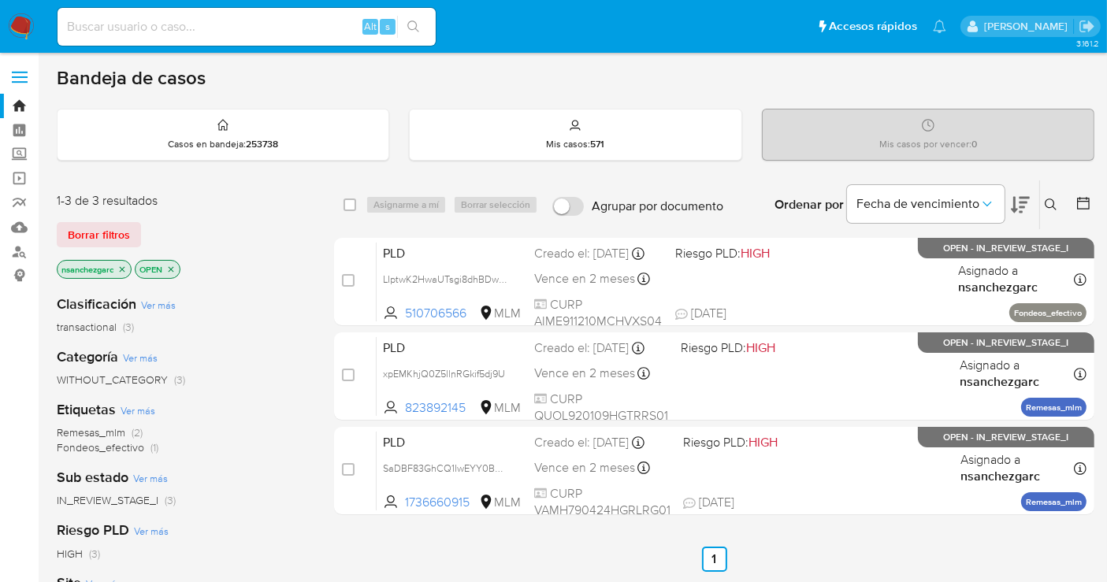
click at [147, 31] on input at bounding box center [247, 27] width 378 height 20
paste input "823892145"
type input "823892145"
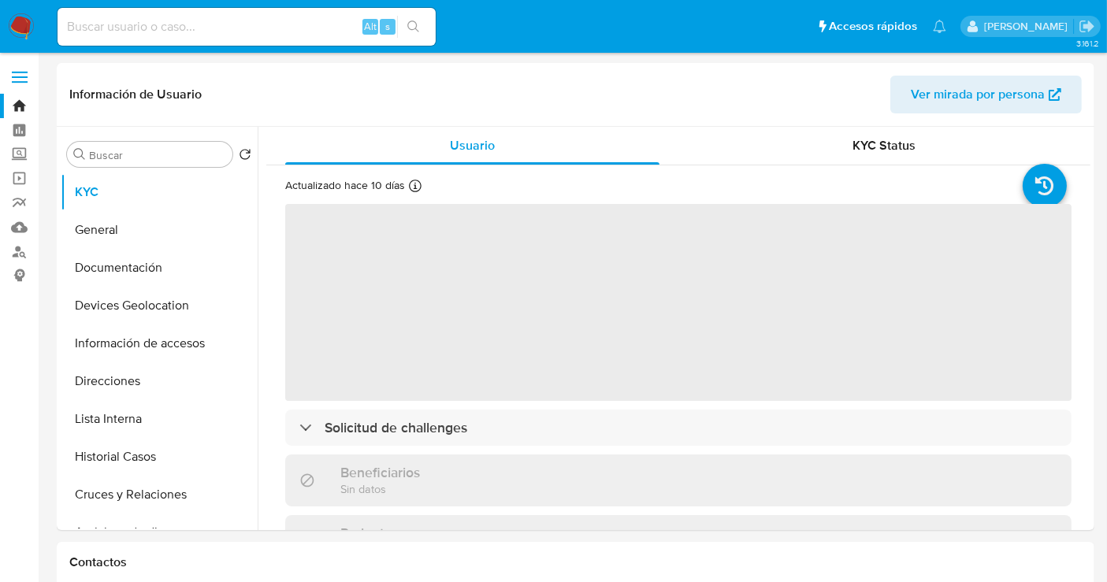
select select "10"
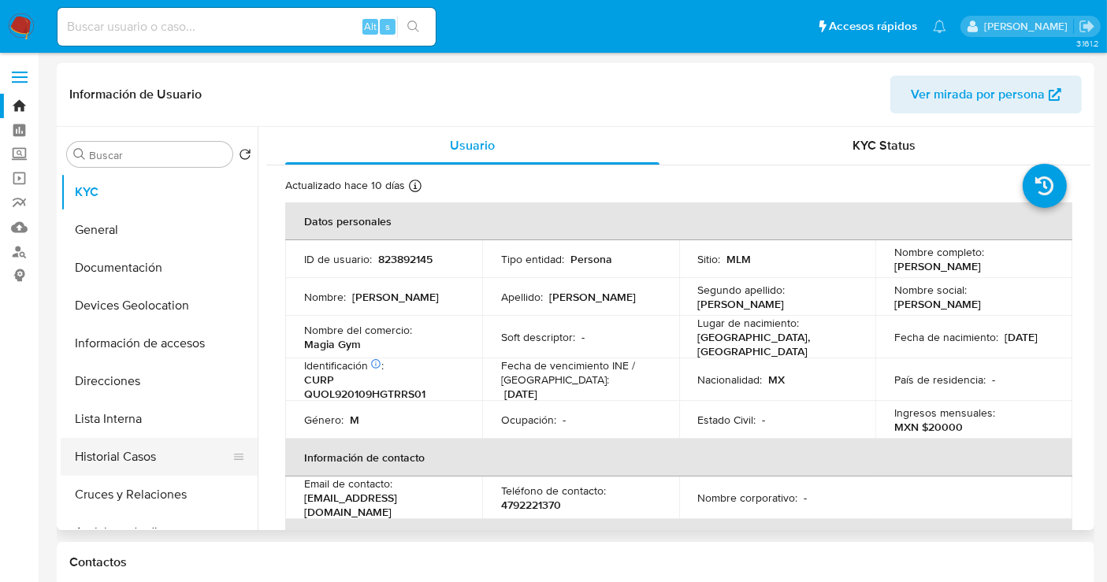
click at [129, 458] on button "Historial Casos" at bounding box center [153, 457] width 184 height 38
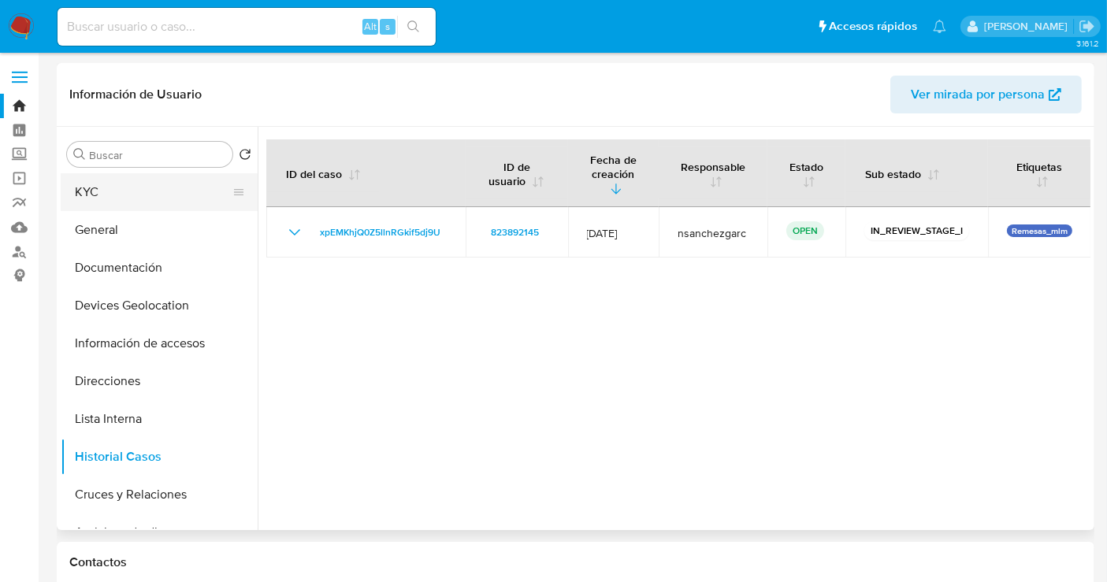
click at [95, 199] on button "KYC" at bounding box center [153, 192] width 184 height 38
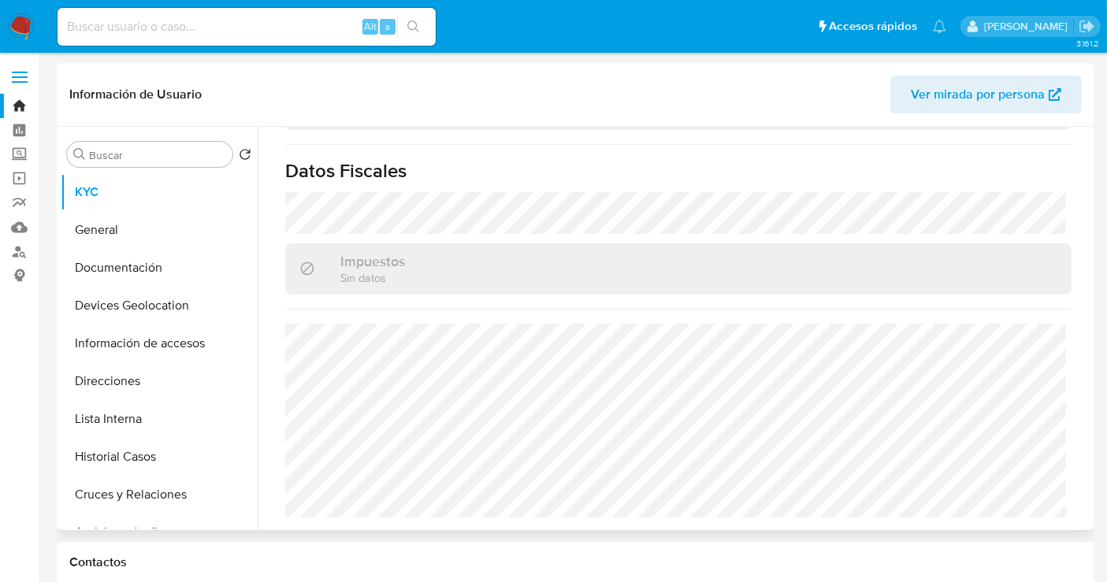
scroll to position [978, 0]
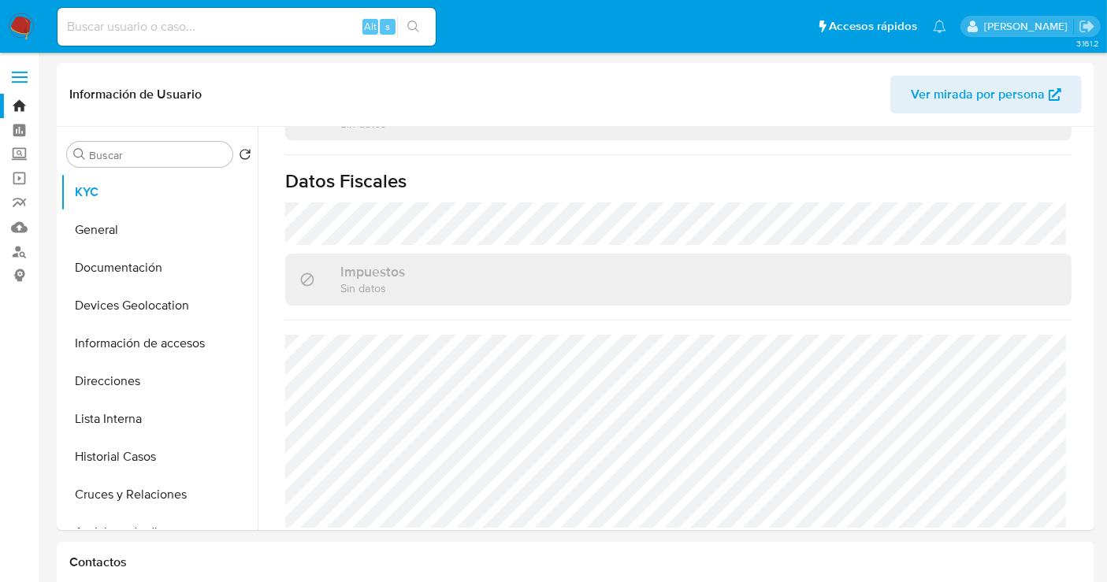
click at [26, 29] on img at bounding box center [21, 26] width 27 height 27
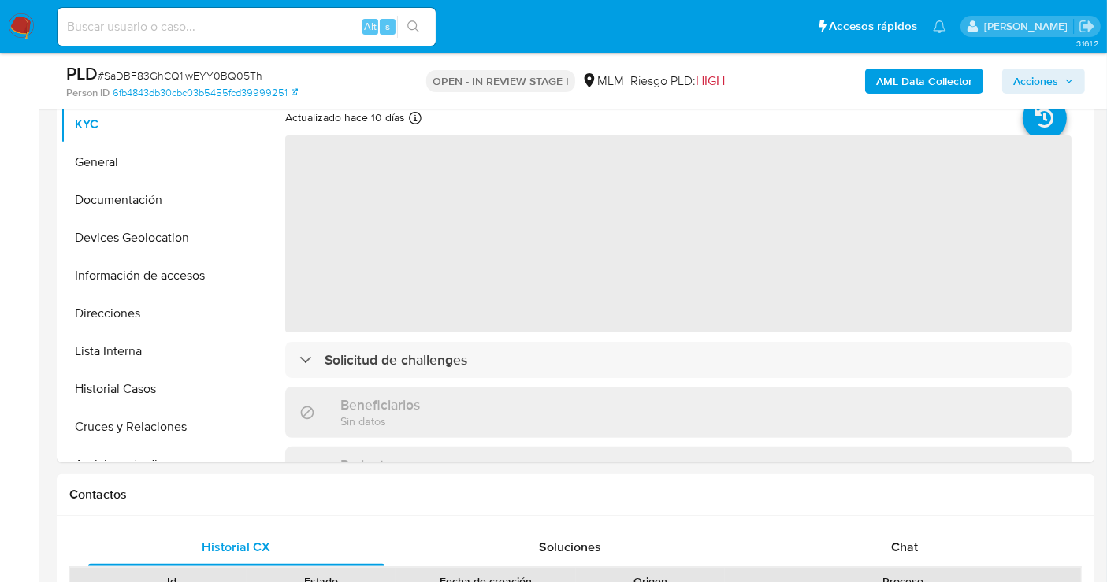
scroll to position [525, 0]
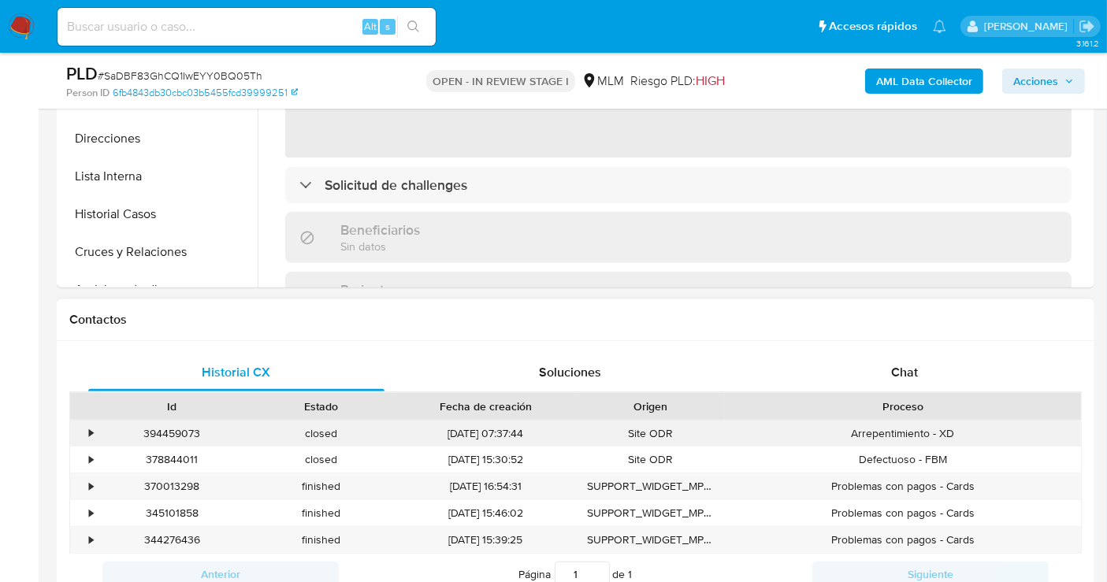
select select "10"
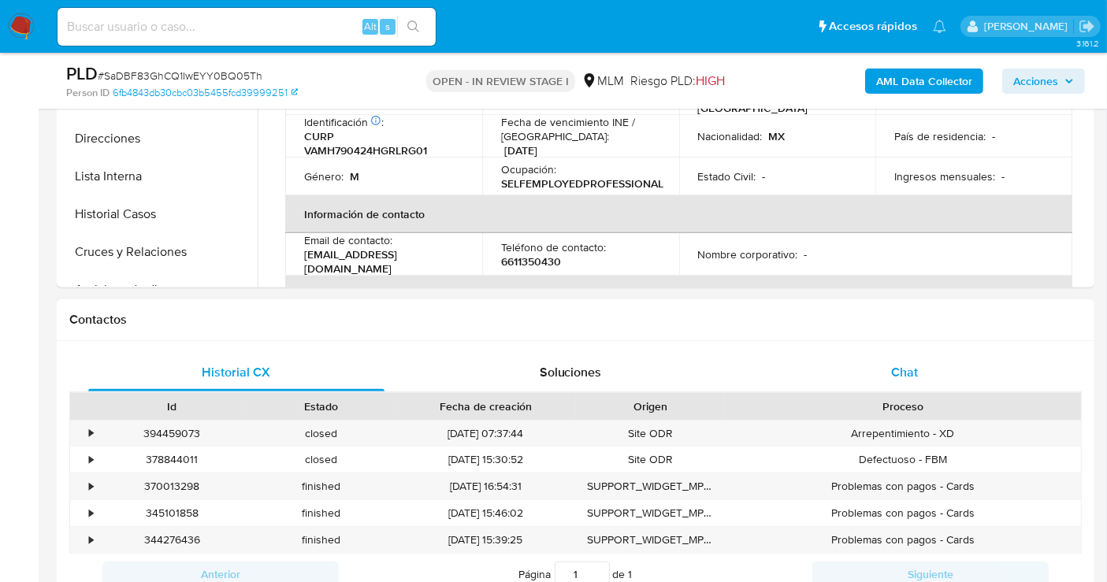
click at [901, 372] on span "Chat" at bounding box center [904, 372] width 27 height 18
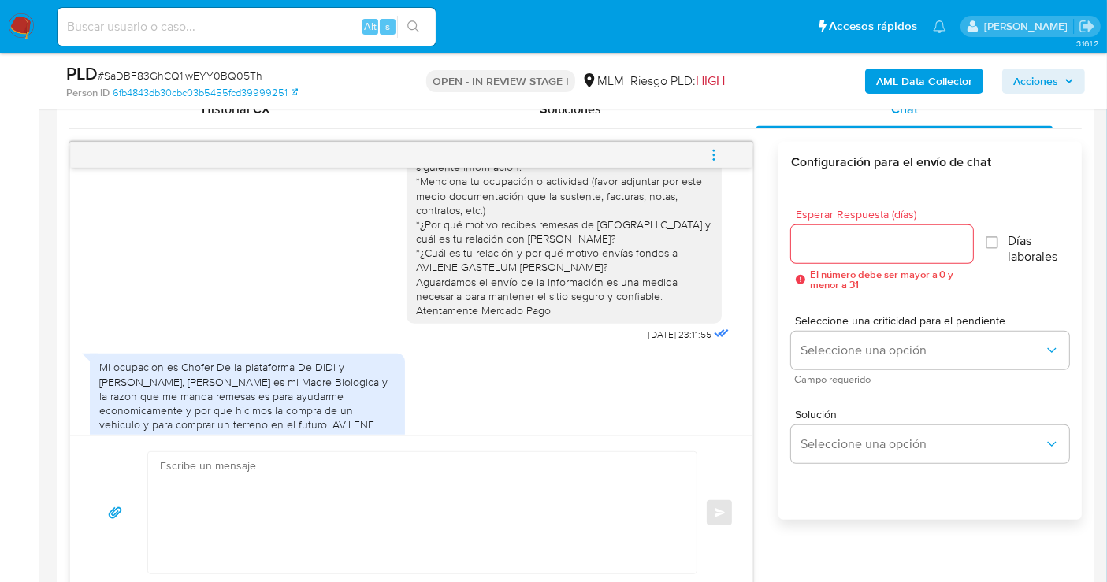
scroll to position [114, 0]
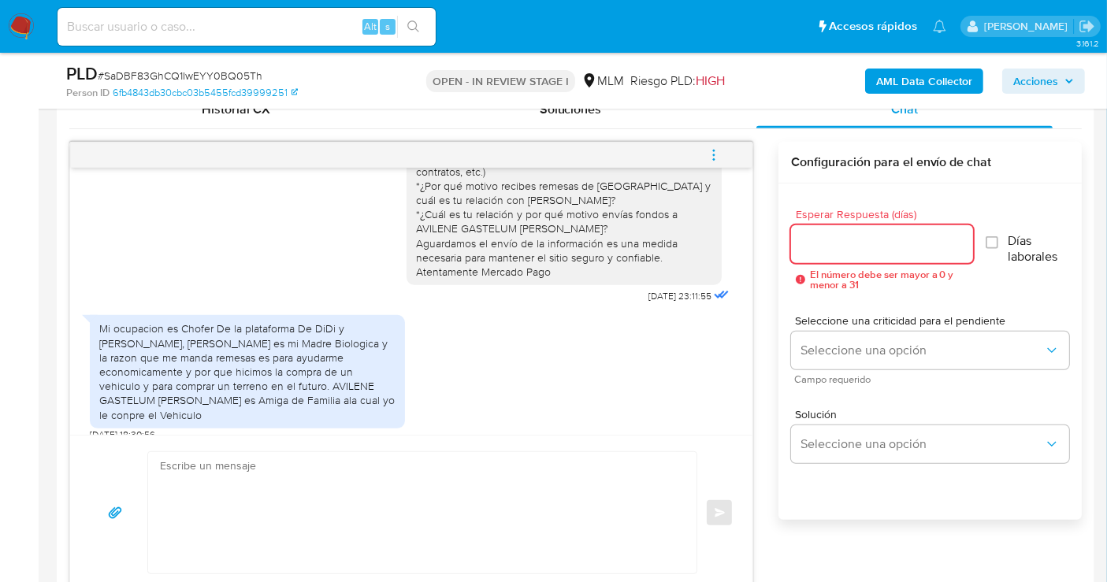
click at [808, 235] on input "Esperar Respuesta (días)" at bounding box center [882, 244] width 182 height 20
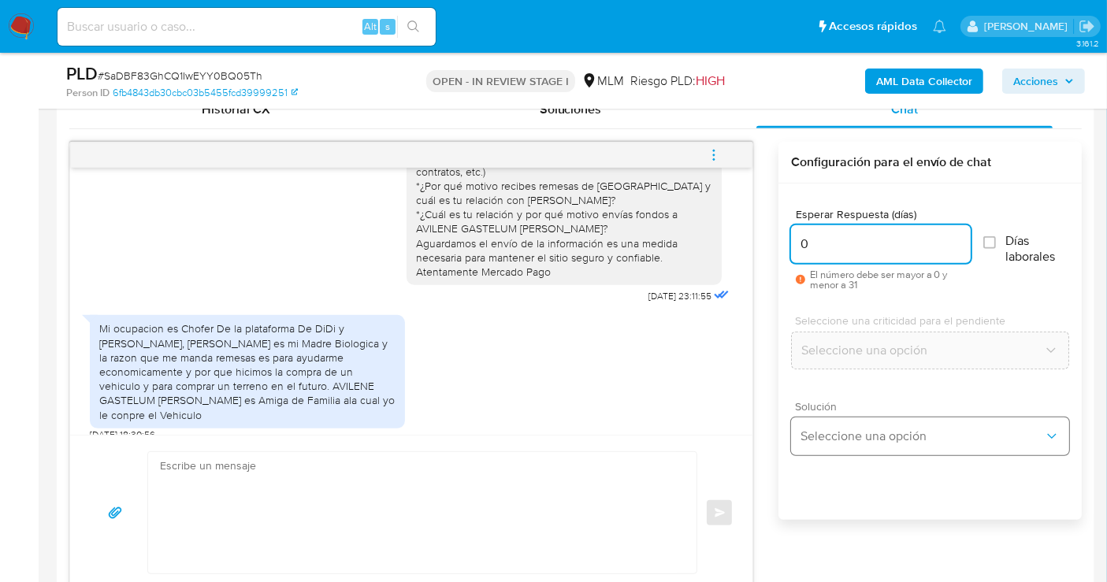
type input "0"
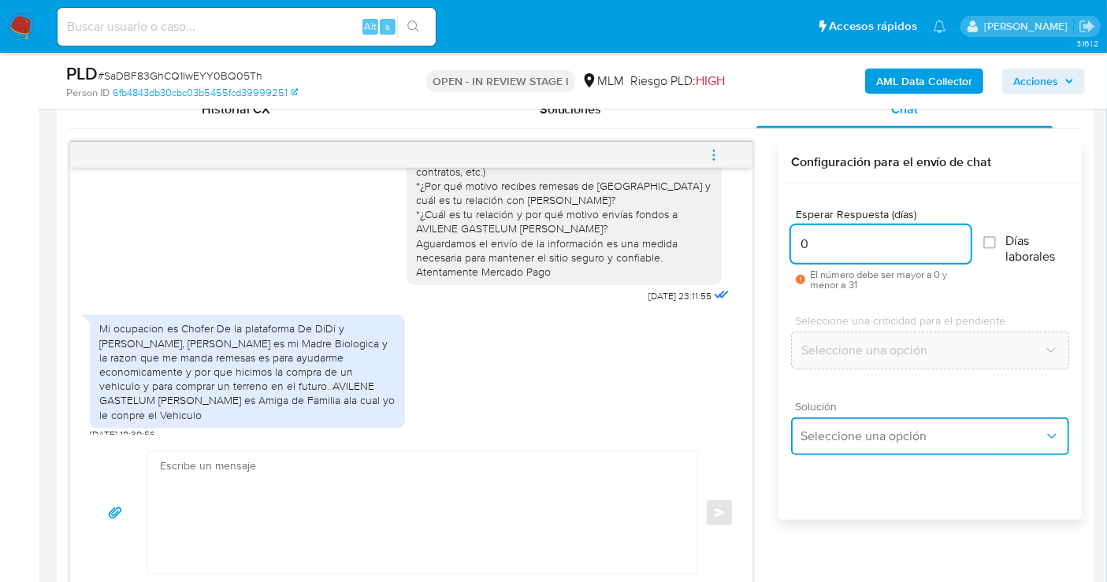
click at [829, 433] on span "Seleccione una opción" at bounding box center [921, 437] width 243 height 16
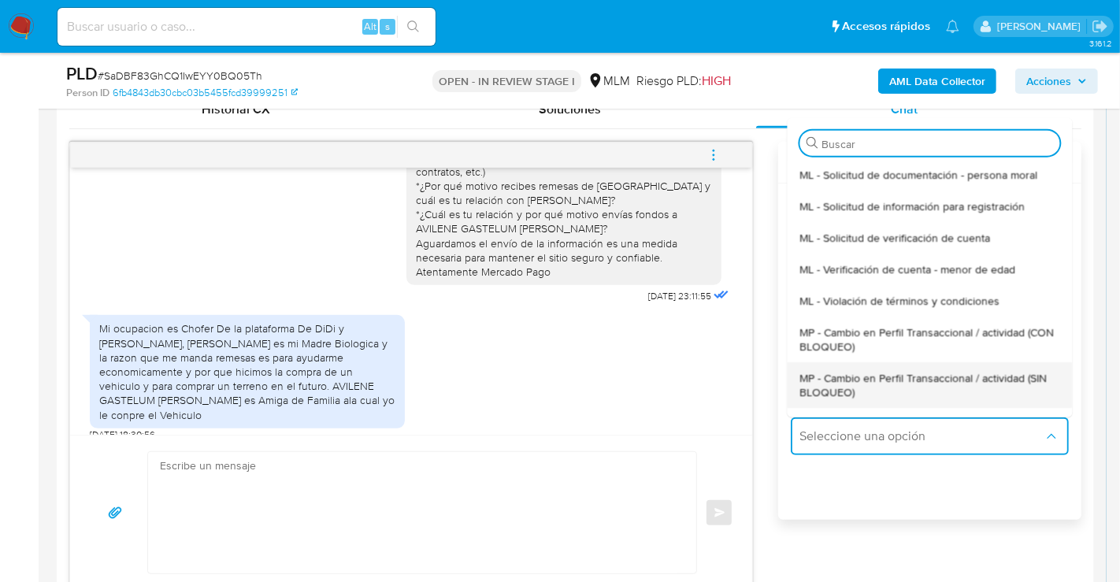
click at [829, 390] on span "MP - Cambio en Perfil Transaccional / actividad (SIN BLOQUEO)" at bounding box center [930, 384] width 260 height 28
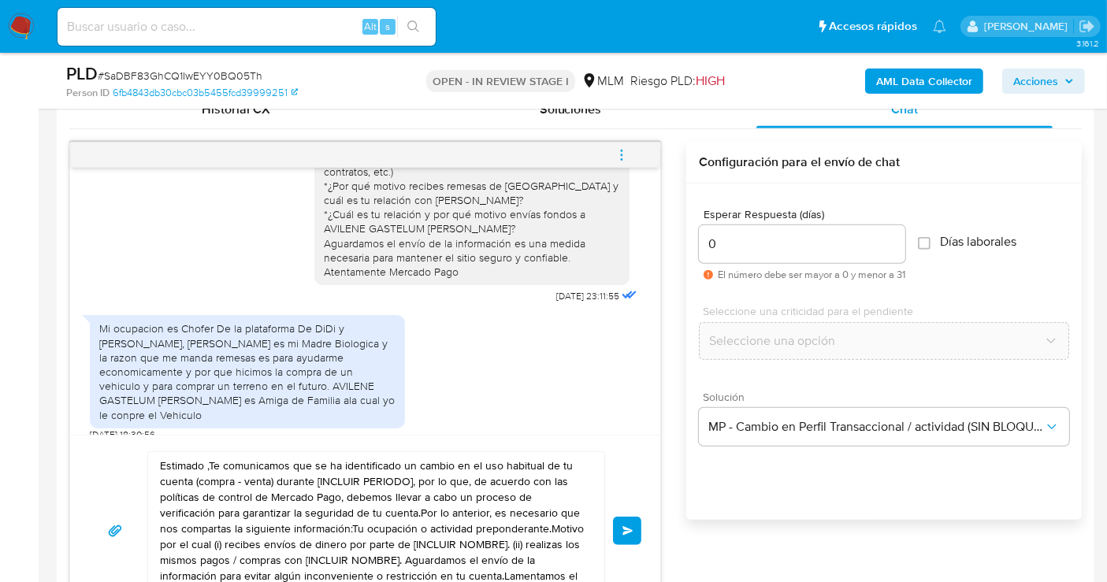
click at [368, 471] on textarea "Estimado ,Te comunicamos que se ha identificado un cambio en el uso habitual de…" at bounding box center [372, 531] width 425 height 158
paste textarea "Cliente, agradecemos tu pronta respuesta. Lamentamos cualquier malestar ocasion…"
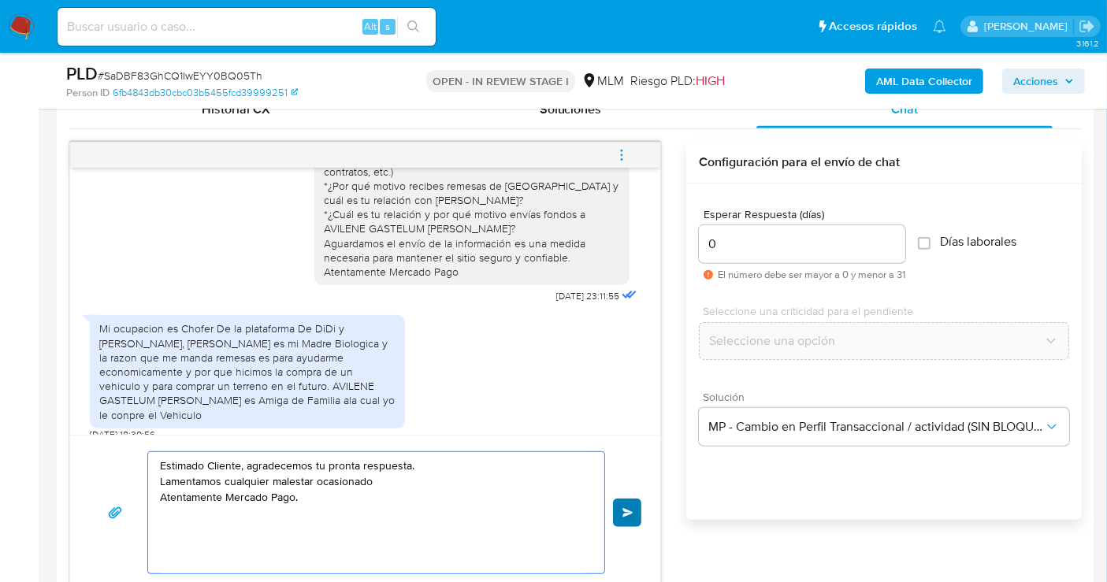
type textarea "Estimado Cliente, agradecemos tu pronta respuesta. Lamentamos cualquier malesta…"
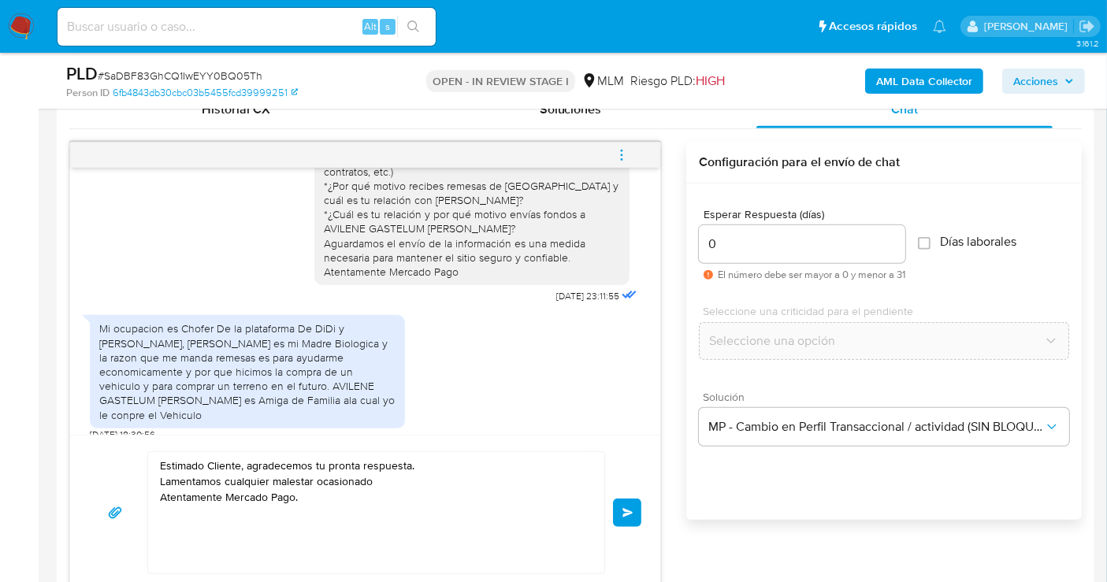
click at [626, 514] on span "Enviar" at bounding box center [627, 512] width 11 height 9
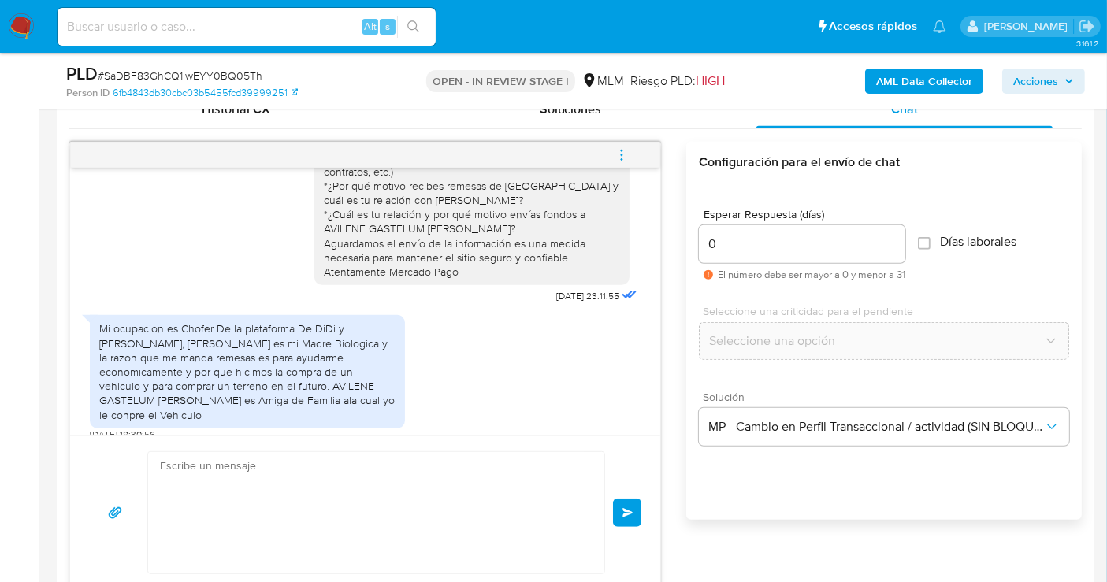
scroll to position [203, 0]
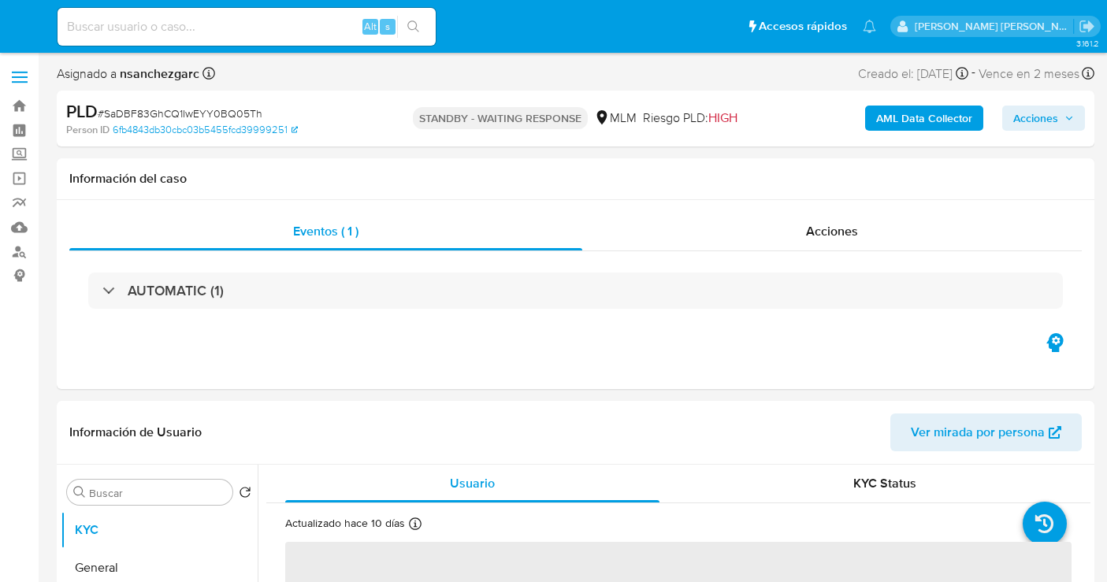
select select "10"
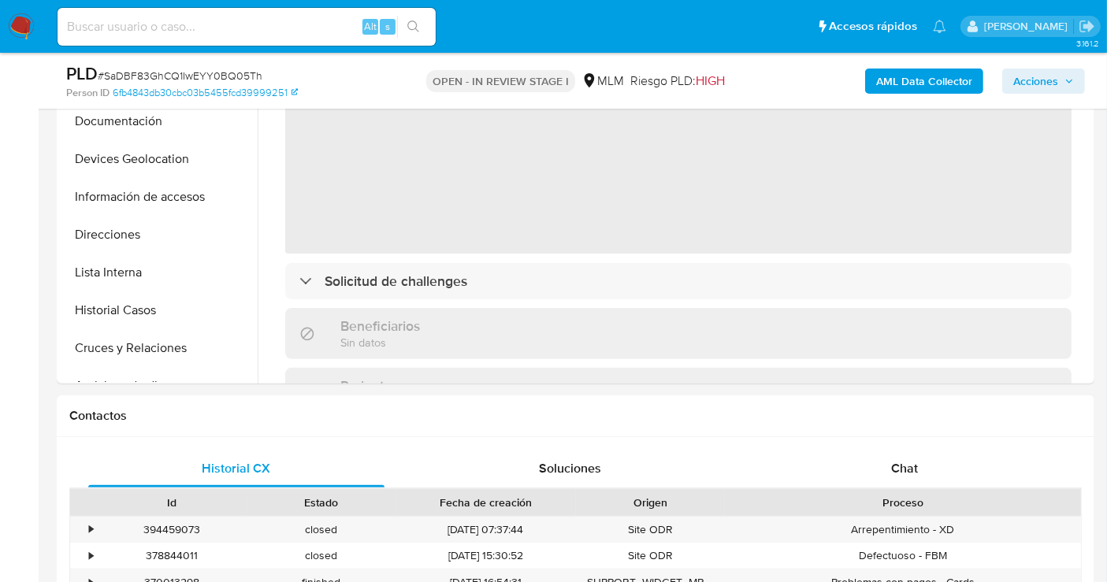
scroll to position [525, 0]
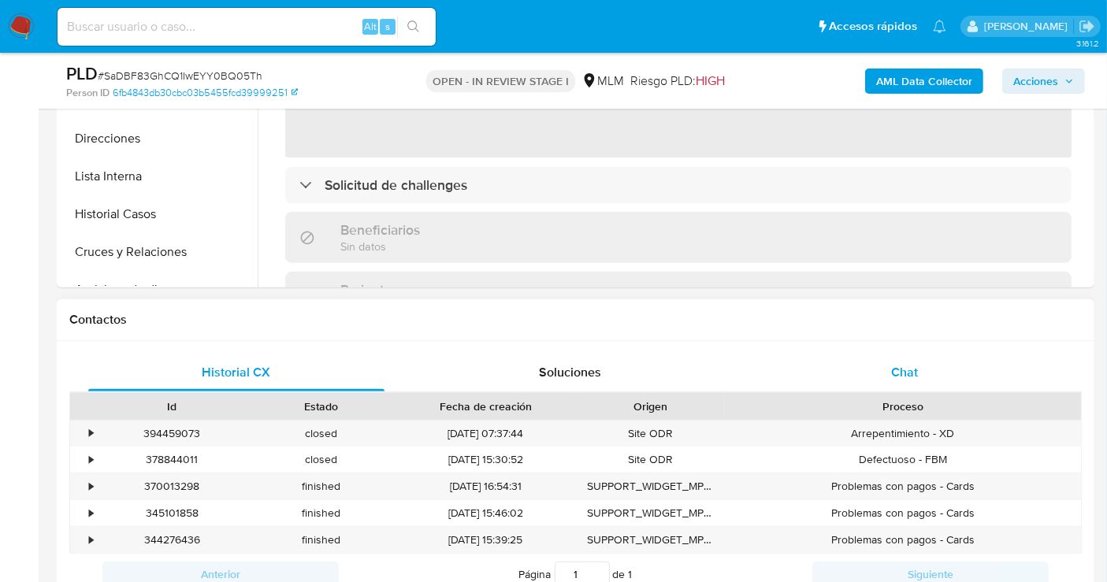
select select "10"
click at [904, 374] on span "Chat" at bounding box center [904, 372] width 27 height 18
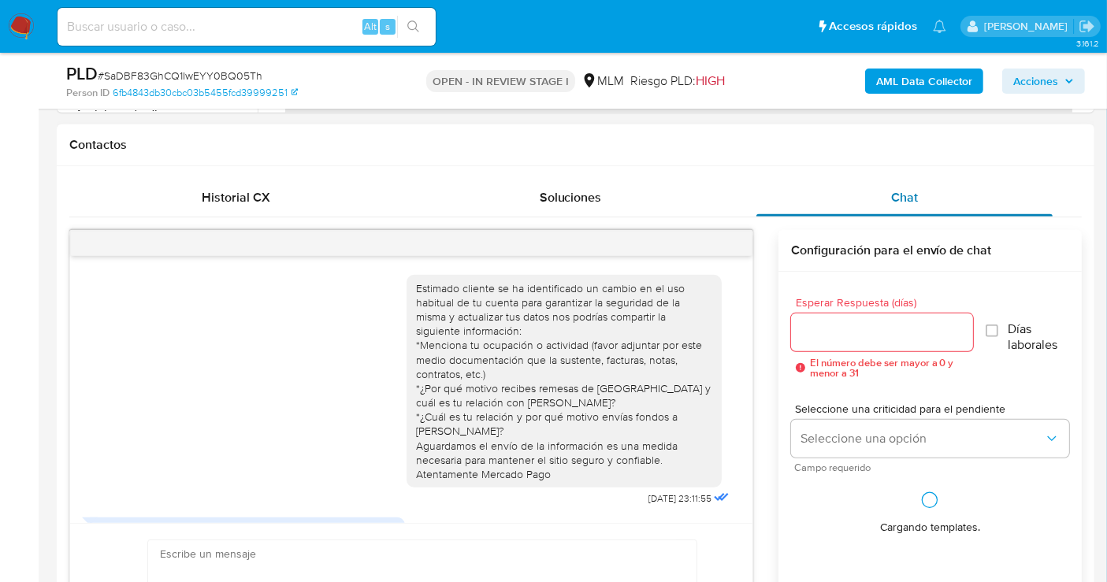
scroll to position [203, 0]
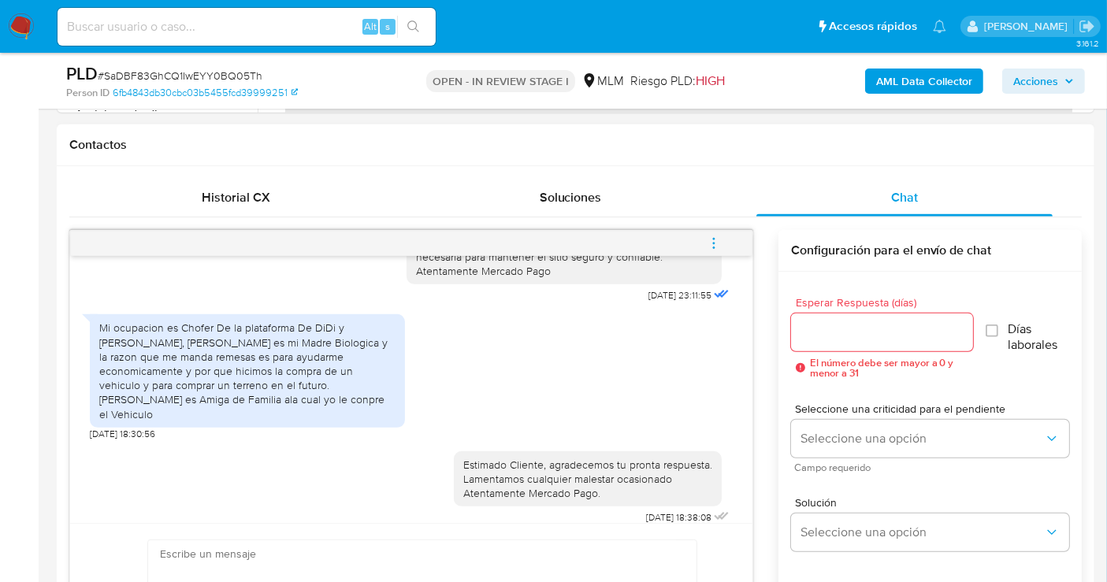
click at [714, 247] on icon "menu-action" at bounding box center [714, 248] width 2 height 2
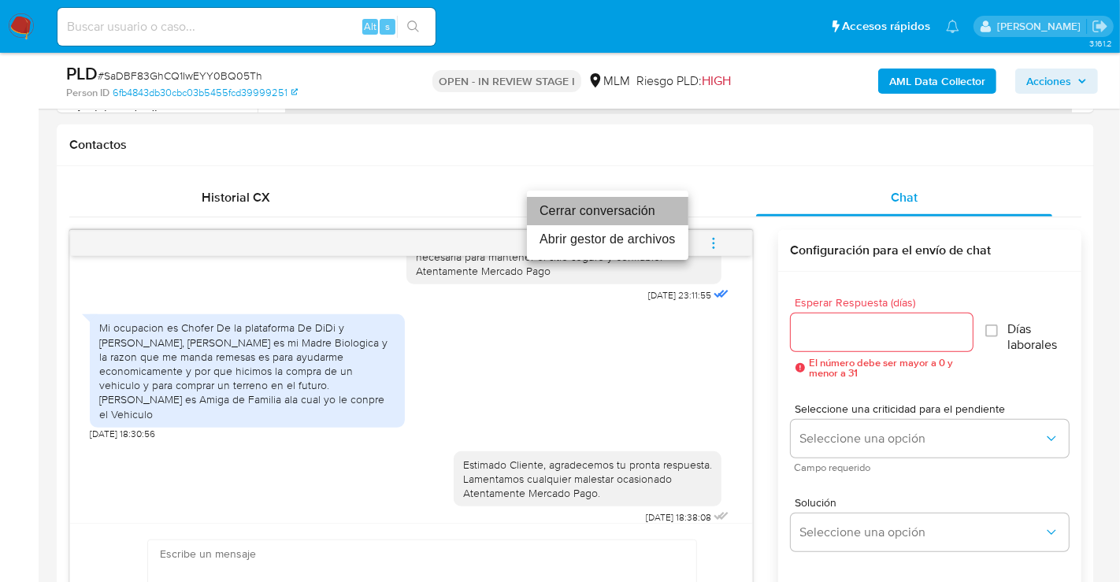
click at [561, 216] on li "Cerrar conversación" at bounding box center [607, 211] width 161 height 28
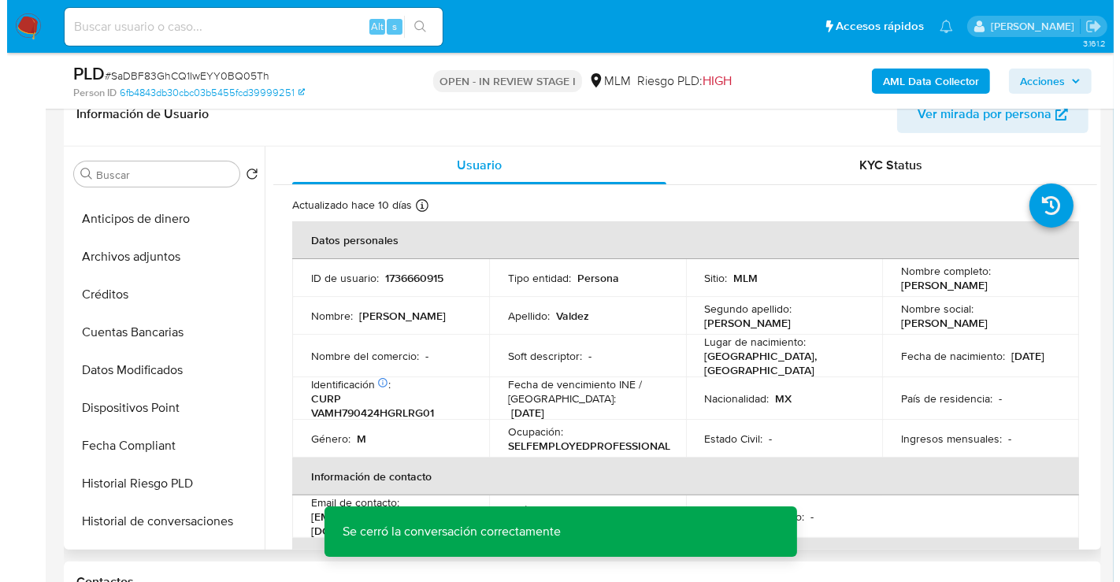
scroll to position [350, 0]
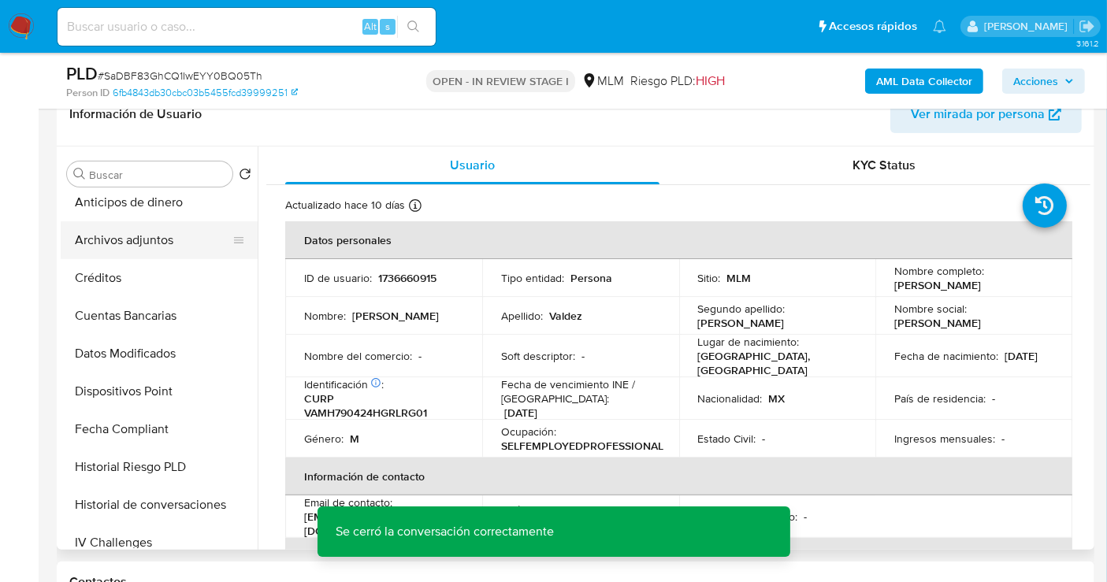
click at [114, 246] on button "Archivos adjuntos" at bounding box center [153, 240] width 184 height 38
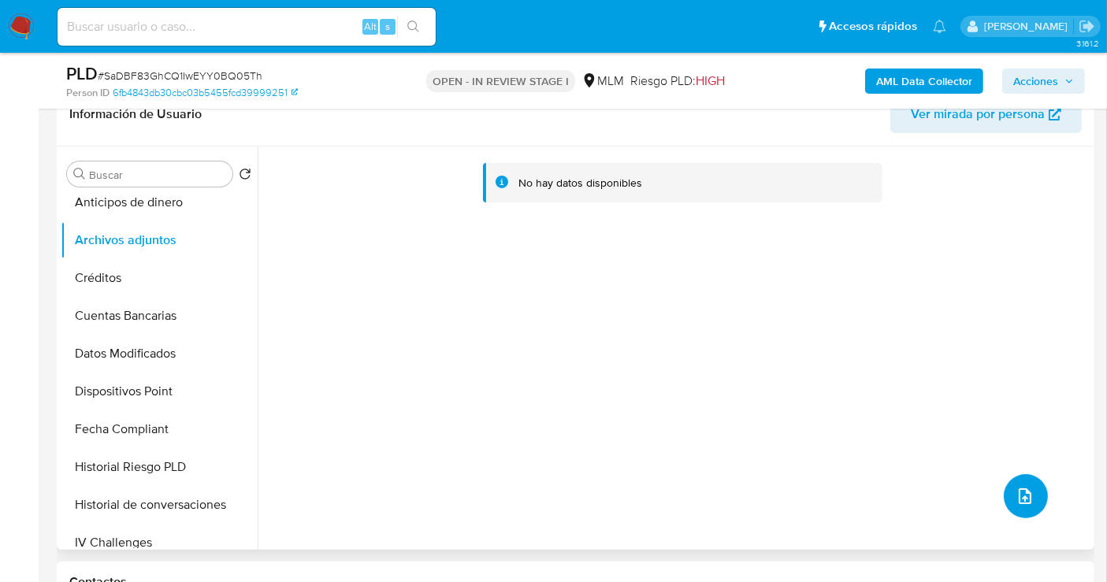
click at [1031, 490] on button "upload-file" at bounding box center [1026, 496] width 44 height 44
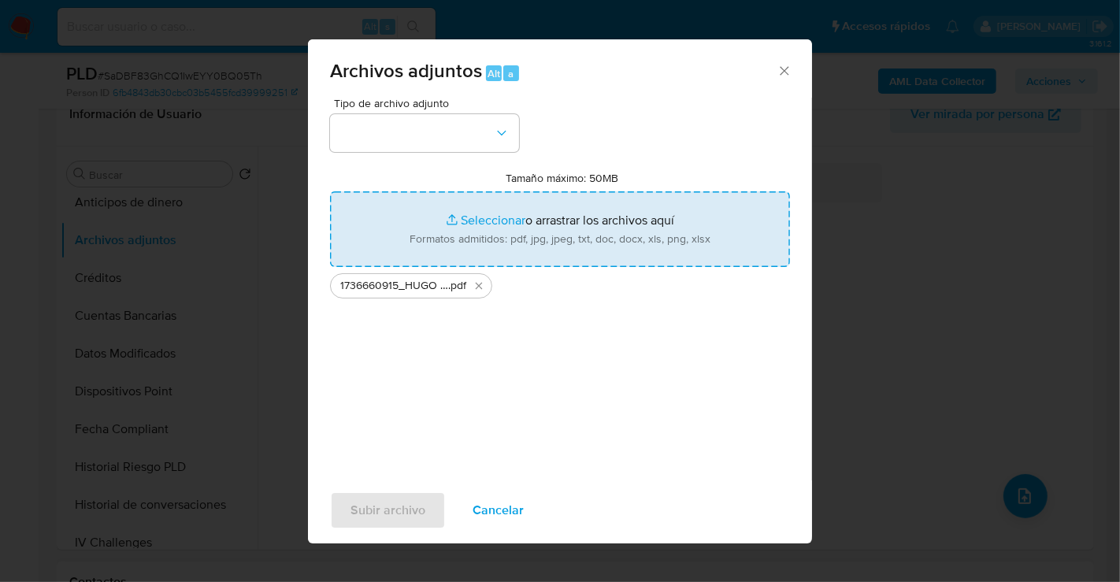
type input "C:\fakepath\1736660915_HUGO LEONARDO VALDEZ MARTINEZ_SEP25.xlsx"
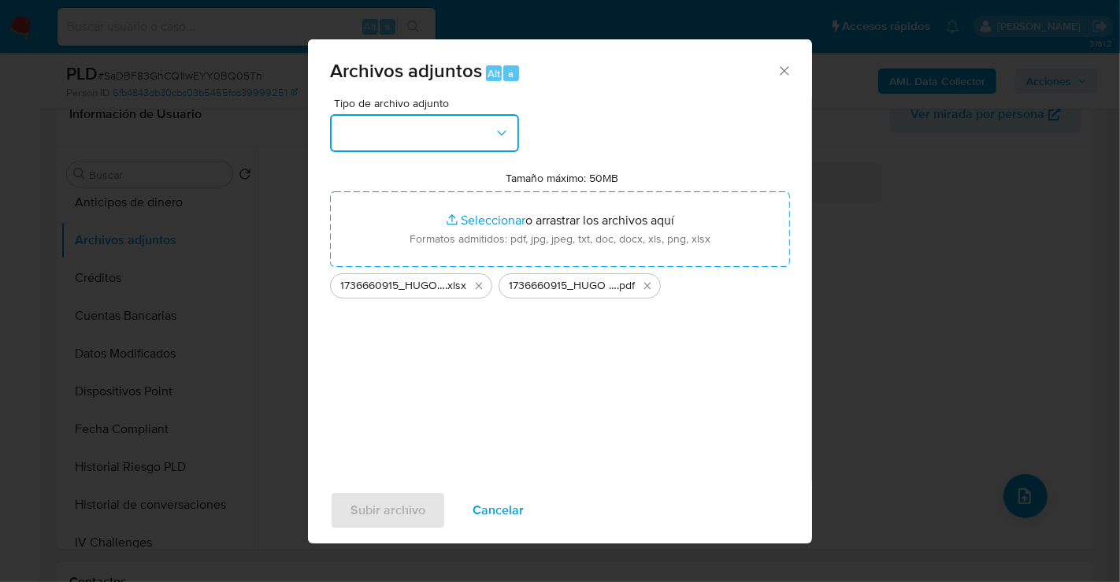
click at [414, 139] on button "button" at bounding box center [424, 133] width 189 height 38
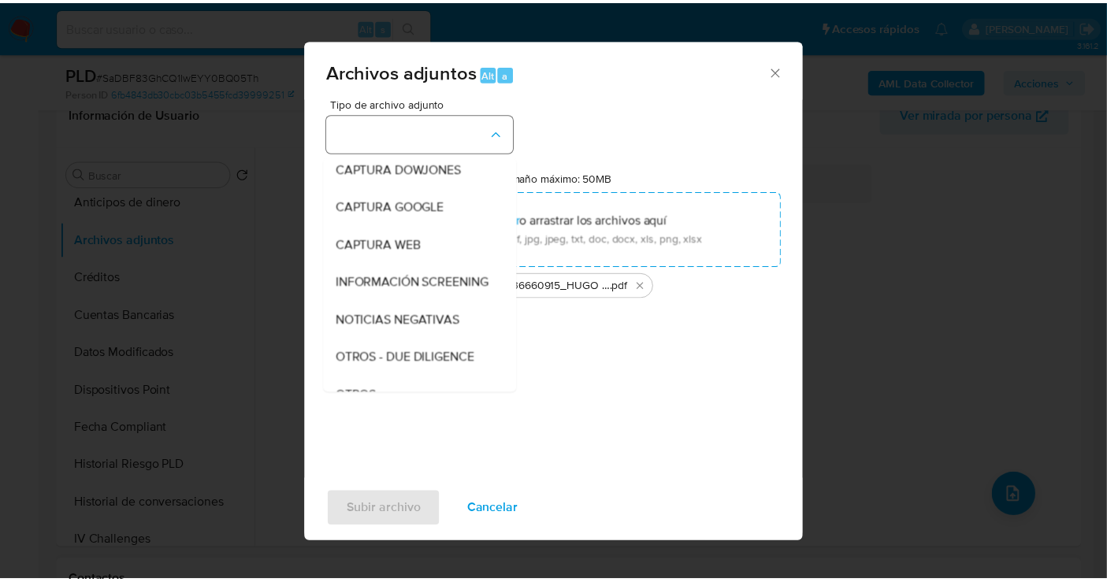
scroll to position [81, 0]
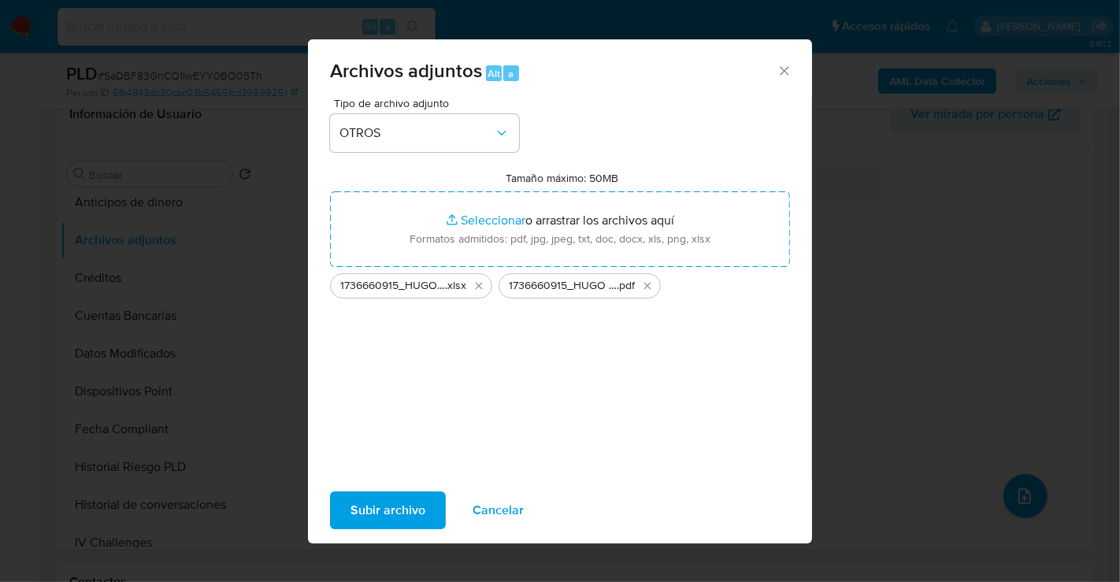
click at [403, 496] on span "Subir archivo" at bounding box center [388, 510] width 75 height 35
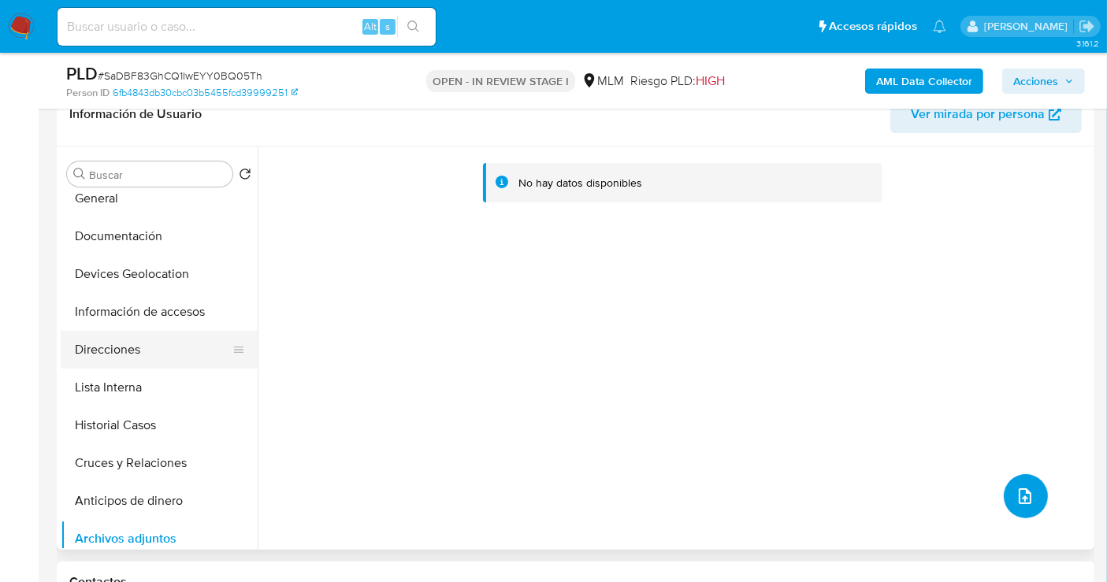
scroll to position [0, 0]
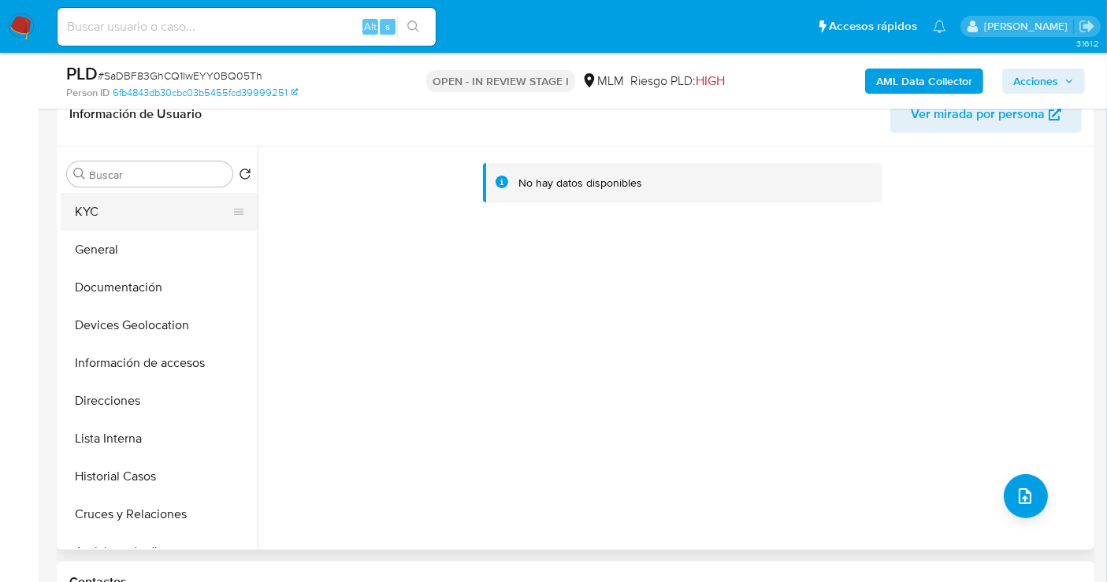
click at [95, 208] on button "KYC" at bounding box center [153, 212] width 184 height 38
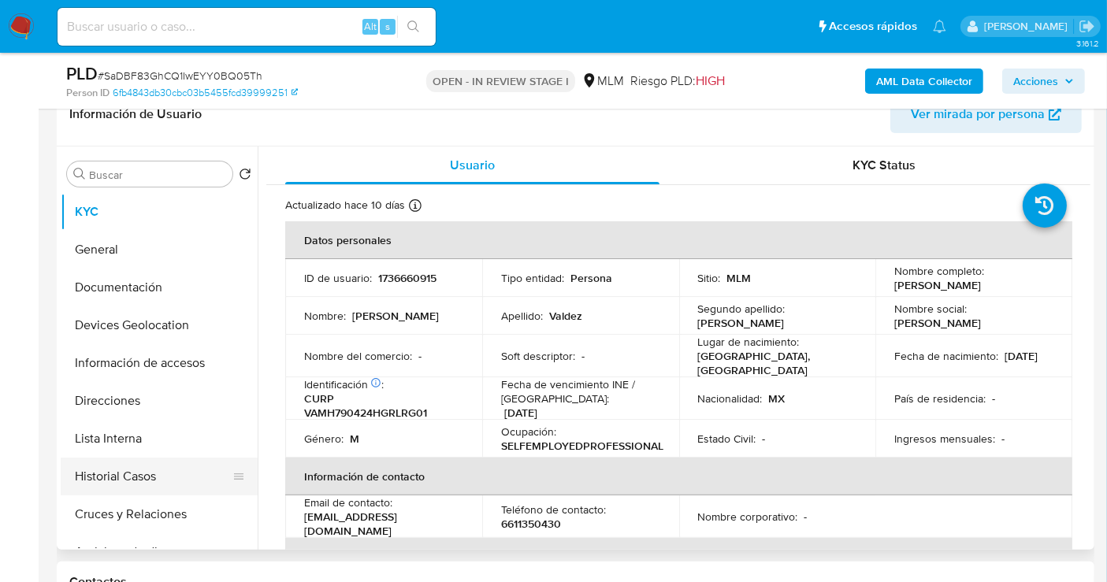
scroll to position [87, 0]
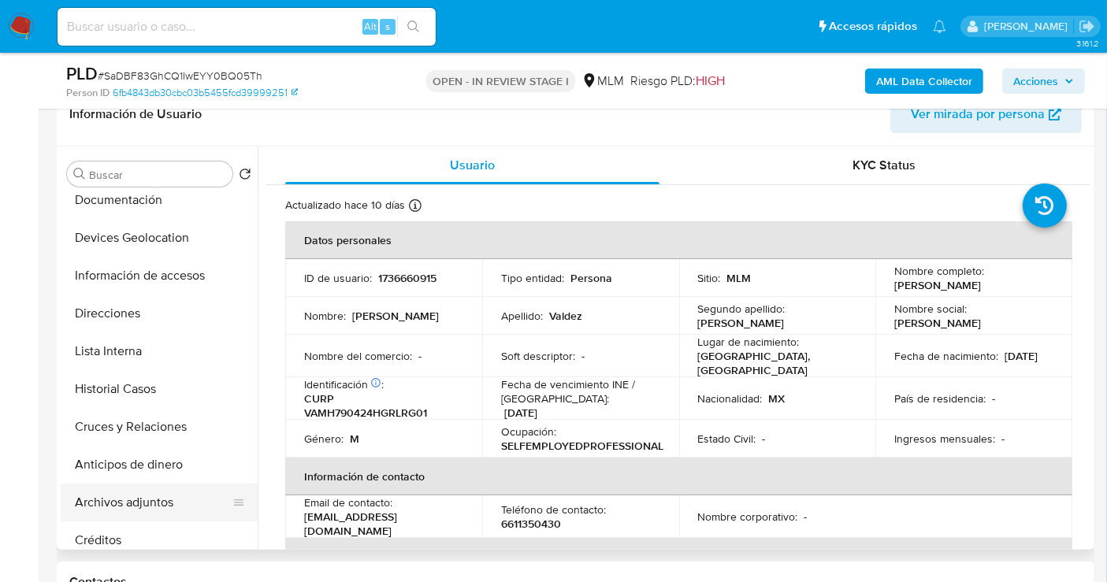
click at [145, 503] on button "Archivos adjuntos" at bounding box center [153, 503] width 184 height 38
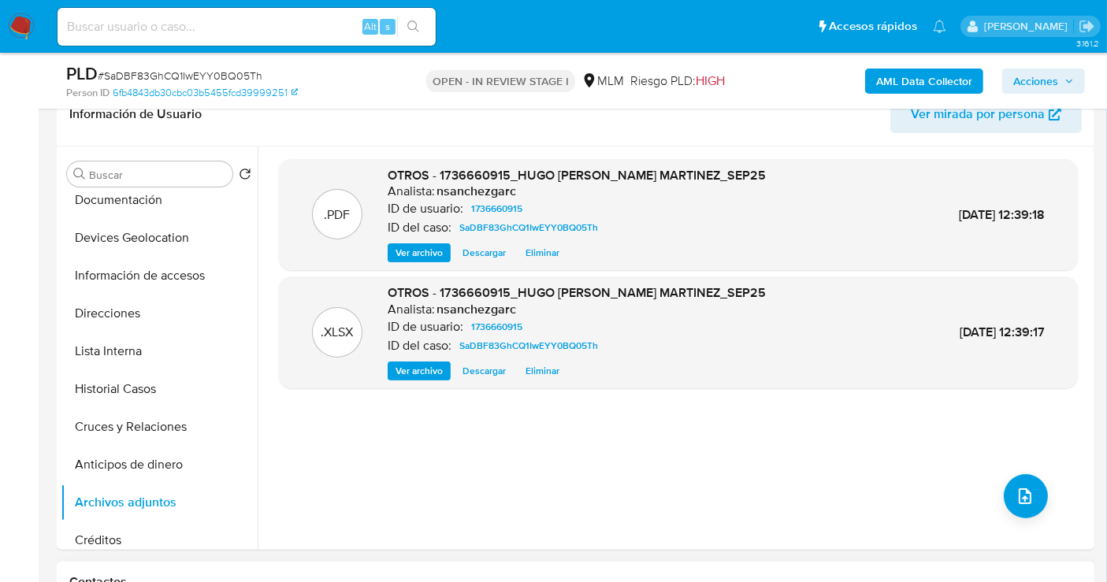
click at [1024, 80] on span "Acciones" at bounding box center [1035, 81] width 45 height 25
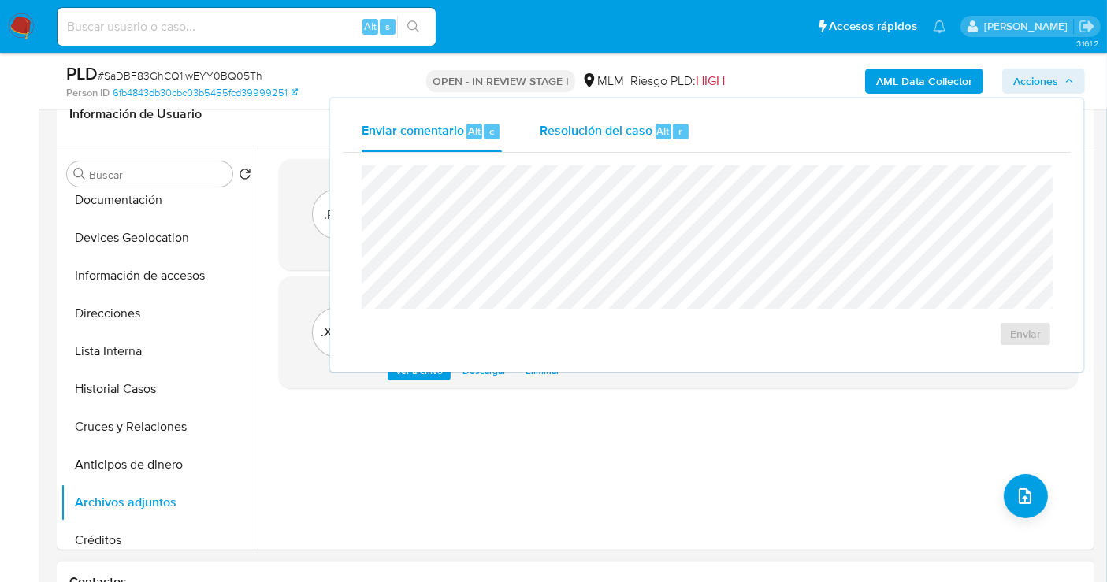
click at [555, 139] on div "Resolución del caso Alt r" at bounding box center [615, 131] width 150 height 41
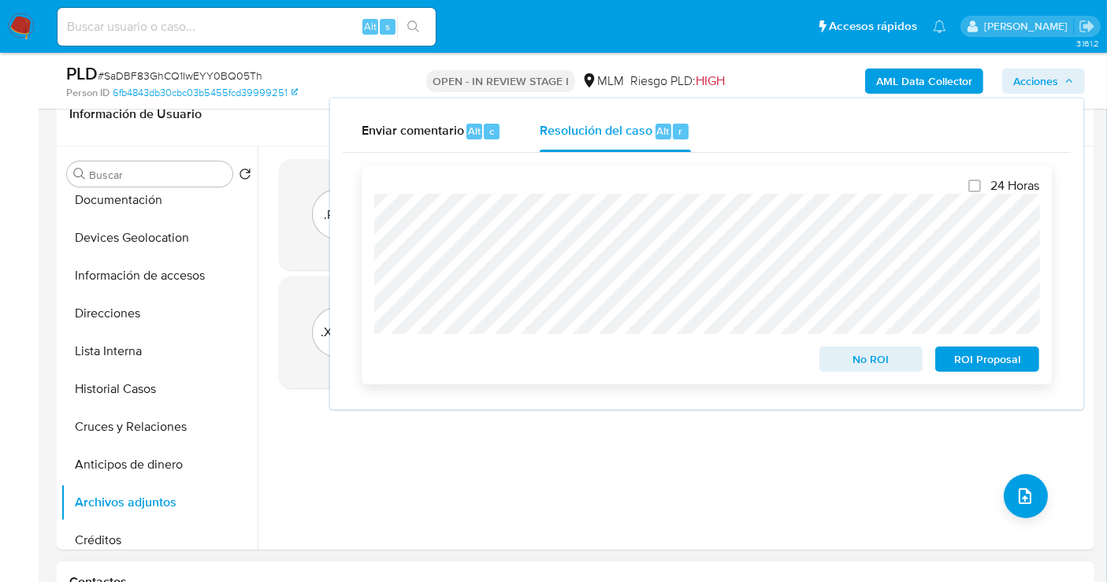
click at [833, 361] on span "No ROI" at bounding box center [871, 359] width 82 height 22
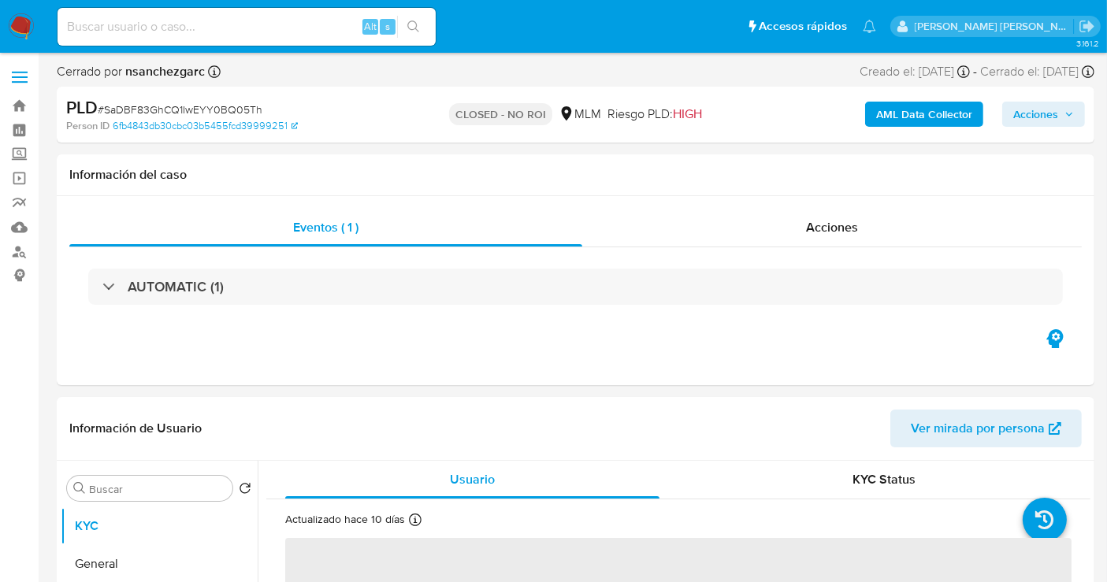
select select "10"
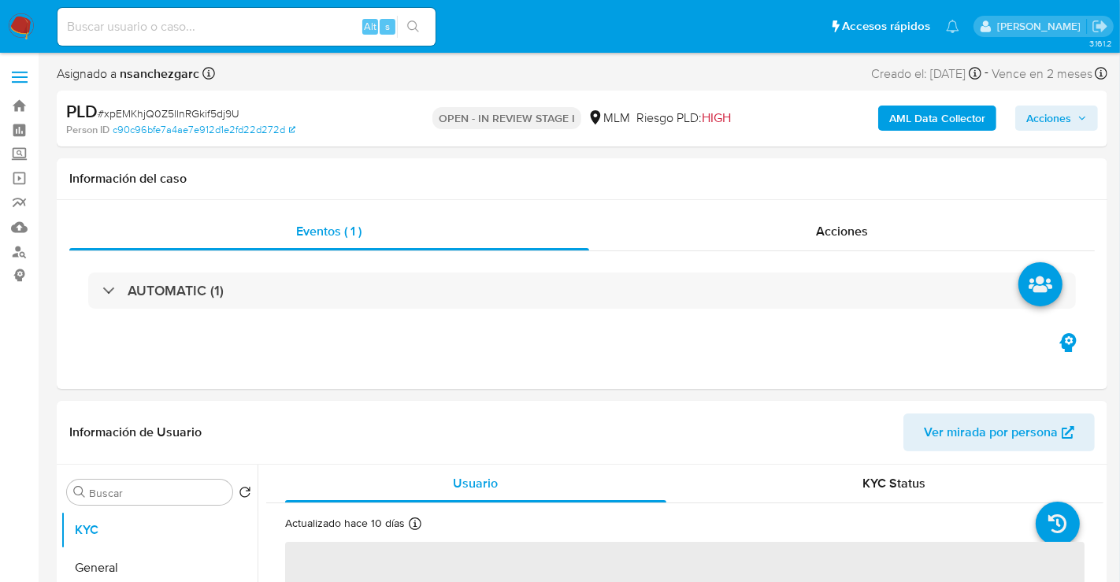
select select "10"
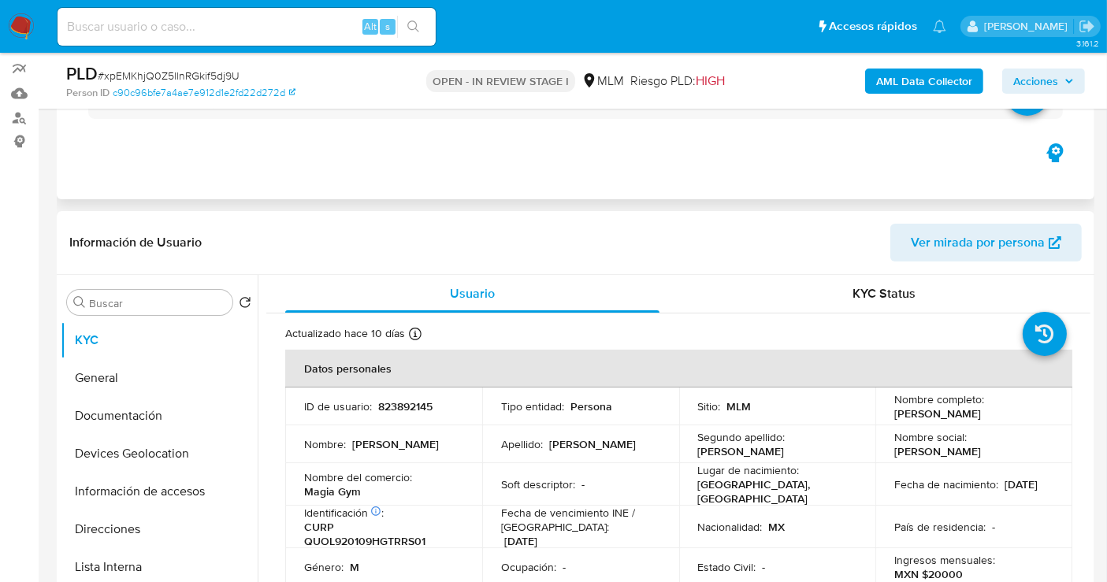
scroll to position [262, 0]
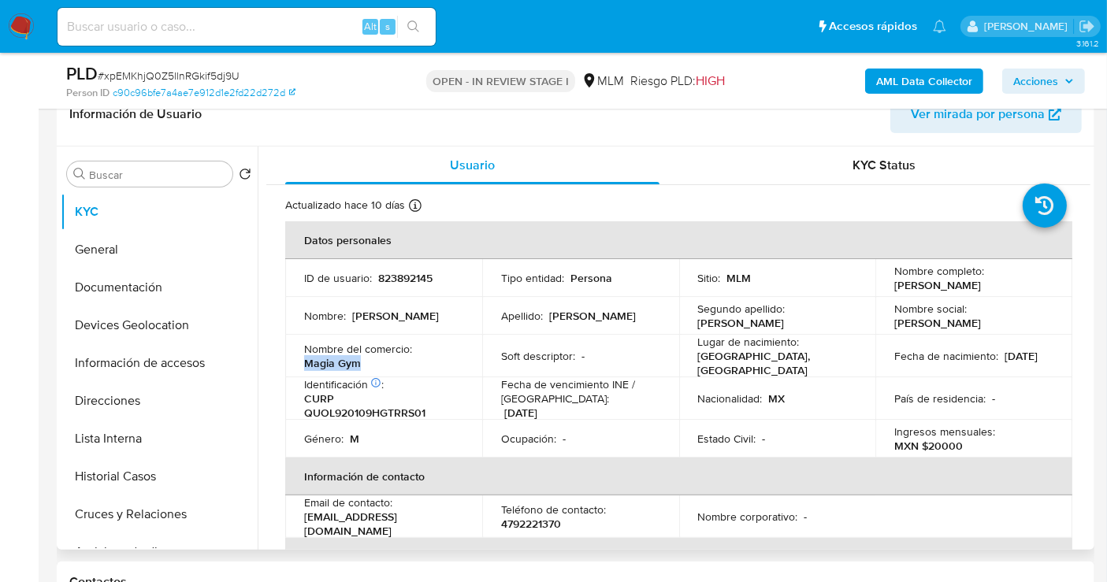
drag, startPoint x: 360, startPoint y: 362, endPoint x: 302, endPoint y: 359, distance: 57.6
click at [302, 359] on td "Nombre del comercio : Magia Gym" at bounding box center [383, 356] width 197 height 43
copy p "Magia Gym"
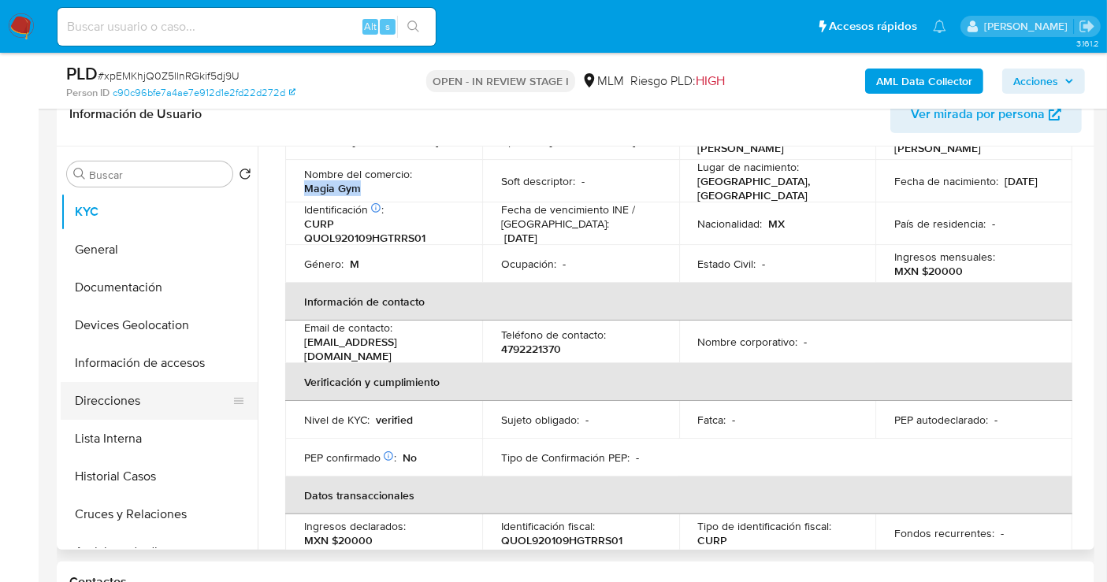
click at [98, 395] on button "Direcciones" at bounding box center [153, 401] width 184 height 38
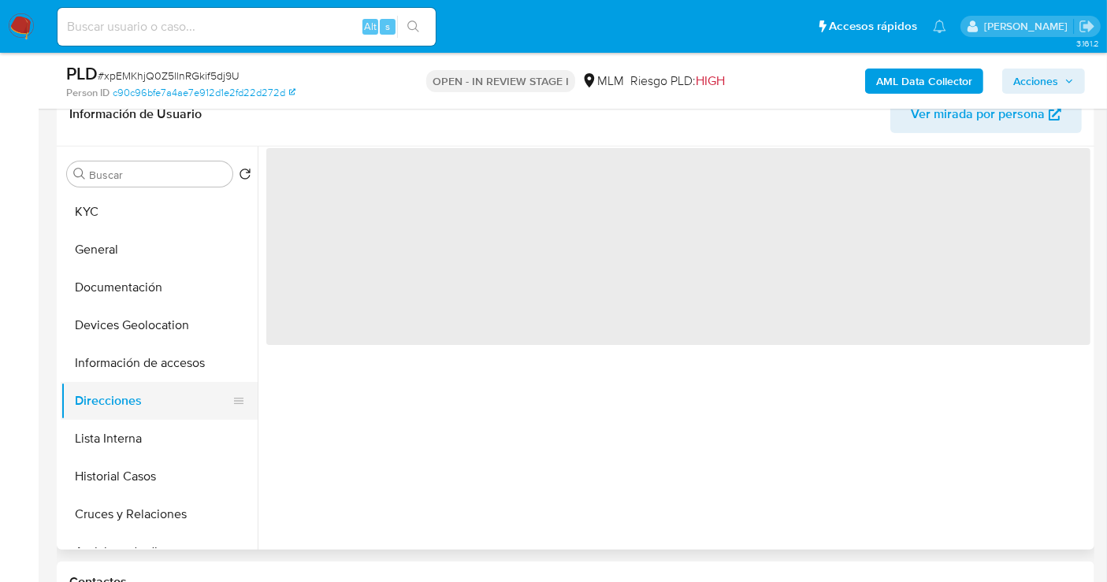
scroll to position [0, 0]
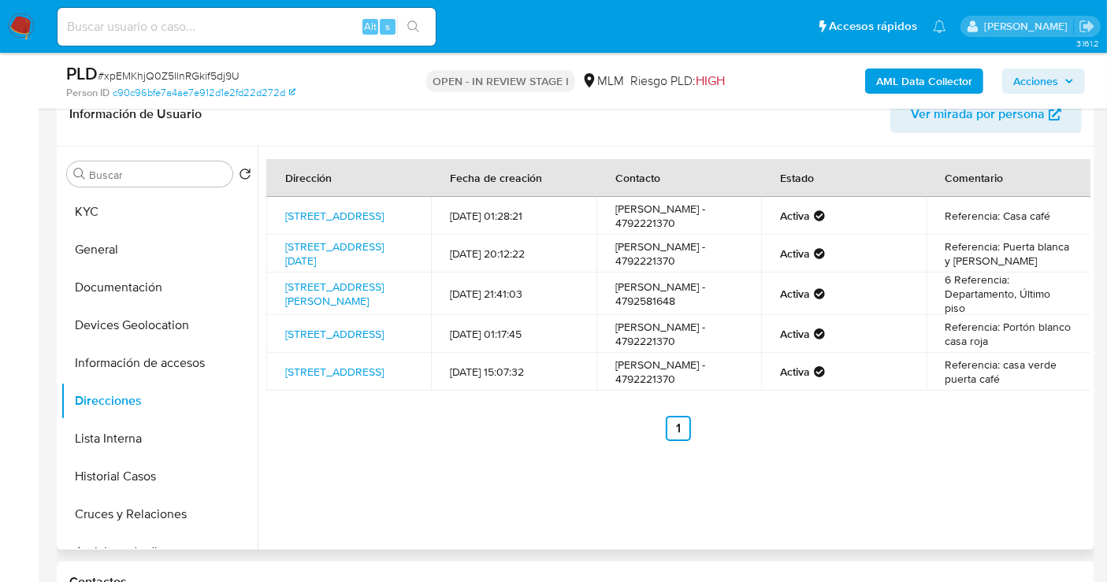
click at [923, 113] on span "Ver mirada por persona" at bounding box center [978, 114] width 134 height 38
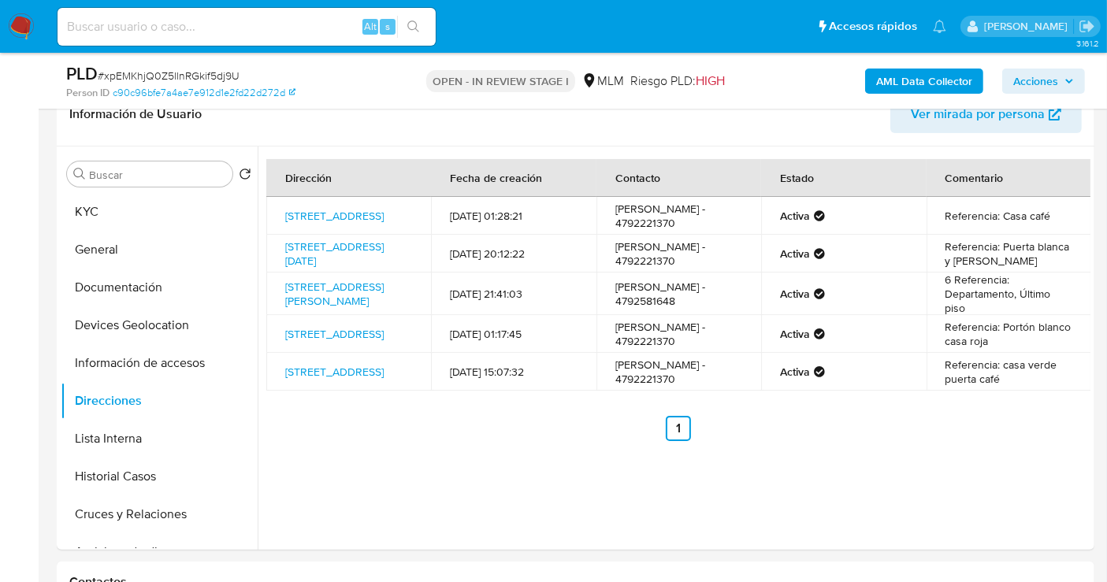
click at [177, 20] on input at bounding box center [247, 27] width 378 height 20
paste input "1294026522"
type input "1294026522"
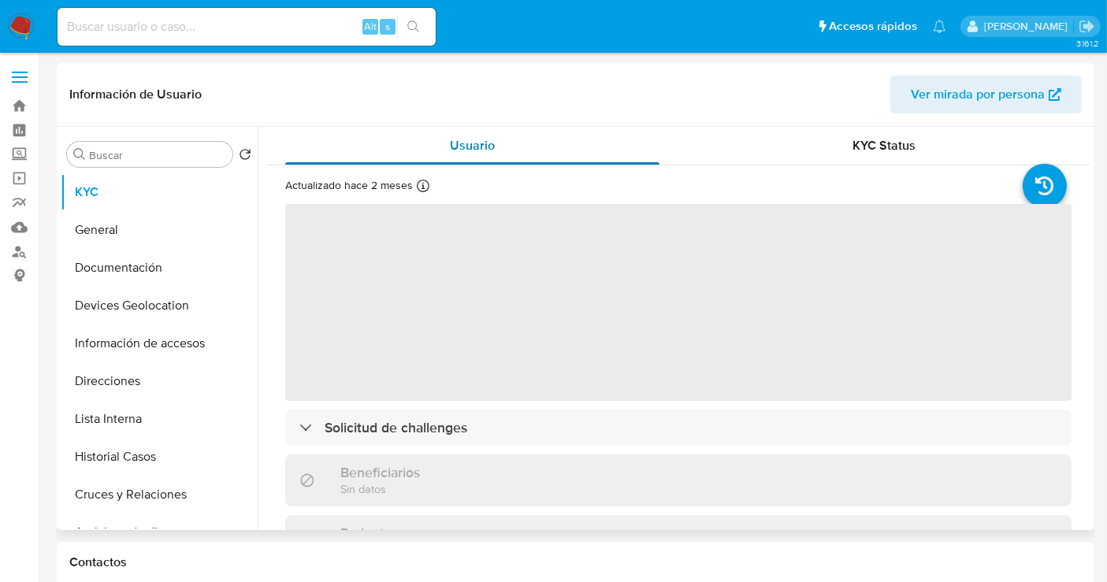
select select "10"
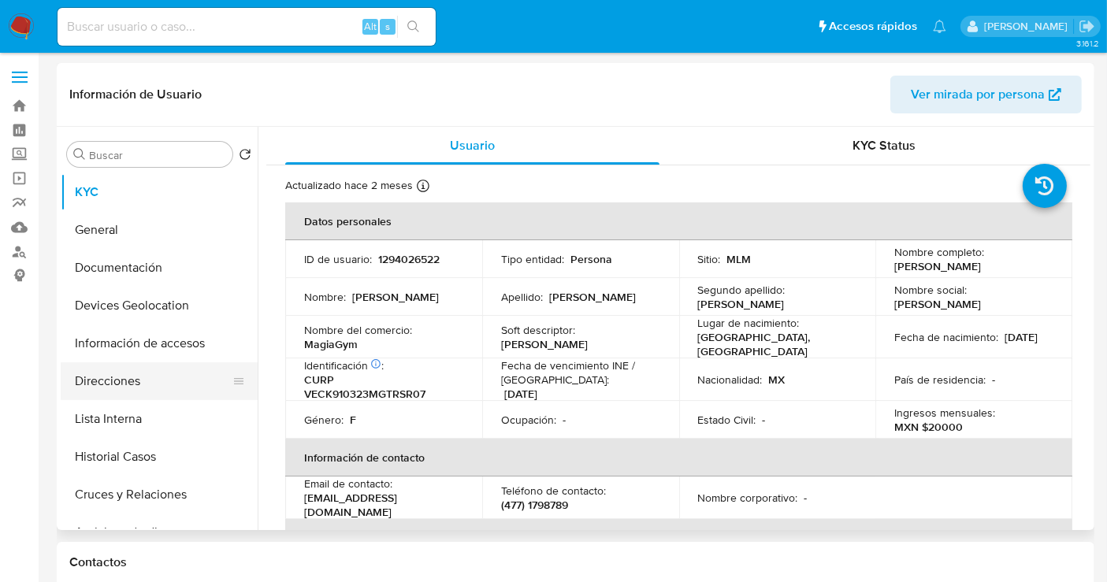
click at [143, 390] on button "Direcciones" at bounding box center [153, 381] width 184 height 38
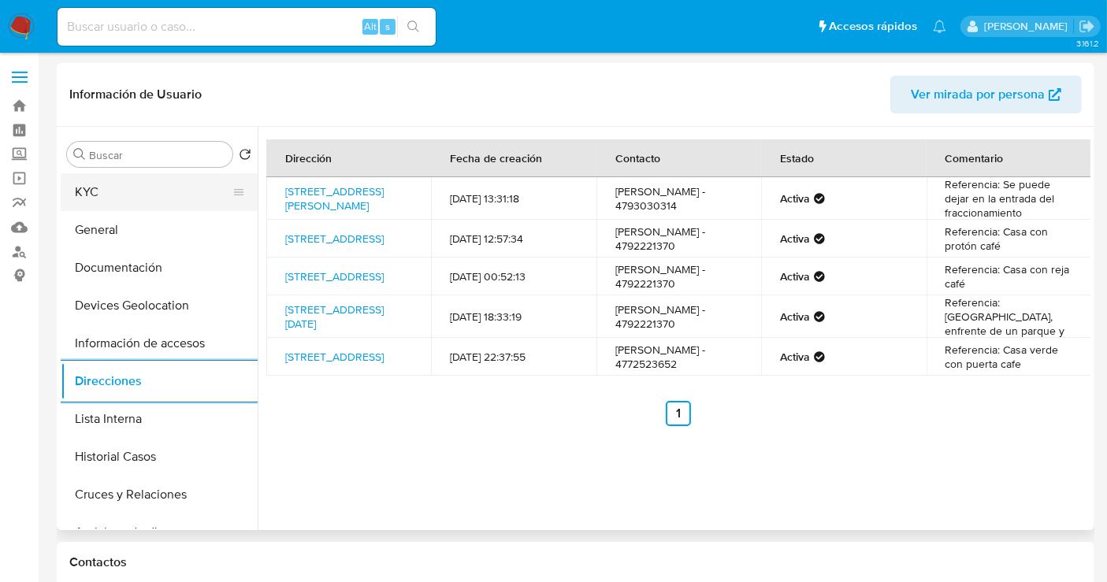
click at [112, 190] on button "KYC" at bounding box center [153, 192] width 184 height 38
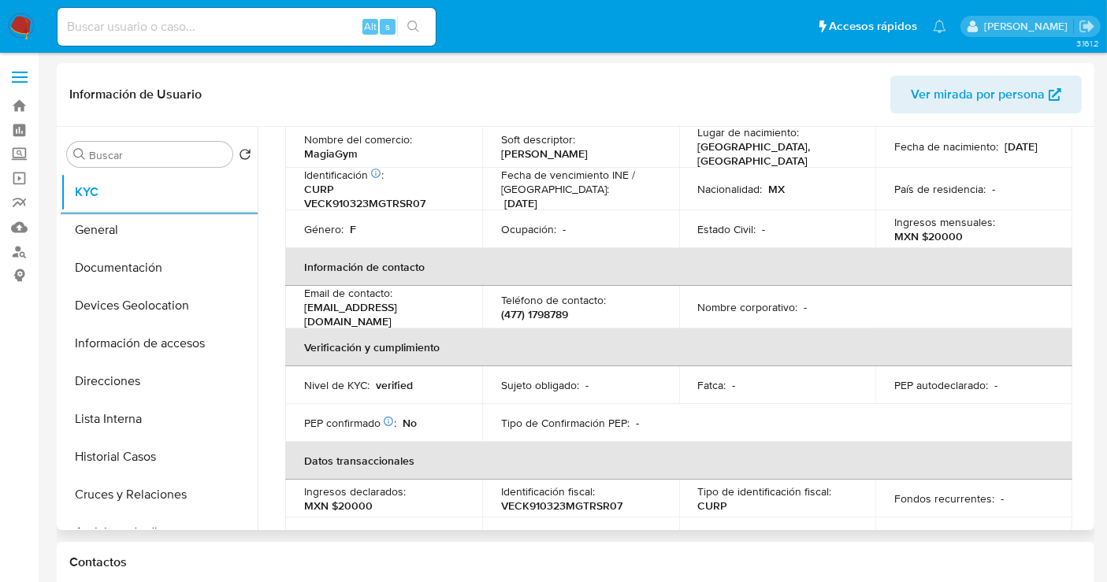
scroll to position [103, 0]
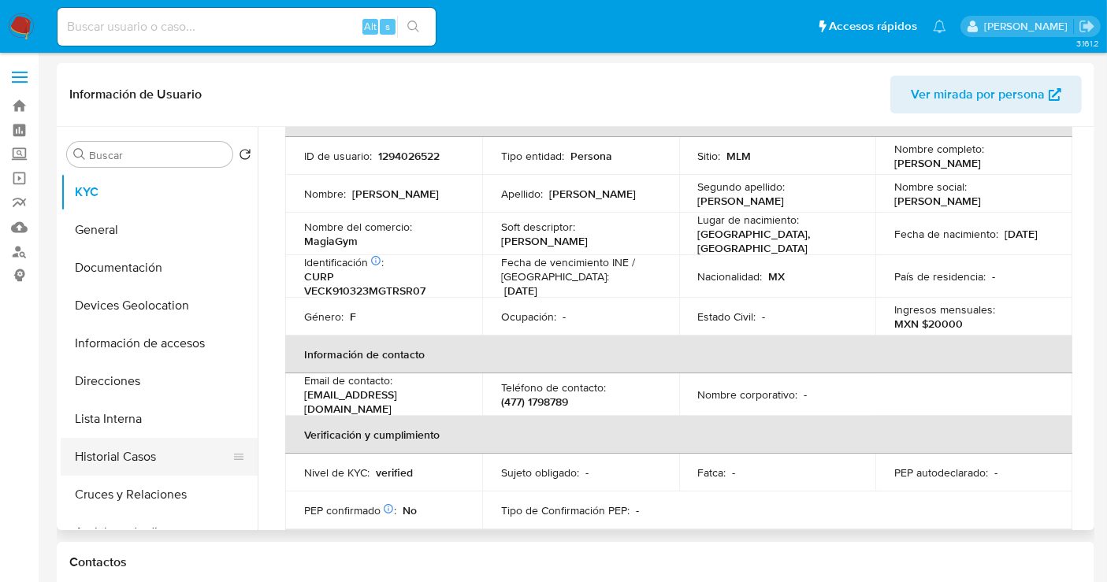
click at [134, 455] on button "Historial Casos" at bounding box center [153, 457] width 184 height 38
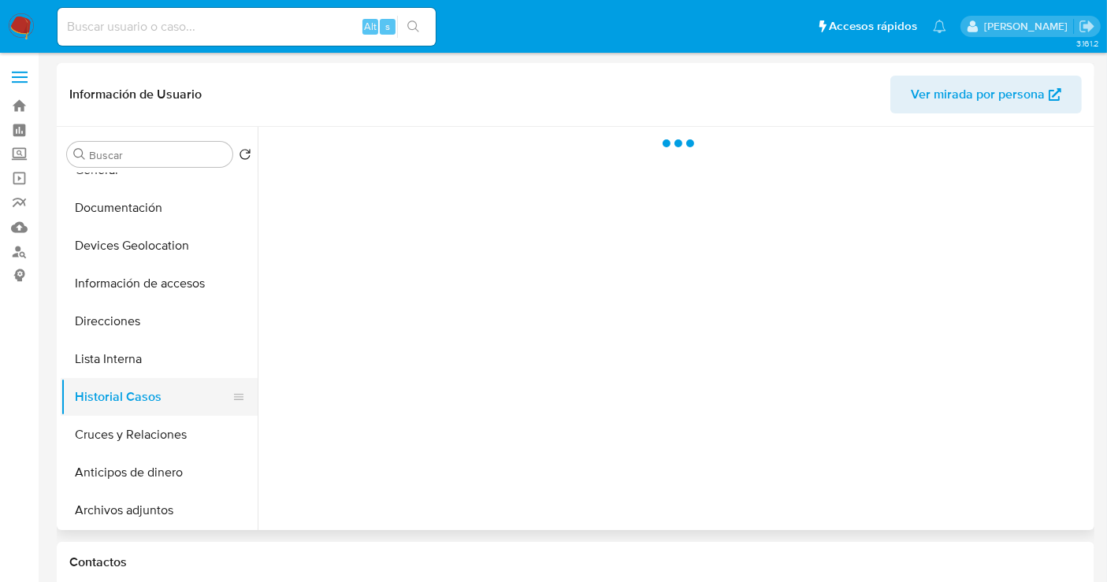
scroll to position [87, 0]
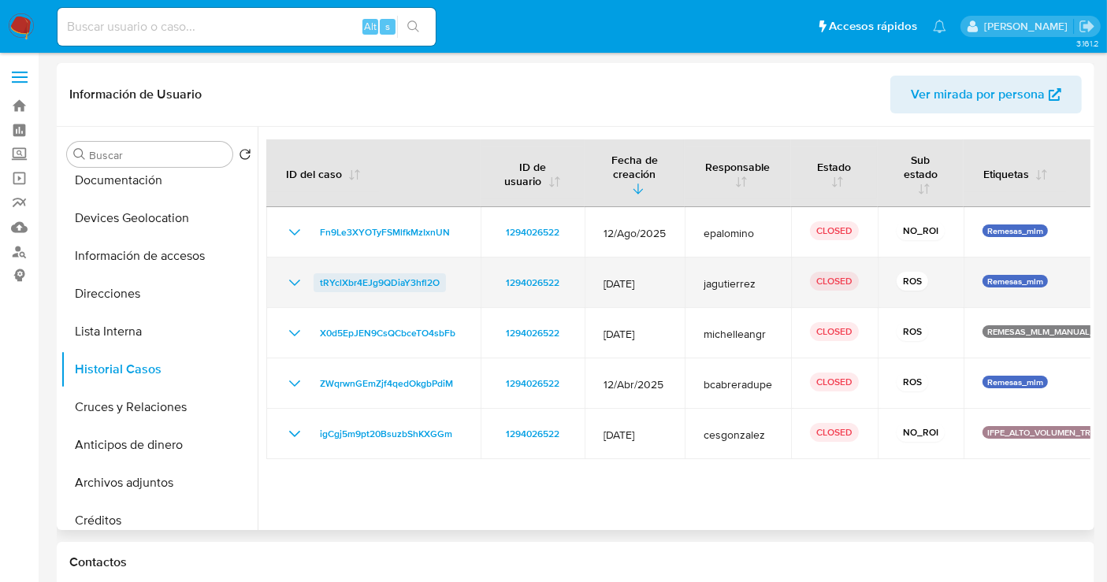
click at [354, 277] on span "tRYclXbr4EJg9QDiaY3hfl2O" at bounding box center [380, 282] width 120 height 19
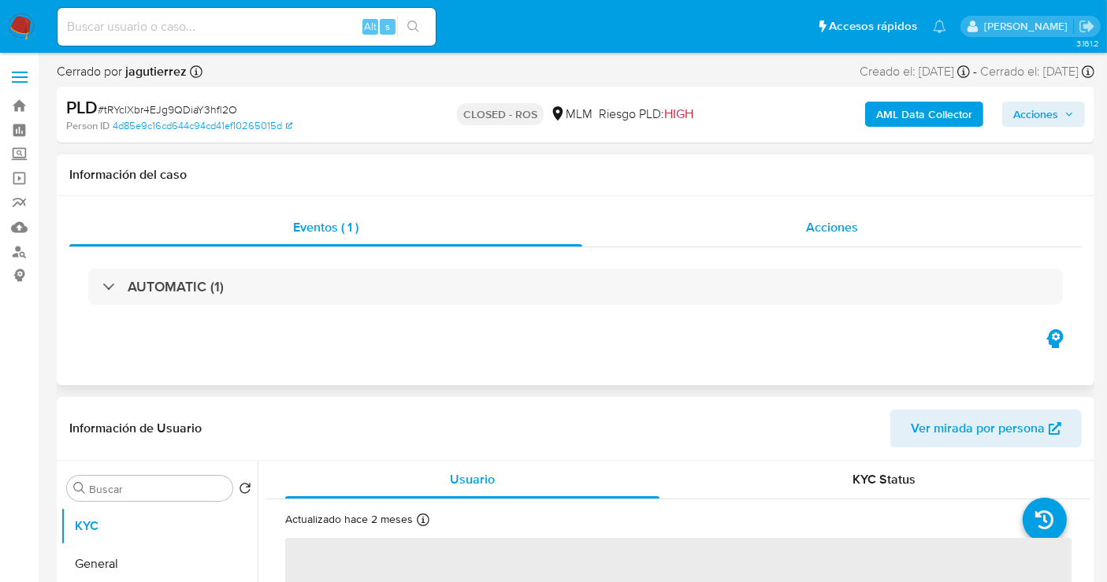
click at [821, 219] on span "Acciones" at bounding box center [832, 227] width 52 height 18
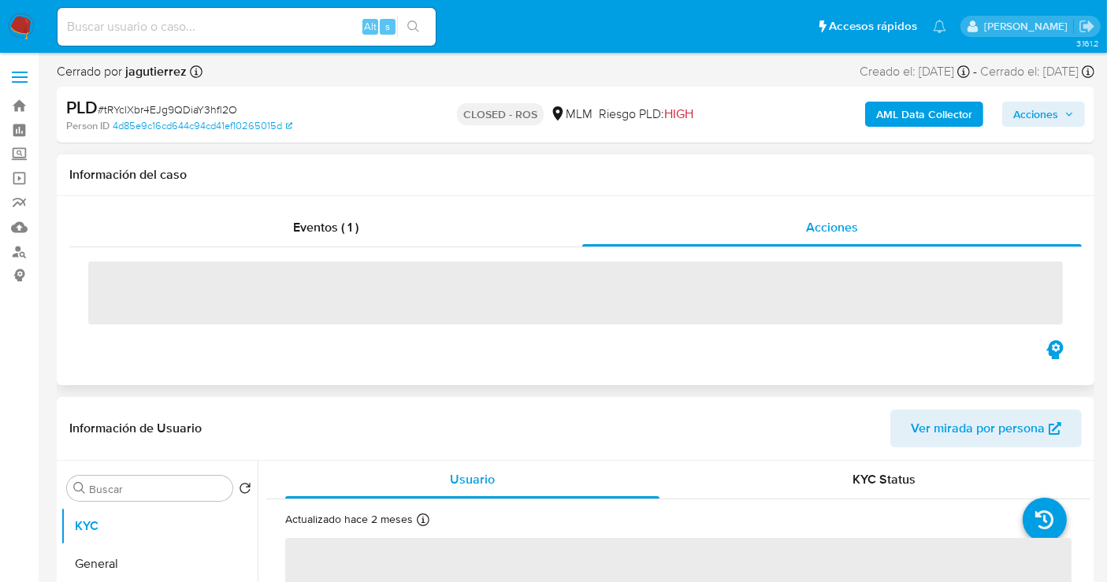
select select "10"
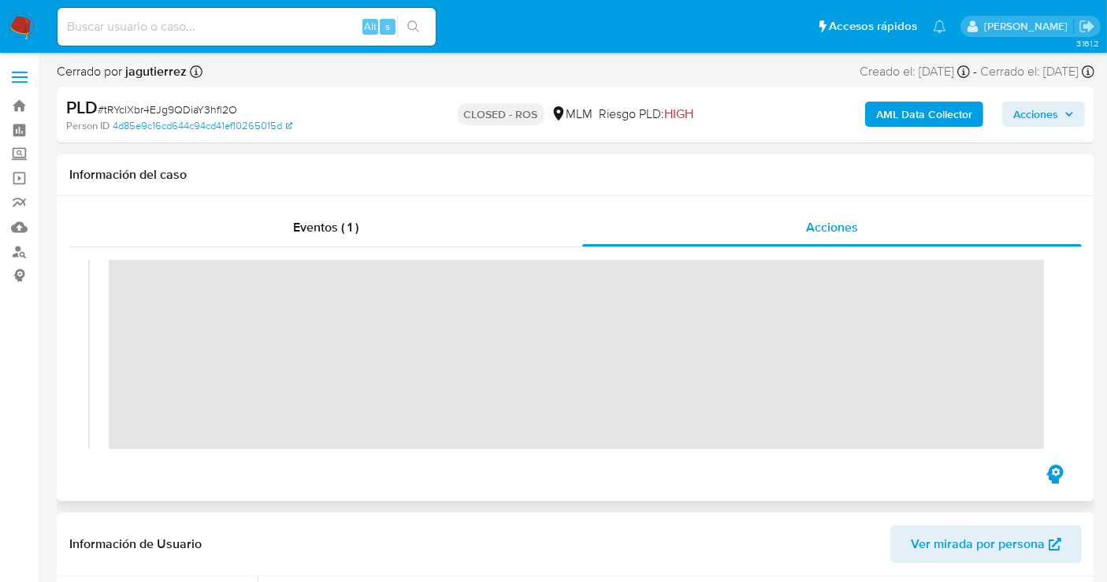
scroll to position [87, 0]
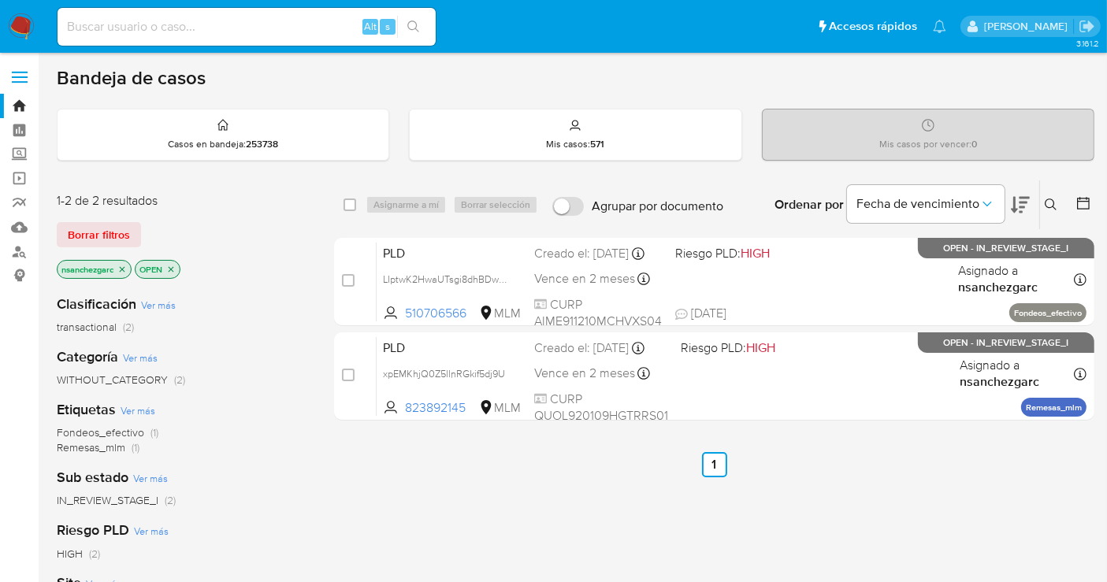
click at [175, 33] on input at bounding box center [247, 27] width 378 height 20
paste input "2446749097"
type input "2446749097"
click at [130, 28] on input "2446749097" at bounding box center [247, 27] width 378 height 20
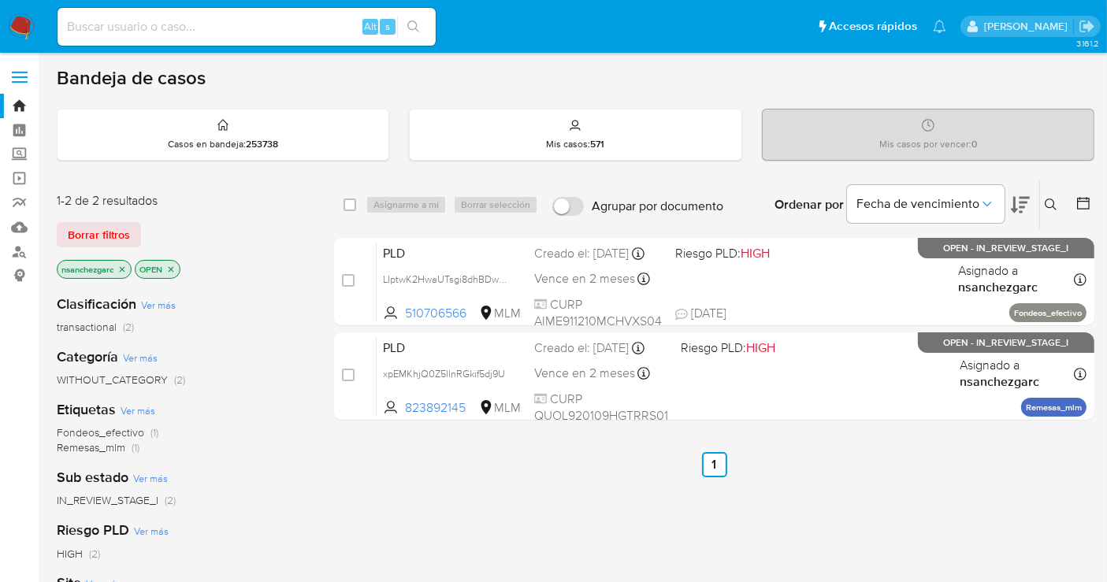
click at [1051, 213] on button at bounding box center [1053, 204] width 26 height 19
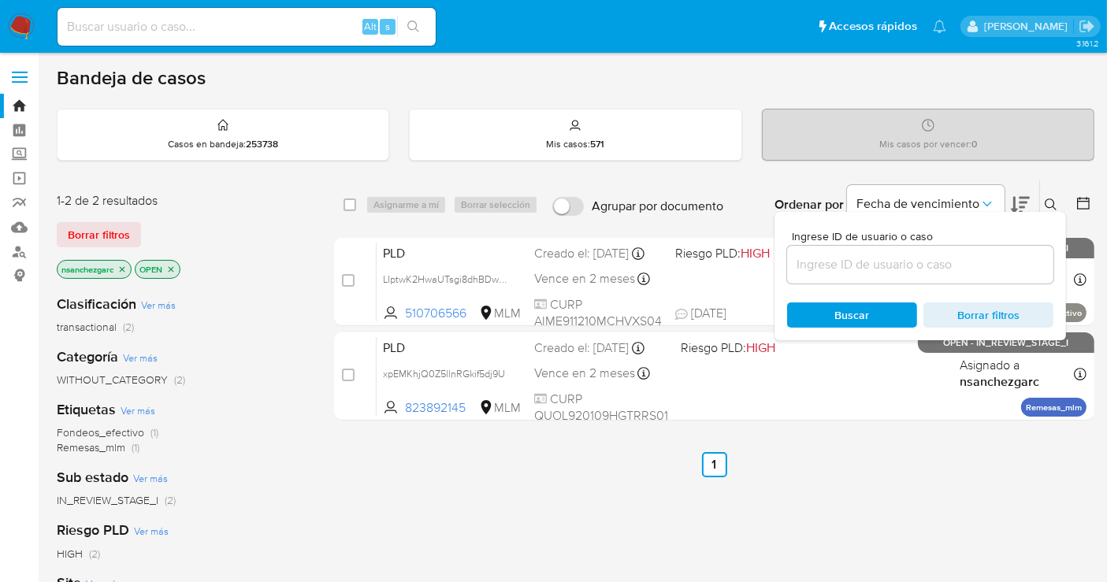
click at [875, 270] on input at bounding box center [920, 264] width 266 height 20
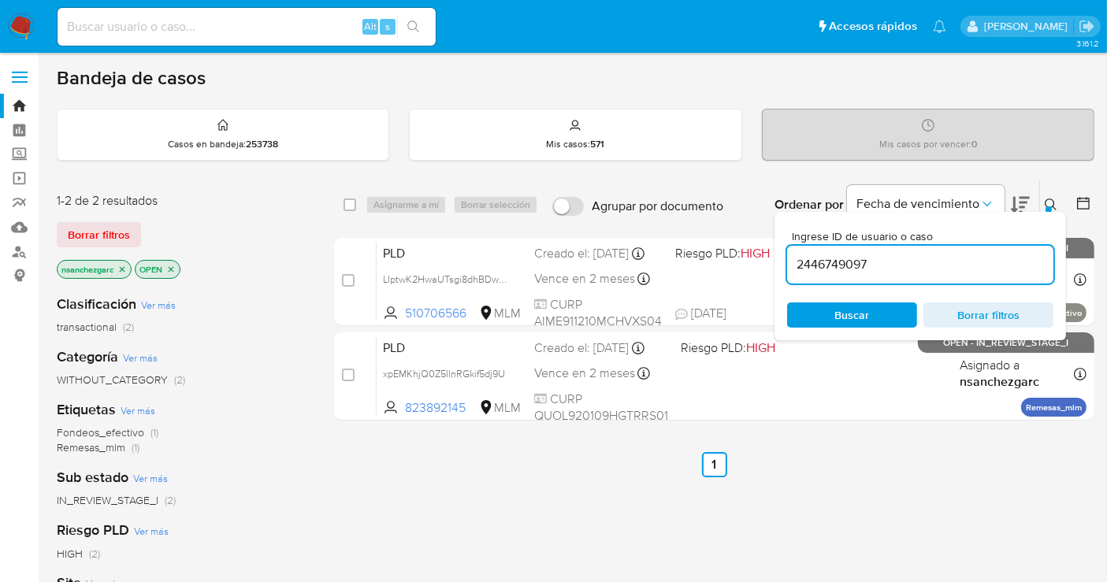
type input "2446749097"
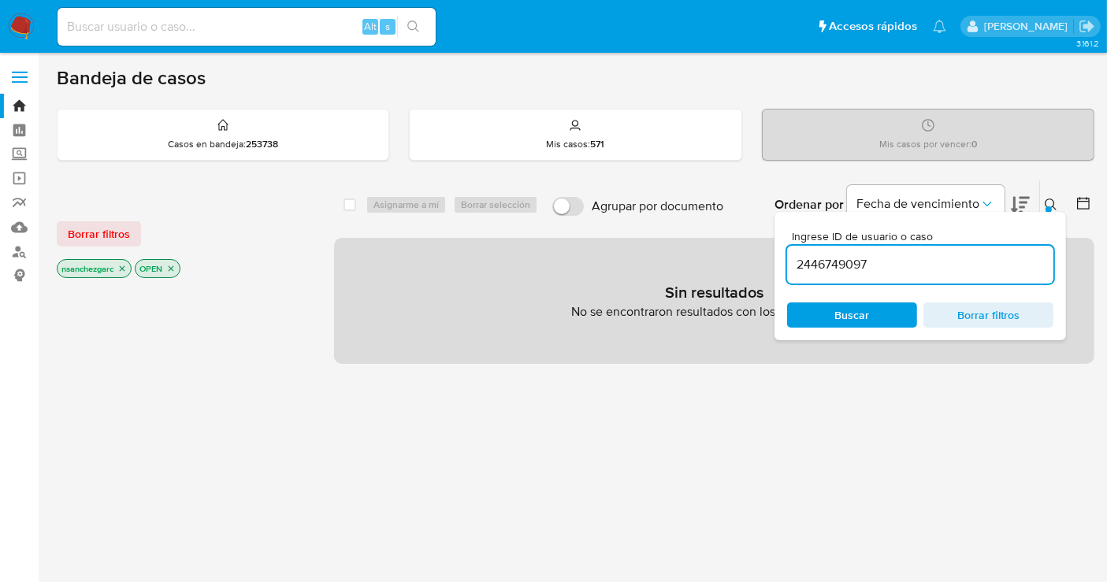
click at [121, 269] on icon "close-filter" at bounding box center [123, 269] width 6 height 6
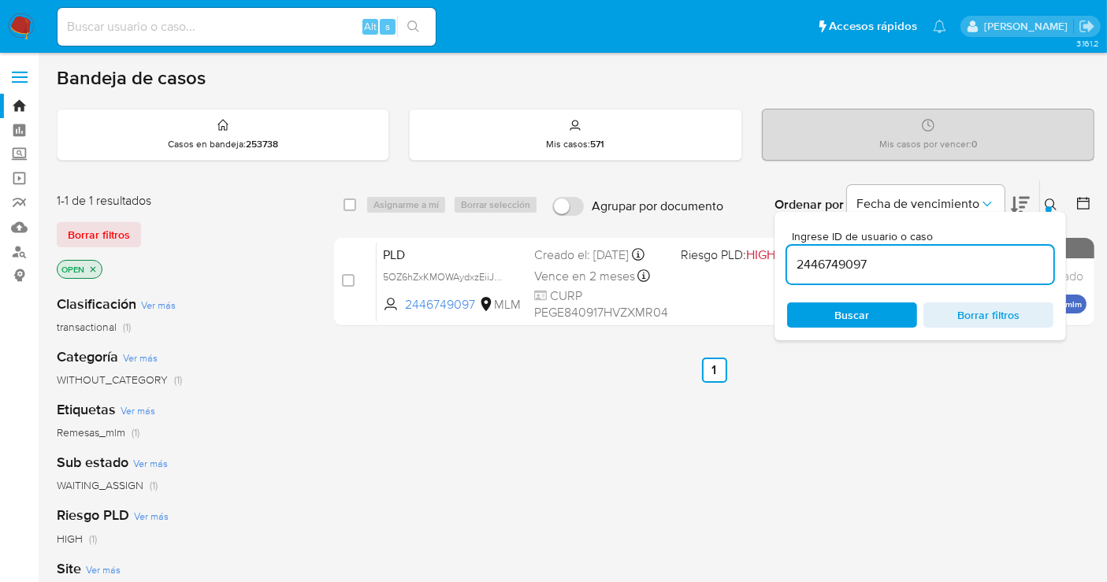
click at [514, 285] on span "5OZ6hZxKMOWAydxzEiiJGuVz" at bounding box center [452, 276] width 139 height 17
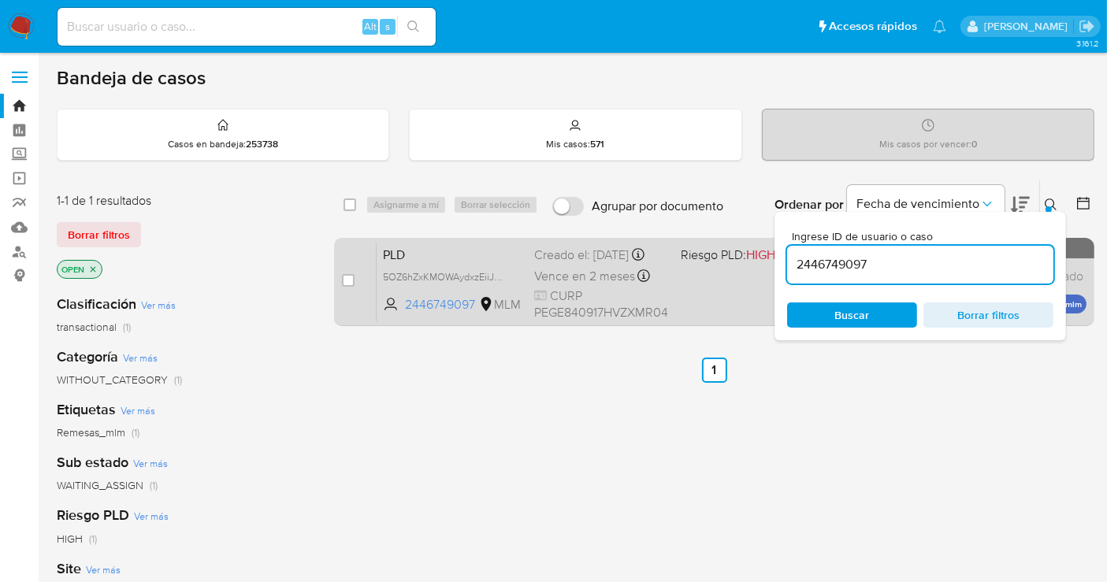
drag, startPoint x: 349, startPoint y: 280, endPoint x: 358, endPoint y: 269, distance: 14.5
click at [349, 278] on input "checkbox" at bounding box center [348, 280] width 13 height 13
checkbox input "true"
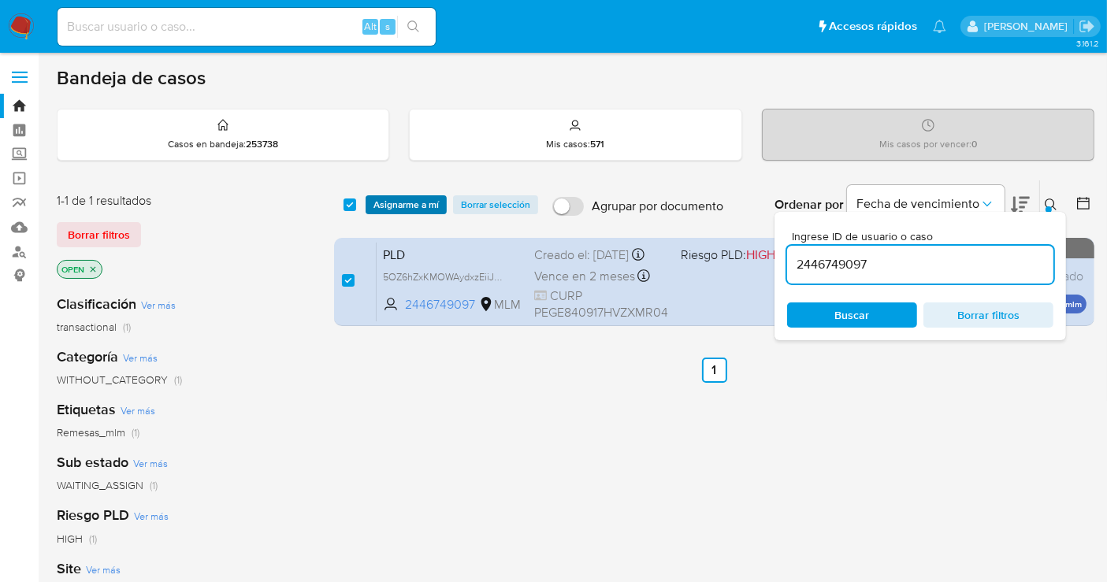
click at [389, 202] on span "Asignarme a mí" at bounding box center [405, 205] width 65 height 16
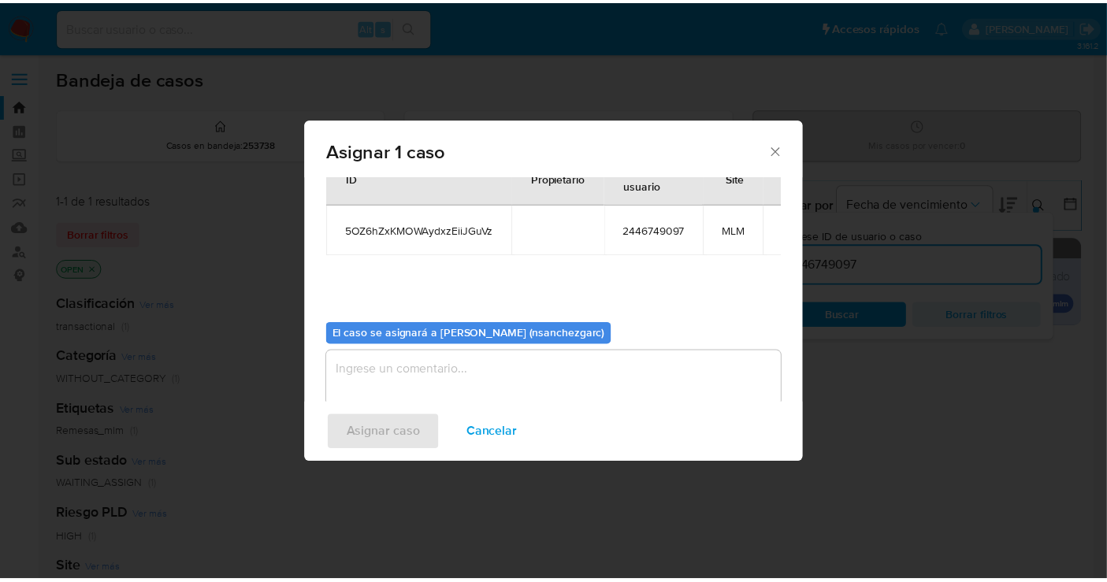
scroll to position [80, 0]
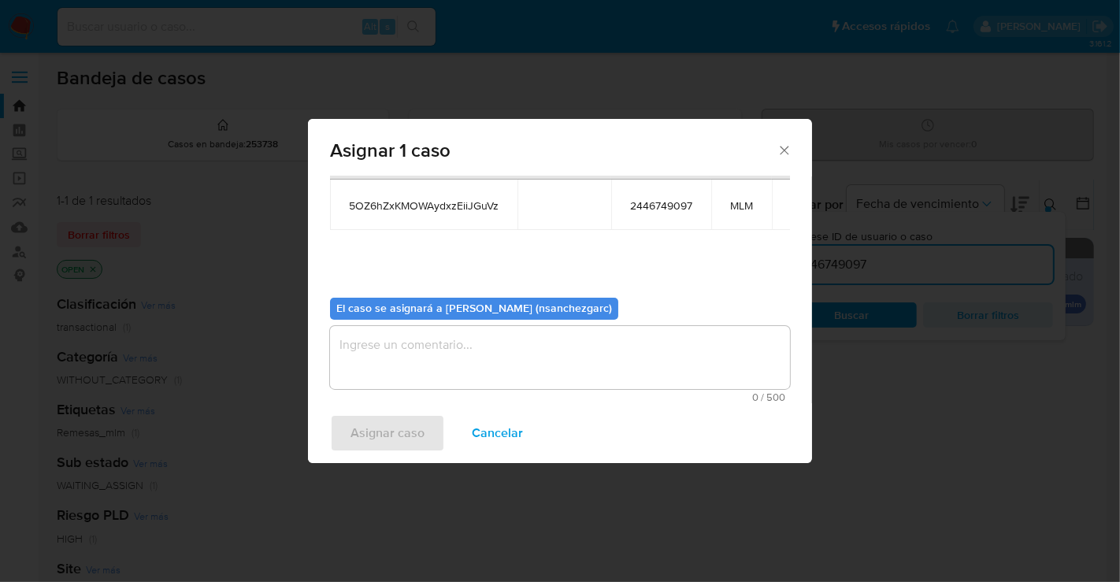
click at [372, 368] on textarea "assign-modal" at bounding box center [560, 357] width 460 height 63
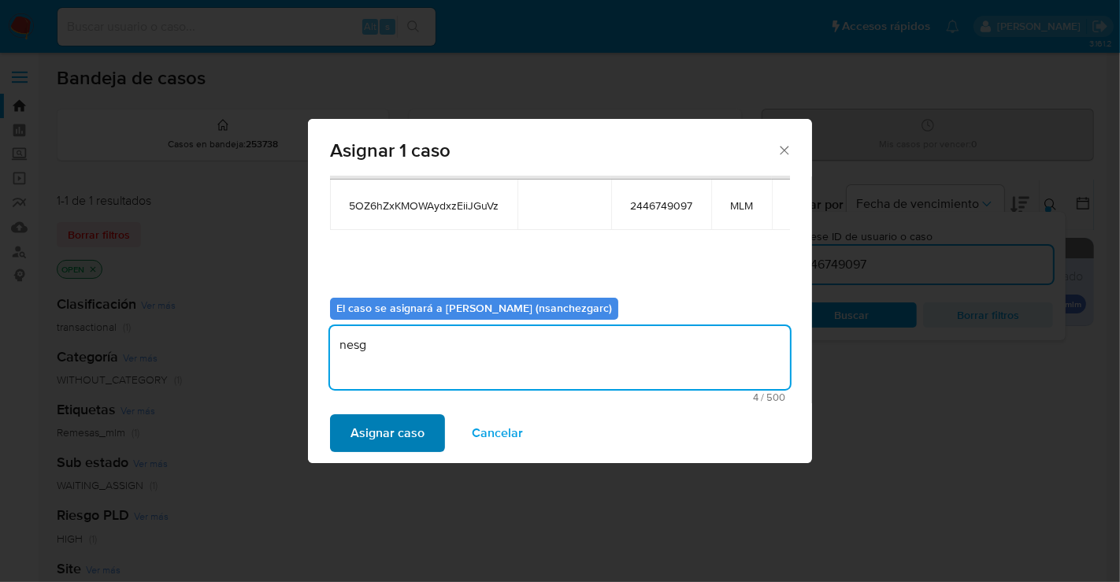
type textarea "nesg"
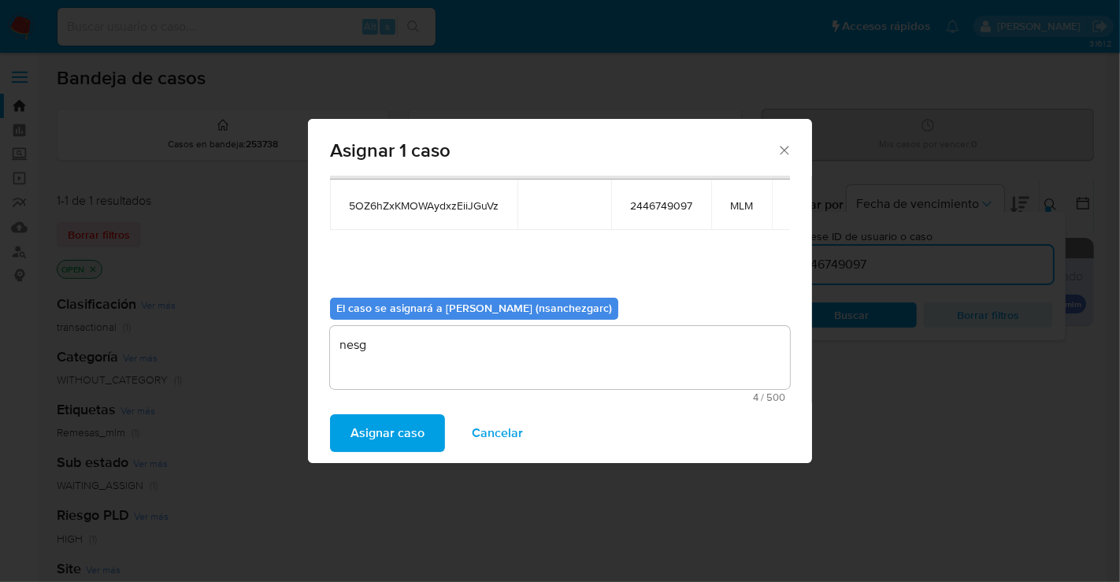
drag, startPoint x: 391, startPoint y: 442, endPoint x: 709, endPoint y: 533, distance: 330.3
click at [395, 441] on span "Asignar caso" at bounding box center [388, 433] width 74 height 35
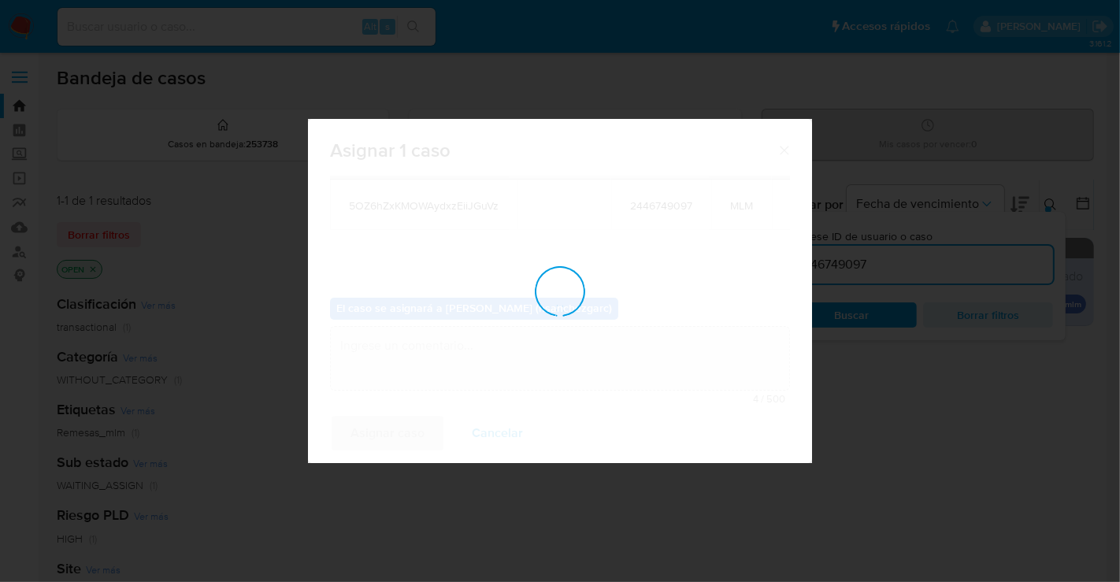
checkbox input "false"
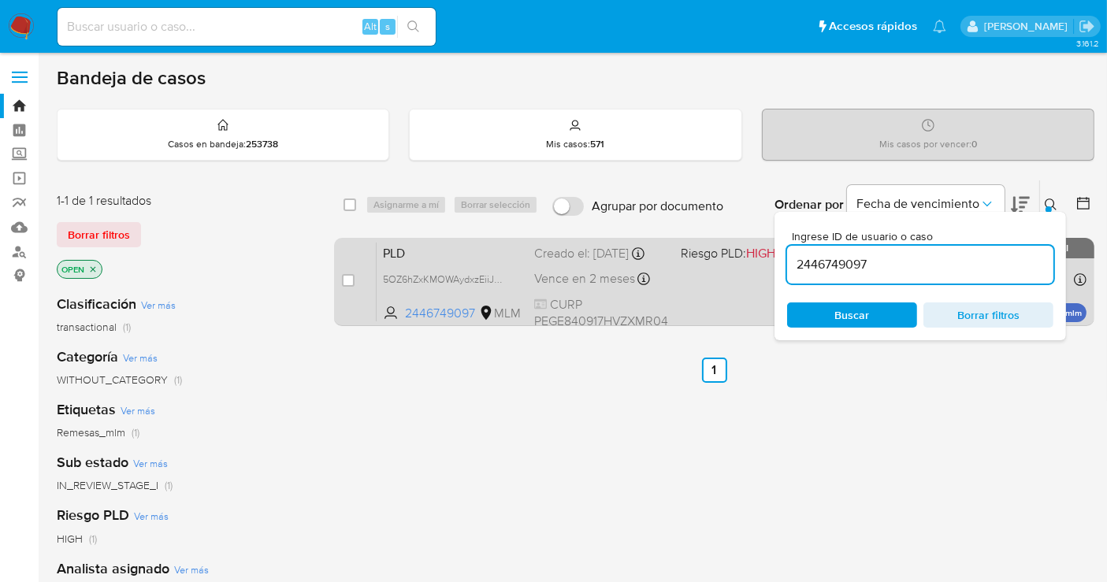
click at [546, 250] on div "Creado el: 12/09/2025 Creado el: 12/09/2025 02:08:56" at bounding box center [601, 253] width 134 height 17
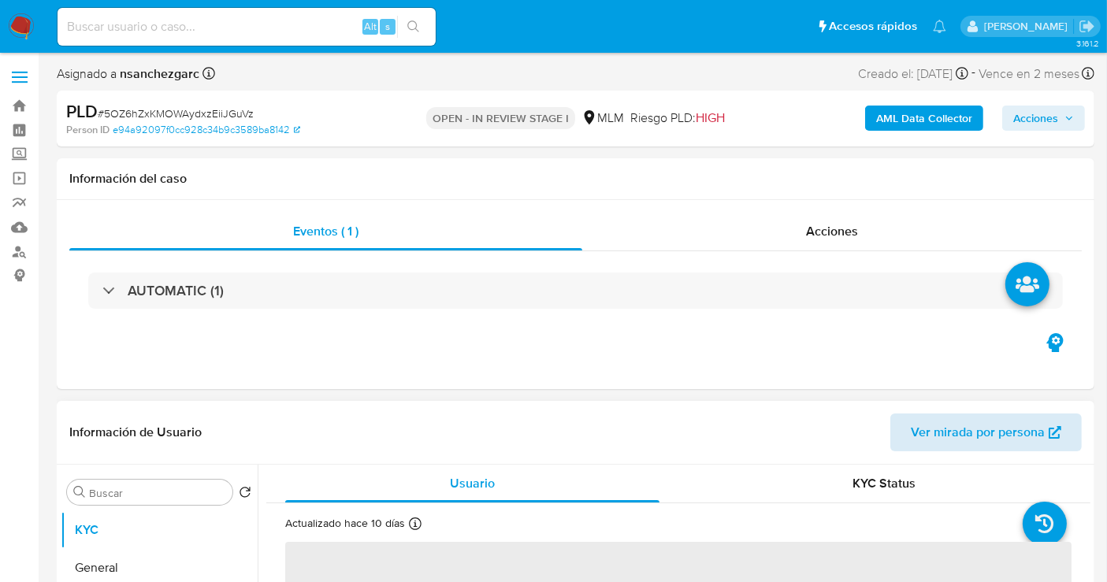
select select "10"
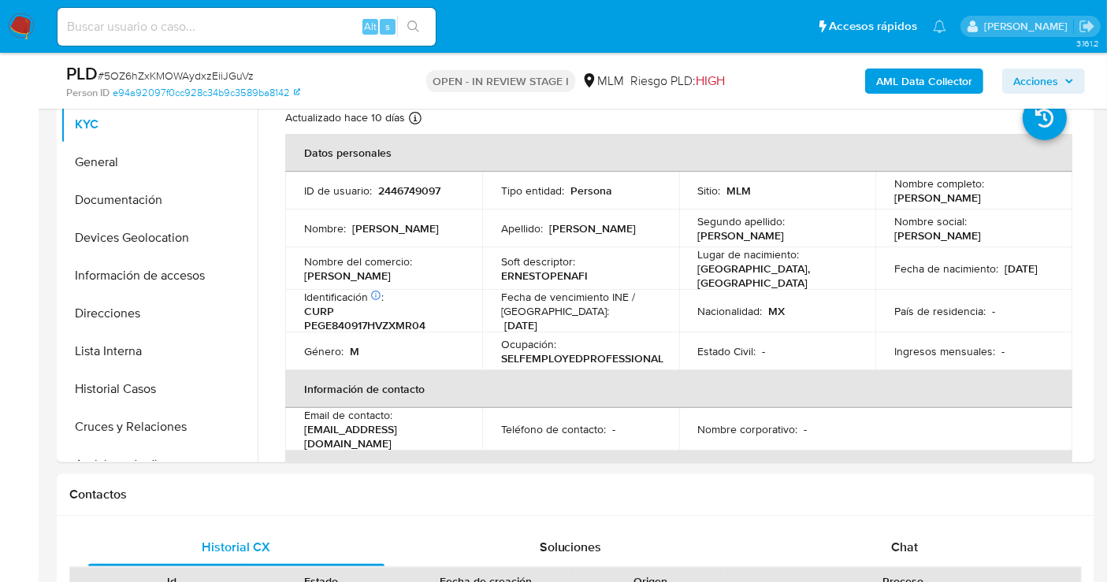
scroll to position [262, 0]
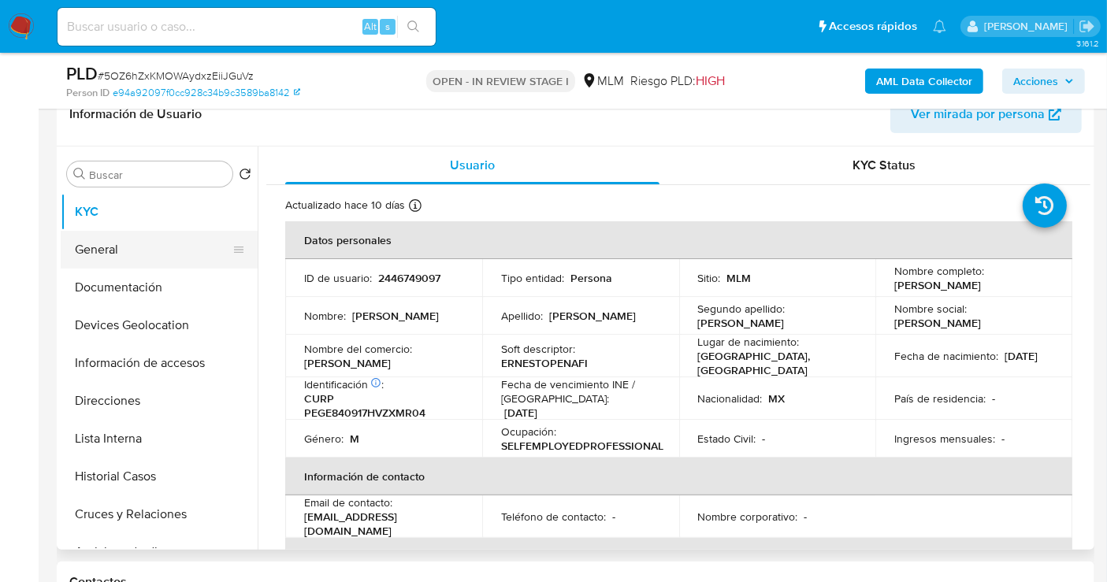
click at [147, 239] on button "General" at bounding box center [153, 250] width 184 height 38
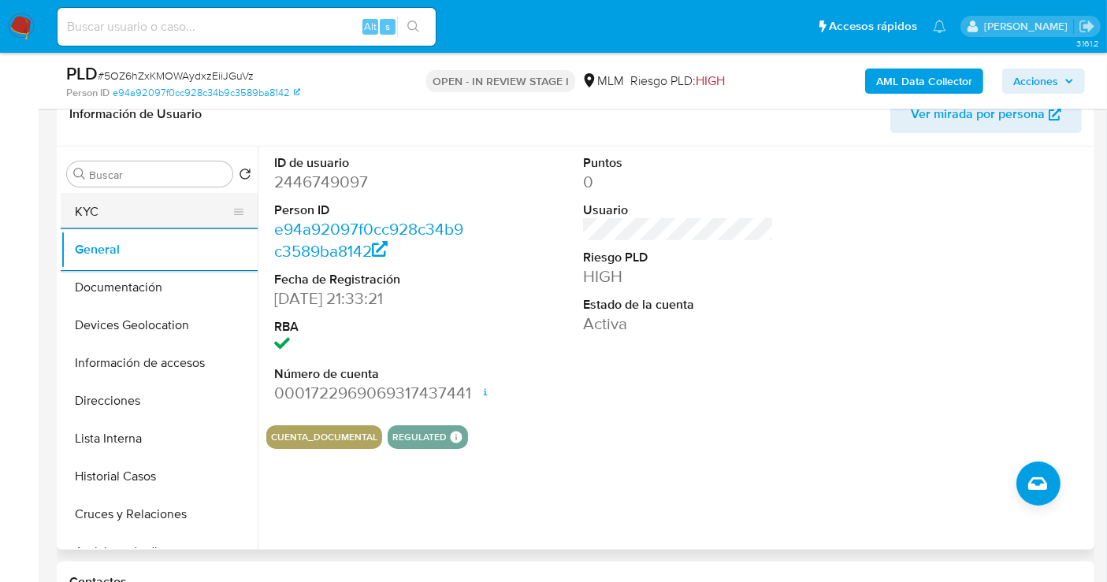
click at [109, 206] on button "KYC" at bounding box center [153, 212] width 184 height 38
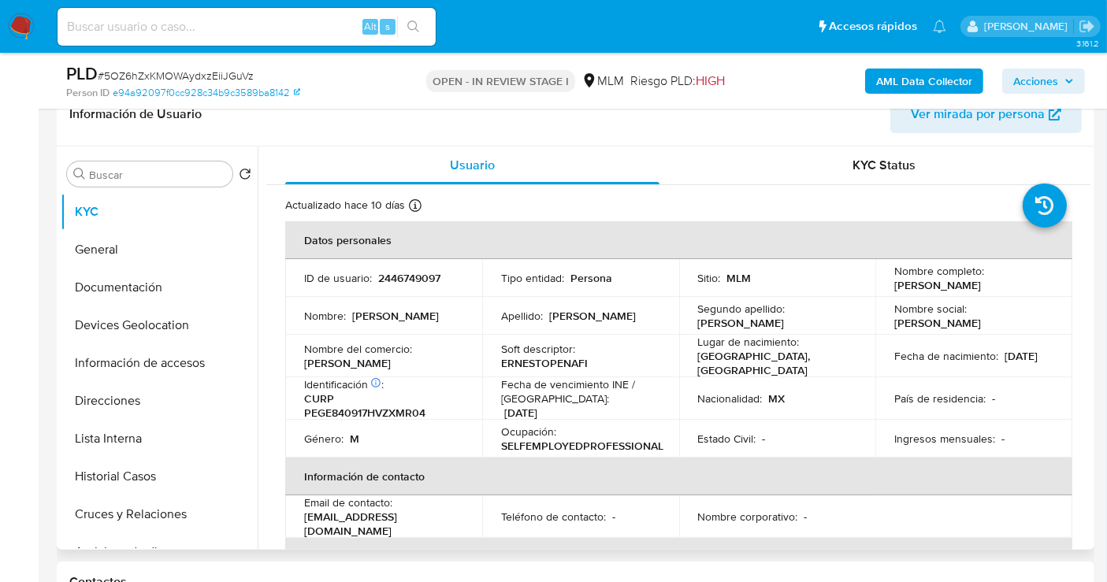
drag, startPoint x: 628, startPoint y: 318, endPoint x: 951, endPoint y: 358, distance: 325.3
click at [758, 346] on tbody "ID de usuario : 2446749097 Tipo entidad : Persona Sitio : MLM Nombre completo :…" at bounding box center [678, 358] width 787 height 199
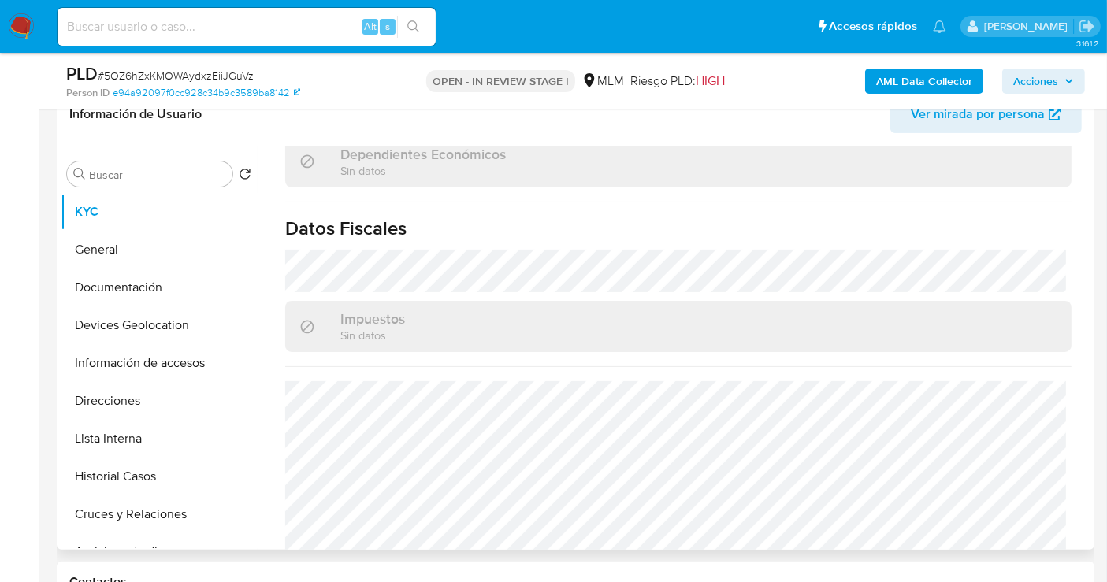
scroll to position [978, 0]
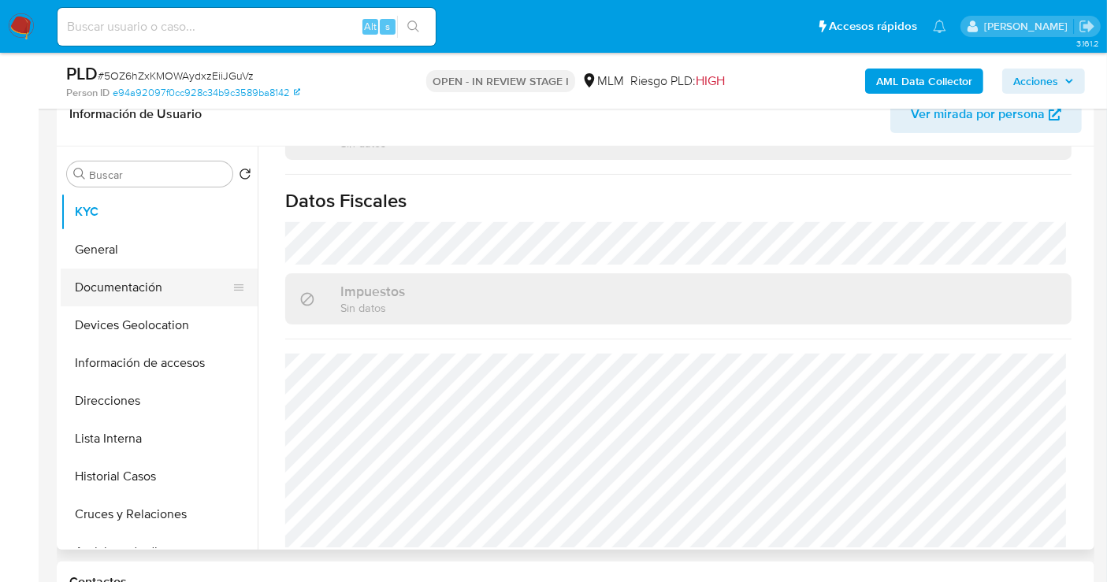
click at [119, 276] on button "Documentación" at bounding box center [153, 288] width 184 height 38
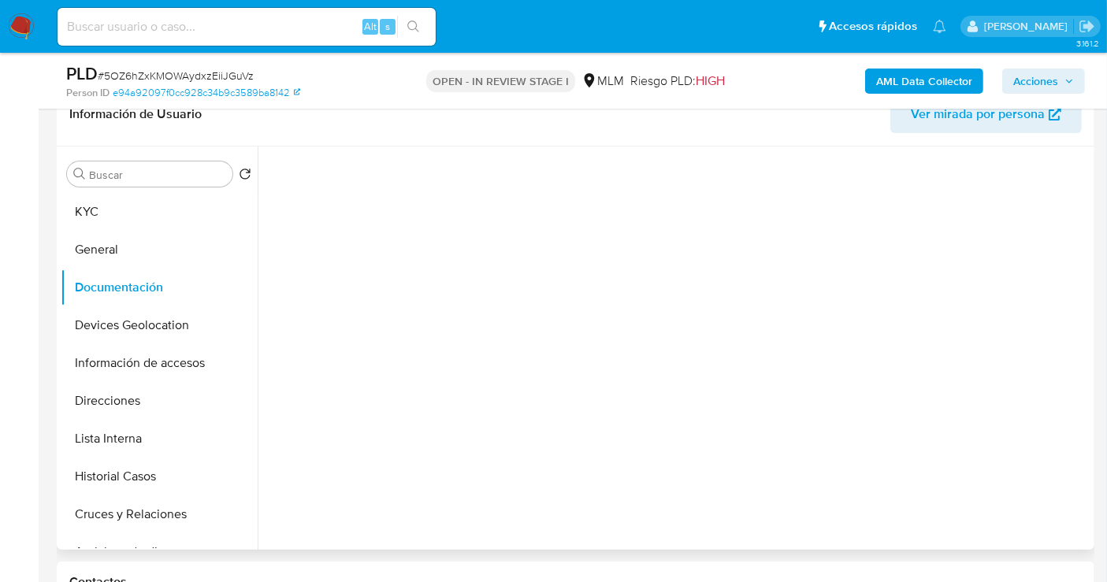
scroll to position [0, 0]
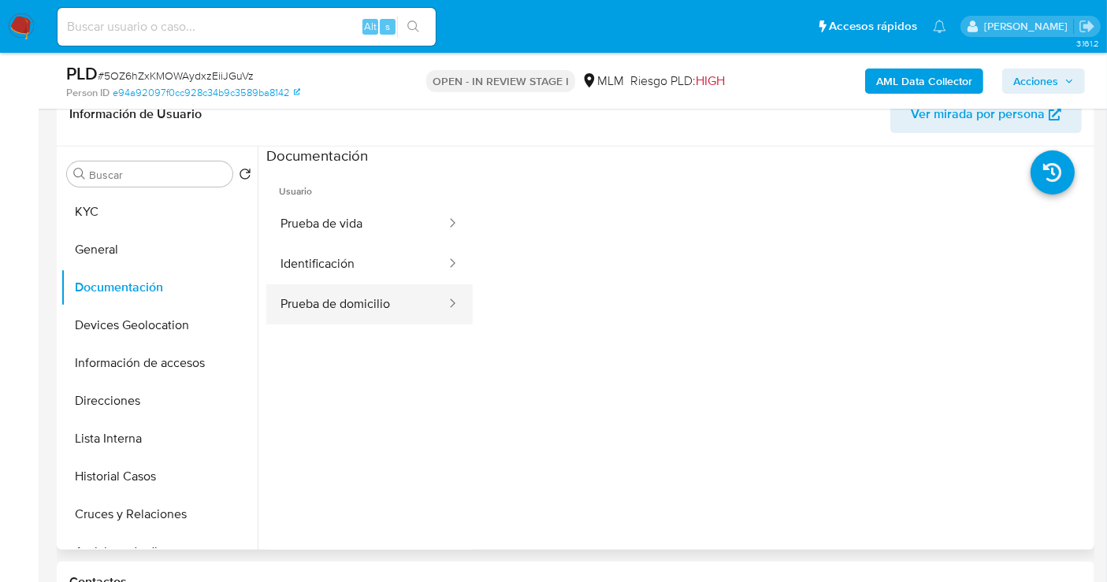
click at [388, 313] on button "Prueba de domicilio" at bounding box center [356, 304] width 181 height 40
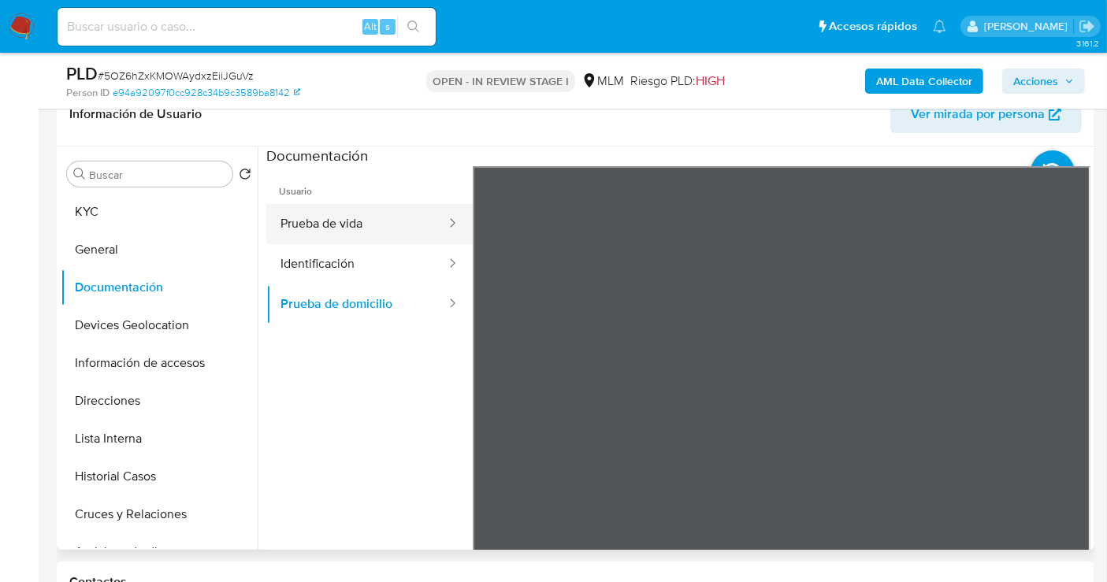
click at [366, 231] on button "Prueba de vida" at bounding box center [356, 224] width 181 height 40
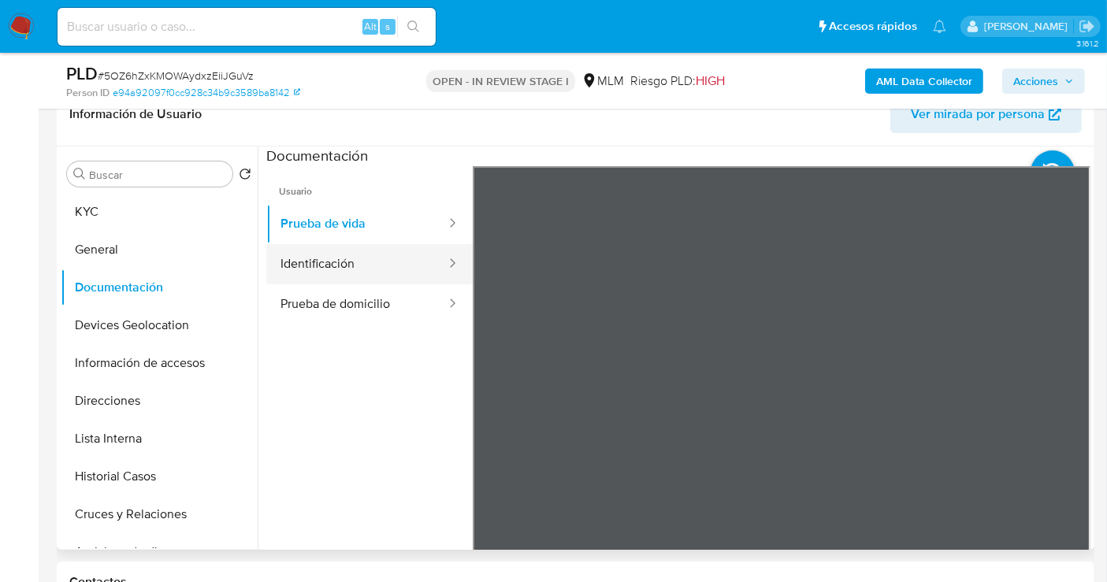
click at [348, 263] on button "Identificación" at bounding box center [356, 264] width 181 height 40
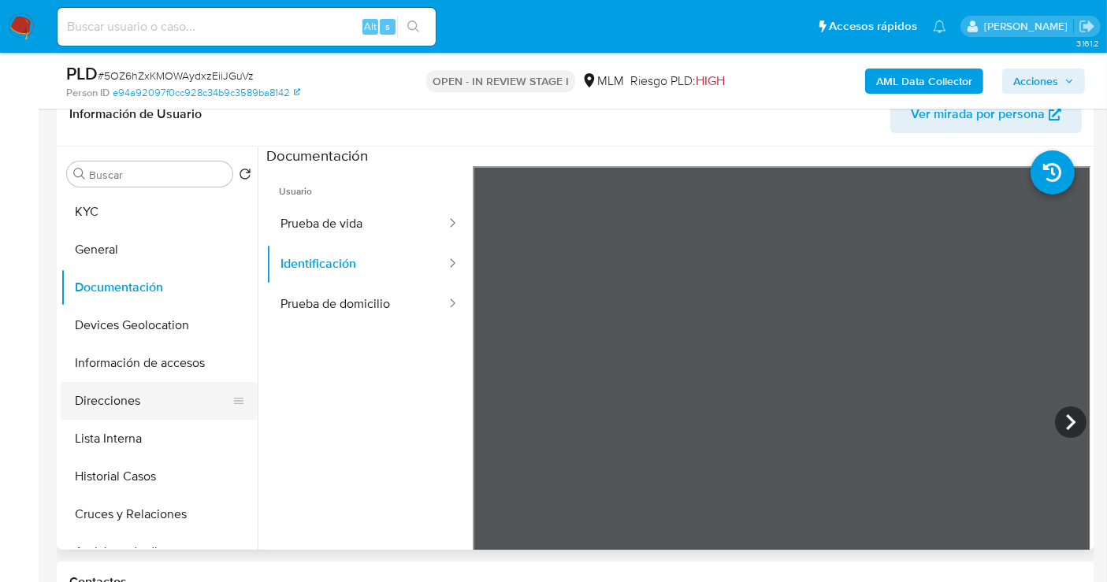
click at [96, 403] on button "Direcciones" at bounding box center [153, 401] width 184 height 38
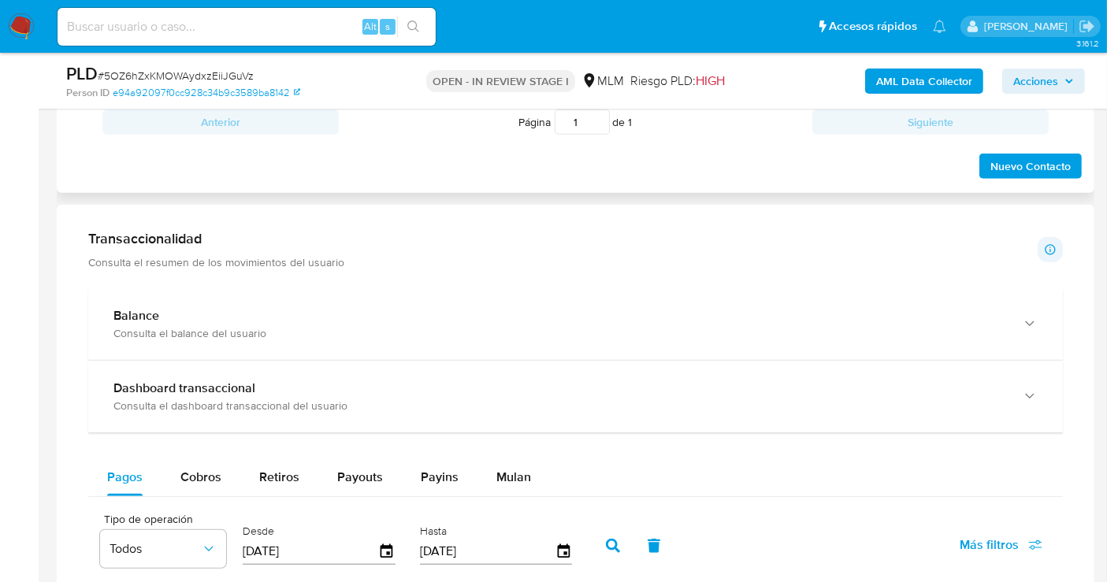
scroll to position [1137, 0]
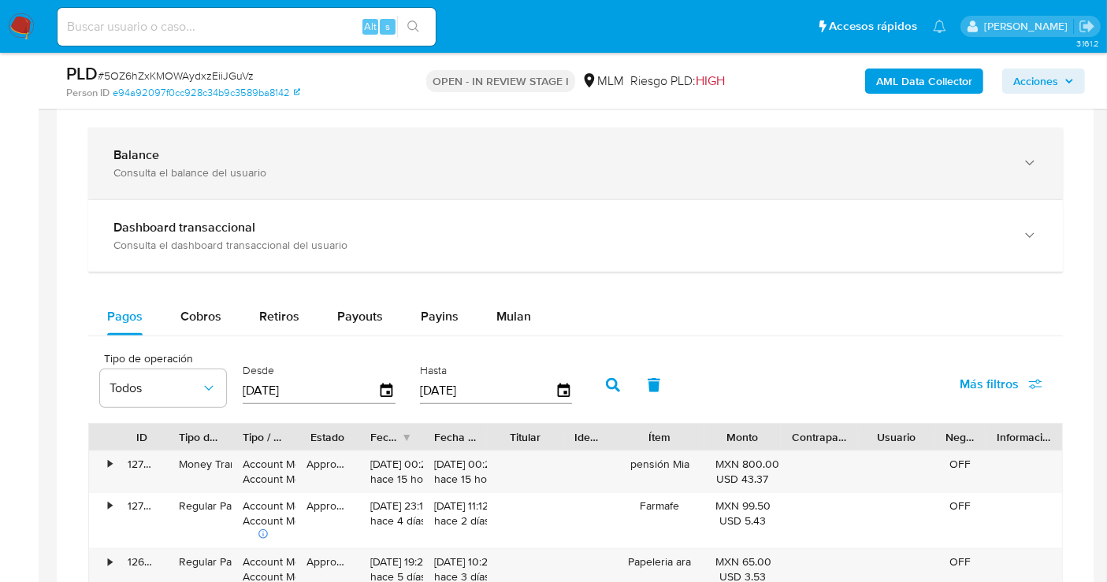
click at [170, 165] on div "Consulta el balance del usuario" at bounding box center [559, 172] width 892 height 14
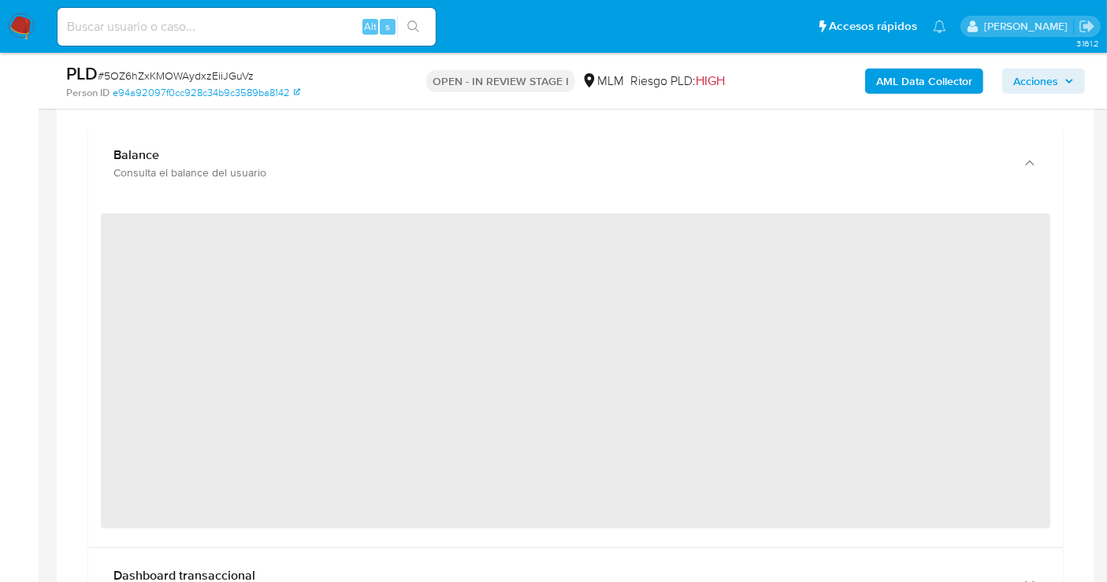
scroll to position [1050, 0]
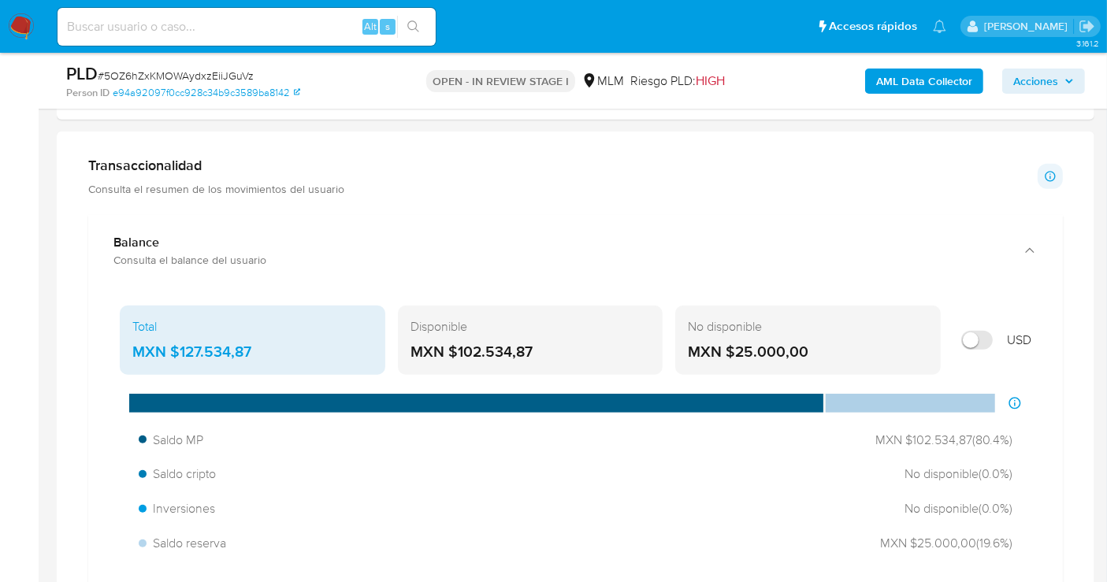
click at [217, 348] on div "MXN $127.534,87" at bounding box center [252, 352] width 240 height 20
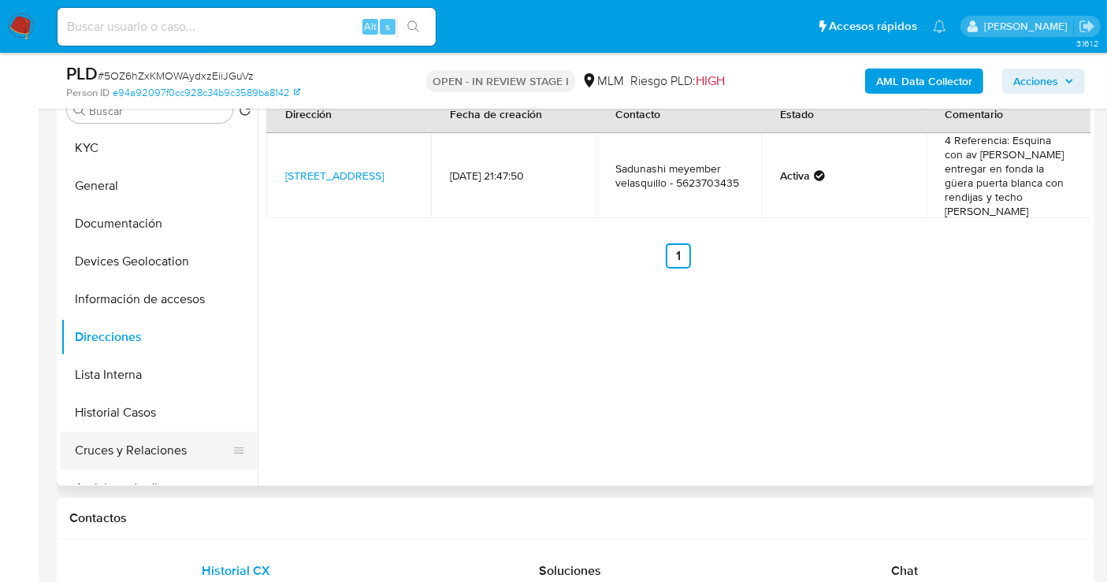
scroll to position [262, 0]
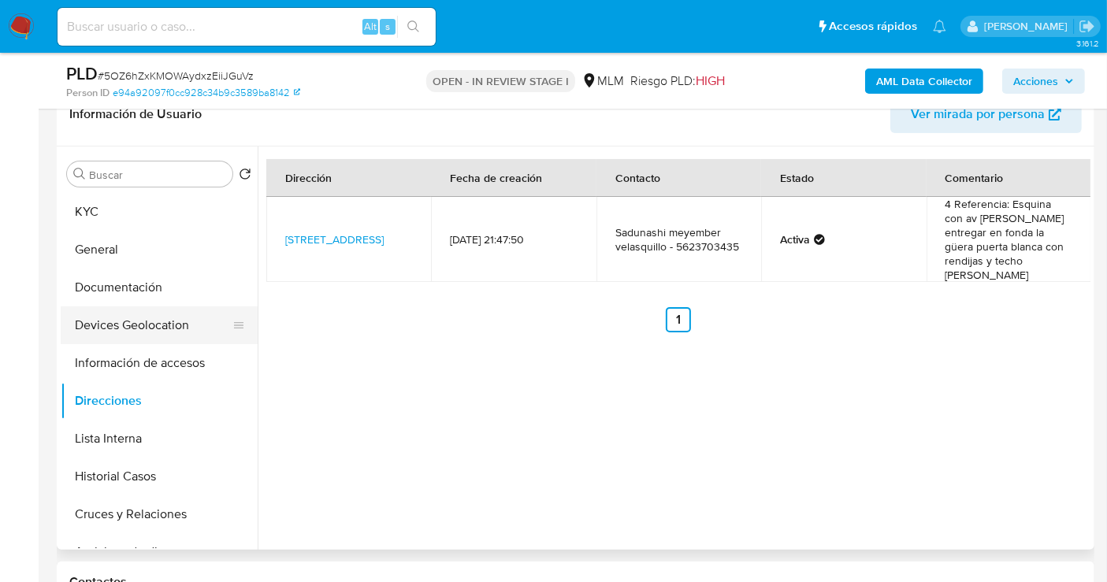
click at [101, 328] on button "Devices Geolocation" at bounding box center [153, 325] width 184 height 38
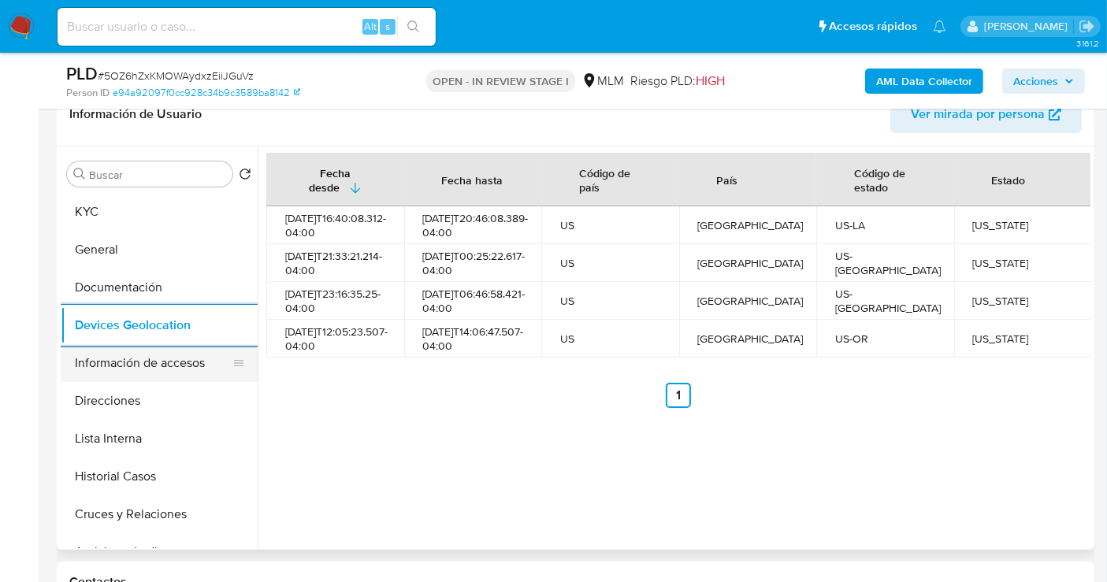
click at [135, 368] on button "Información de accesos" at bounding box center [153, 363] width 184 height 38
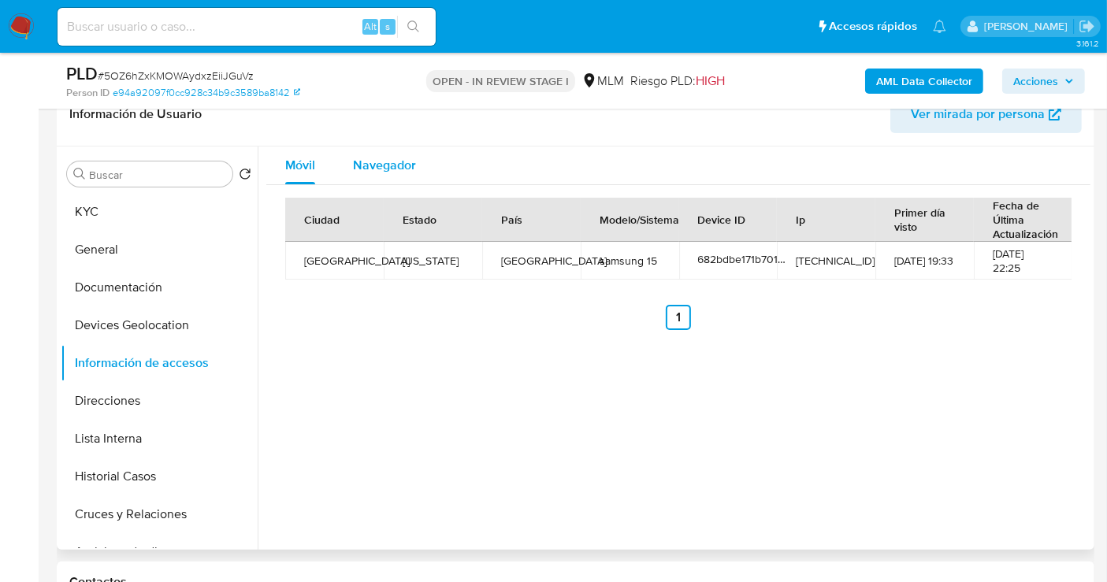
click at [379, 171] on span "Navegador" at bounding box center [384, 165] width 63 height 18
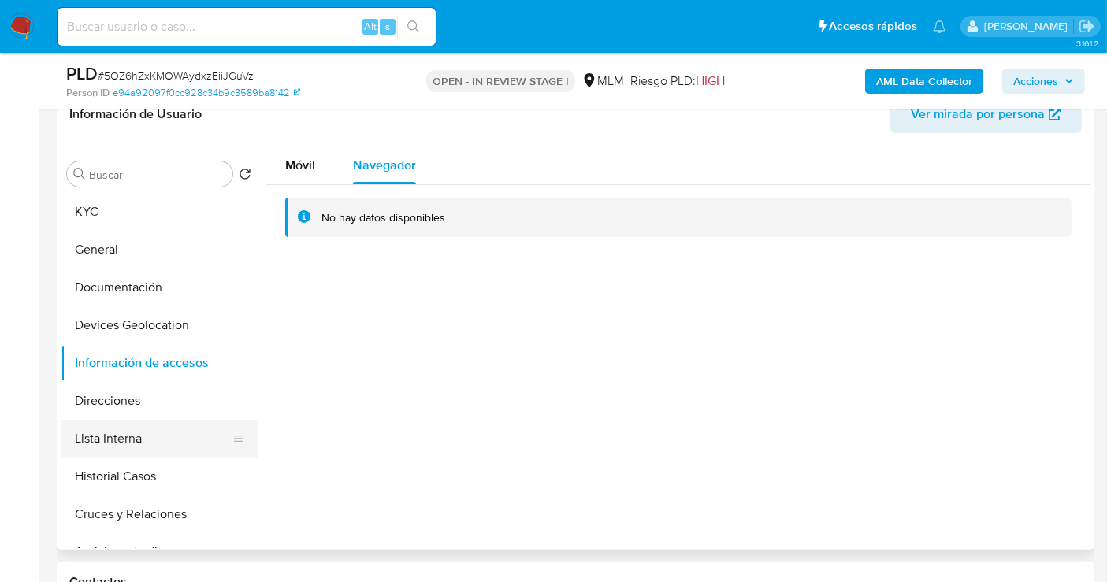
click at [106, 433] on button "Lista Interna" at bounding box center [153, 439] width 184 height 38
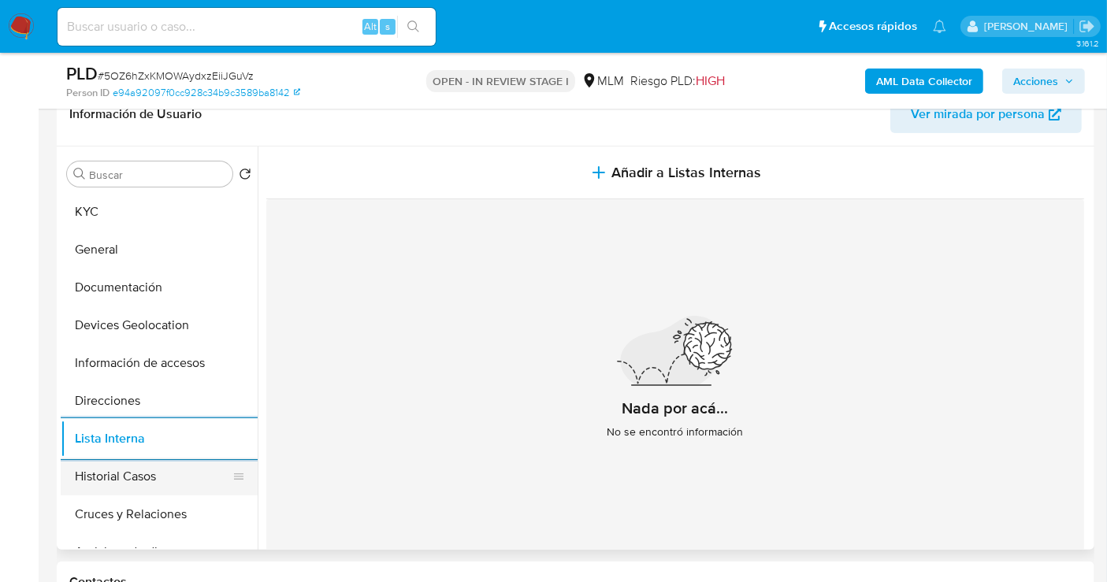
click at [111, 471] on button "Historial Casos" at bounding box center [153, 477] width 184 height 38
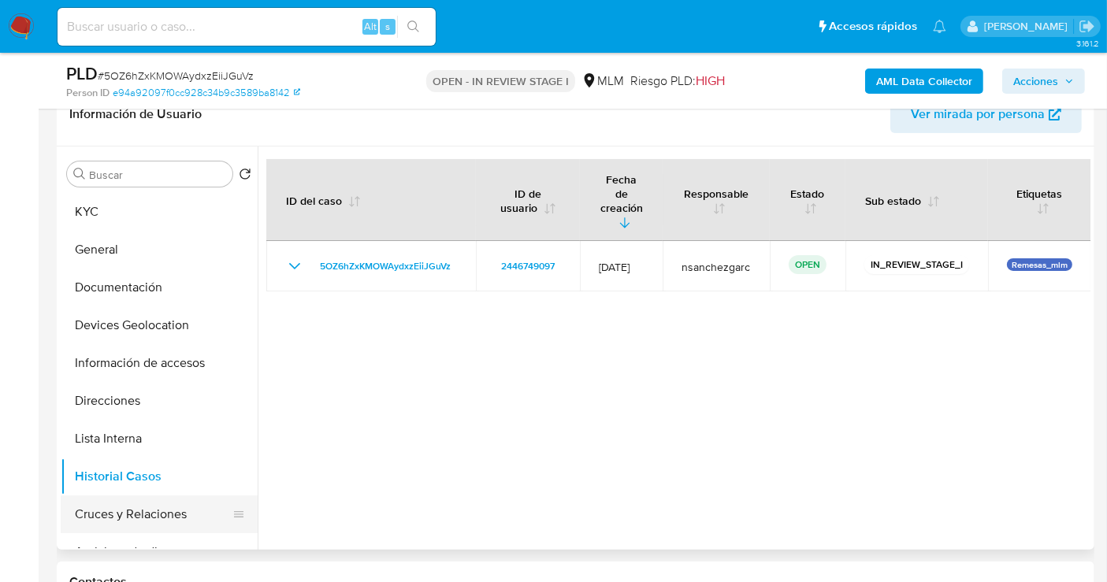
click at [129, 514] on button "Cruces y Relaciones" at bounding box center [153, 514] width 184 height 38
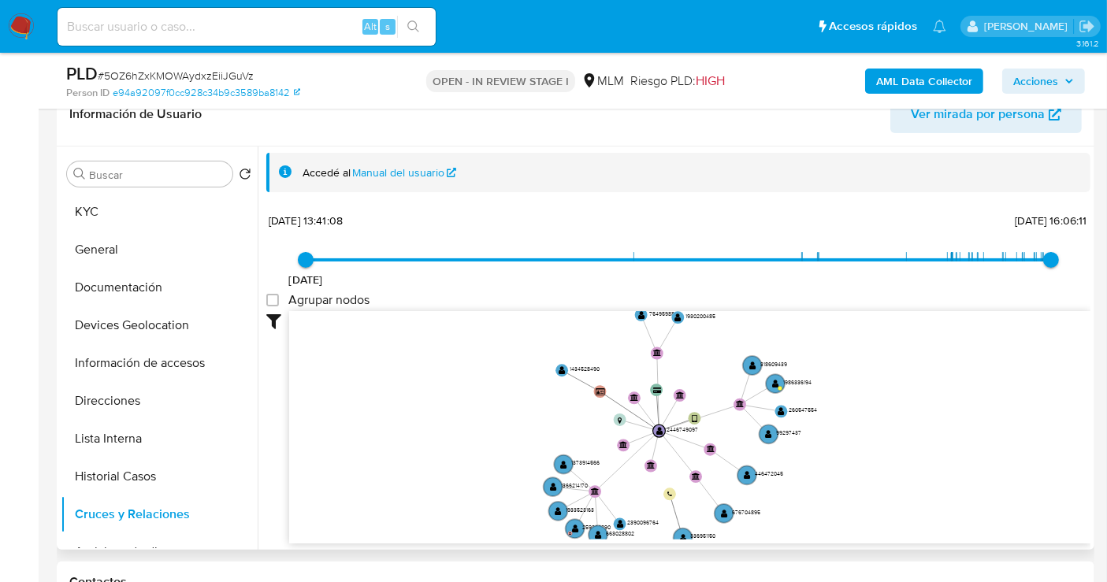
drag, startPoint x: 807, startPoint y: 371, endPoint x: 826, endPoint y: 391, distance: 27.3
click at [826, 391] on icon "device-682bdbe171b7010e0cff566e  user-2446749097  2446749097 card-PQEJTHHVVQY…" at bounding box center [689, 425] width 801 height 228
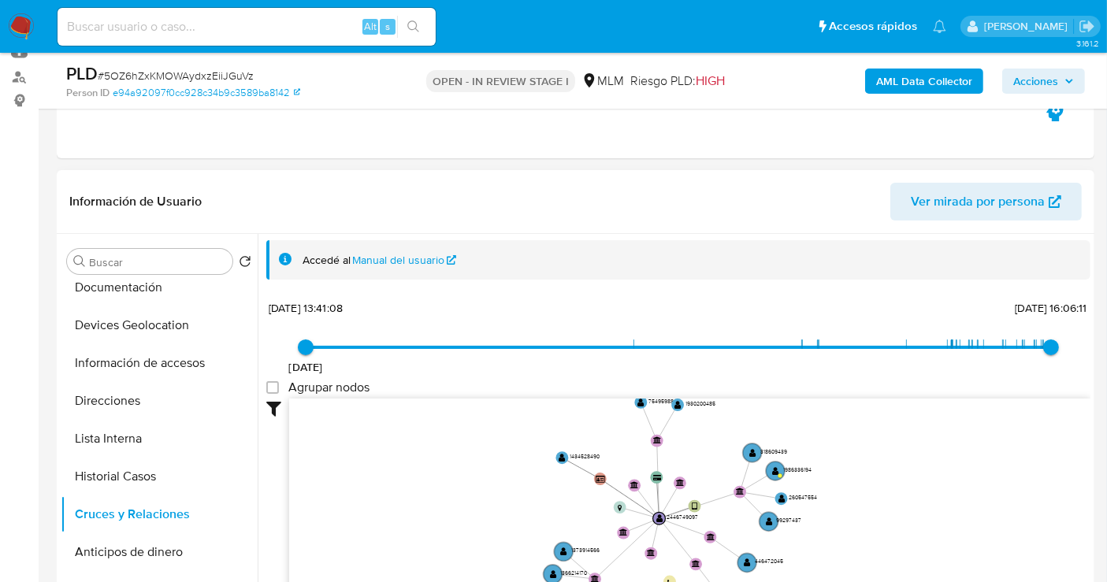
scroll to position [0, 0]
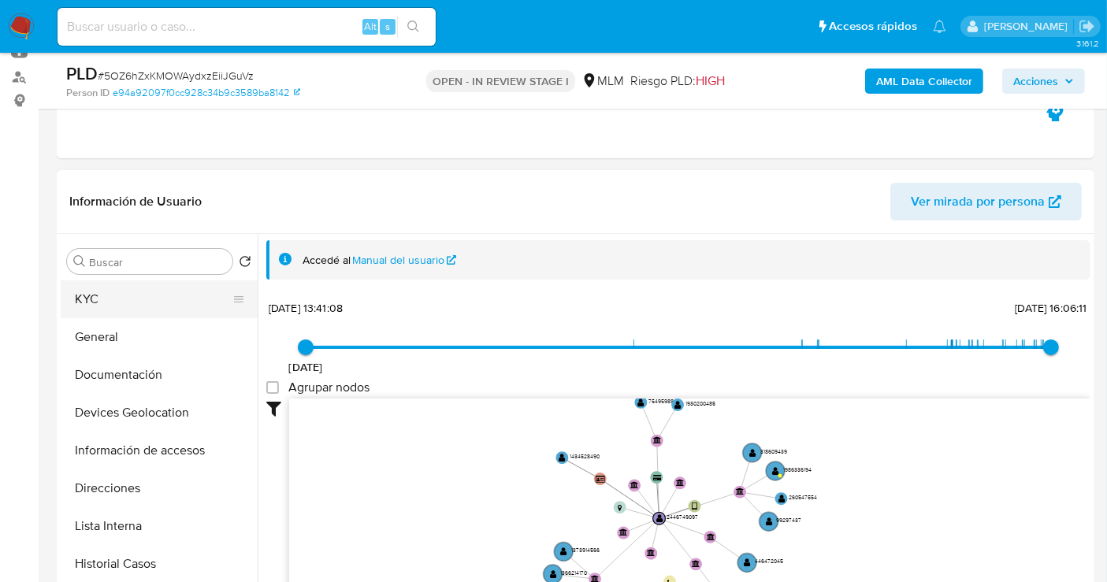
click at [102, 302] on button "KYC" at bounding box center [153, 299] width 184 height 38
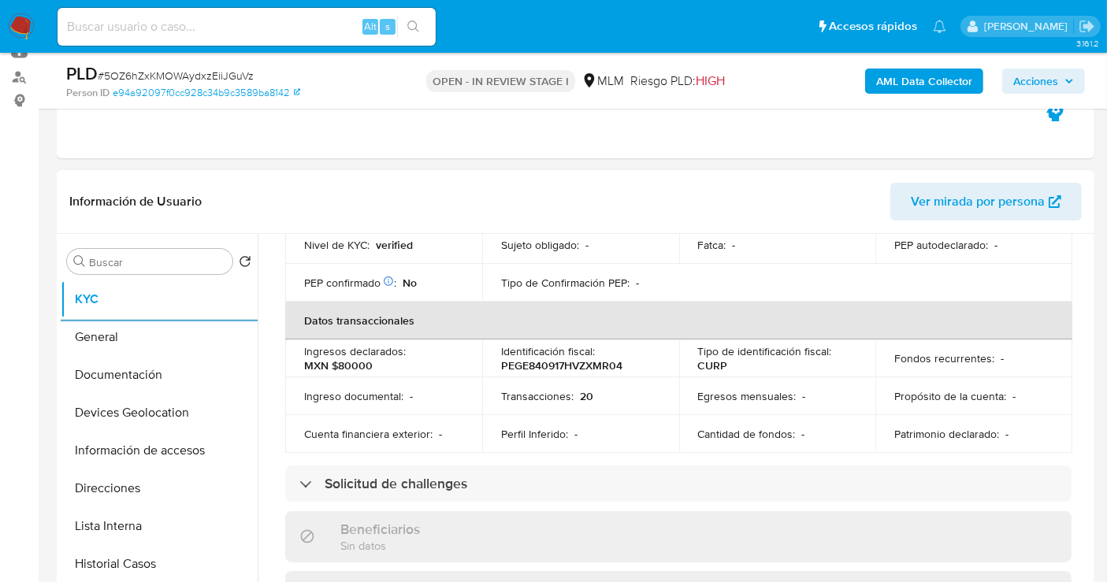
scroll to position [262, 0]
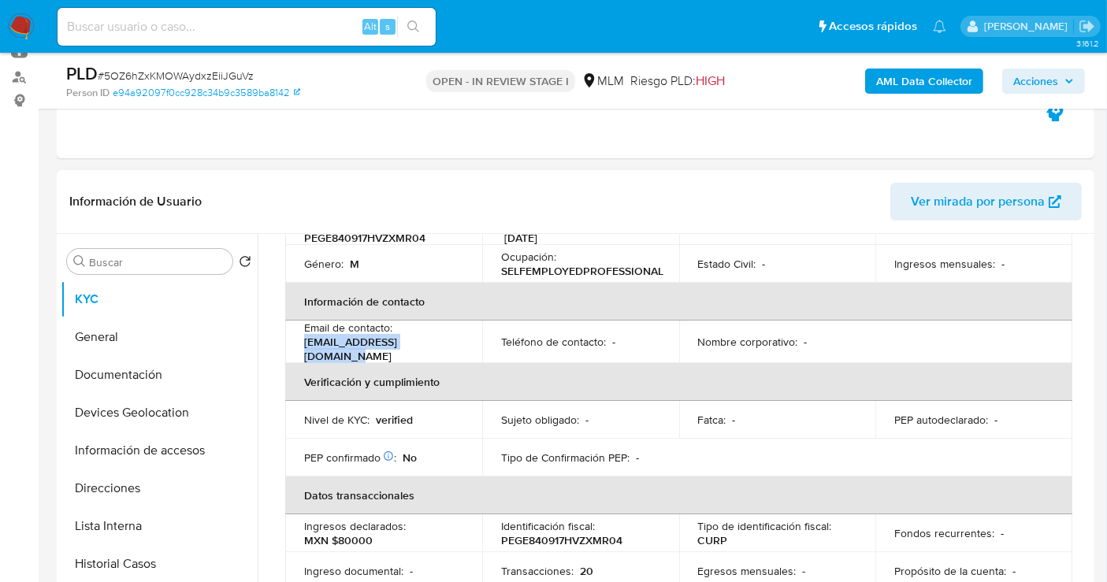
drag, startPoint x: 434, startPoint y: 347, endPoint x: 300, endPoint y: 348, distance: 133.9
click at [300, 348] on td "Email de contacto : constru_dksas@hotmail.es" at bounding box center [383, 342] width 197 height 43
copy p "constru_dksas@hotmail.es"
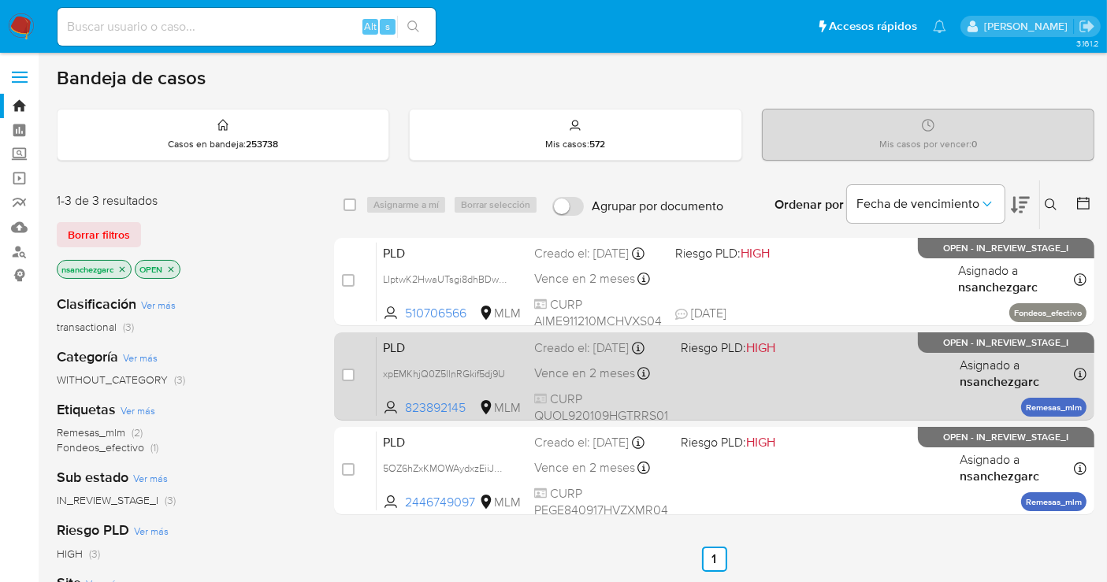
click at [574, 357] on div "Creado el: [DATE] Creado el: [DATE] 02:12:40" at bounding box center [601, 347] width 134 height 17
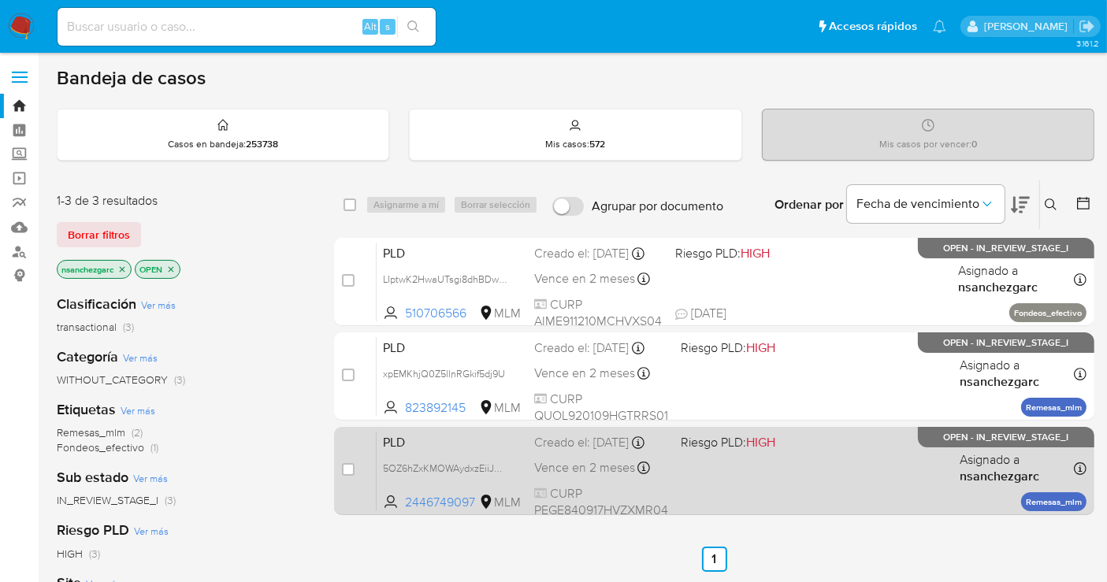
click at [559, 451] on div "Creado el: [DATE] Creado el: [DATE] 02:08:56" at bounding box center [601, 442] width 134 height 17
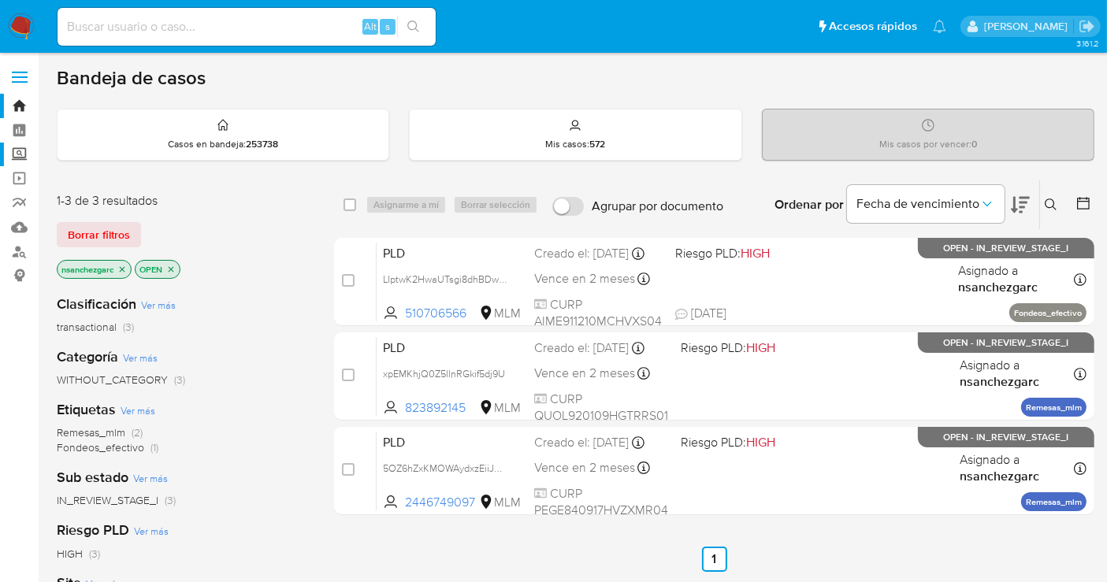
click at [23, 154] on label "Screening" at bounding box center [93, 155] width 187 height 24
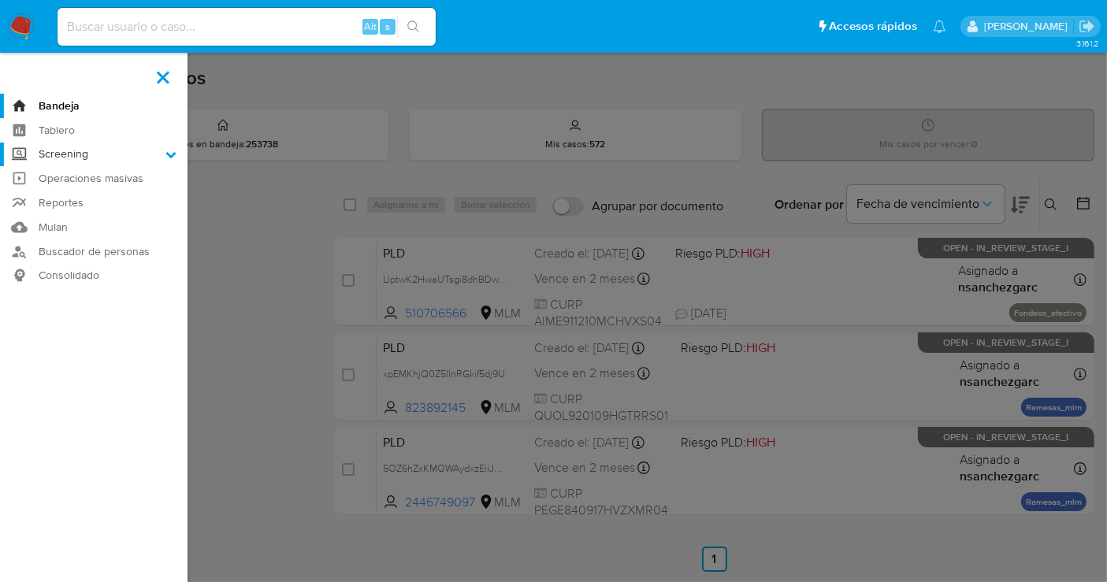
click at [0, 0] on input "Screening" at bounding box center [0, 0] width 0 height 0
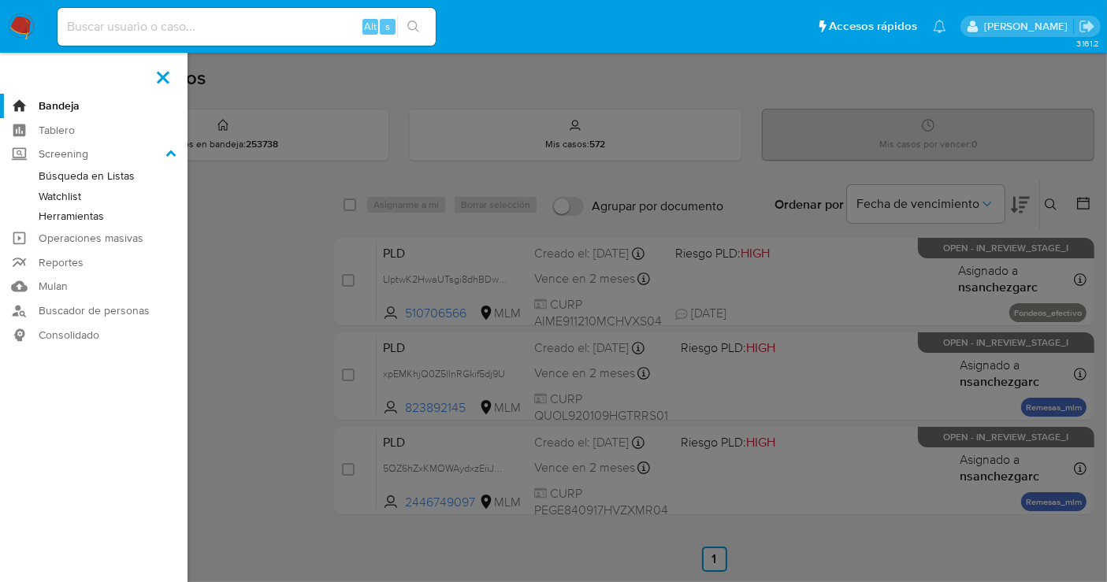
click at [57, 213] on link "Herramientas" at bounding box center [93, 216] width 187 height 20
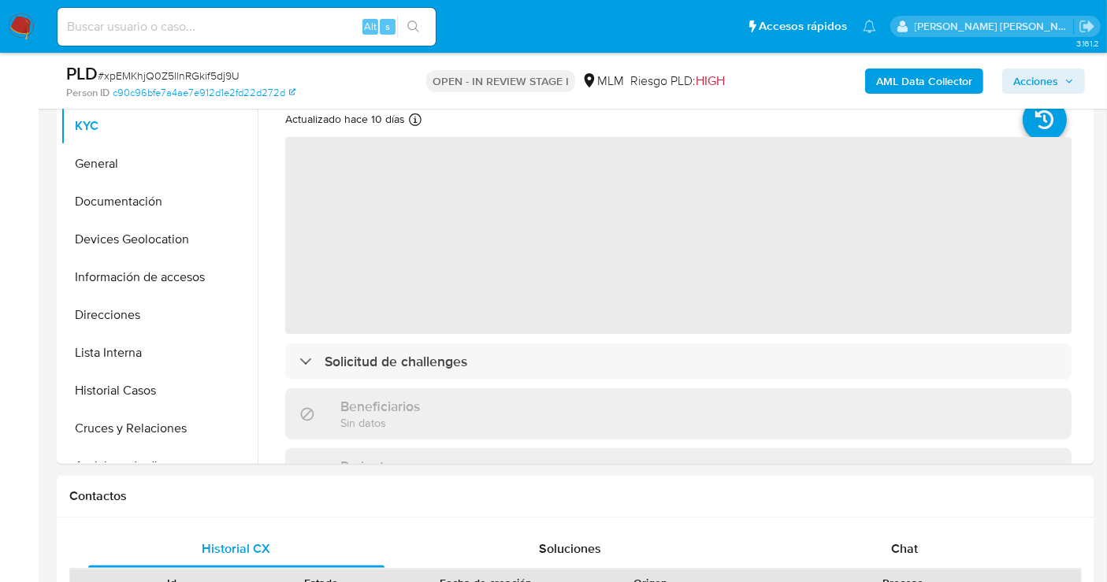
select select "10"
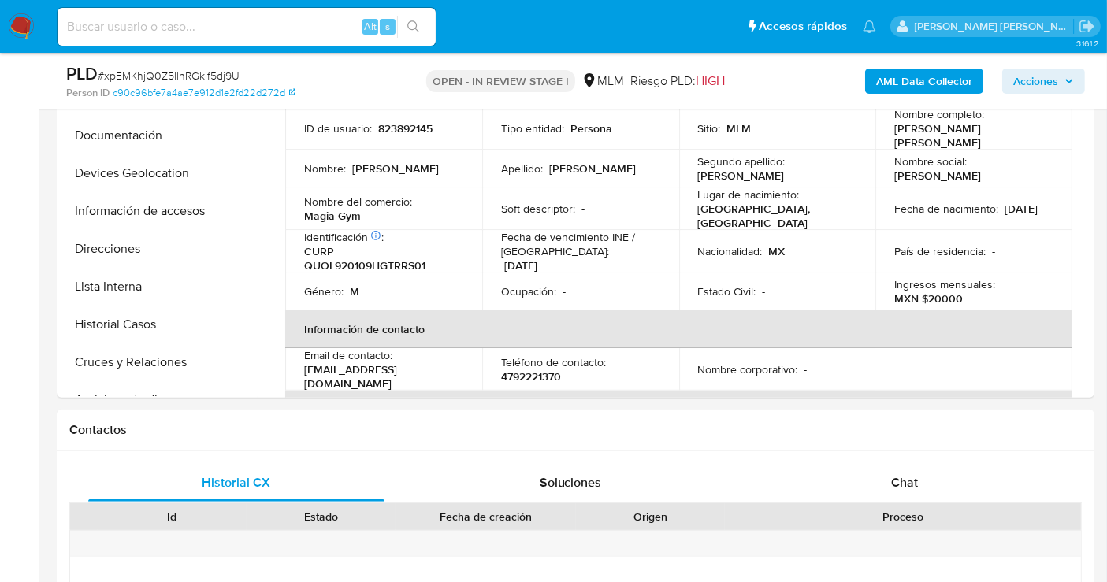
scroll to position [612, 0]
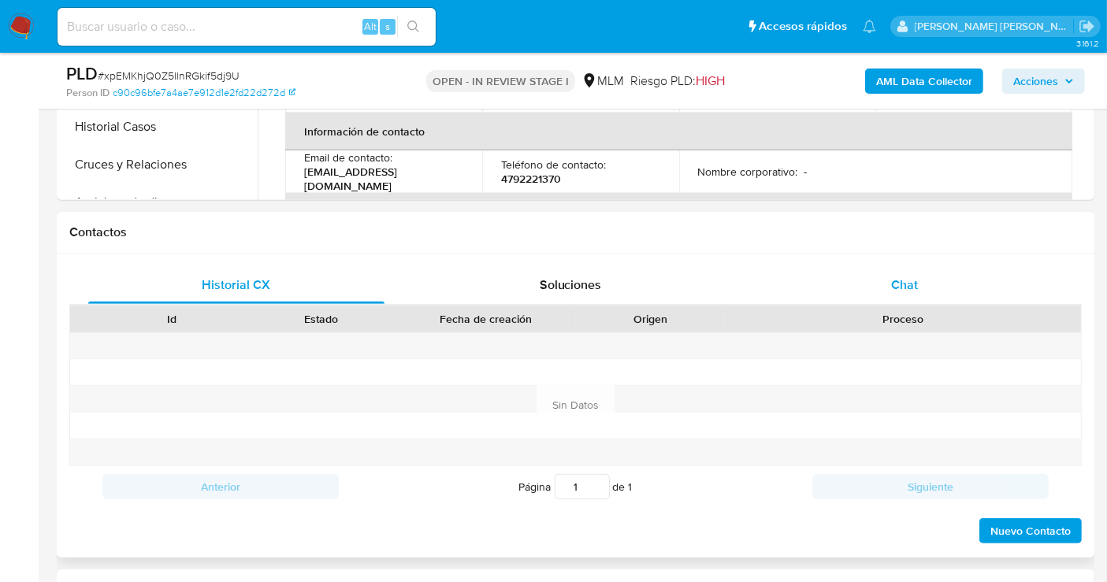
click at [911, 287] on span "Chat" at bounding box center [904, 285] width 27 height 18
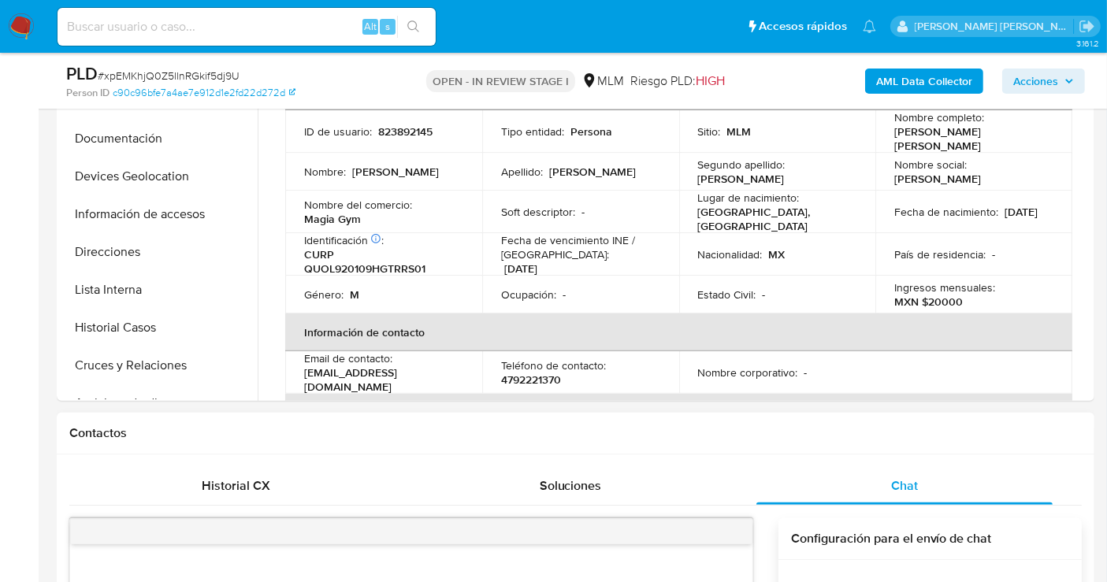
scroll to position [262, 0]
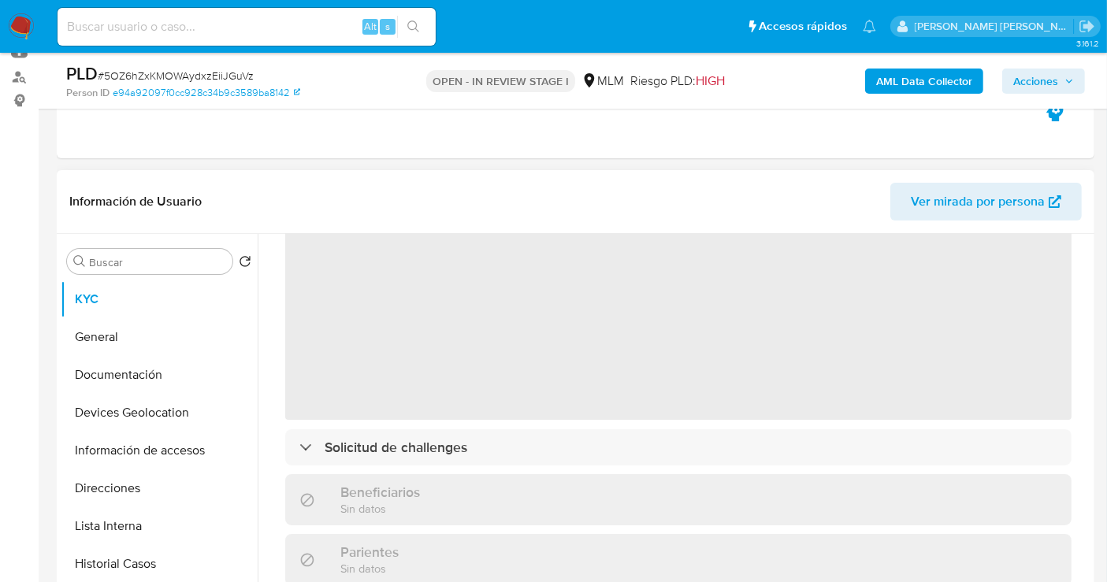
scroll to position [262, 0]
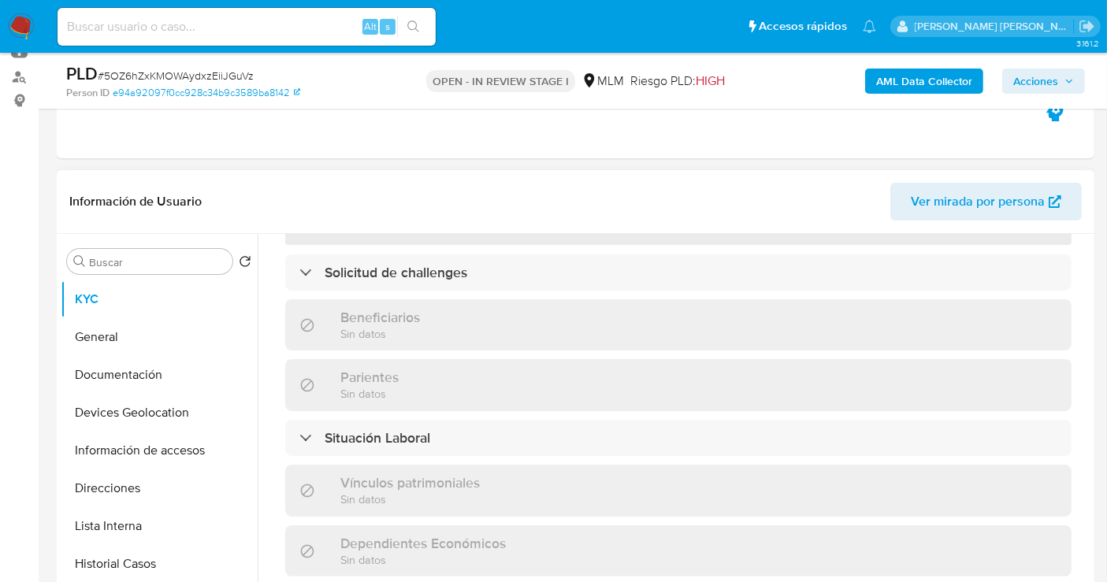
select select "10"
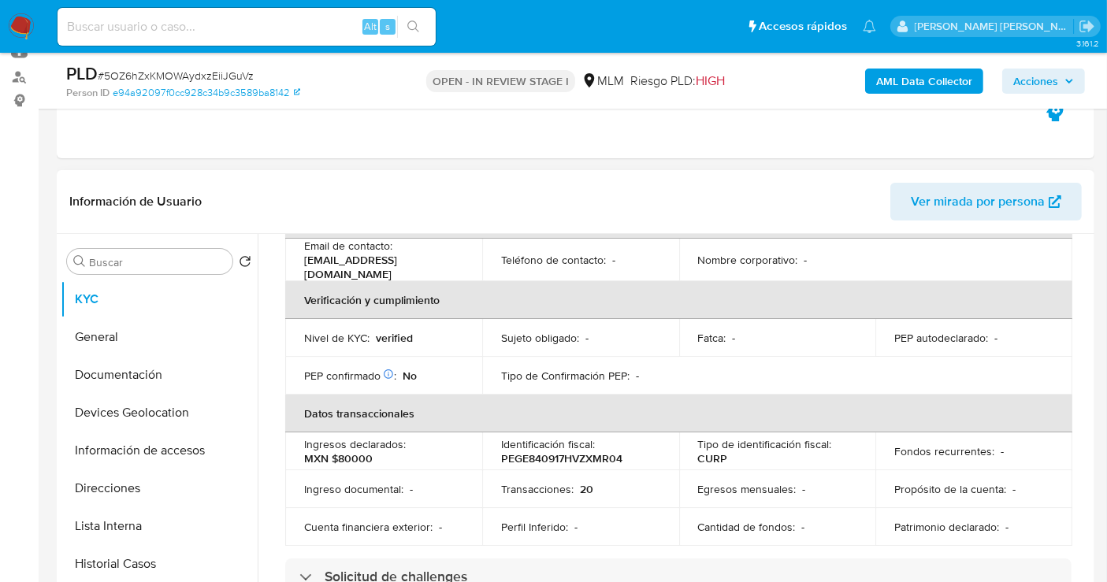
scroll to position [437, 0]
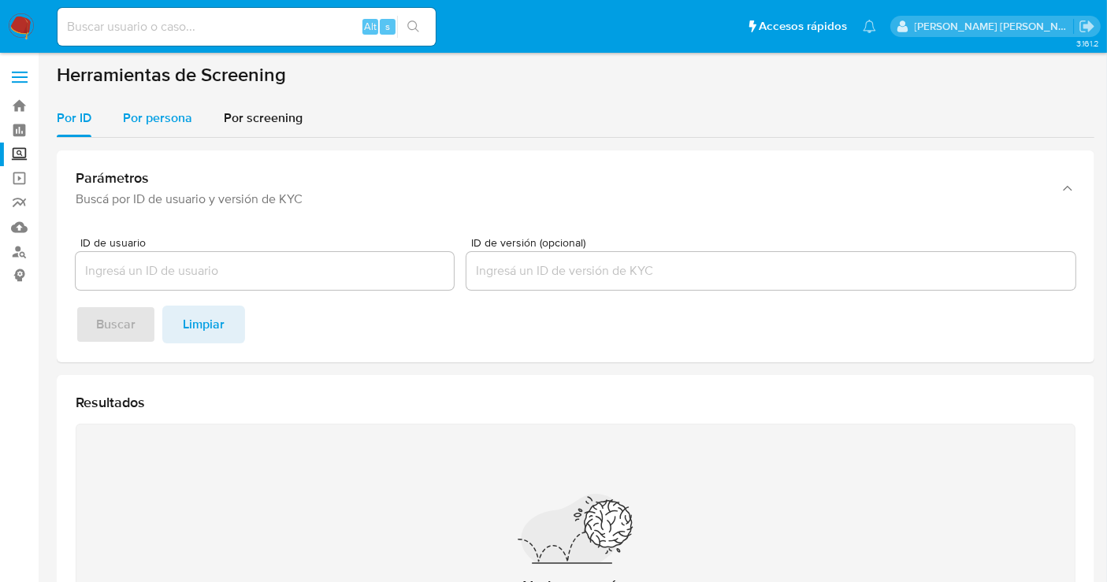
click at [158, 130] on div "Por persona" at bounding box center [157, 118] width 69 height 38
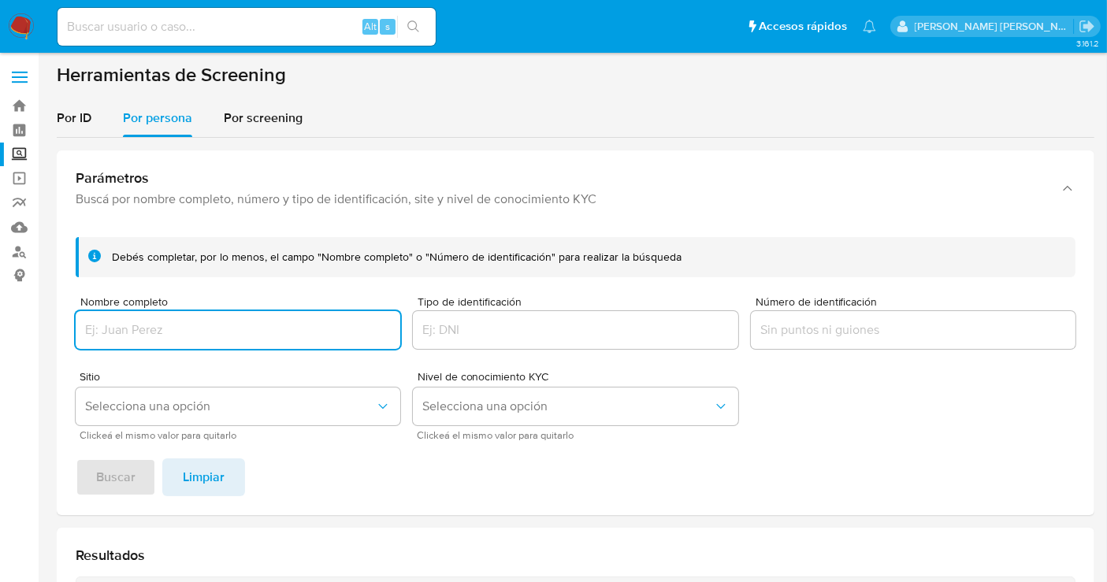
click at [165, 325] on input "Nombre completo" at bounding box center [238, 330] width 325 height 20
type input "[PERSON_NAME]"
click at [116, 463] on span "Buscar" at bounding box center [115, 477] width 39 height 35
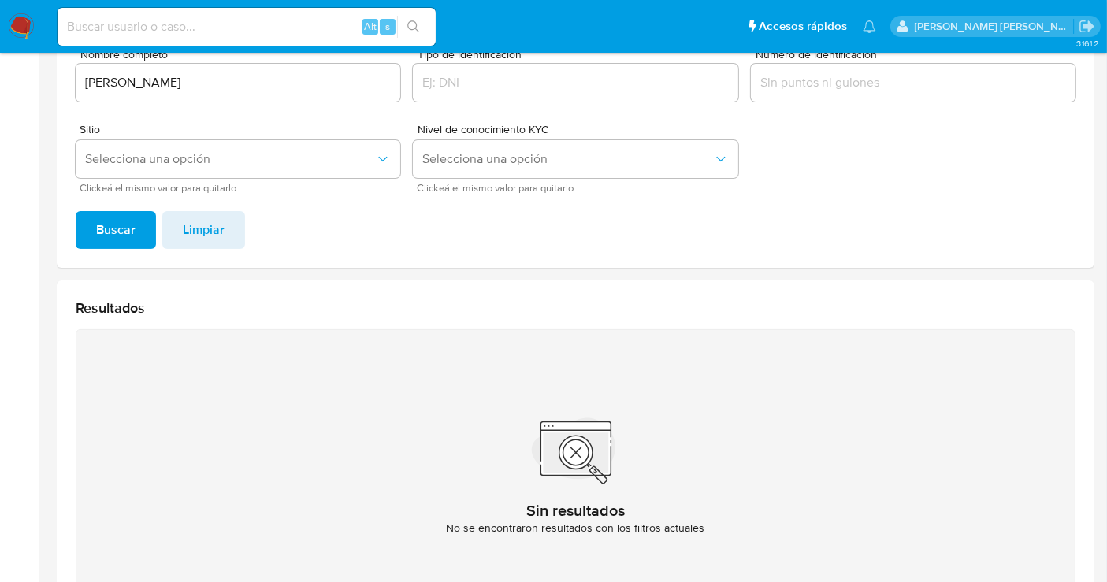
scroll to position [193, 0]
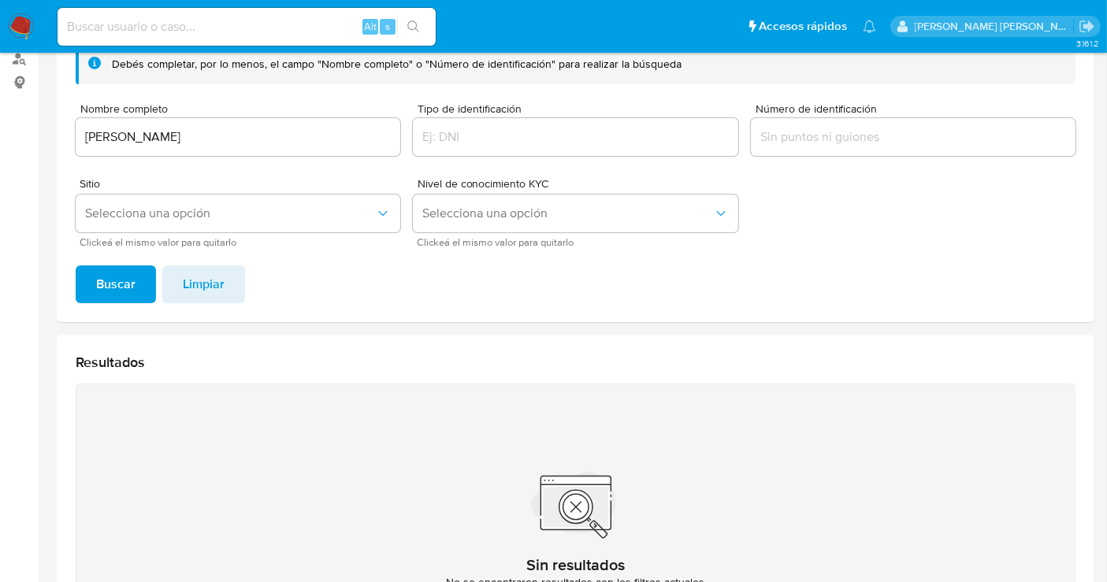
click at [132, 138] on input "DAVID CELEDONIO HERNANDEZ" at bounding box center [238, 137] width 325 height 20
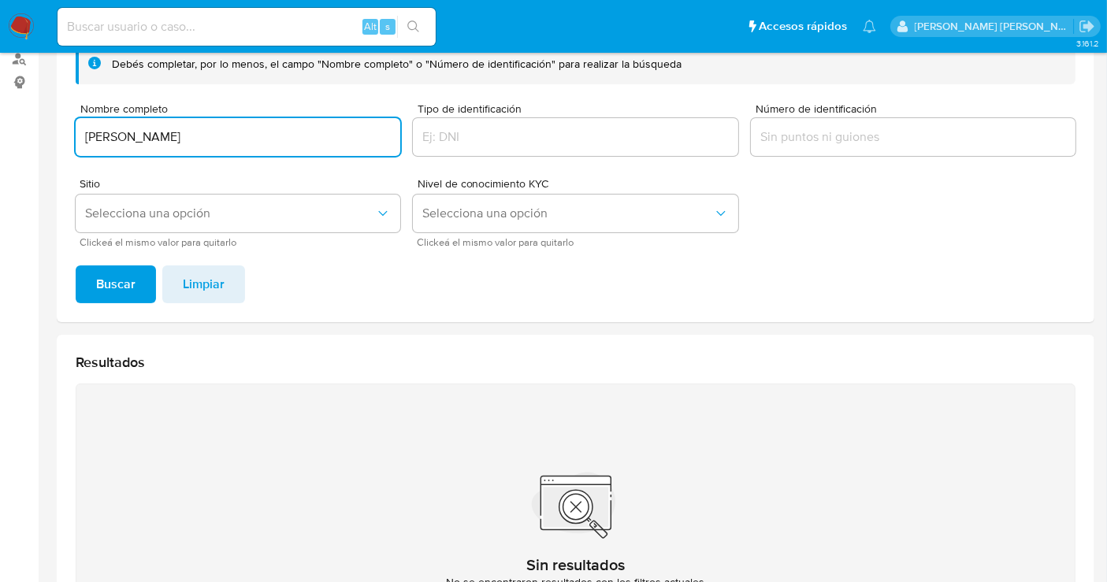
click at [132, 138] on input "DAVID CELEDONIO HERNANDEZ" at bounding box center [238, 137] width 325 height 20
click at [110, 278] on span "Buscar" at bounding box center [115, 284] width 39 height 35
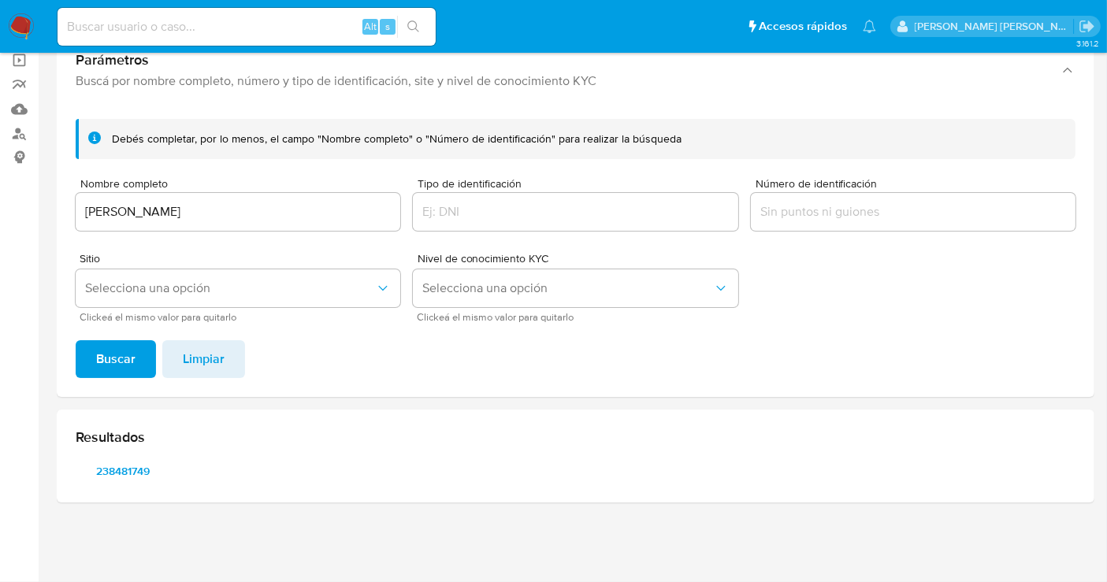
scroll to position [117, 0]
click at [126, 469] on span "238481749" at bounding box center [123, 473] width 72 height 22
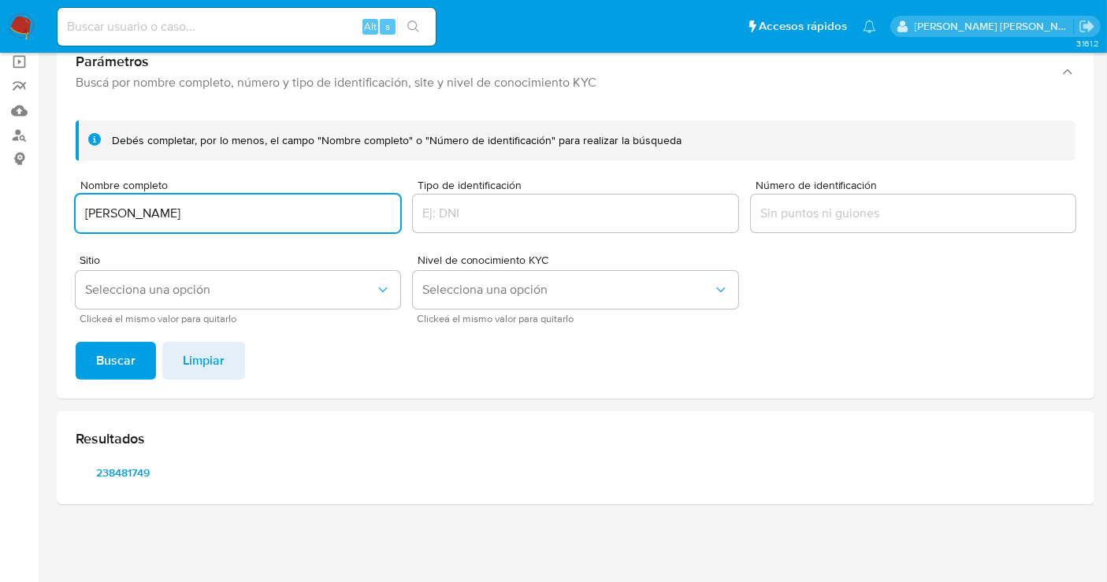
click at [173, 213] on input "GREGORIO GARCIA SOLORZANO" at bounding box center [238, 213] width 325 height 20
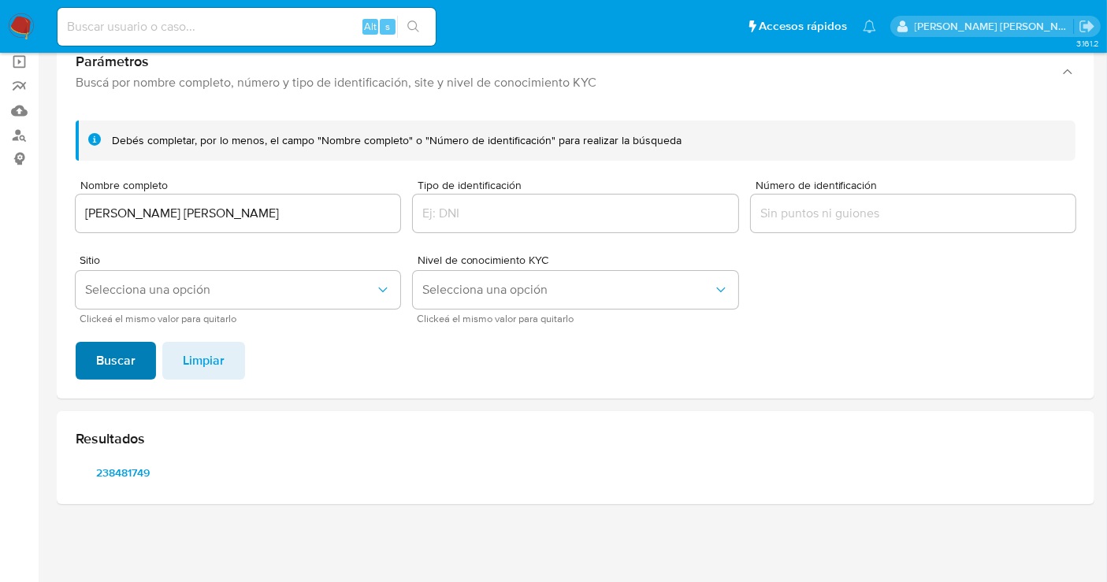
click at [130, 363] on span "Buscar" at bounding box center [115, 360] width 39 height 35
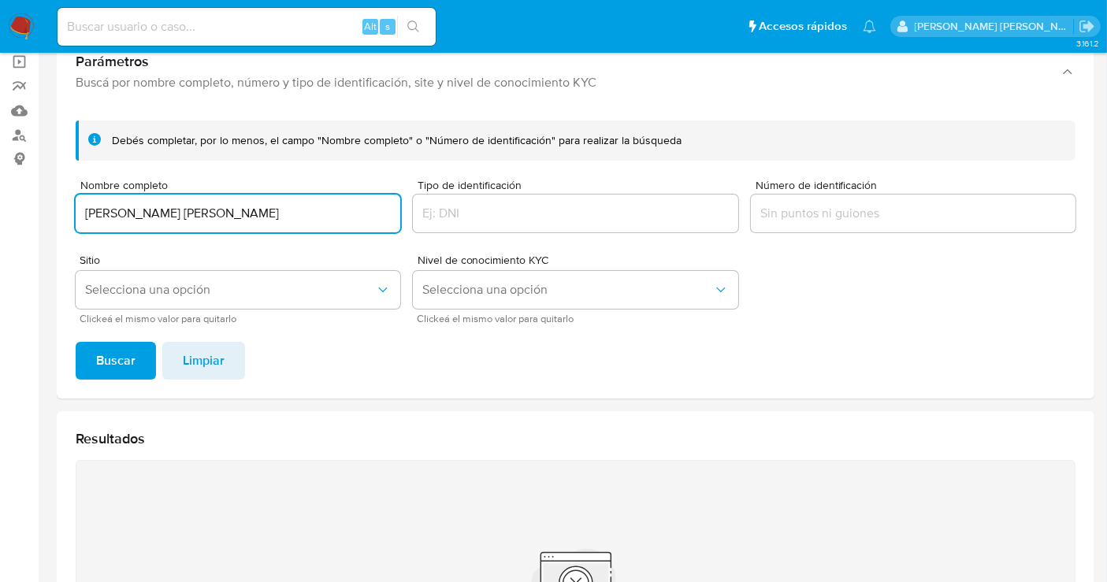
click at [193, 210] on input "KARLA PAOLA PEÑAFIEL HERNANDEZ" at bounding box center [238, 213] width 325 height 20
type input "KARLA PAOLA PENAFIEL HERNANDEZ"
click at [136, 351] on button "Buscar" at bounding box center [116, 361] width 80 height 38
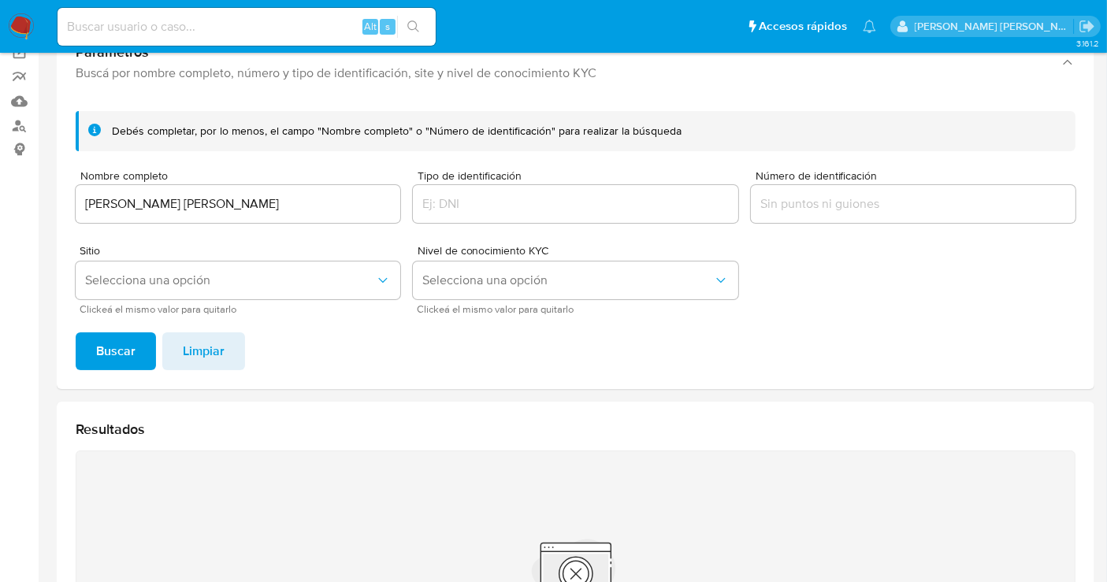
scroll to position [17, 0]
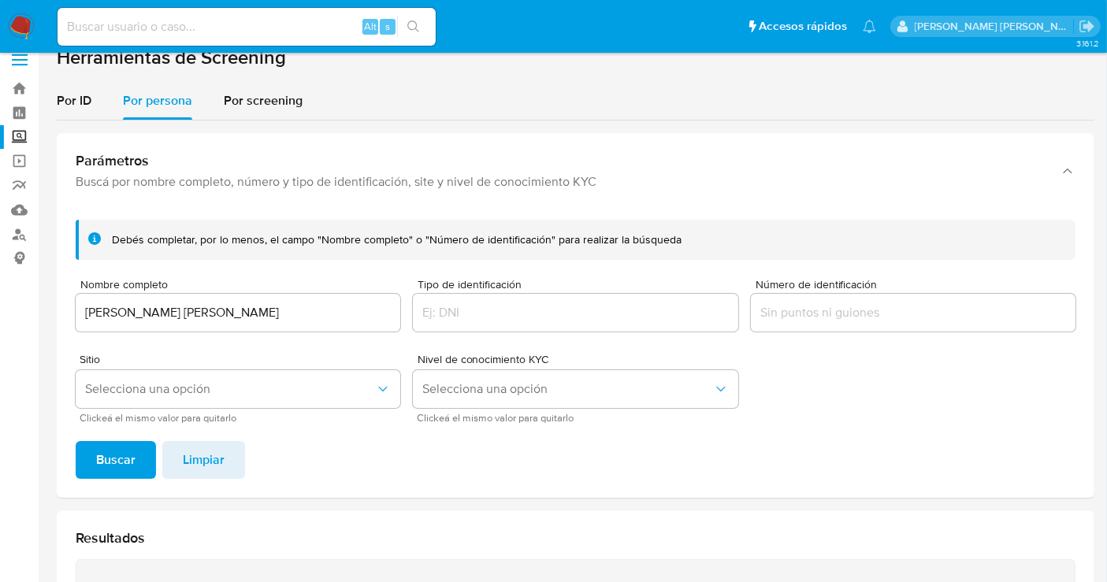
click at [20, 30] on img at bounding box center [21, 26] width 27 height 27
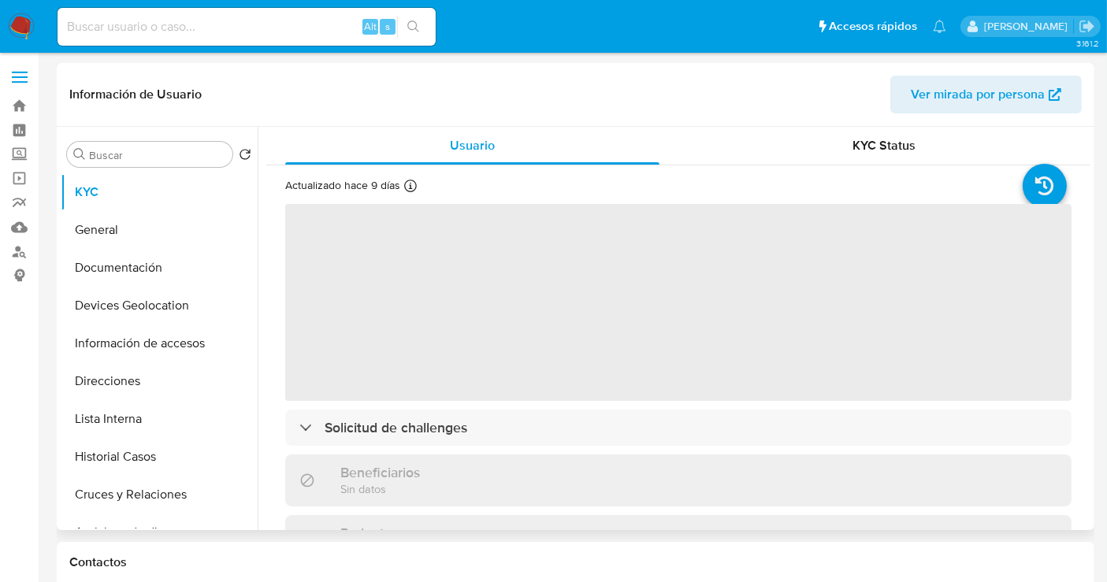
select select "10"
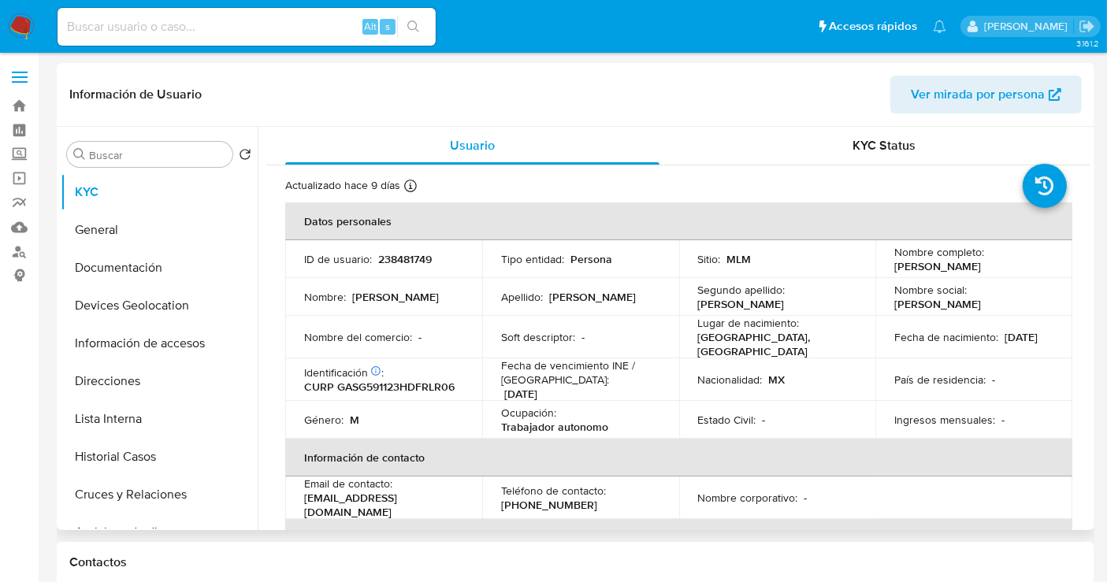
click at [419, 265] on p "238481749" at bounding box center [405, 259] width 54 height 14
copy p "238481749"
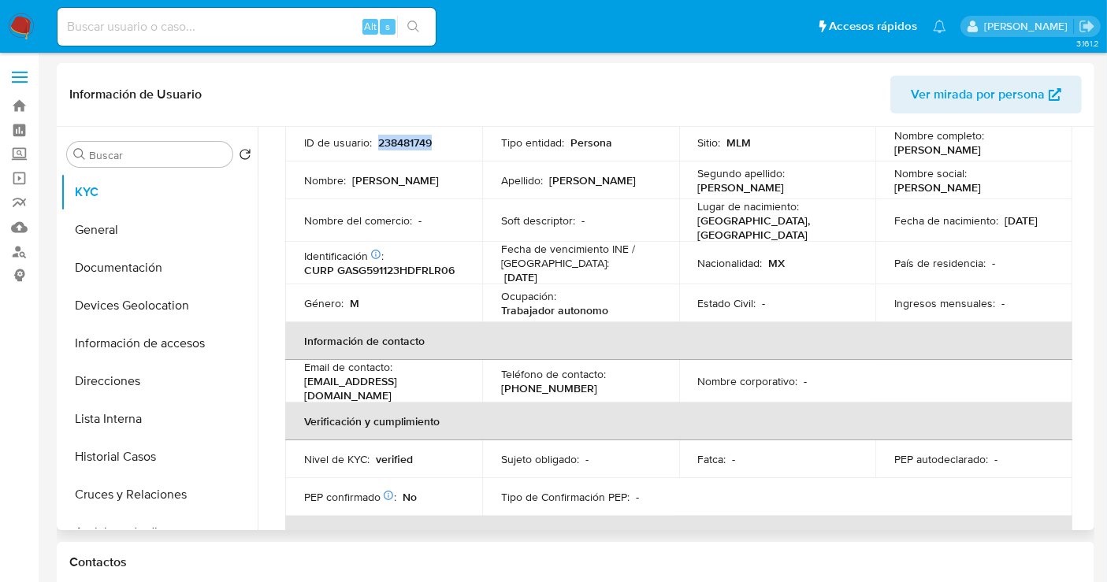
scroll to position [16, 0]
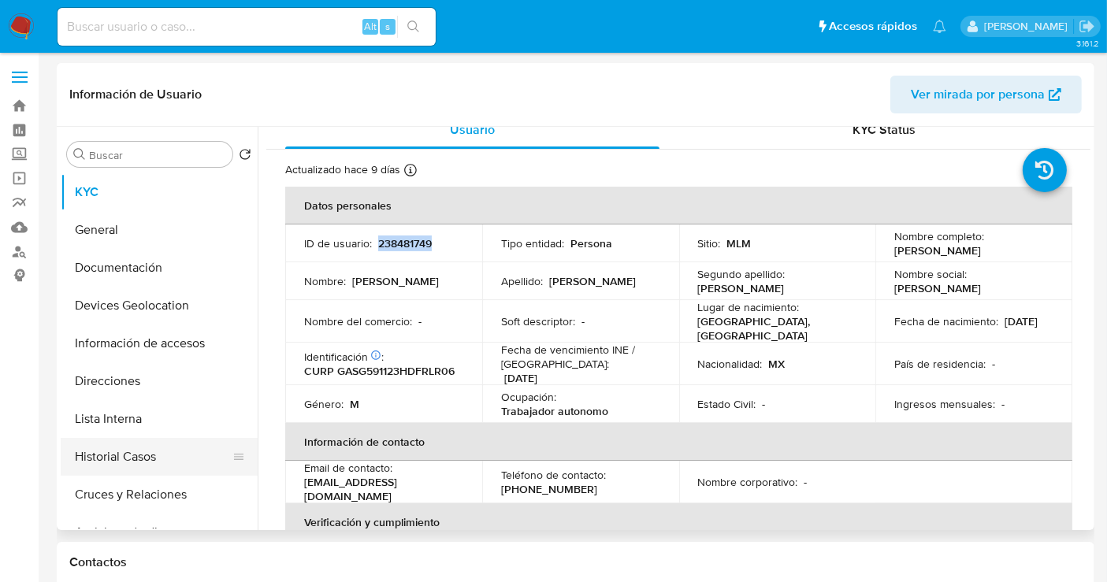
click at [128, 462] on button "Historial Casos" at bounding box center [153, 457] width 184 height 38
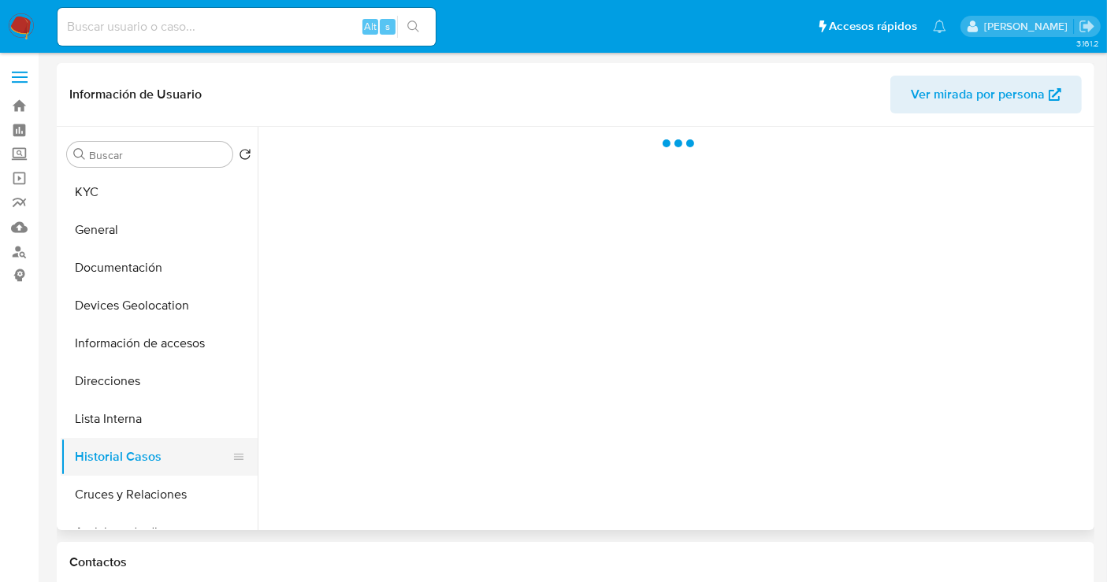
scroll to position [0, 0]
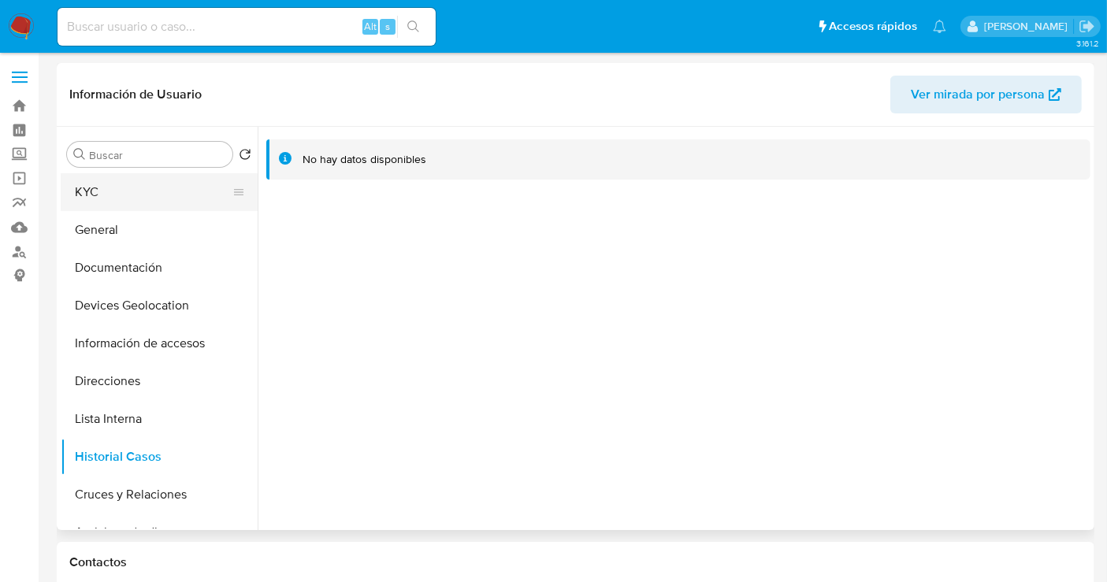
click at [116, 195] on button "KYC" at bounding box center [153, 192] width 184 height 38
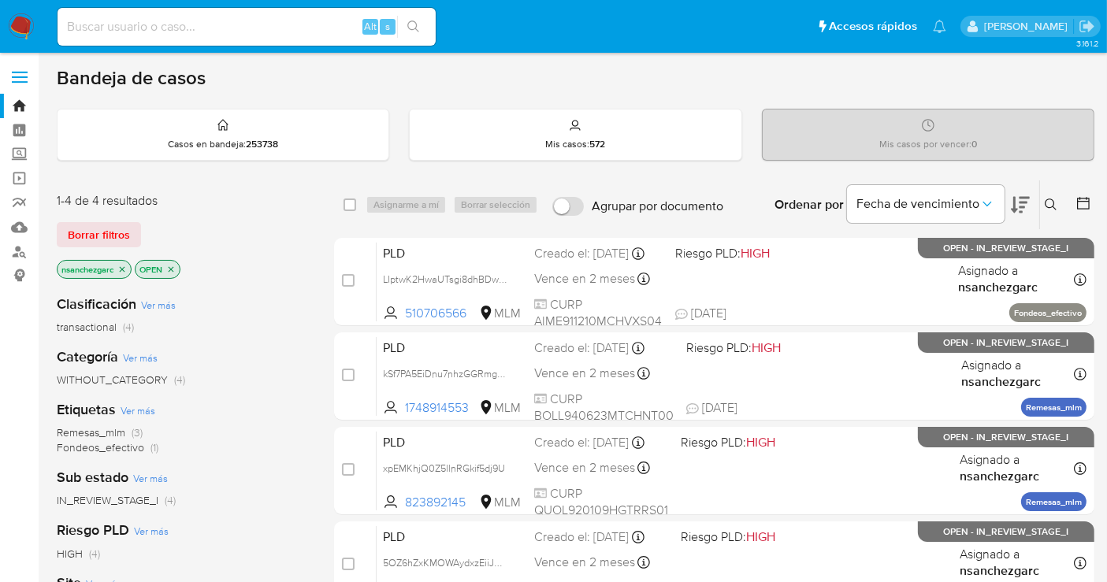
click at [1045, 205] on icon at bounding box center [1050, 205] width 13 height 13
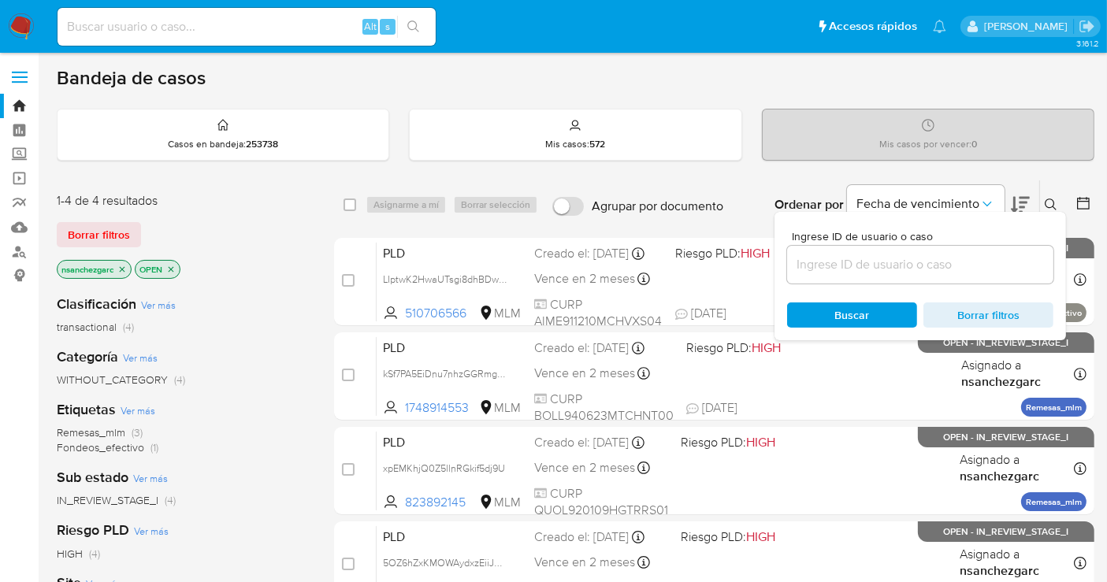
click at [821, 256] on input at bounding box center [920, 264] width 266 height 20
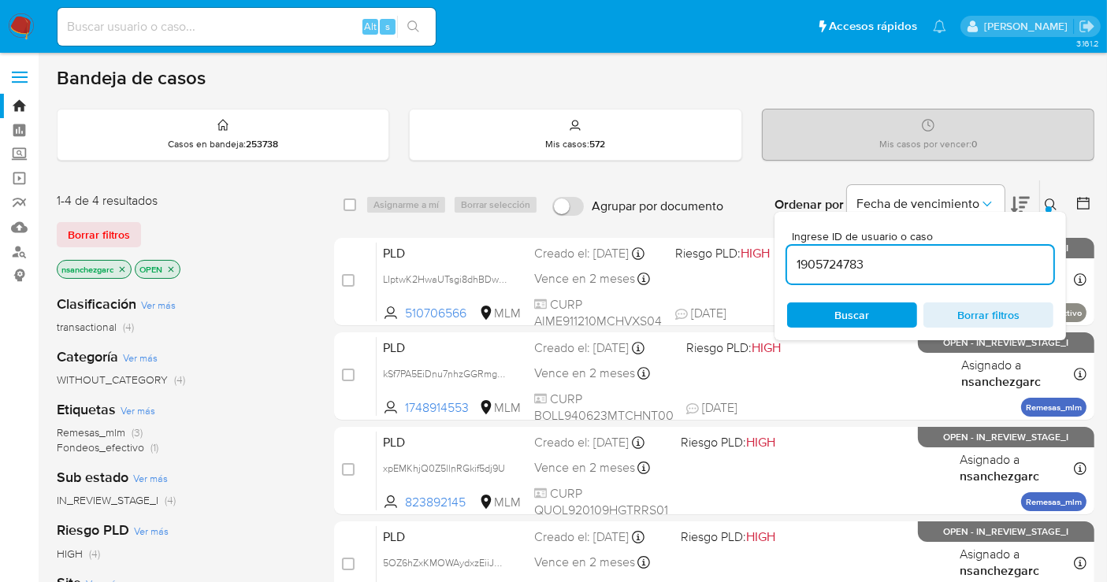
type input "1905724783"
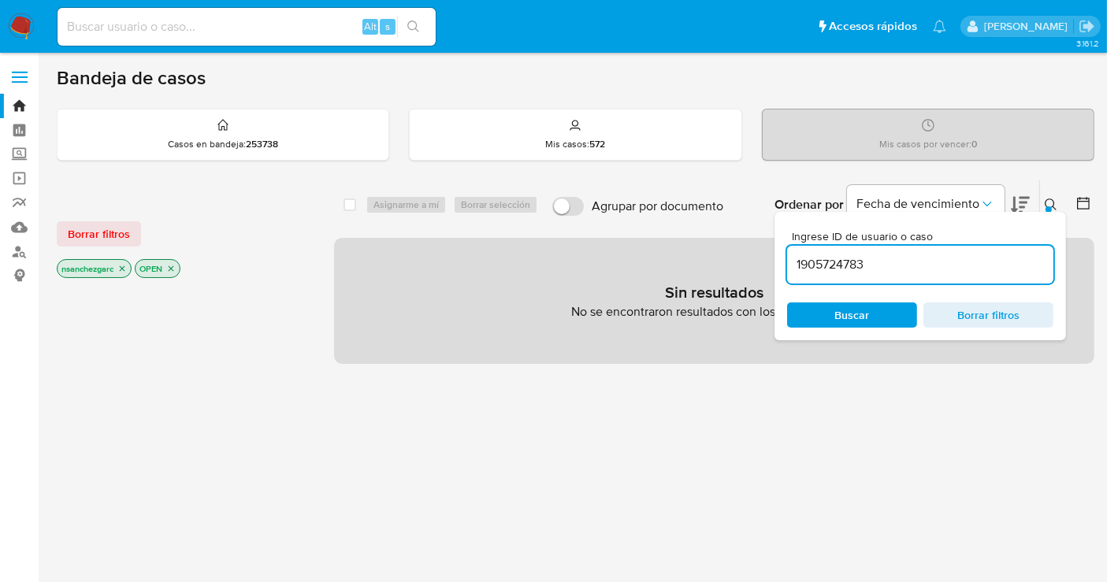
click at [124, 264] on icon "close-filter" at bounding box center [121, 268] width 9 height 9
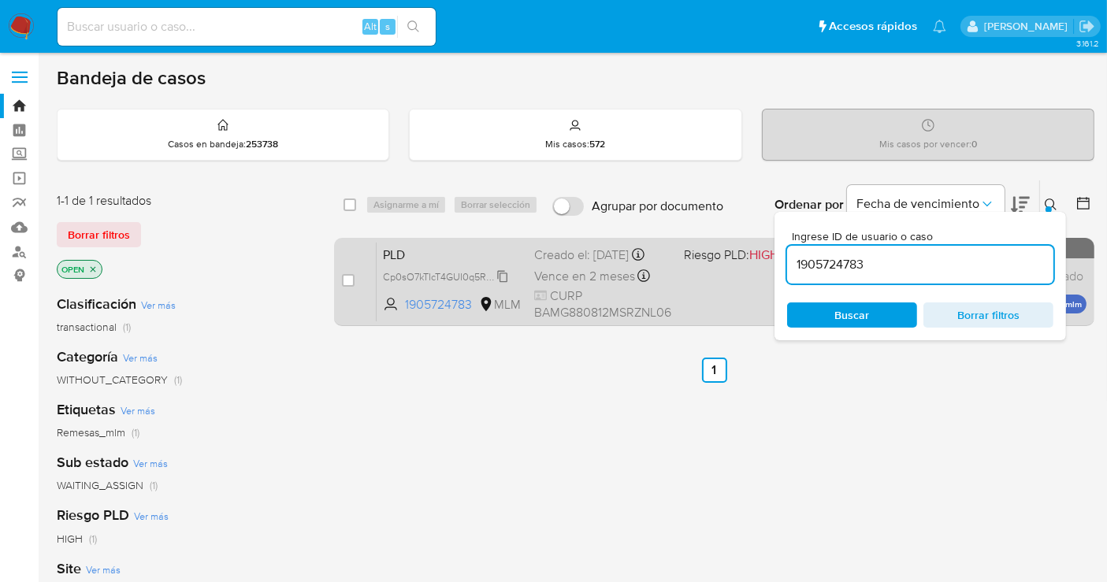
click at [502, 284] on span "Cp0sO7kTIcT4GUI0q5RUpRWQ" at bounding box center [452, 275] width 139 height 17
click at [348, 280] on input "checkbox" at bounding box center [348, 280] width 13 height 13
checkbox input "true"
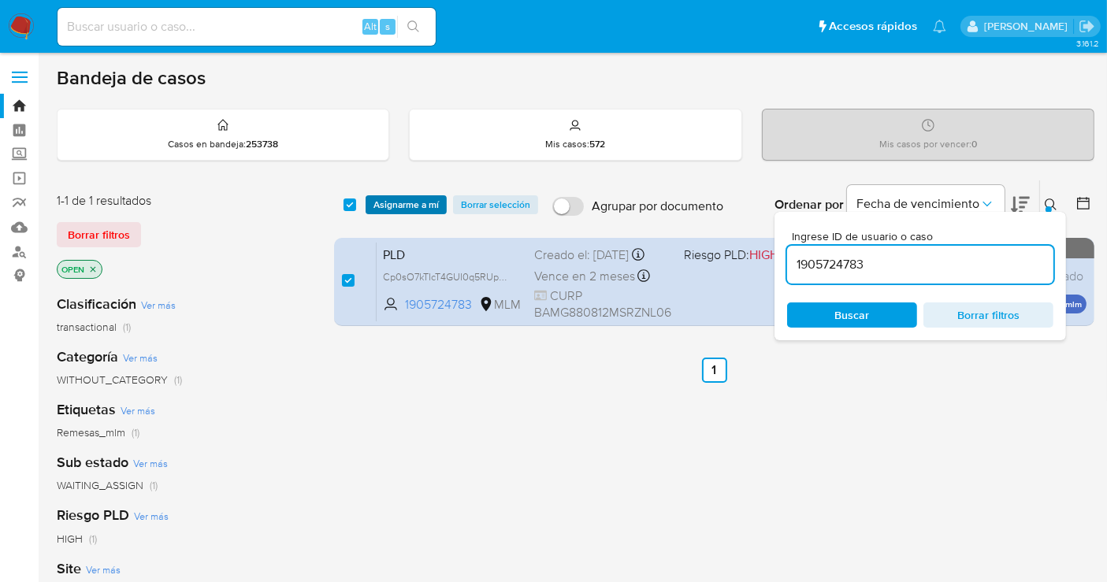
click at [402, 203] on span "Asignarme a mí" at bounding box center [405, 205] width 65 height 16
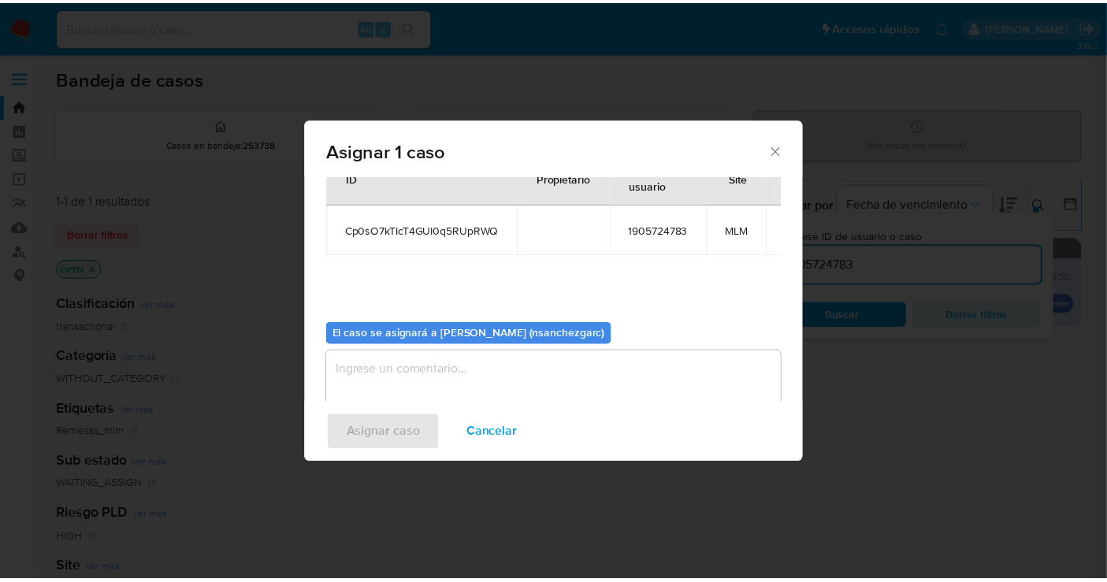
scroll to position [80, 0]
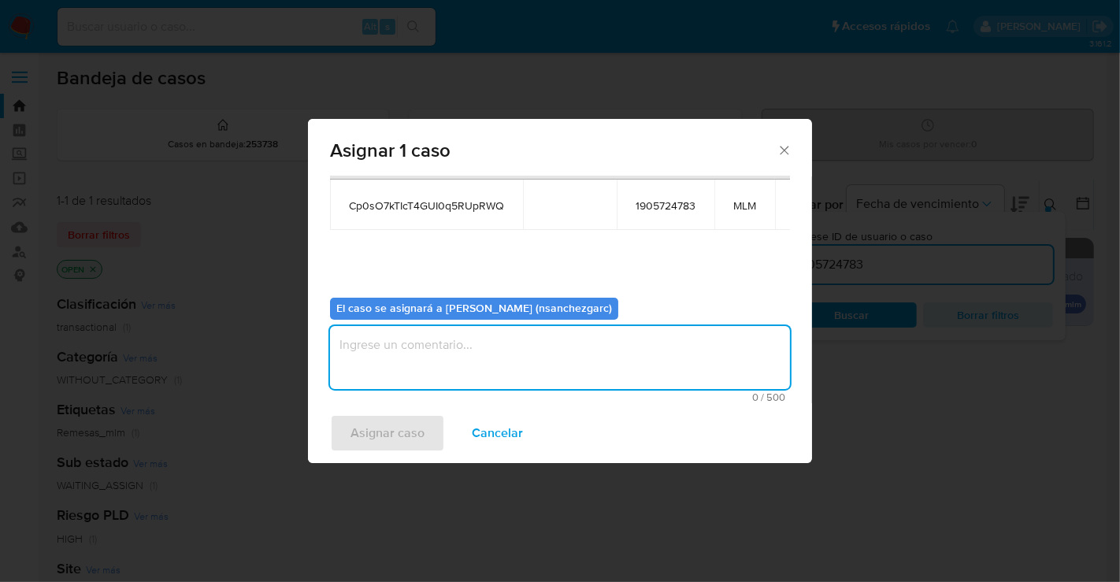
click at [359, 356] on textarea "assign-modal" at bounding box center [560, 357] width 460 height 63
type textarea "nesg"
click at [388, 425] on span "Asignar caso" at bounding box center [388, 433] width 74 height 35
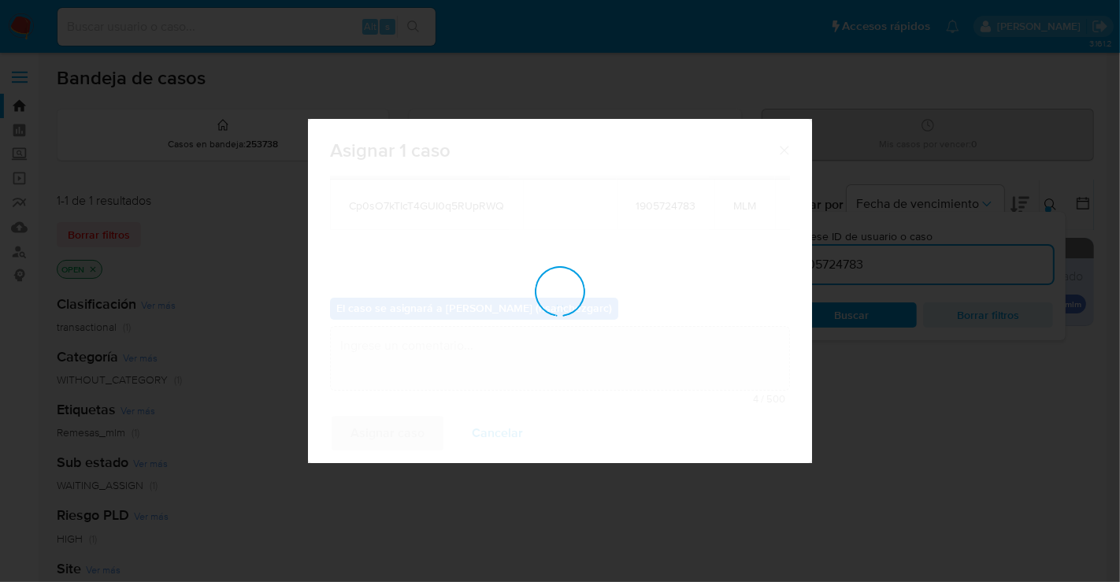
checkbox input "false"
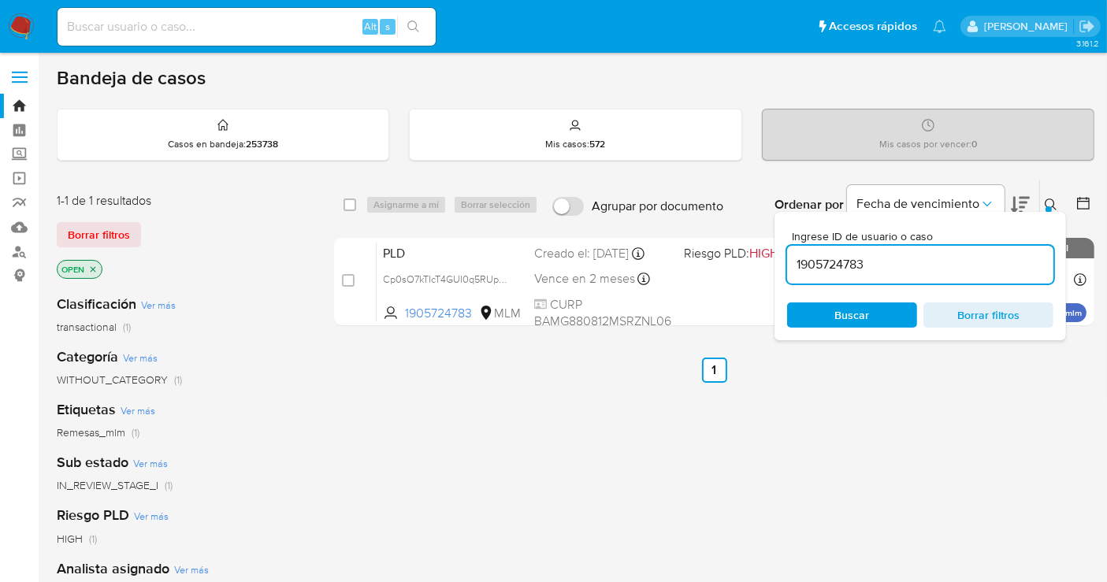
click at [1043, 200] on button at bounding box center [1053, 204] width 26 height 19
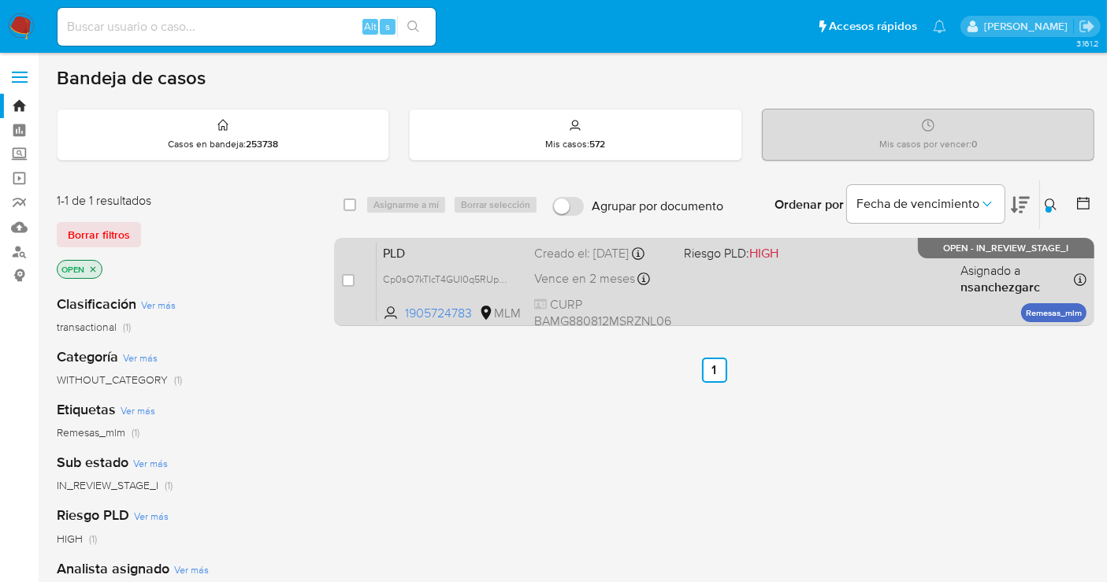
click at [566, 262] on div "Creado el: 12/09/2025 Creado el: 12/09/2025 02:12:45" at bounding box center [602, 253] width 137 height 17
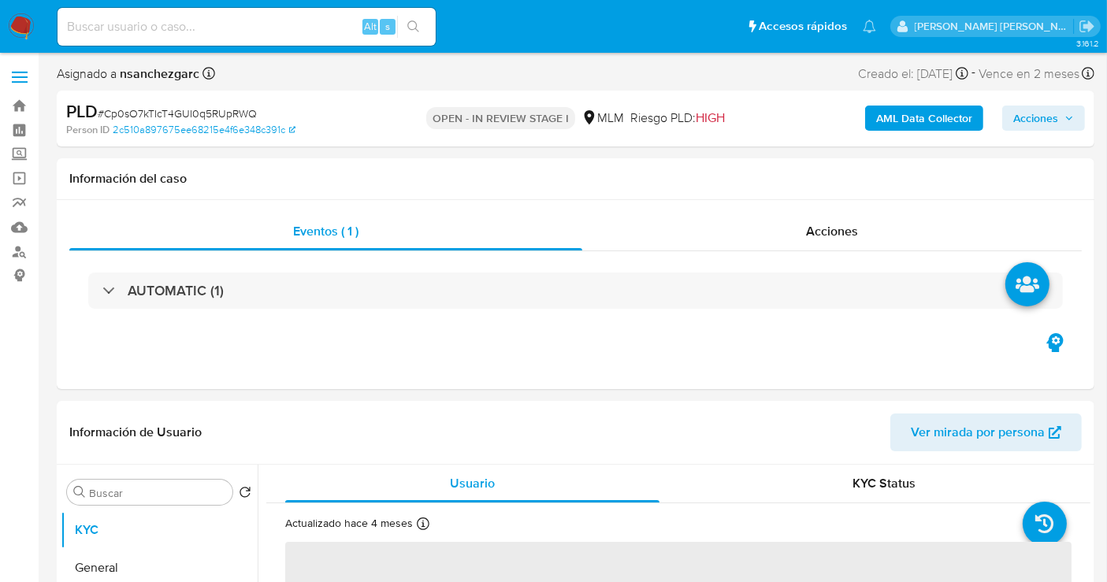
select select "10"
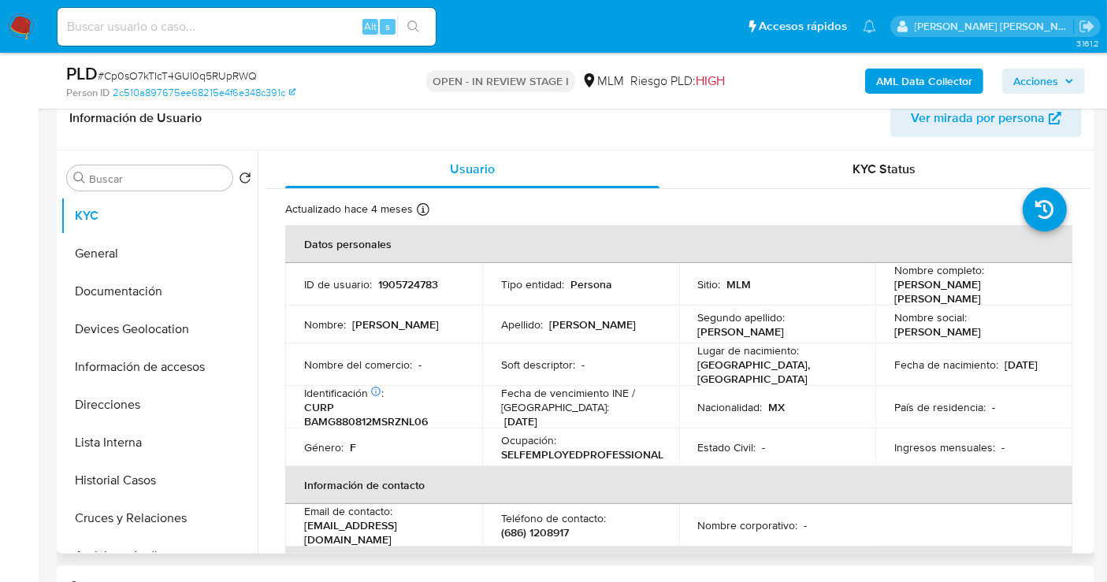
scroll to position [262, 0]
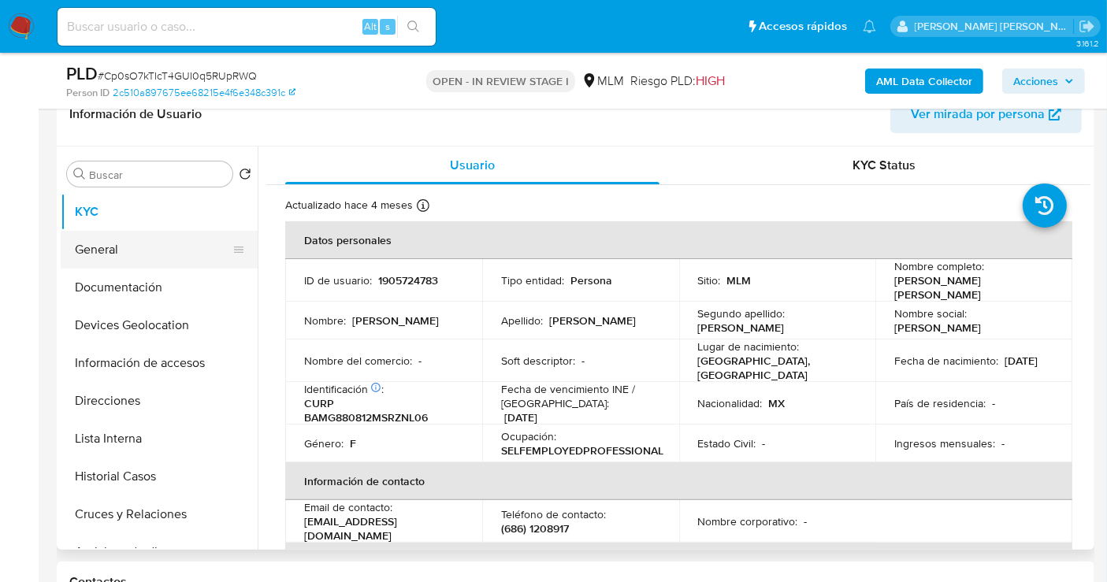
click at [110, 243] on button "General" at bounding box center [153, 250] width 184 height 38
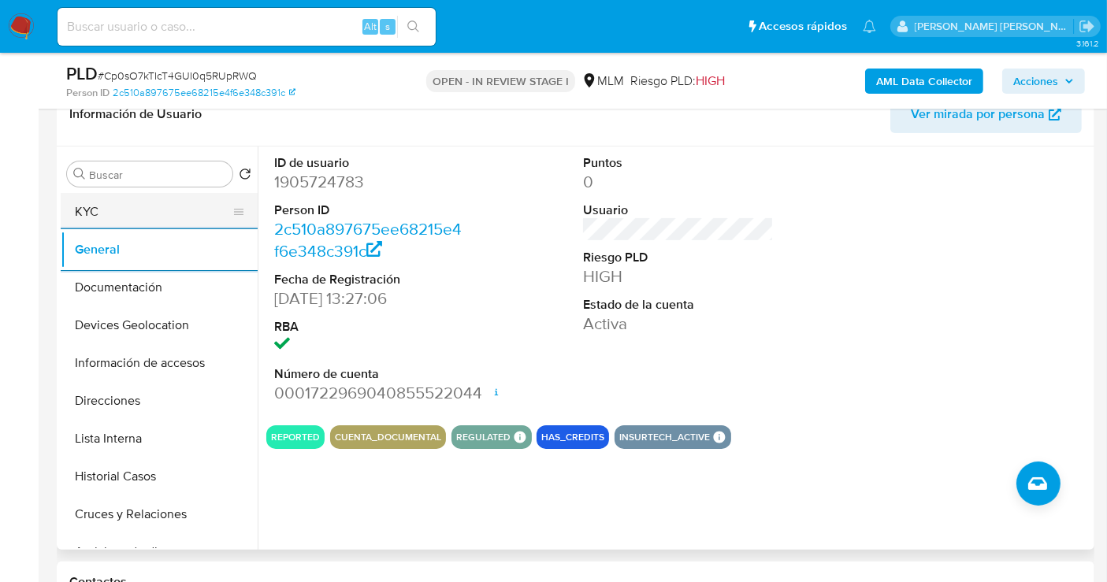
click at [128, 215] on button "KYC" at bounding box center [153, 212] width 184 height 38
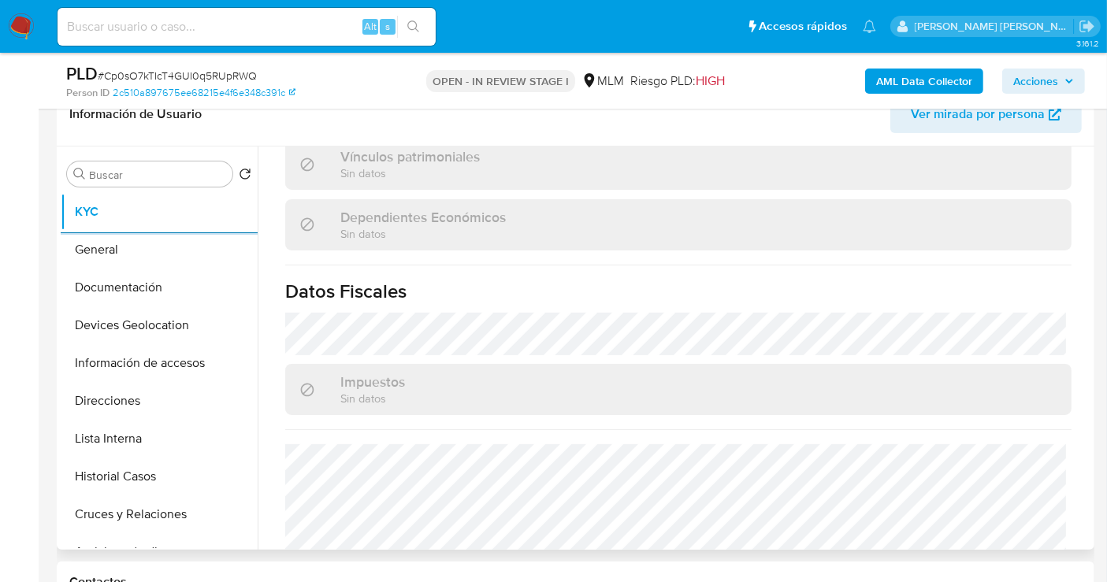
scroll to position [978, 0]
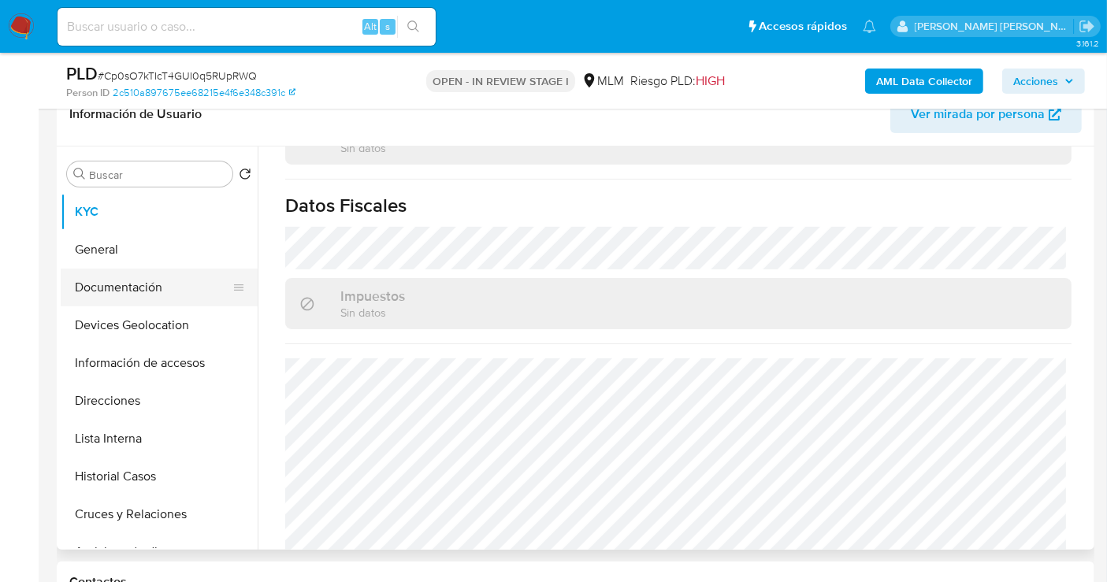
click at [141, 280] on button "Documentación" at bounding box center [153, 288] width 184 height 38
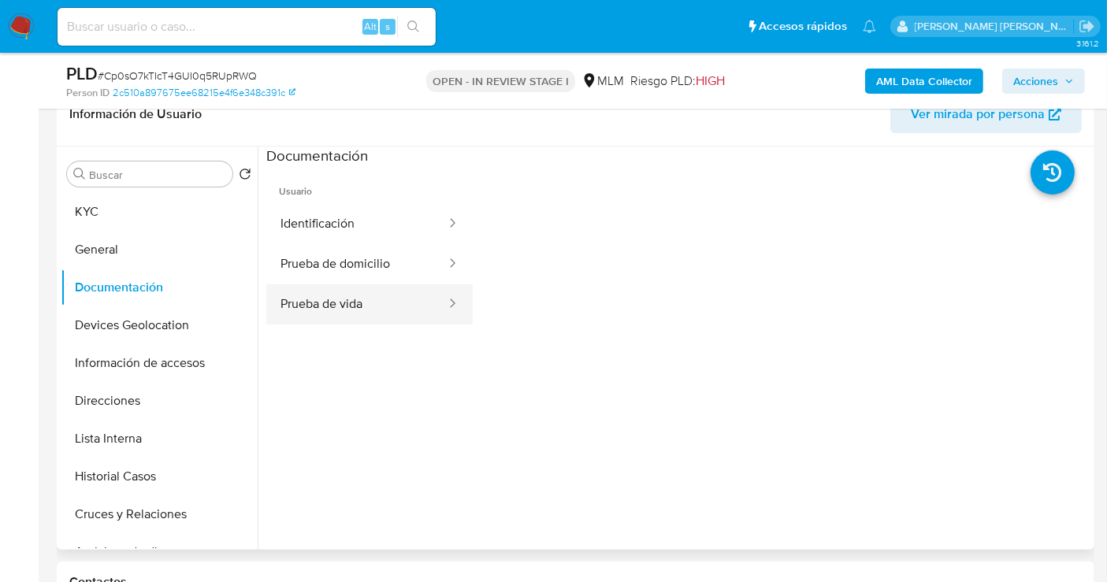
click at [367, 307] on button "Prueba de vida" at bounding box center [356, 304] width 181 height 40
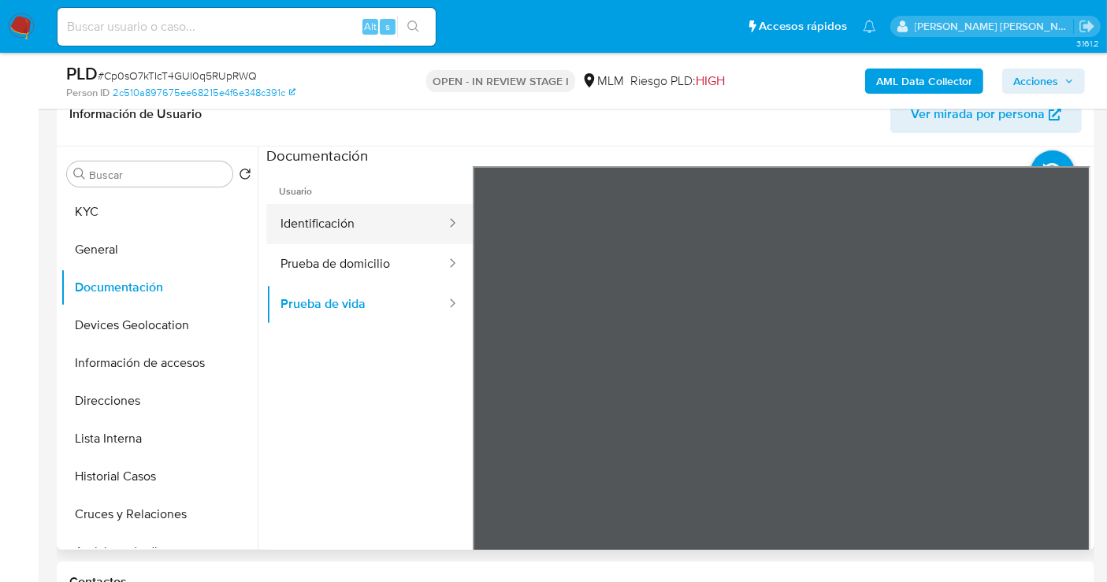
click at [338, 223] on button "Identificación" at bounding box center [356, 224] width 181 height 40
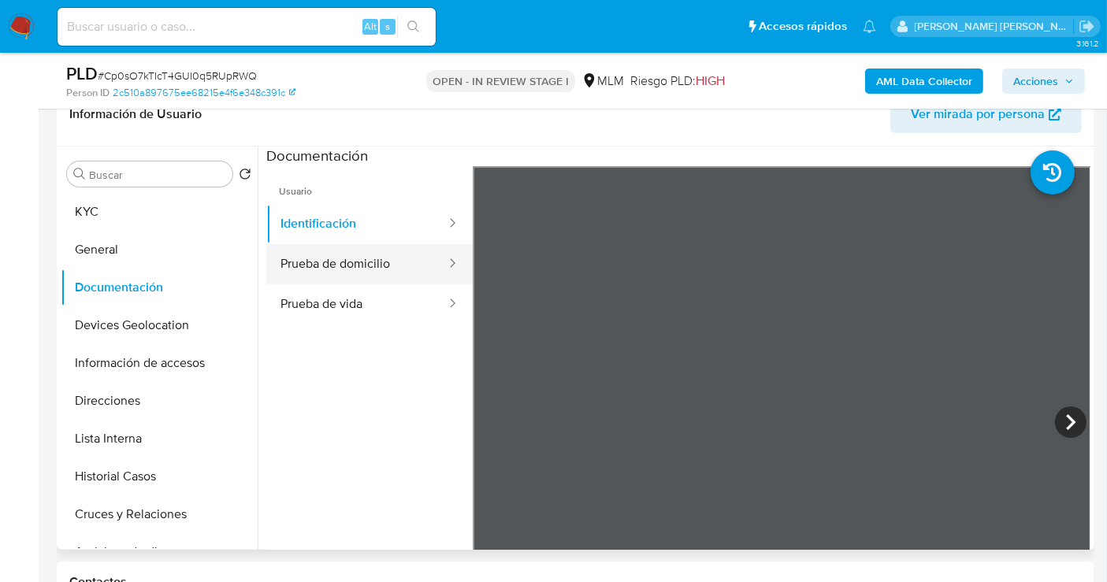
click at [321, 256] on button "Prueba de domicilio" at bounding box center [356, 264] width 181 height 40
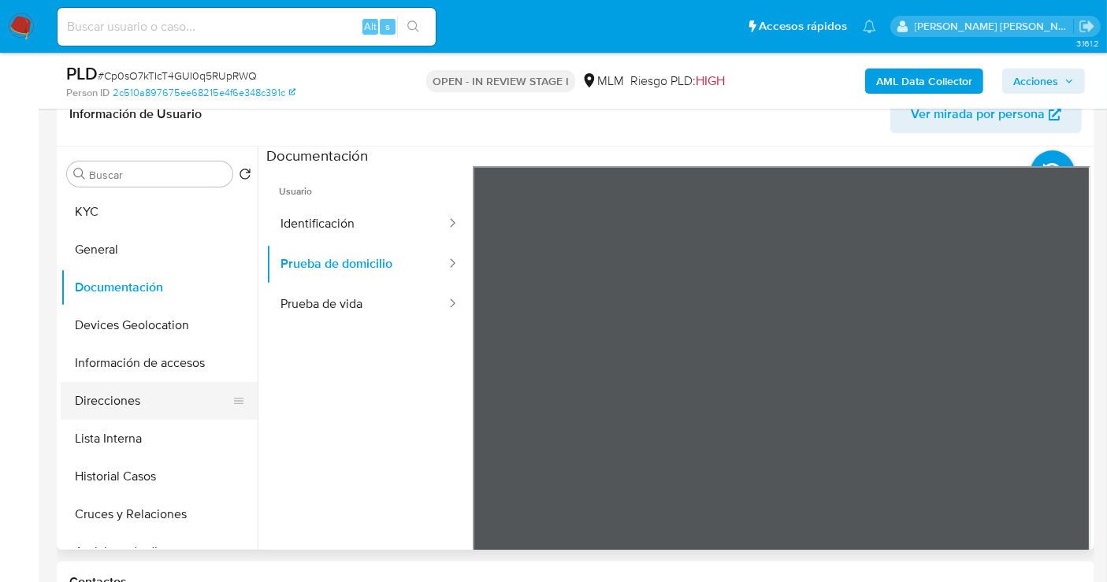
click at [109, 403] on button "Direcciones" at bounding box center [153, 401] width 184 height 38
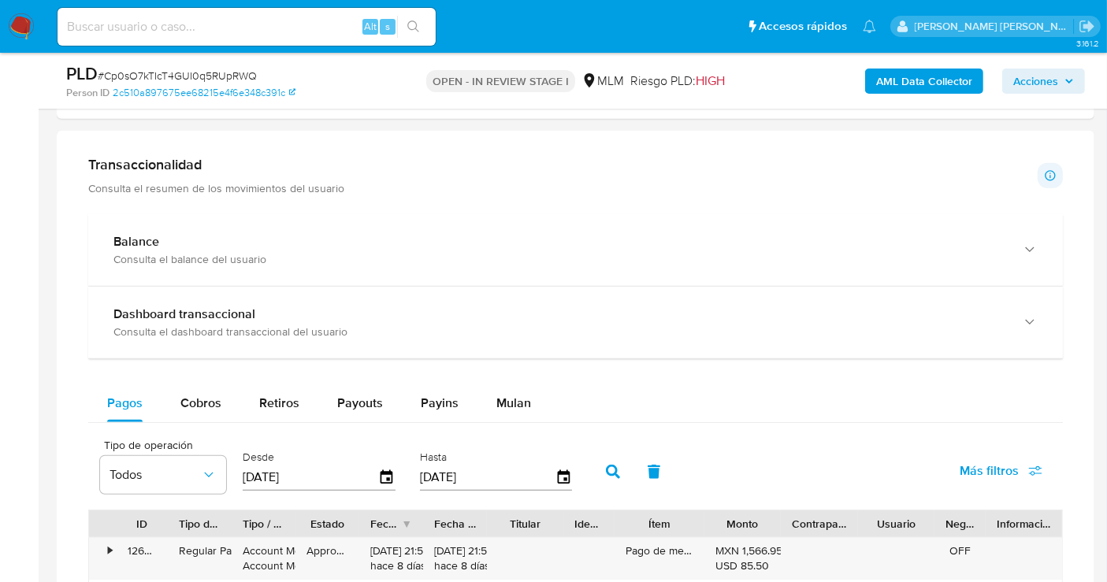
scroll to position [1050, 0]
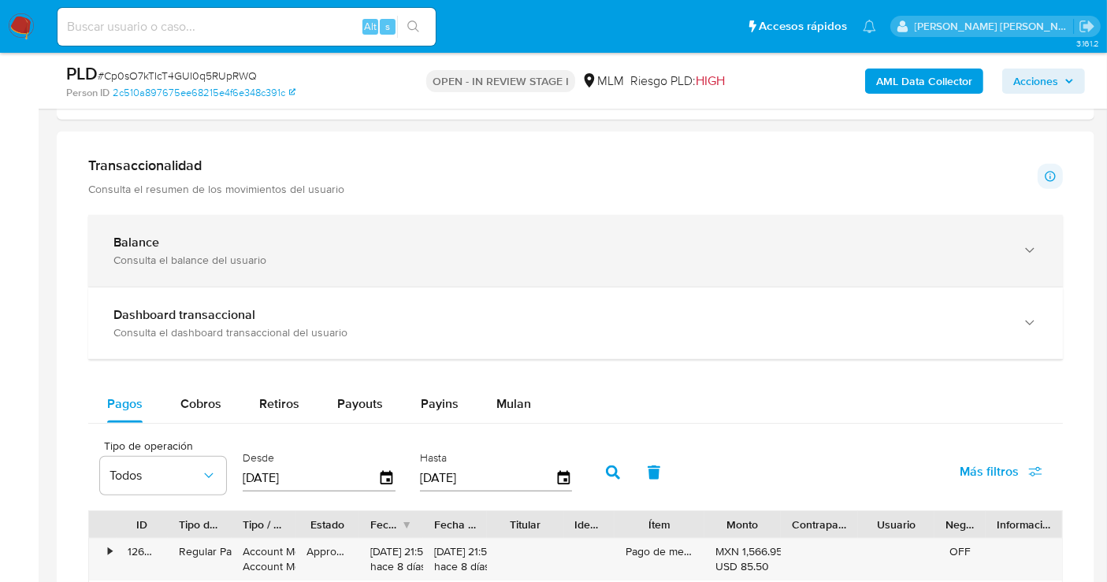
click at [303, 253] on div "Consulta el balance del usuario" at bounding box center [559, 260] width 892 height 14
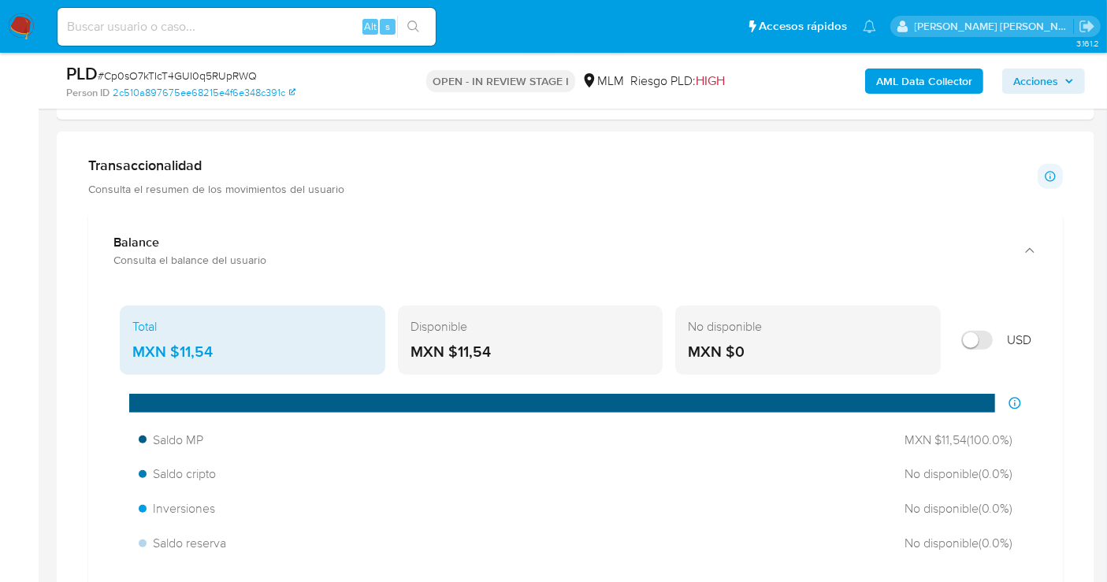
click at [200, 342] on div "MXN $11,54" at bounding box center [252, 352] width 240 height 20
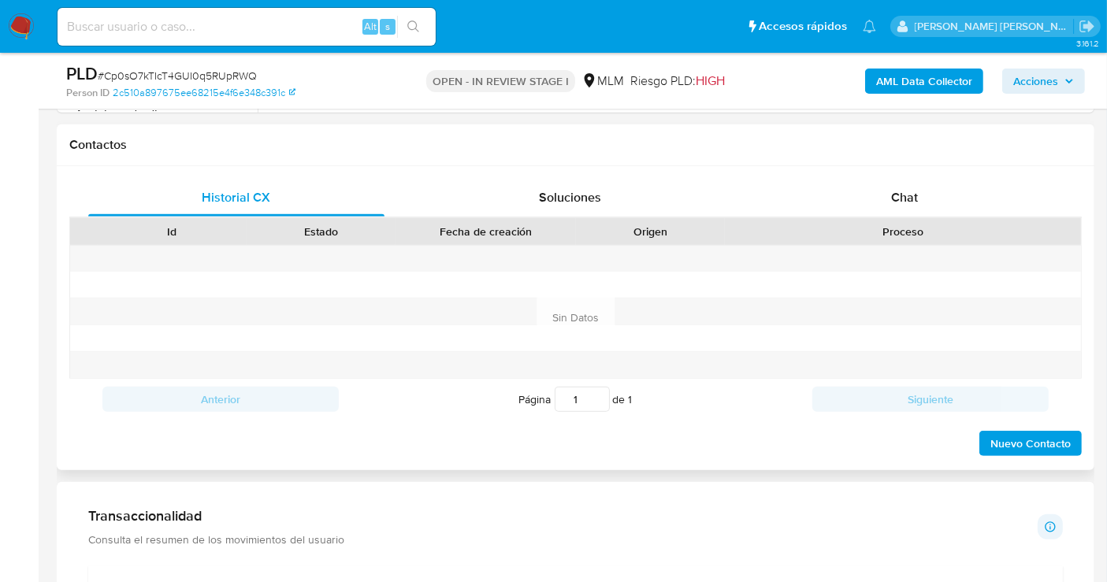
scroll to position [262, 0]
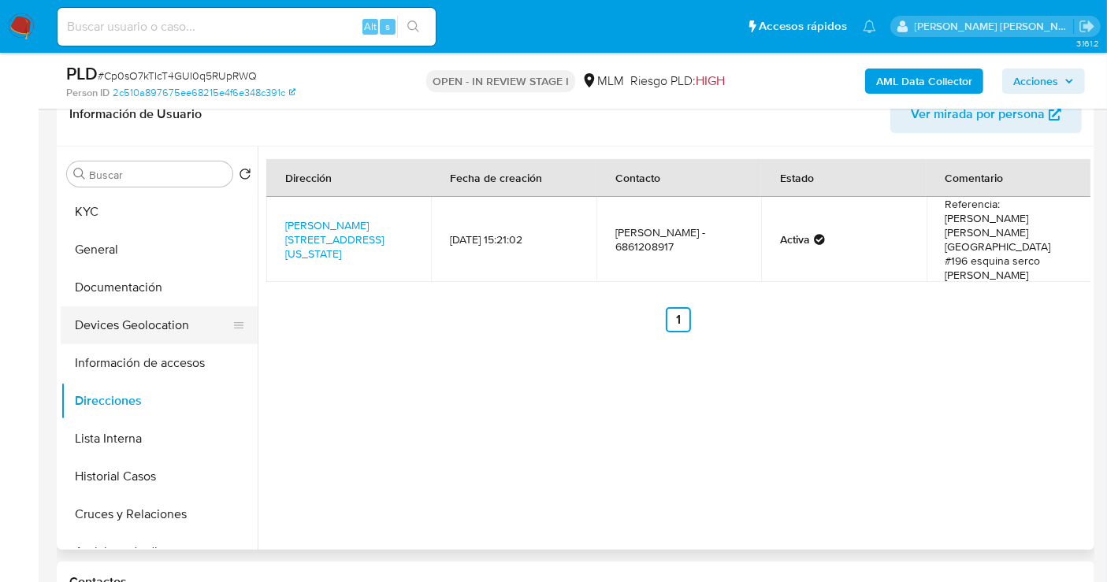
click at [123, 321] on button "Devices Geolocation" at bounding box center [153, 325] width 184 height 38
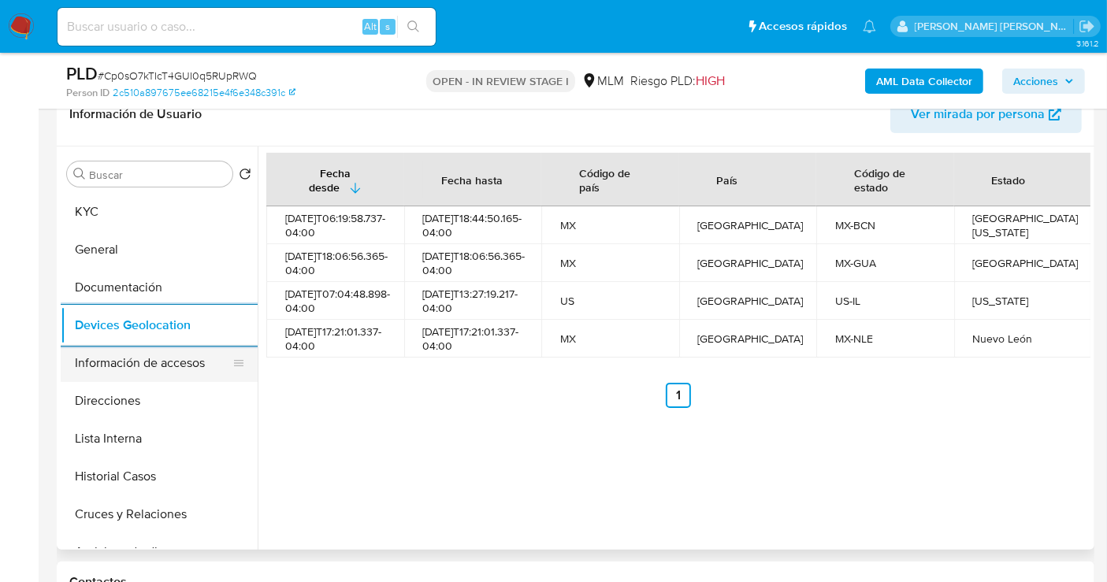
click at [191, 361] on button "Información de accesos" at bounding box center [153, 363] width 184 height 38
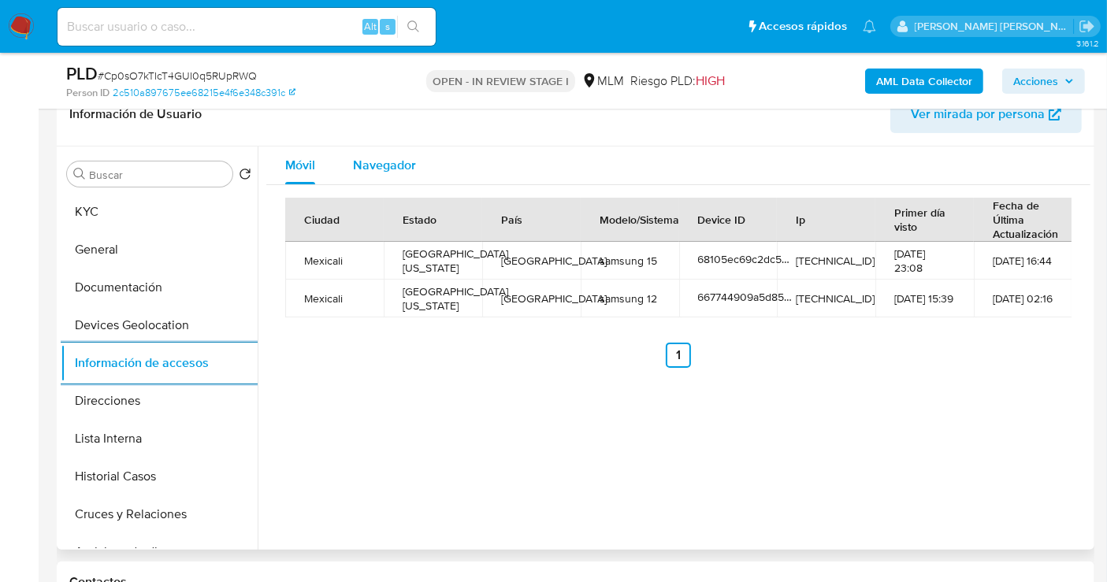
click at [392, 165] on span "Navegador" at bounding box center [384, 165] width 63 height 18
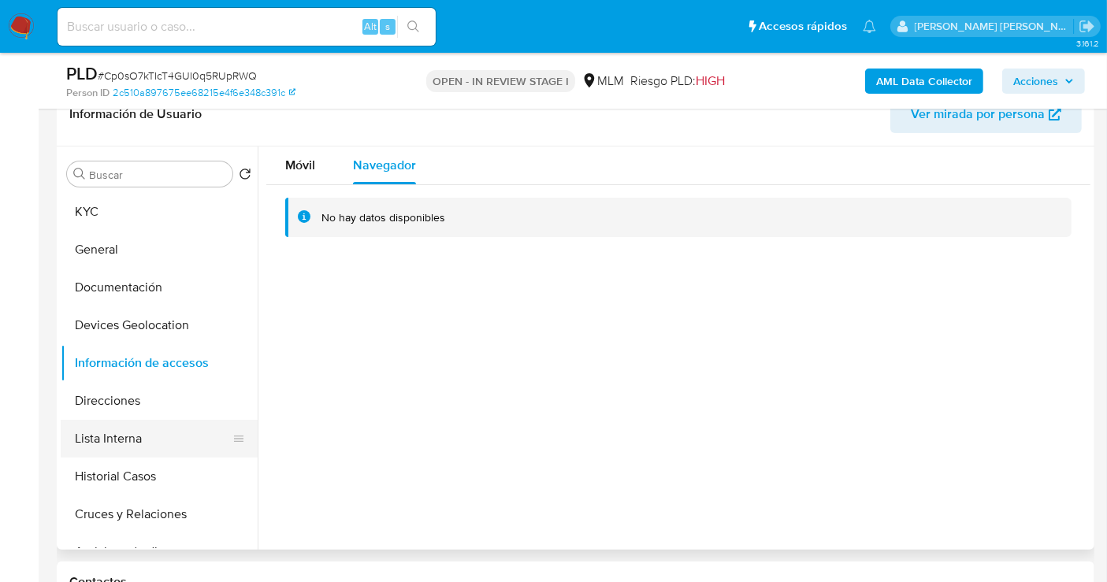
click at [114, 434] on button "Lista Interna" at bounding box center [153, 439] width 184 height 38
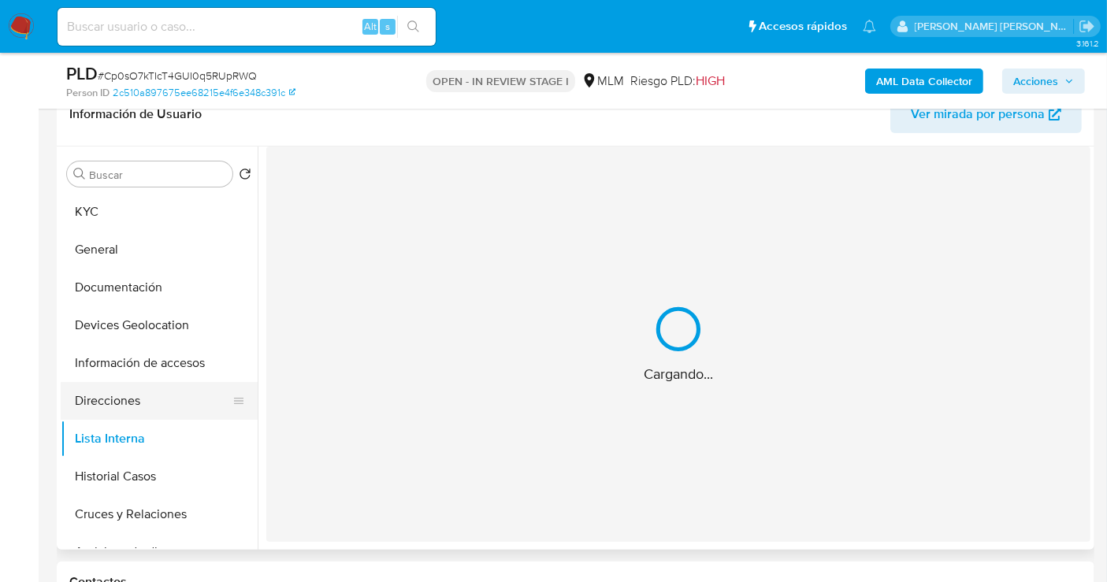
click at [109, 398] on button "Direcciones" at bounding box center [153, 401] width 184 height 38
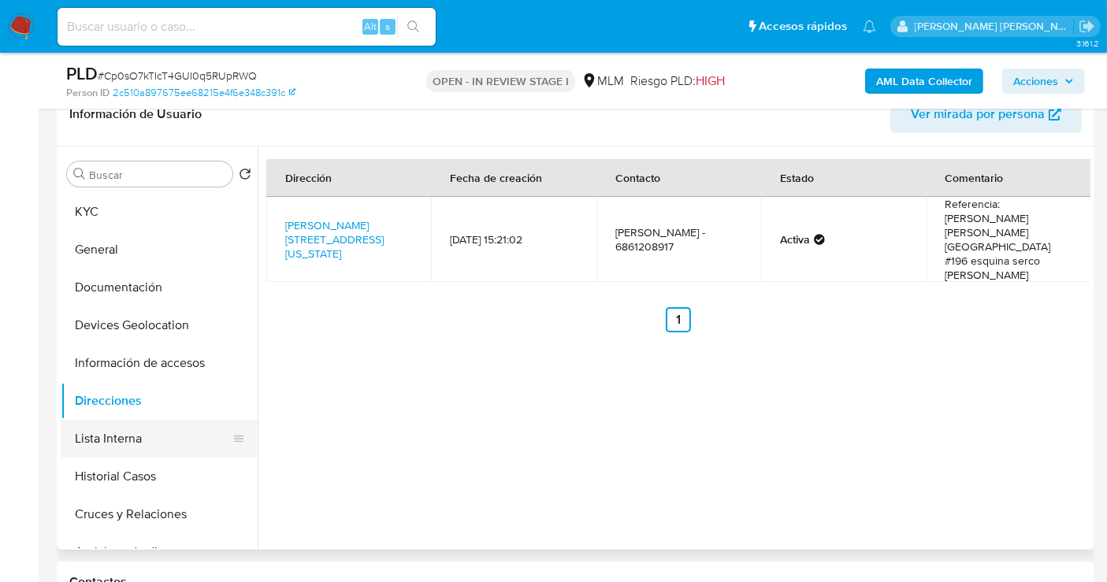
click at [117, 440] on button "Lista Interna" at bounding box center [153, 439] width 184 height 38
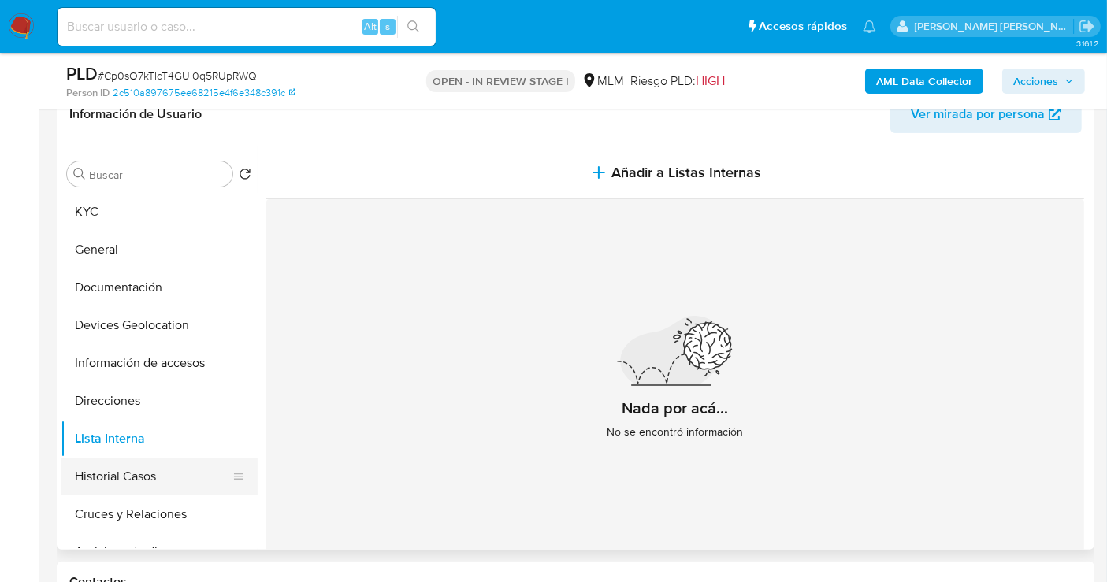
click at [128, 479] on button "Historial Casos" at bounding box center [153, 477] width 184 height 38
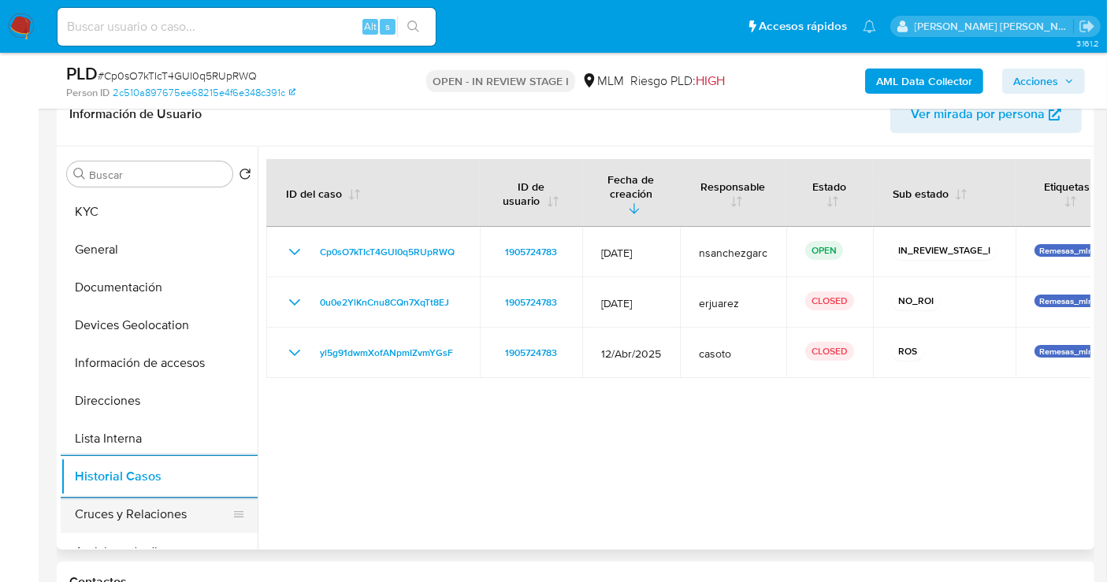
click at [152, 508] on button "Cruces y Relaciones" at bounding box center [153, 514] width 184 height 38
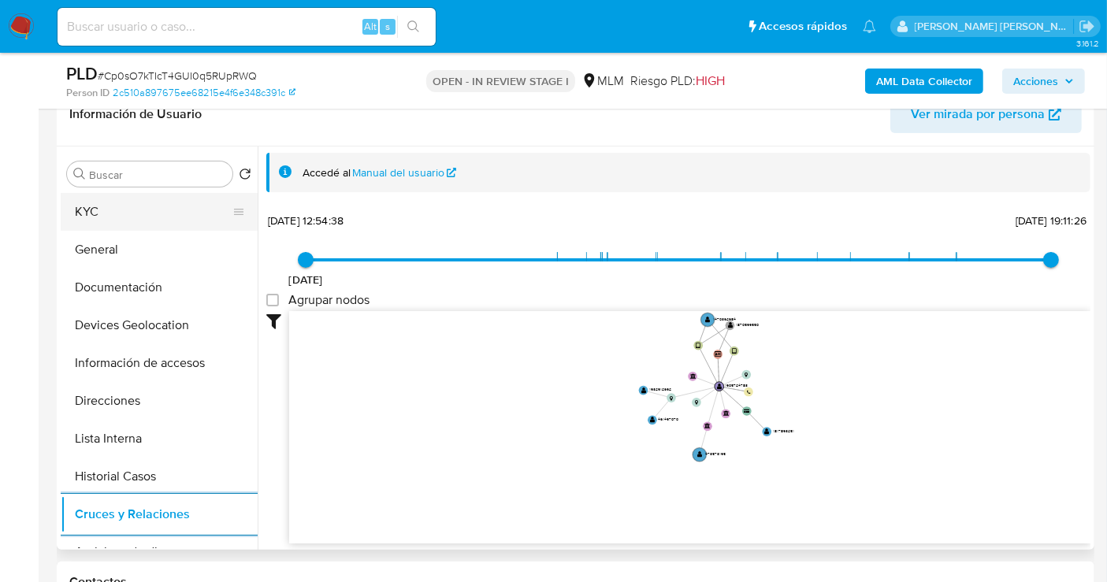
click at [130, 213] on button "KYC" at bounding box center [153, 212] width 184 height 38
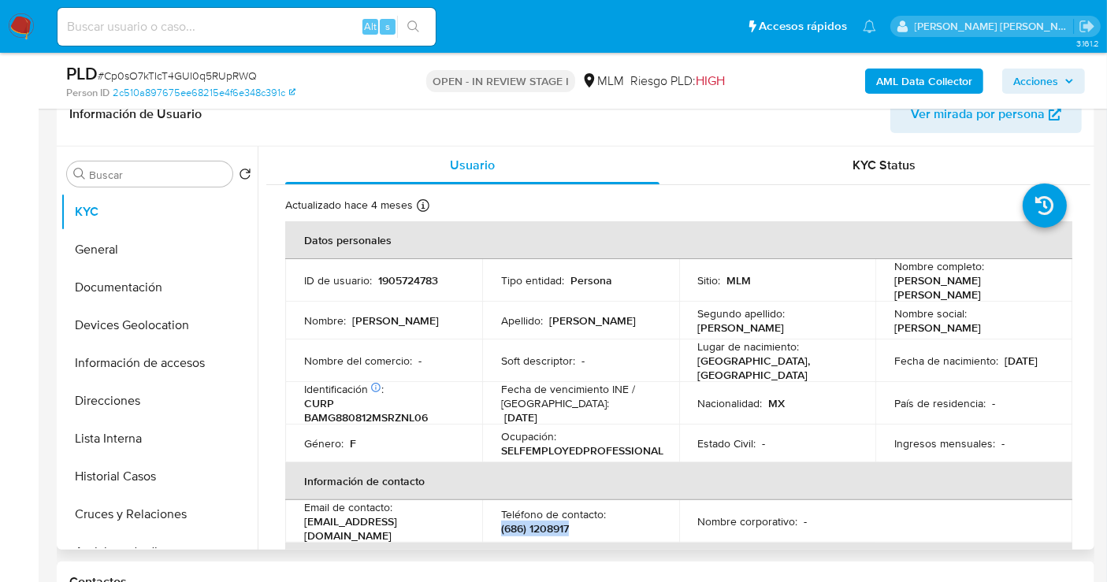
drag, startPoint x: 583, startPoint y: 521, endPoint x: 497, endPoint y: 520, distance: 85.9
click at [497, 520] on td "Teléfono de contacto : [PHONE_NUMBER]" at bounding box center [580, 521] width 197 height 43
copy p "(686) 1208917"
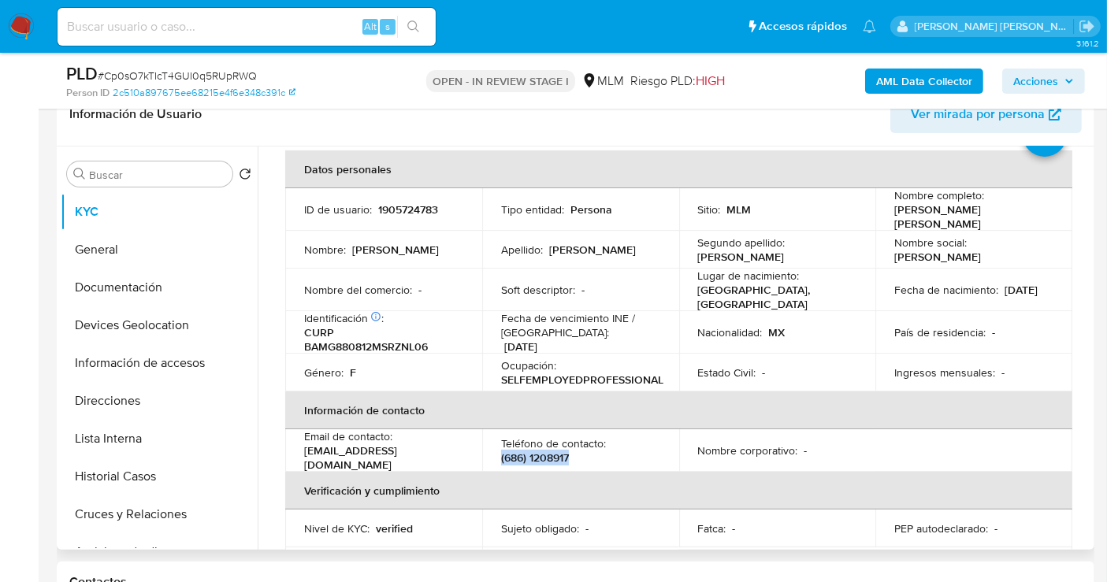
scroll to position [87, 0]
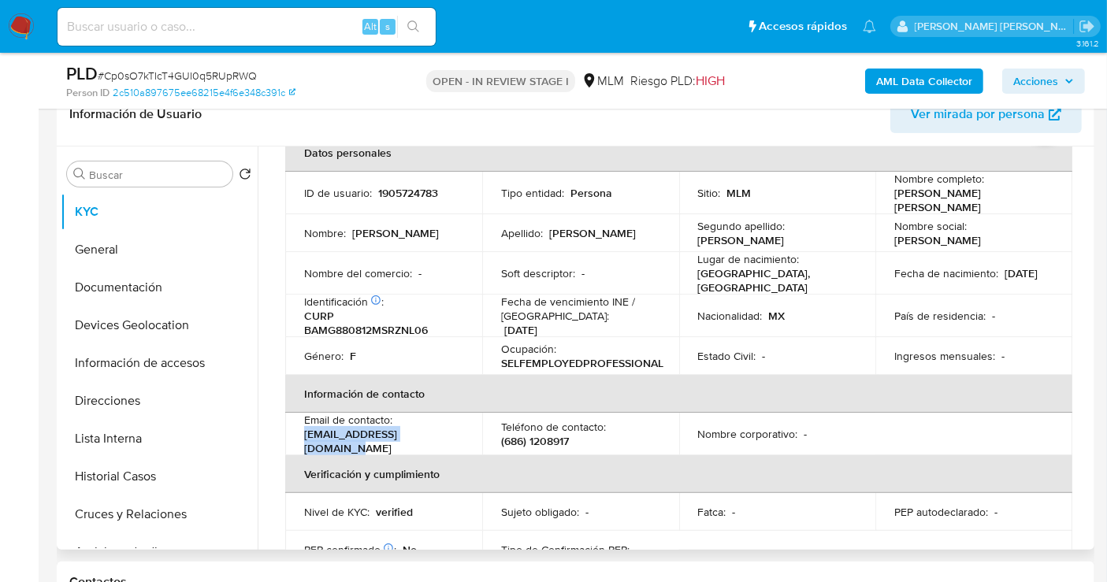
drag, startPoint x: 441, startPoint y: 436, endPoint x: 302, endPoint y: 428, distance: 138.9
click at [302, 428] on td "Email de contacto : [EMAIL_ADDRESS][DOMAIN_NAME]" at bounding box center [383, 434] width 197 height 43
copy p "[EMAIL_ADDRESS][DOMAIN_NAME]"
click at [123, 473] on button "Historial Casos" at bounding box center [153, 477] width 184 height 38
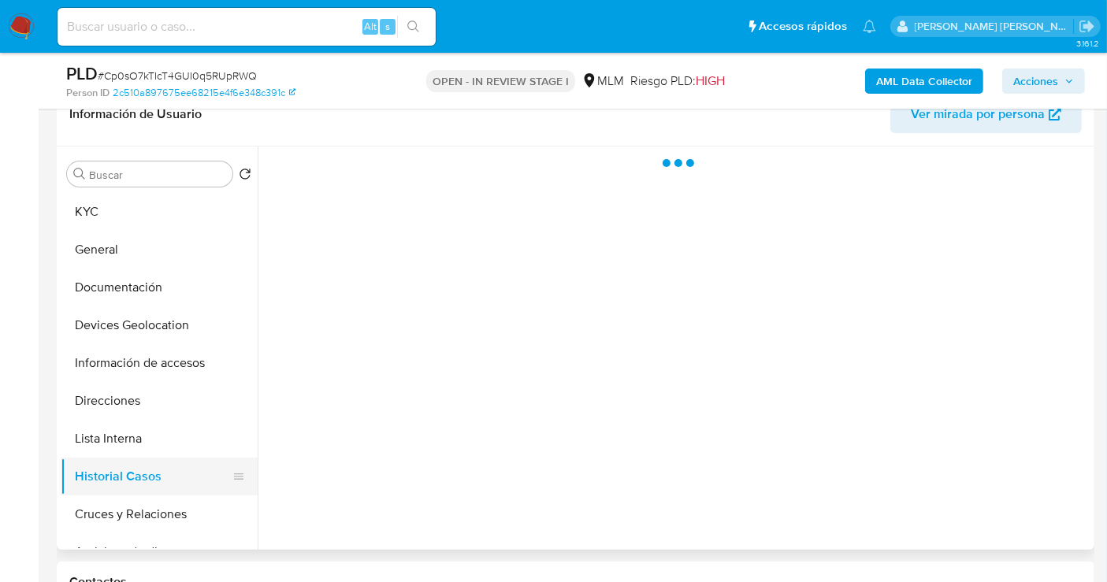
scroll to position [0, 0]
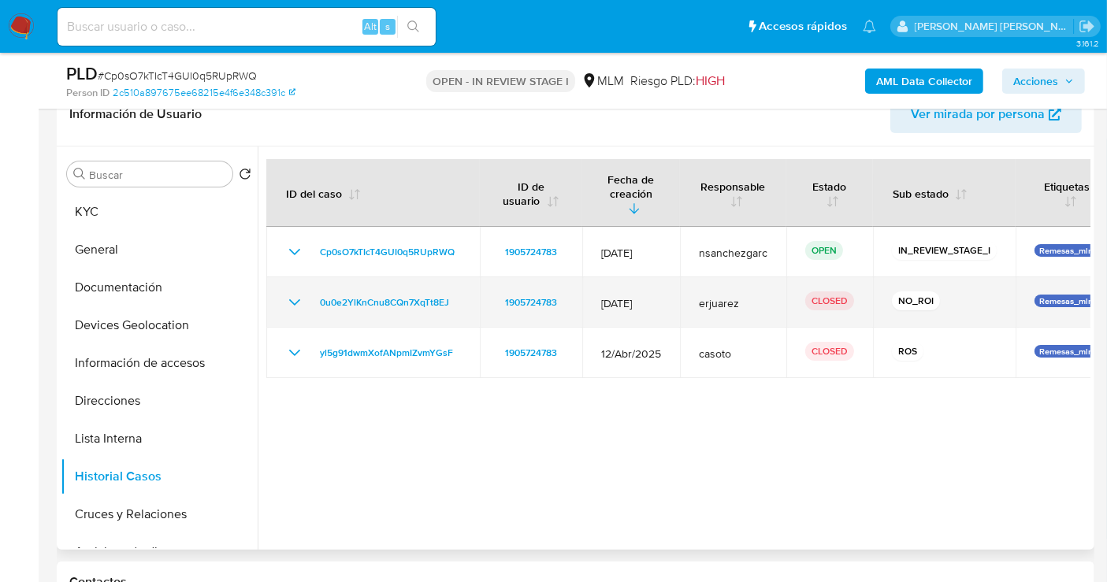
click at [292, 299] on icon "Mostrar/Ocultar" at bounding box center [294, 302] width 11 height 6
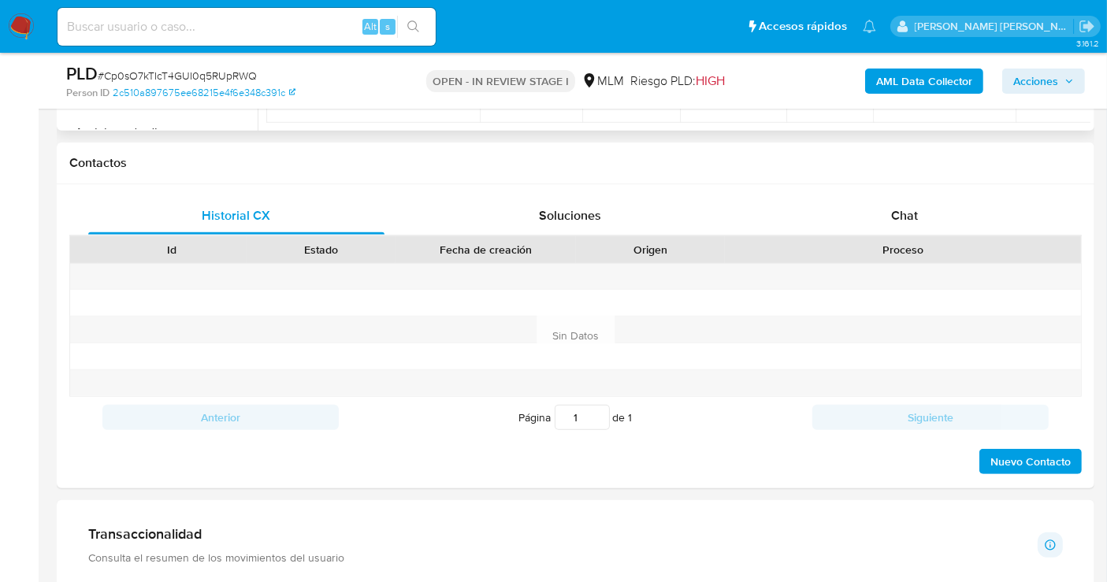
scroll to position [525, 0]
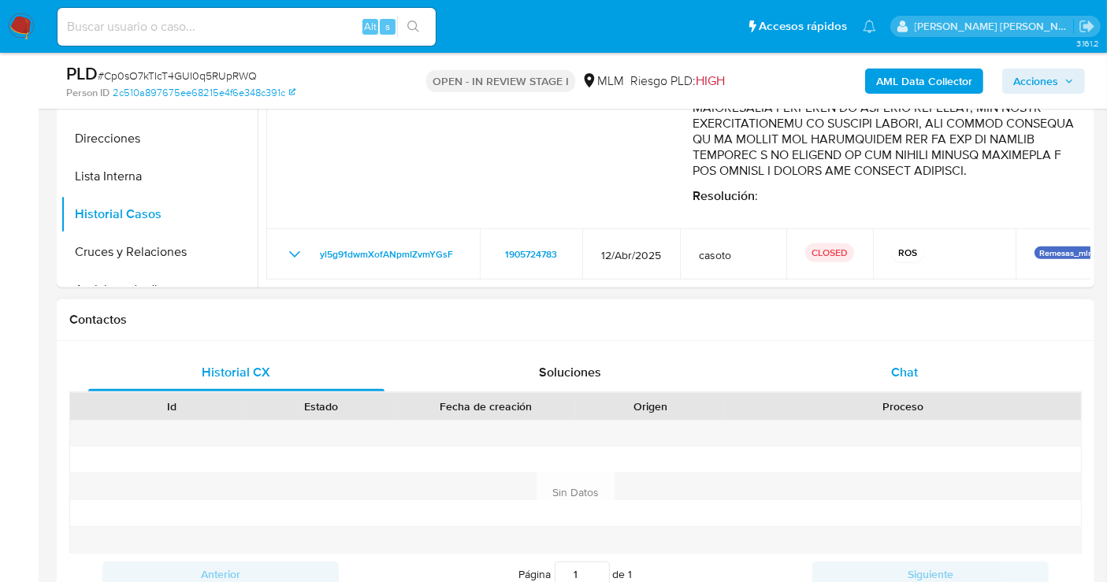
click at [901, 374] on span "Chat" at bounding box center [904, 372] width 27 height 18
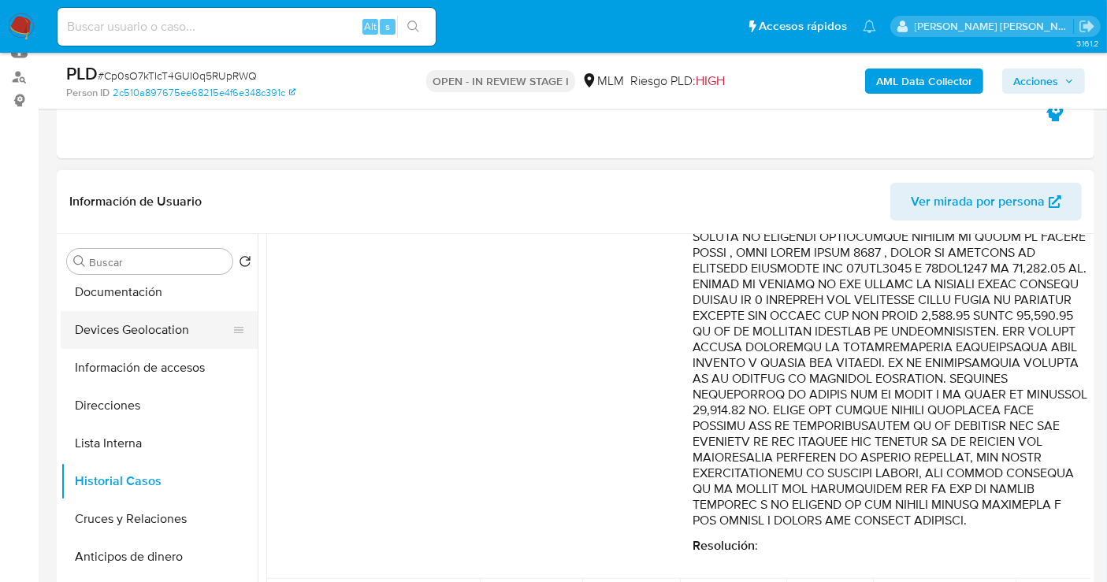
scroll to position [175, 0]
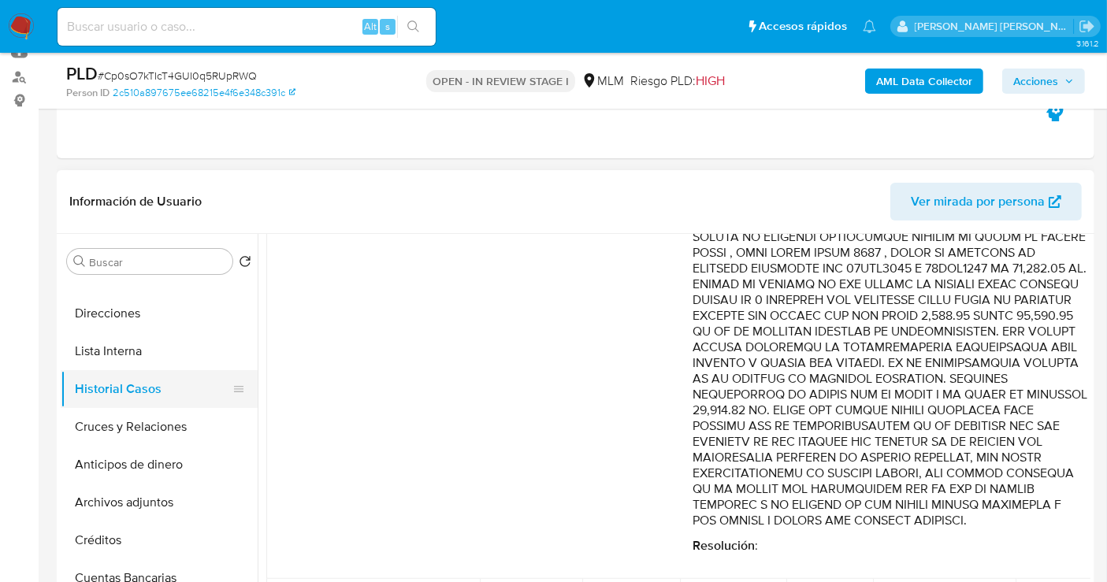
click at [103, 392] on button "Historial Casos" at bounding box center [153, 389] width 184 height 38
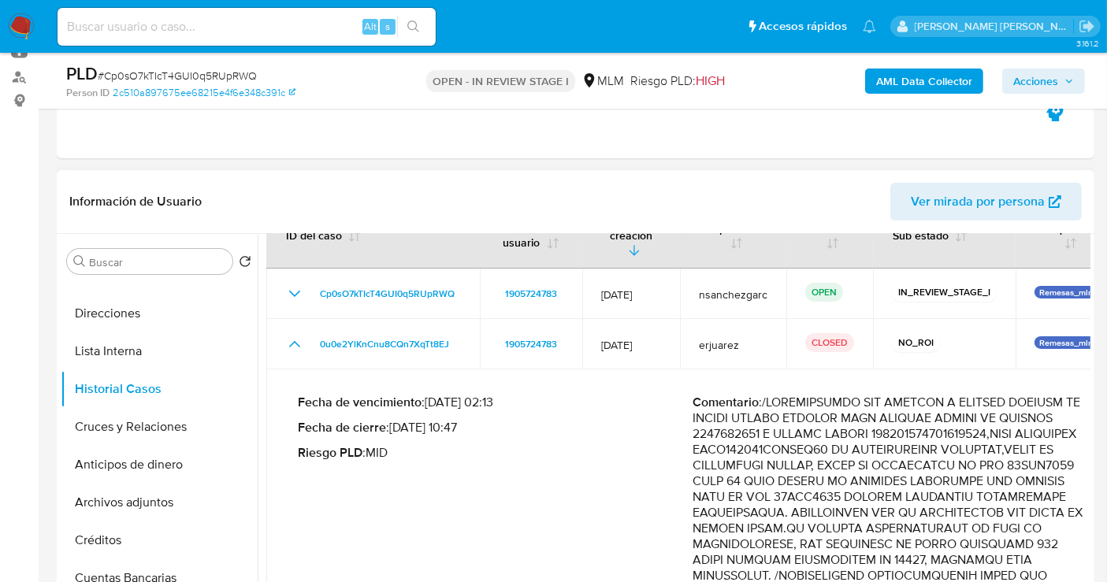
scroll to position [0, 0]
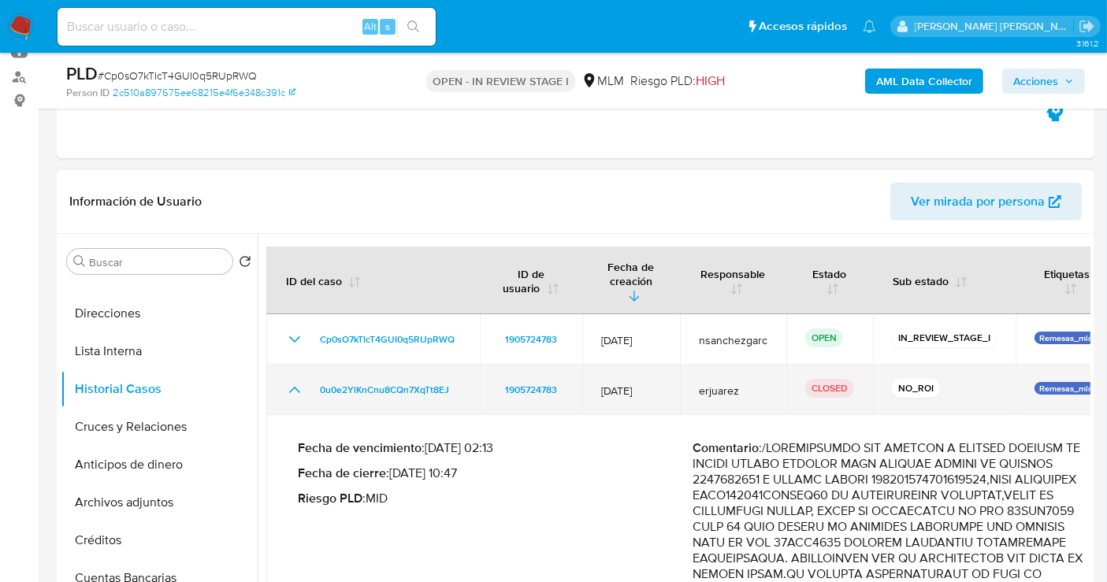
click at [292, 387] on icon "Mostrar/Ocultar" at bounding box center [294, 390] width 11 height 6
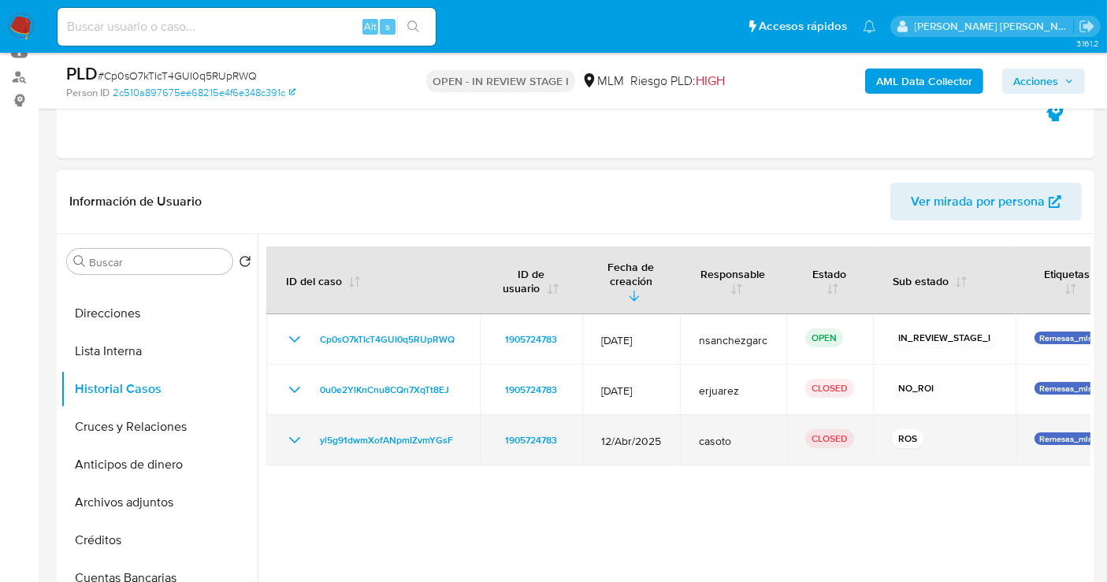
click at [300, 431] on icon "Mostrar/Ocultar" at bounding box center [294, 440] width 19 height 19
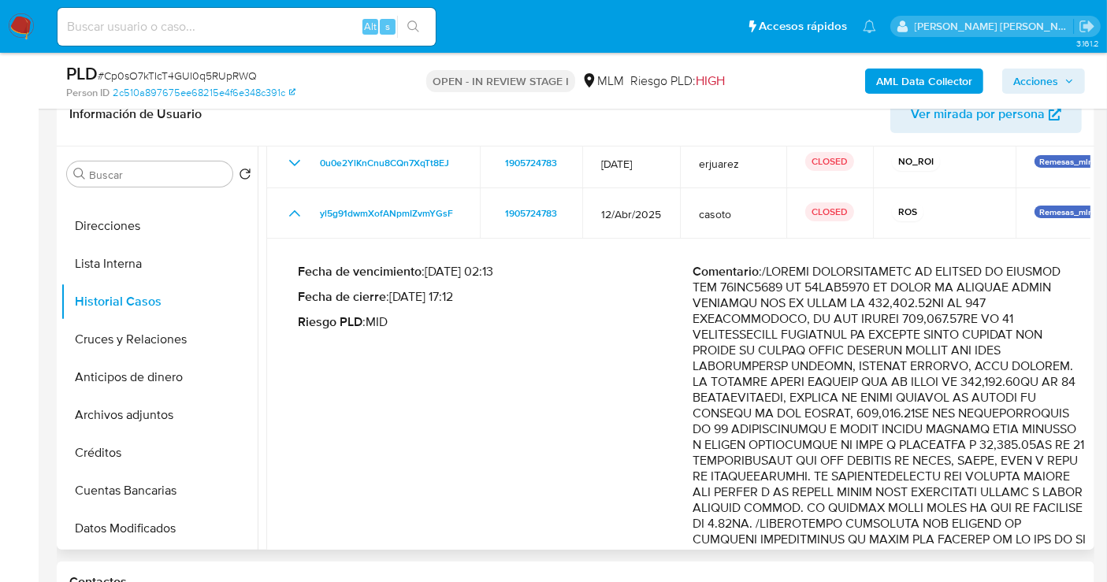
scroll to position [34, 0]
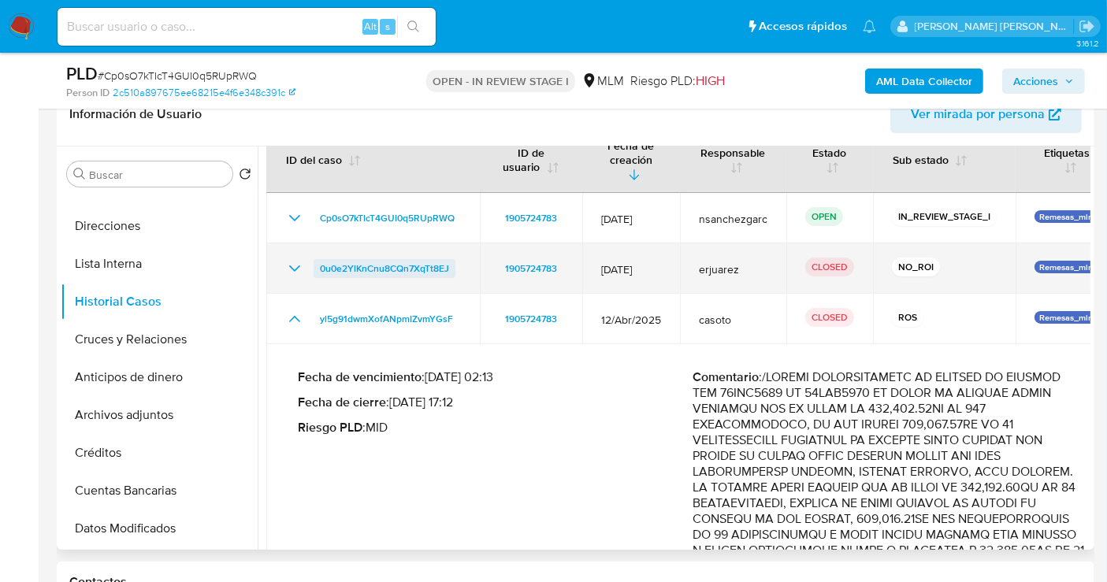
click at [347, 260] on span "0u0e2YlKnCnu8CQn7XqTt8EJ" at bounding box center [384, 268] width 129 height 19
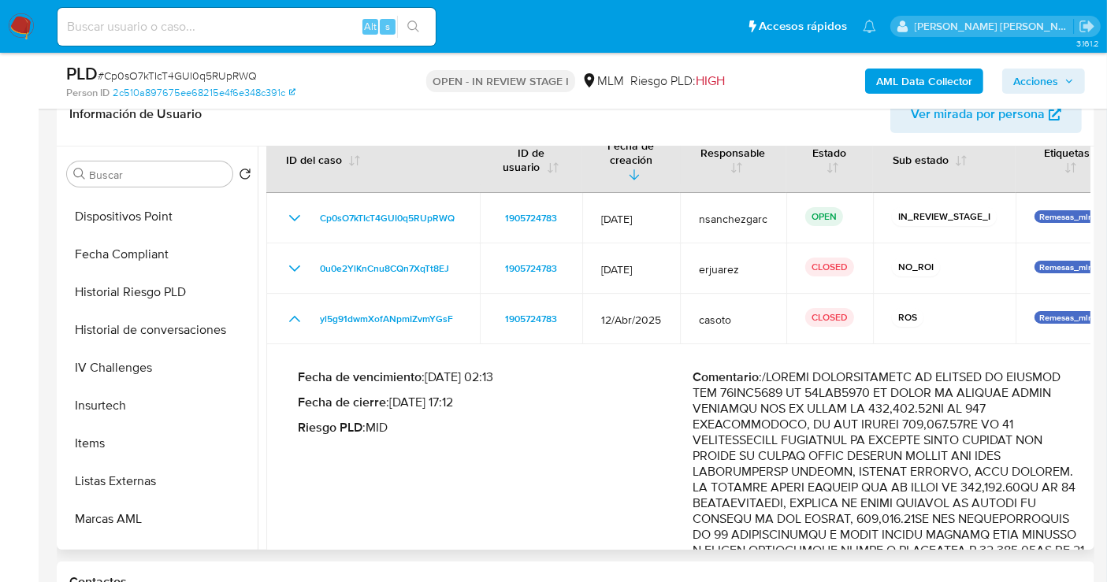
scroll to position [612, 0]
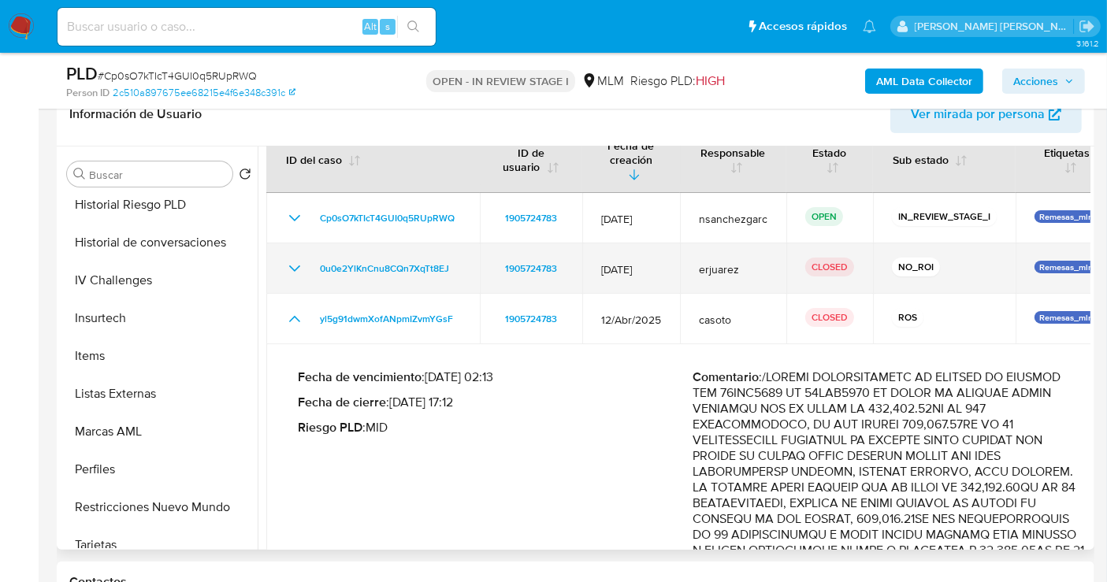
click at [299, 259] on icon "Mostrar/Ocultar" at bounding box center [294, 268] width 19 height 19
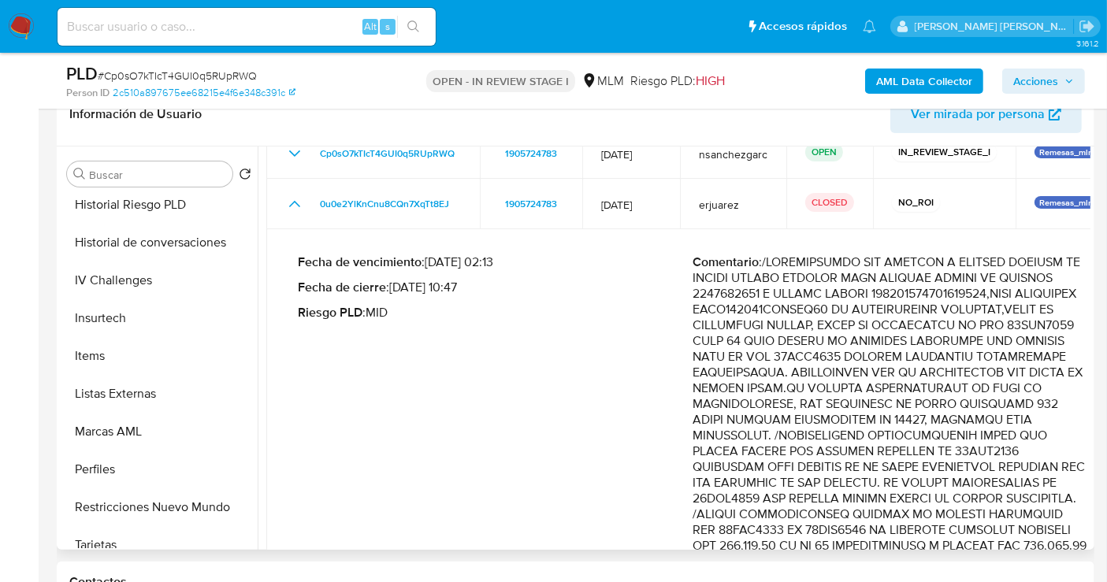
scroll to position [121, 0]
